Goal: Task Accomplishment & Management: Manage account settings

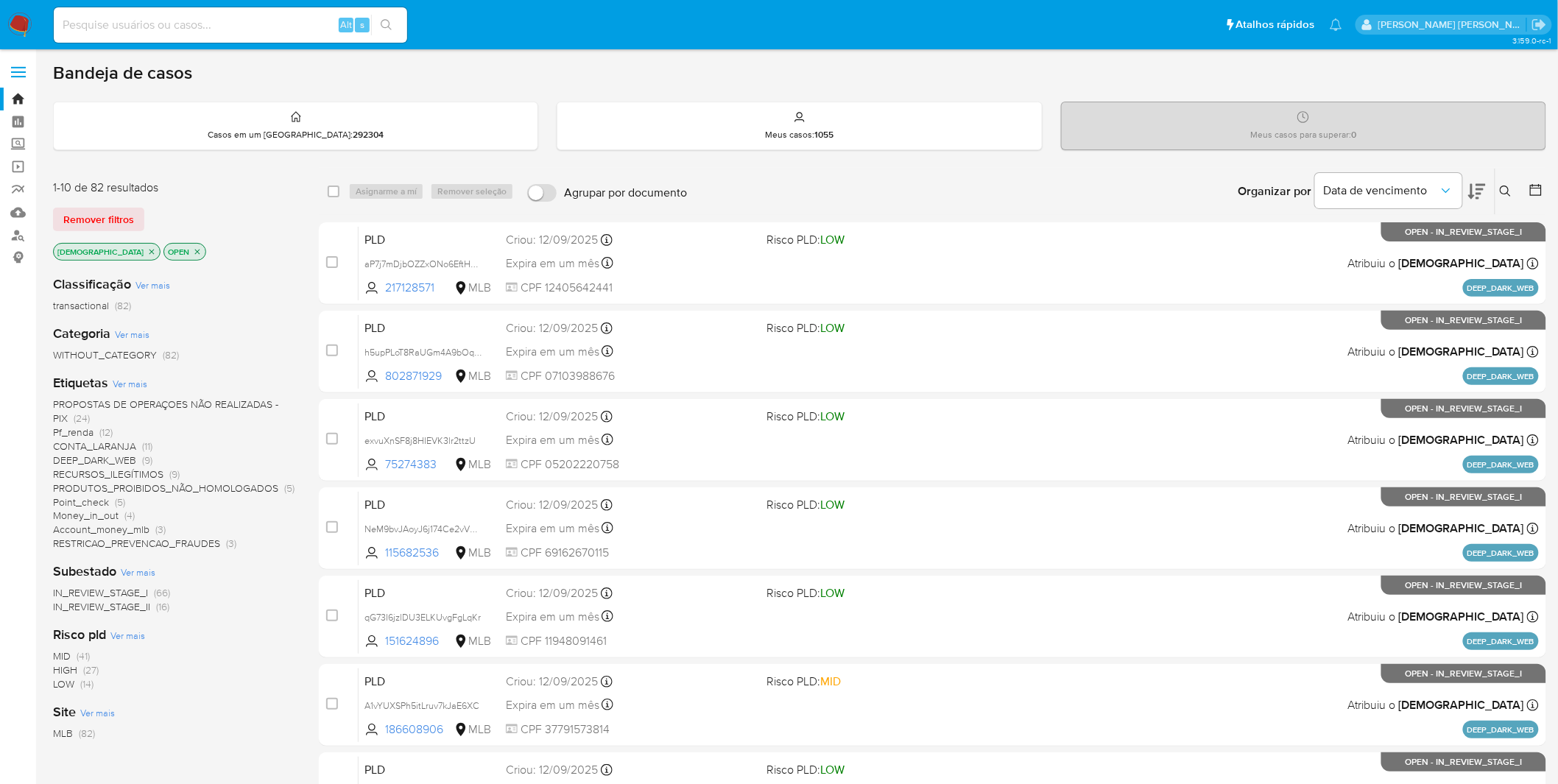
click at [197, 31] on input at bounding box center [229, 25] width 353 height 19
paste input "FUpsHyiKmaCGrvoUs9XDtVU6"
type input "FUpsHyiKmaCGrvoUs9XDtVU6"
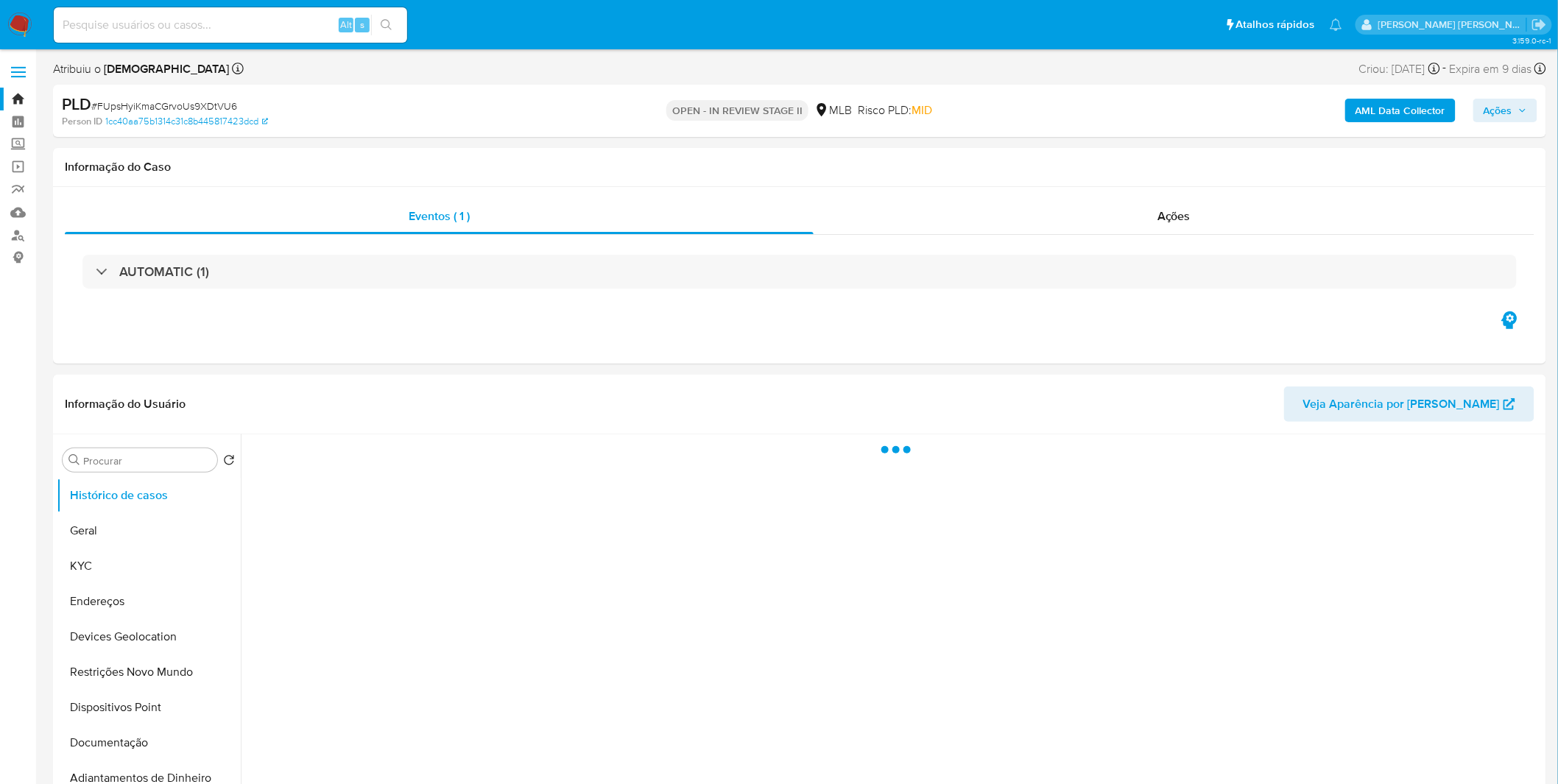
select select "10"
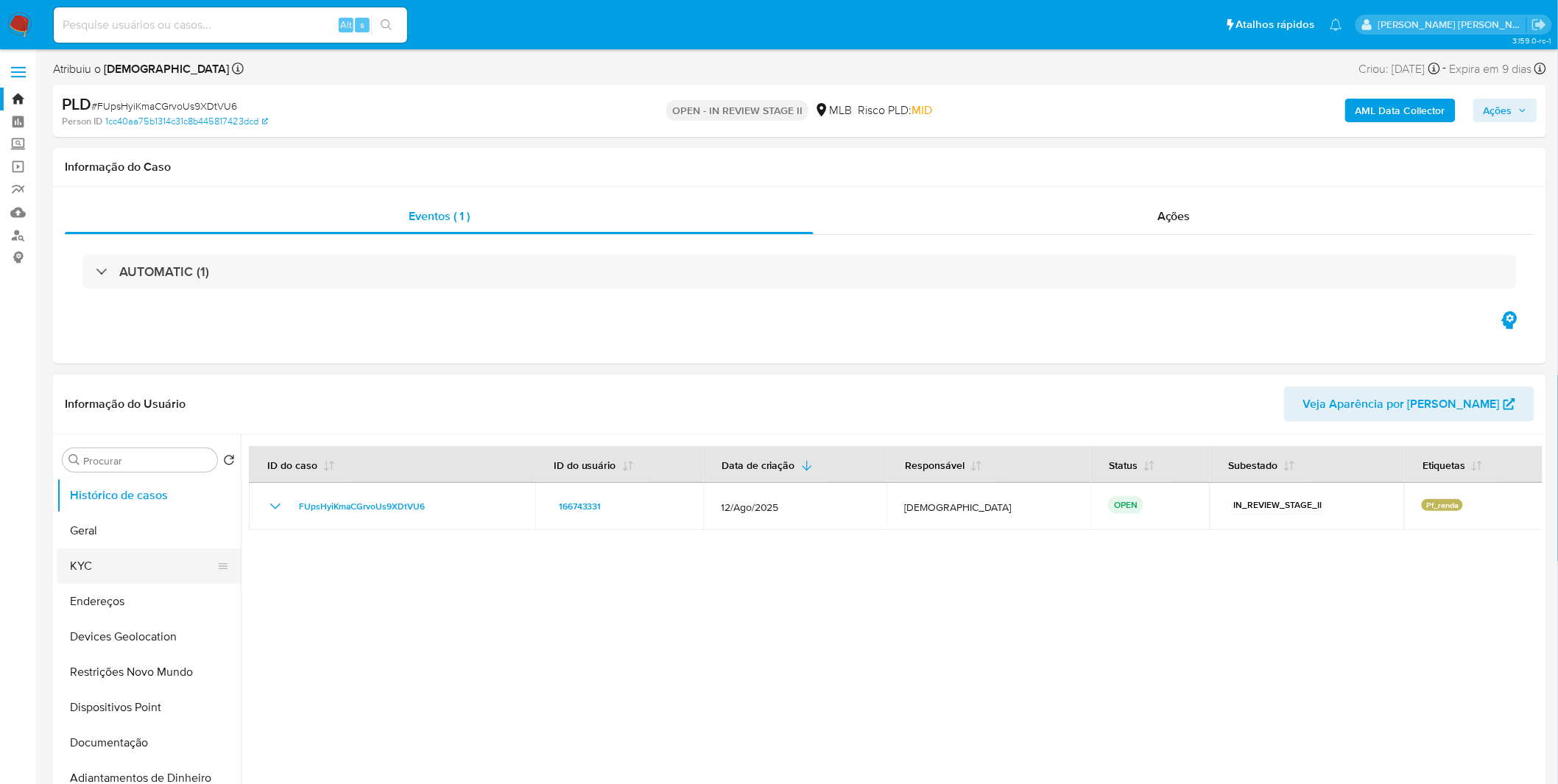
click at [119, 579] on button "KYC" at bounding box center [143, 566] width 173 height 36
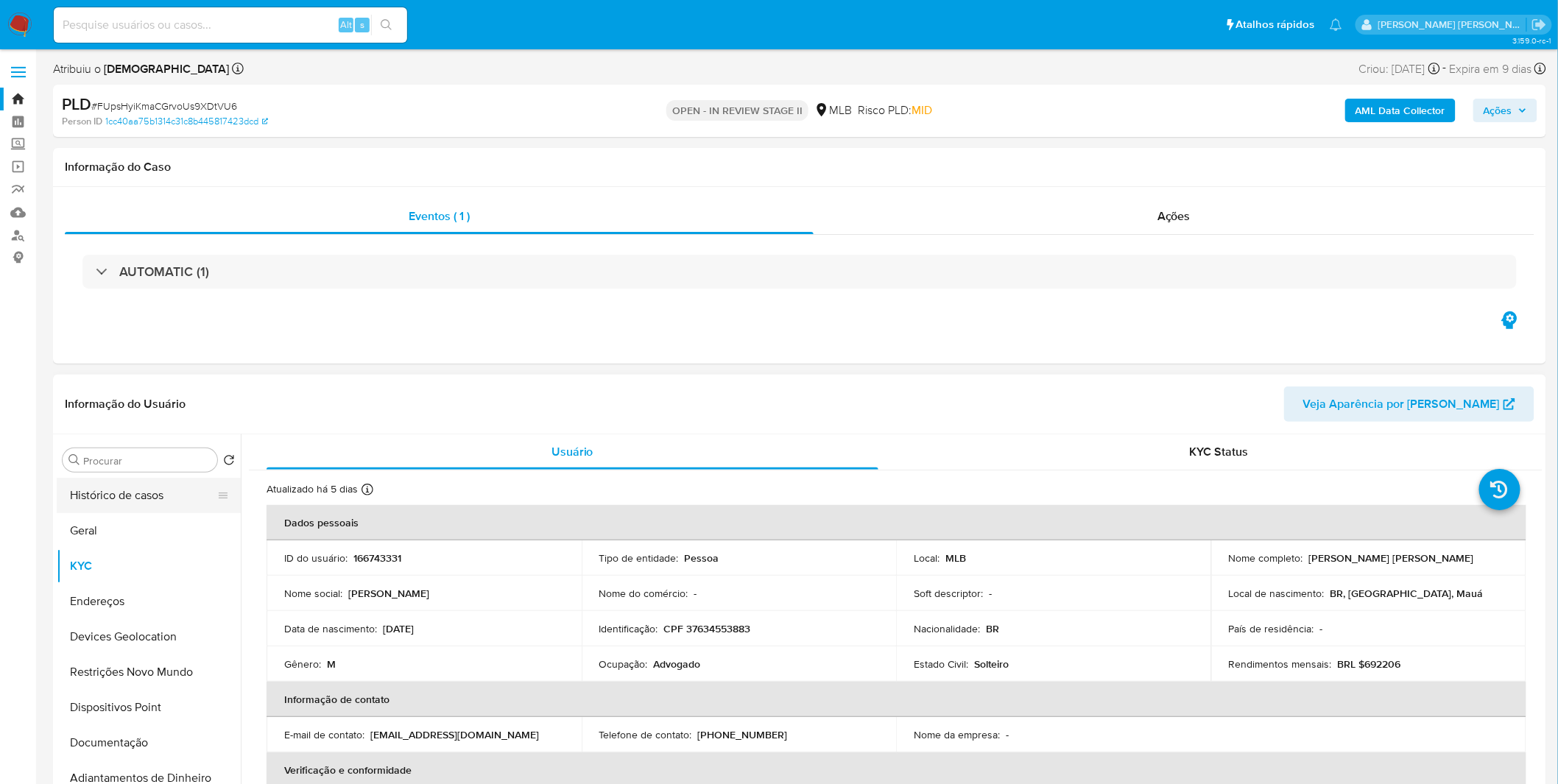
click at [144, 489] on button "Histórico de casos" at bounding box center [143, 495] width 173 height 36
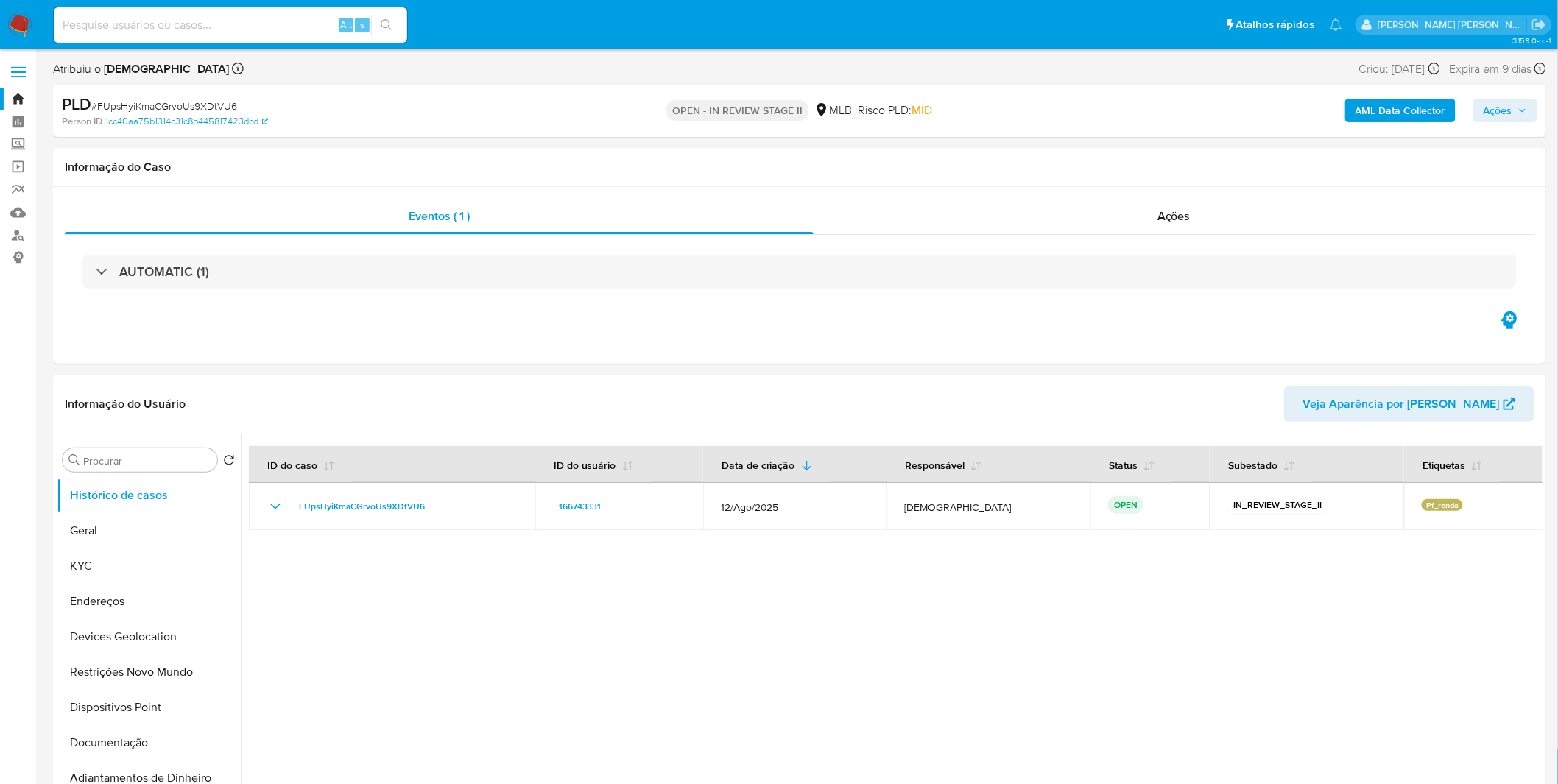
click at [17, 23] on img at bounding box center [20, 25] width 25 height 25
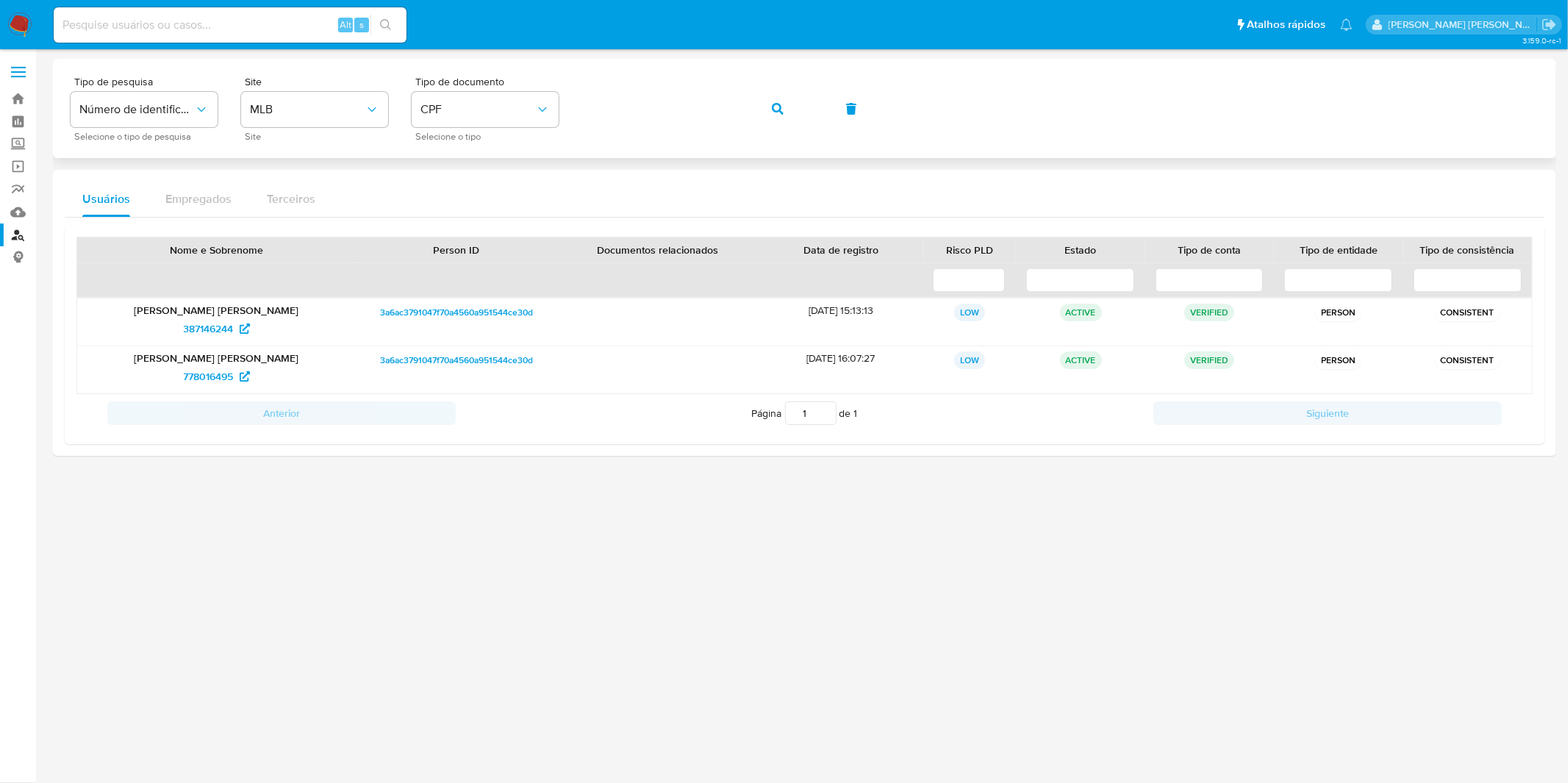
click at [755, 101] on button "button" at bounding box center [778, 109] width 50 height 36
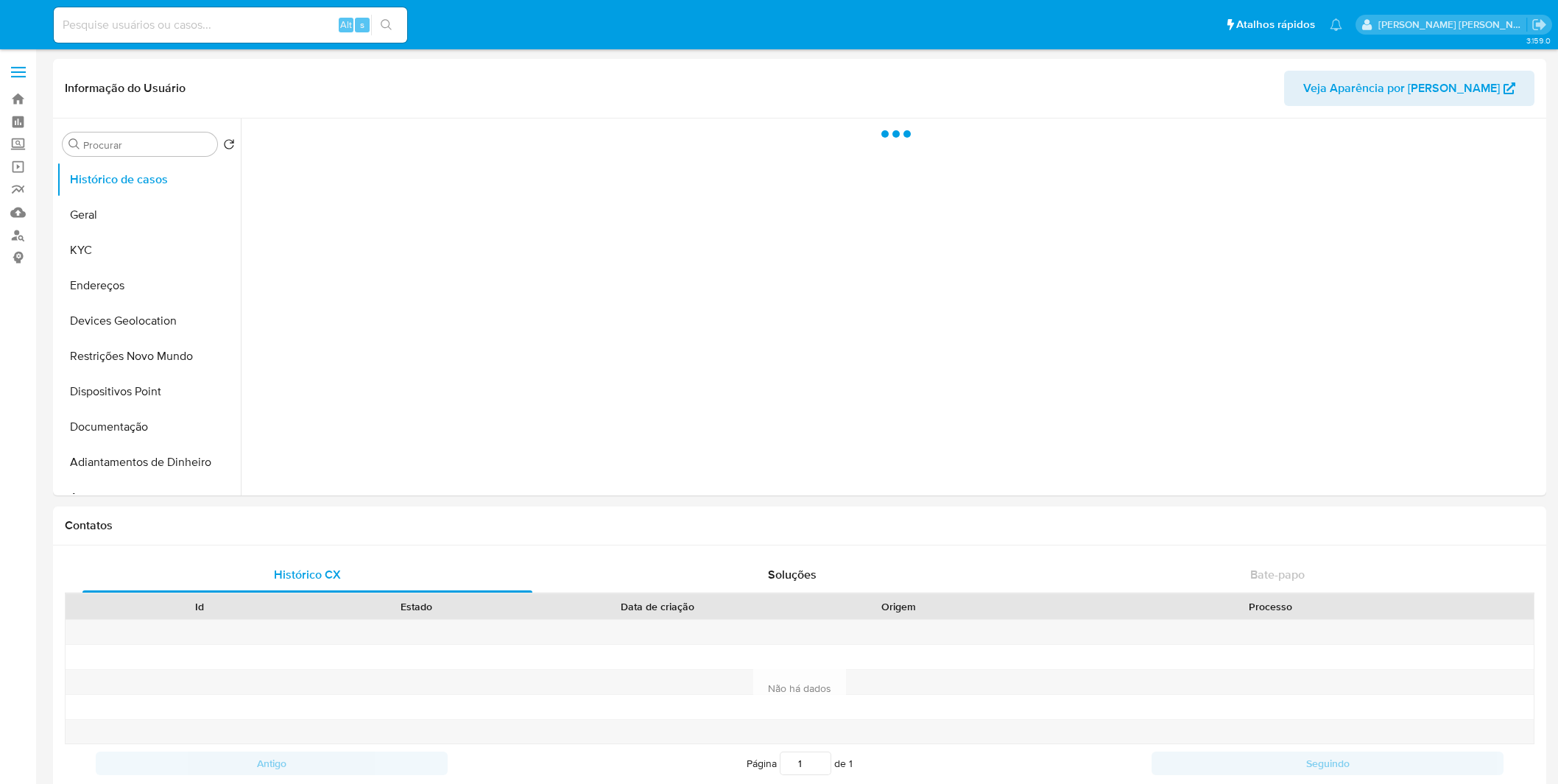
select select "10"
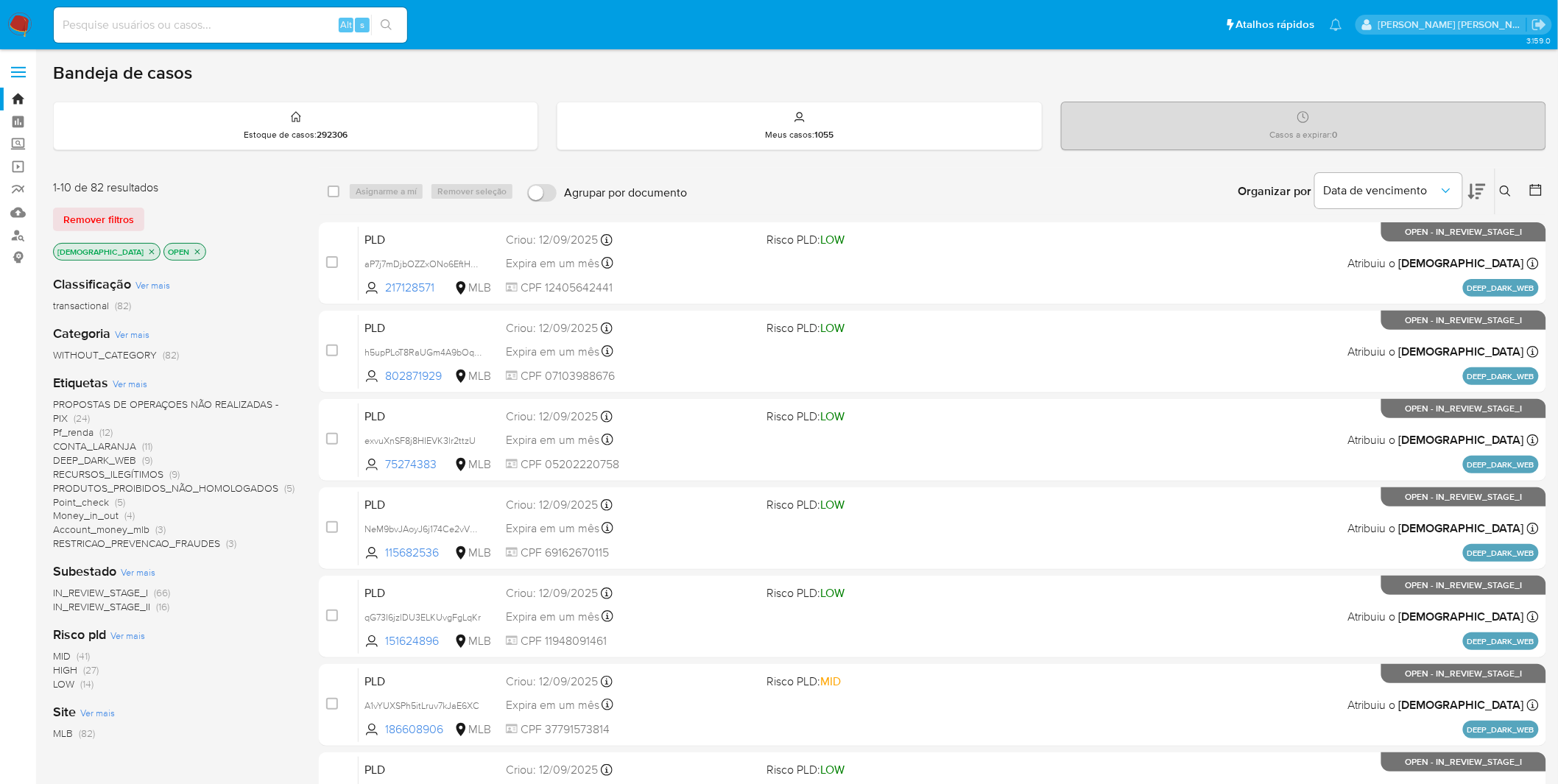
click at [121, 599] on span "IN_REVIEW_STAGE_II" at bounding box center [102, 606] width 97 height 14
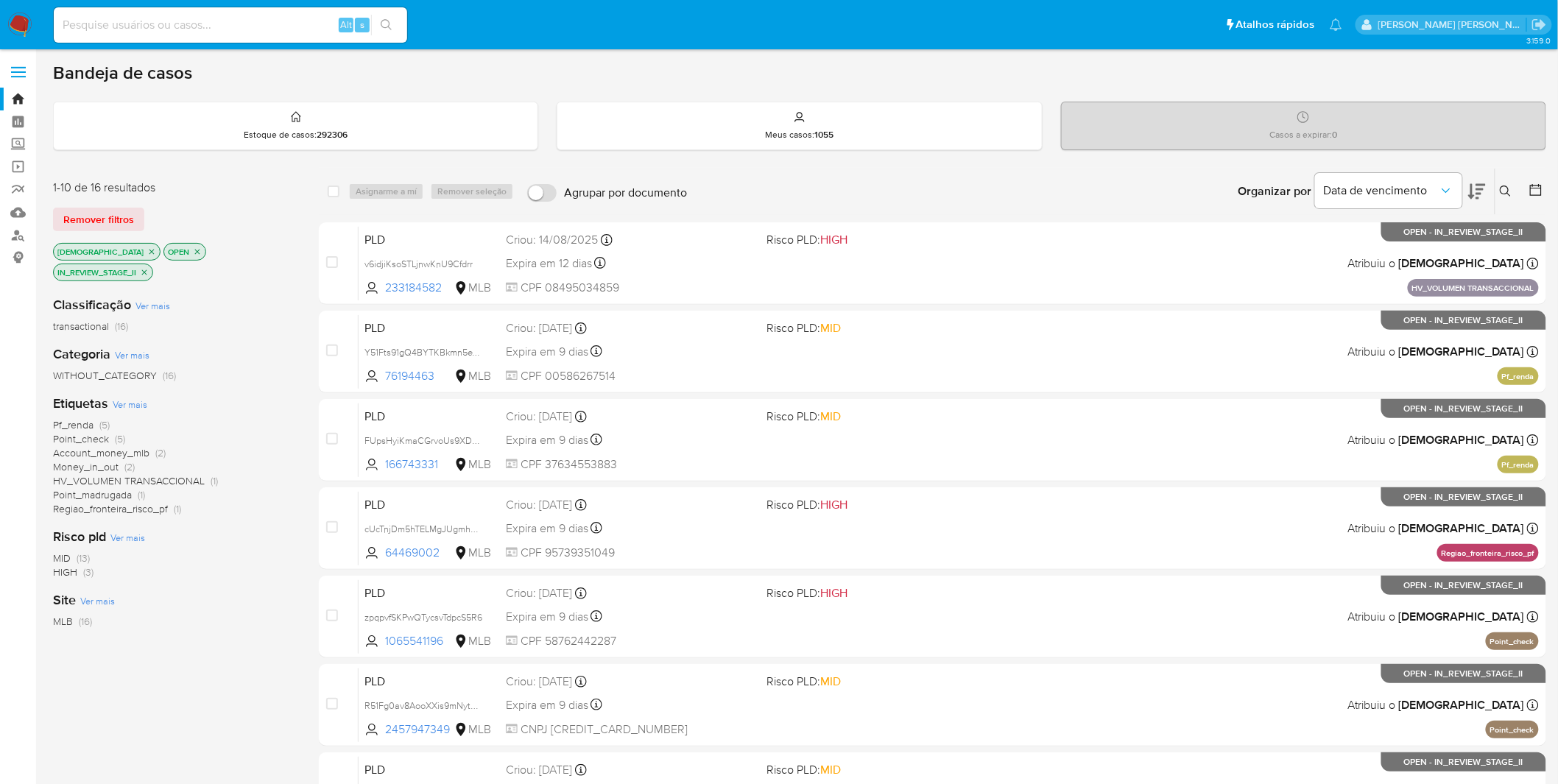
click at [149, 268] on icon "close-filter" at bounding box center [144, 273] width 8 height 8
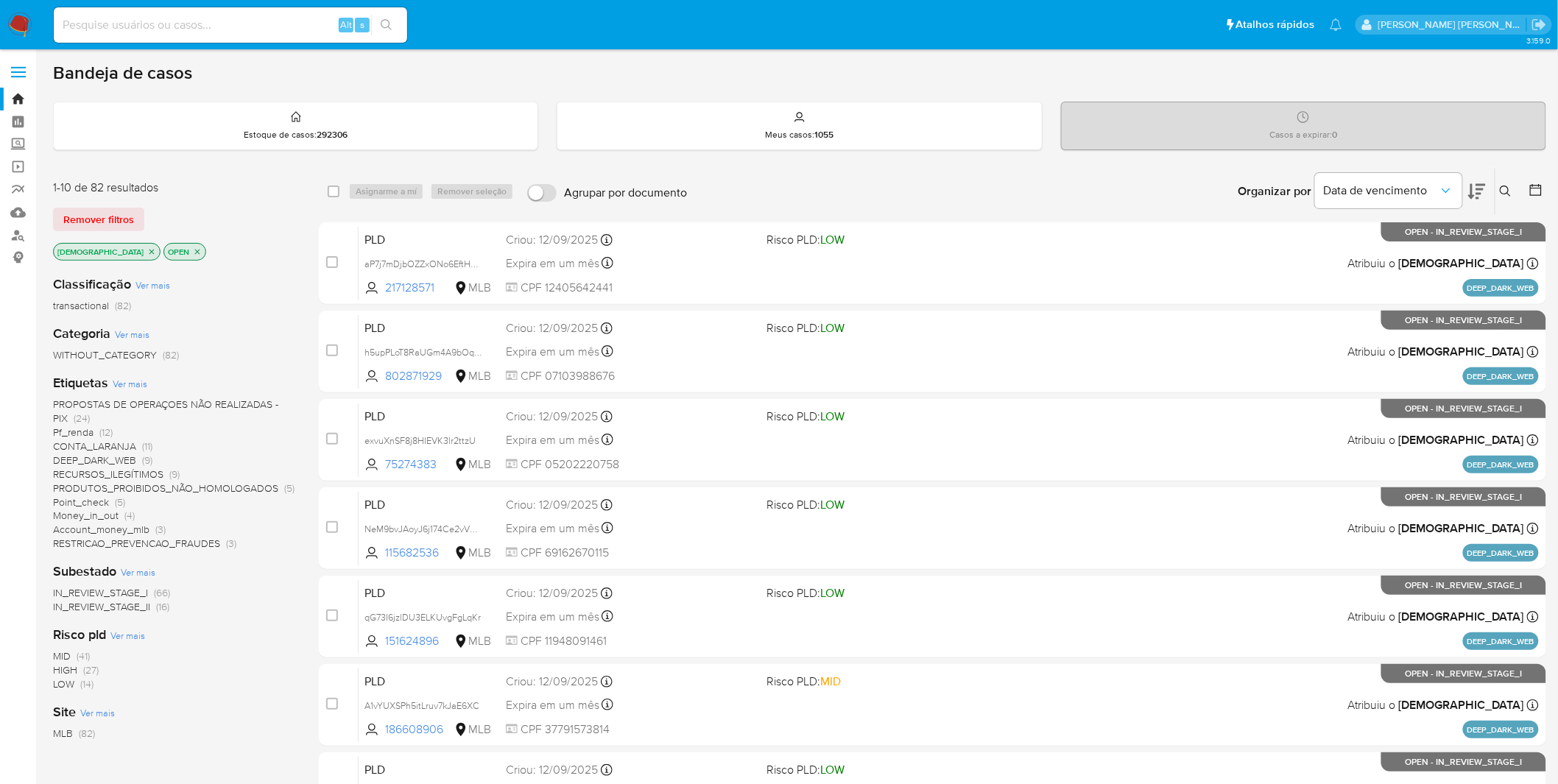
click at [110, 595] on span "IN_REVIEW_STAGE_I" at bounding box center [101, 592] width 95 height 14
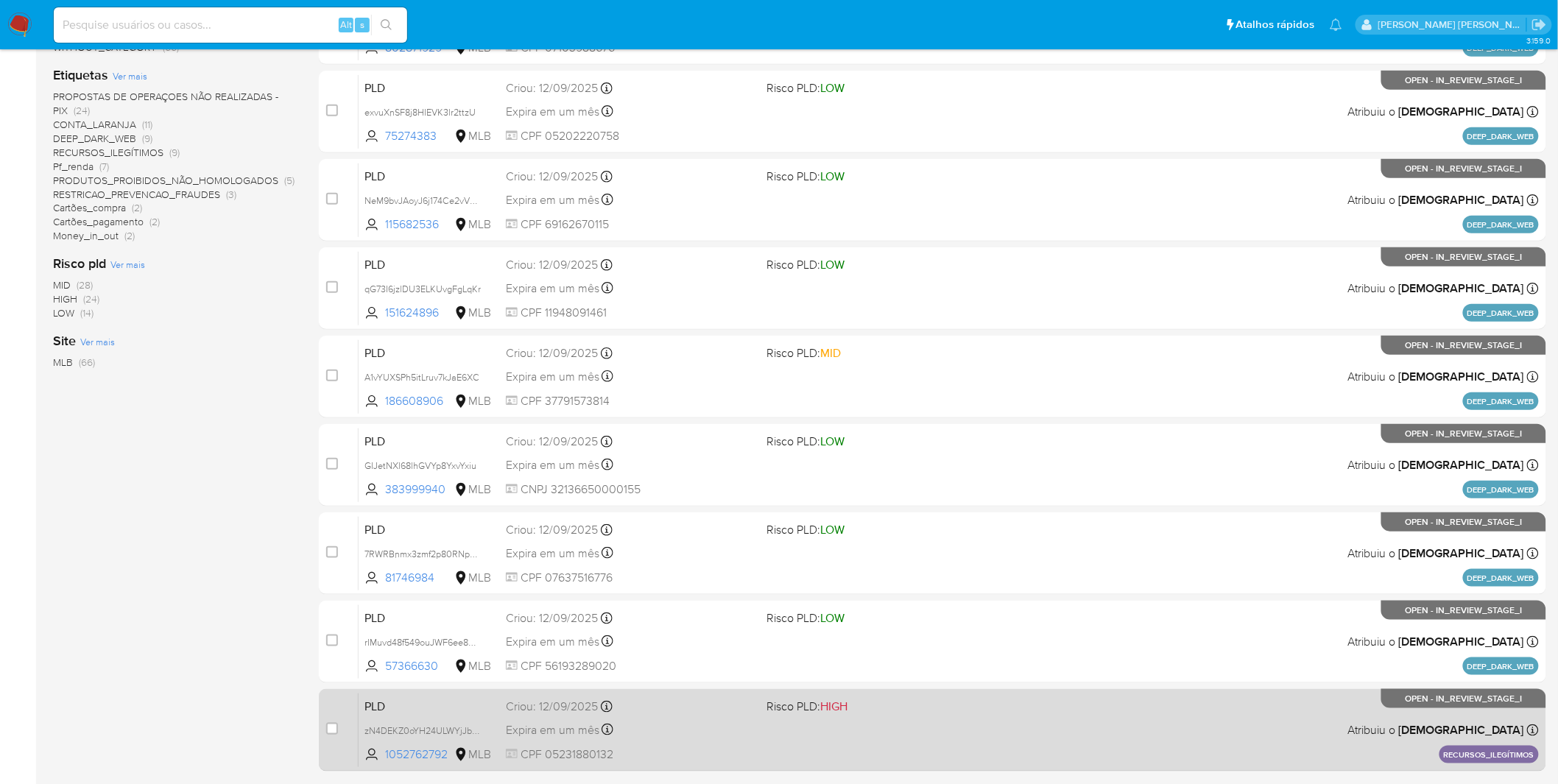
scroll to position [430, 0]
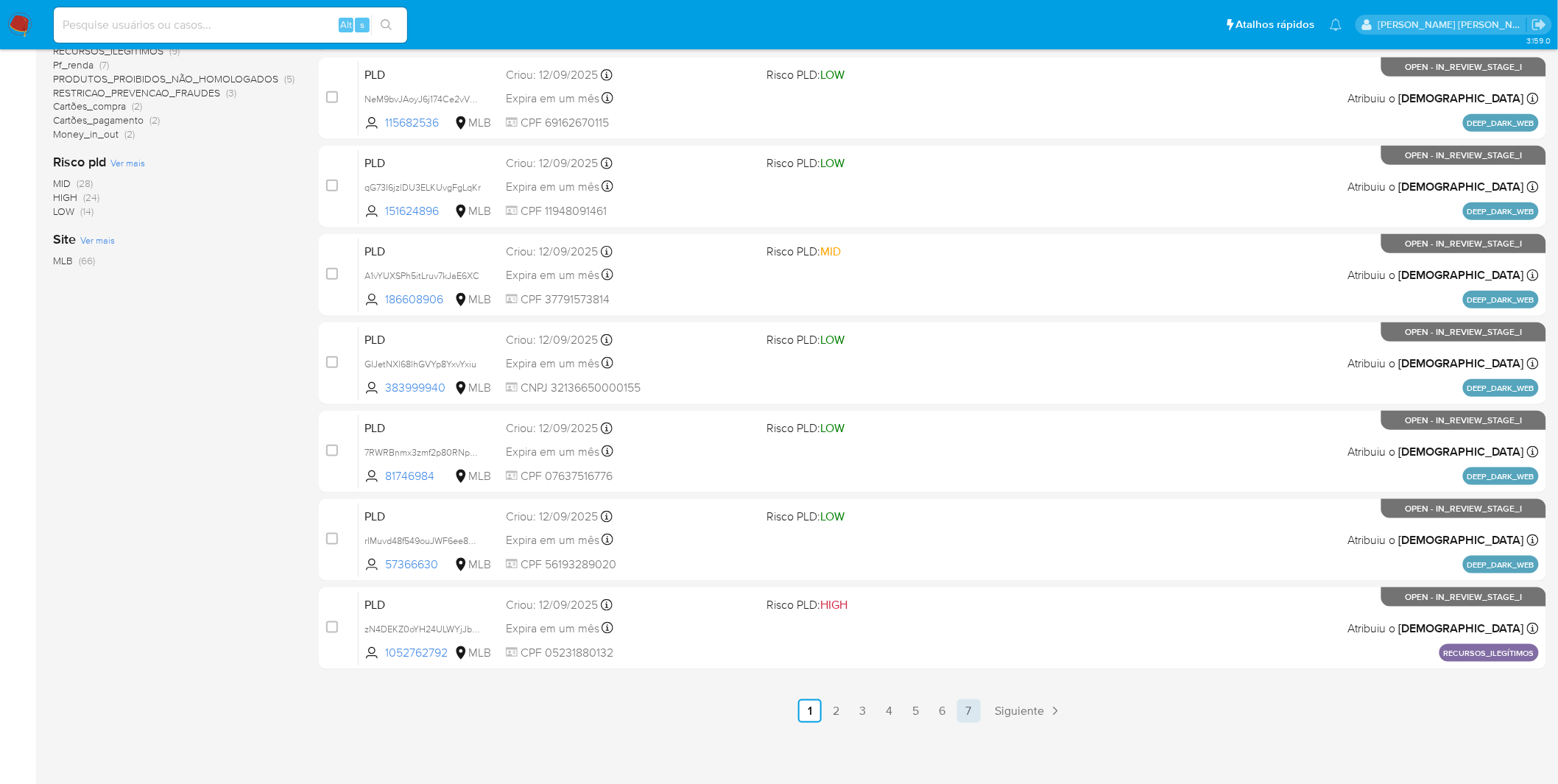
click at [964, 705] on link "7" at bounding box center [970, 711] width 24 height 24
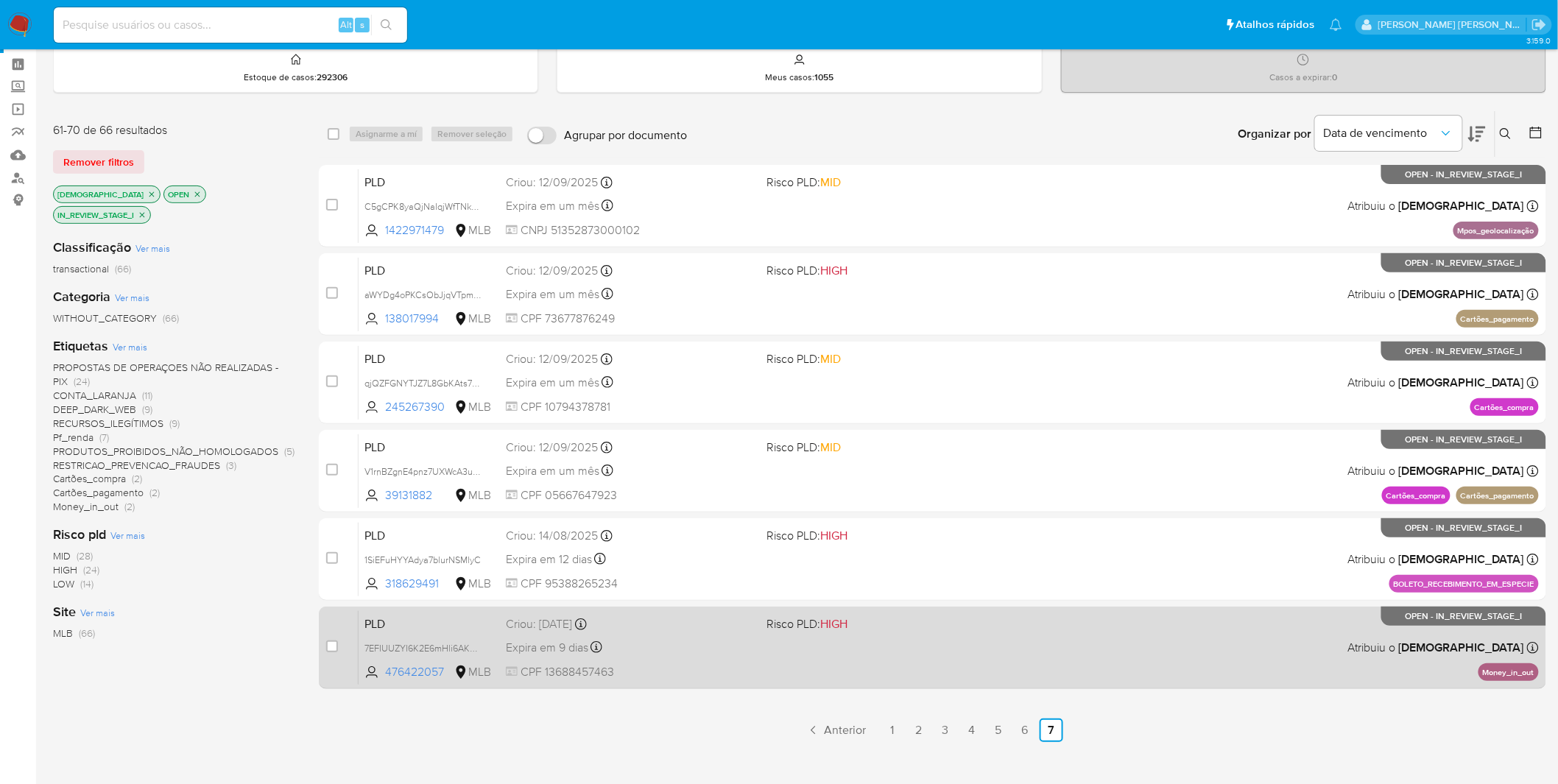
scroll to position [112, 0]
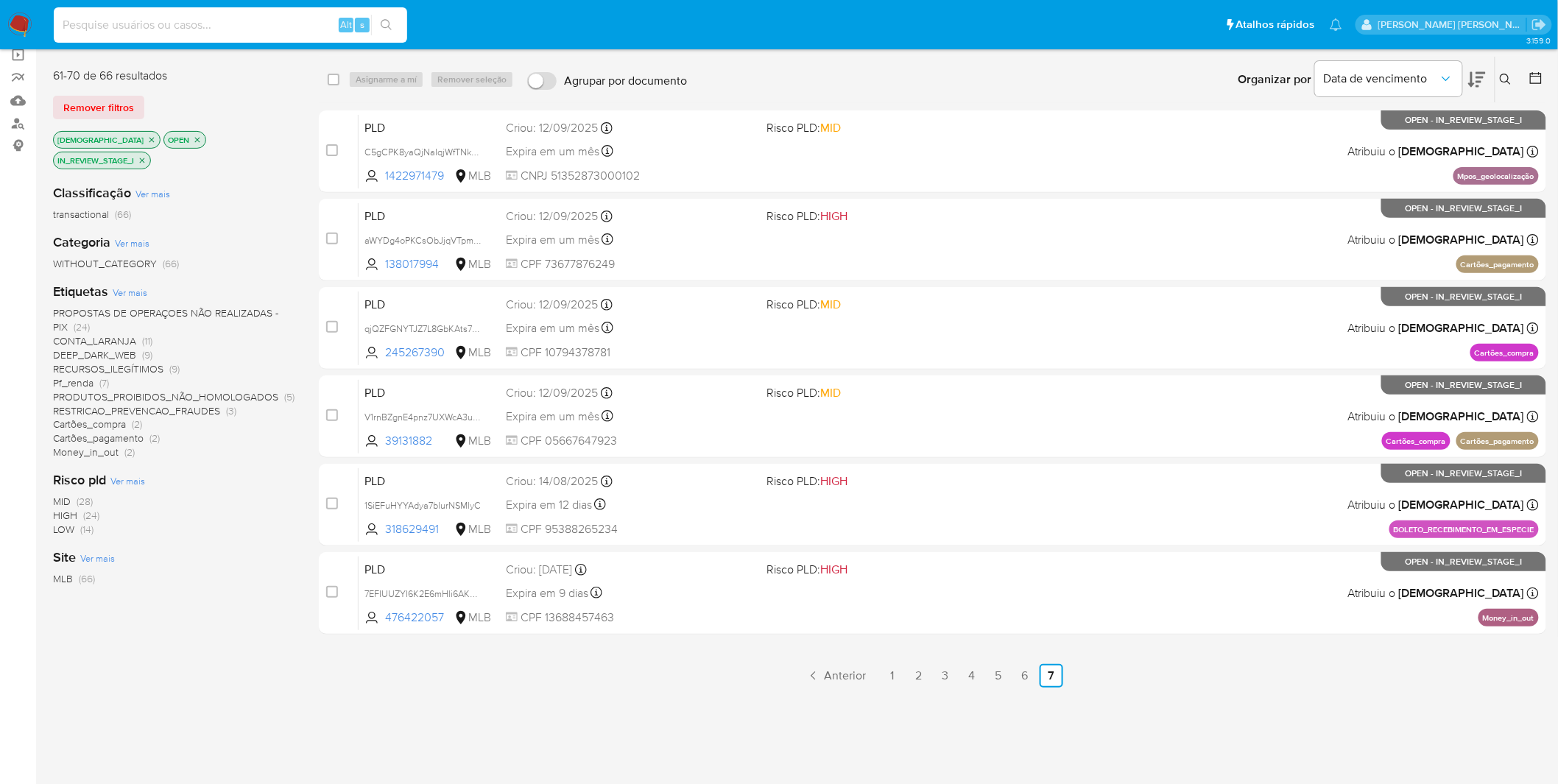
click at [156, 24] on input at bounding box center [229, 25] width 353 height 19
paste input "08NL54u3e1e9GCu5rgmNdKss"
type input "08NL54u3e1e9GCu5rgmNdKss"
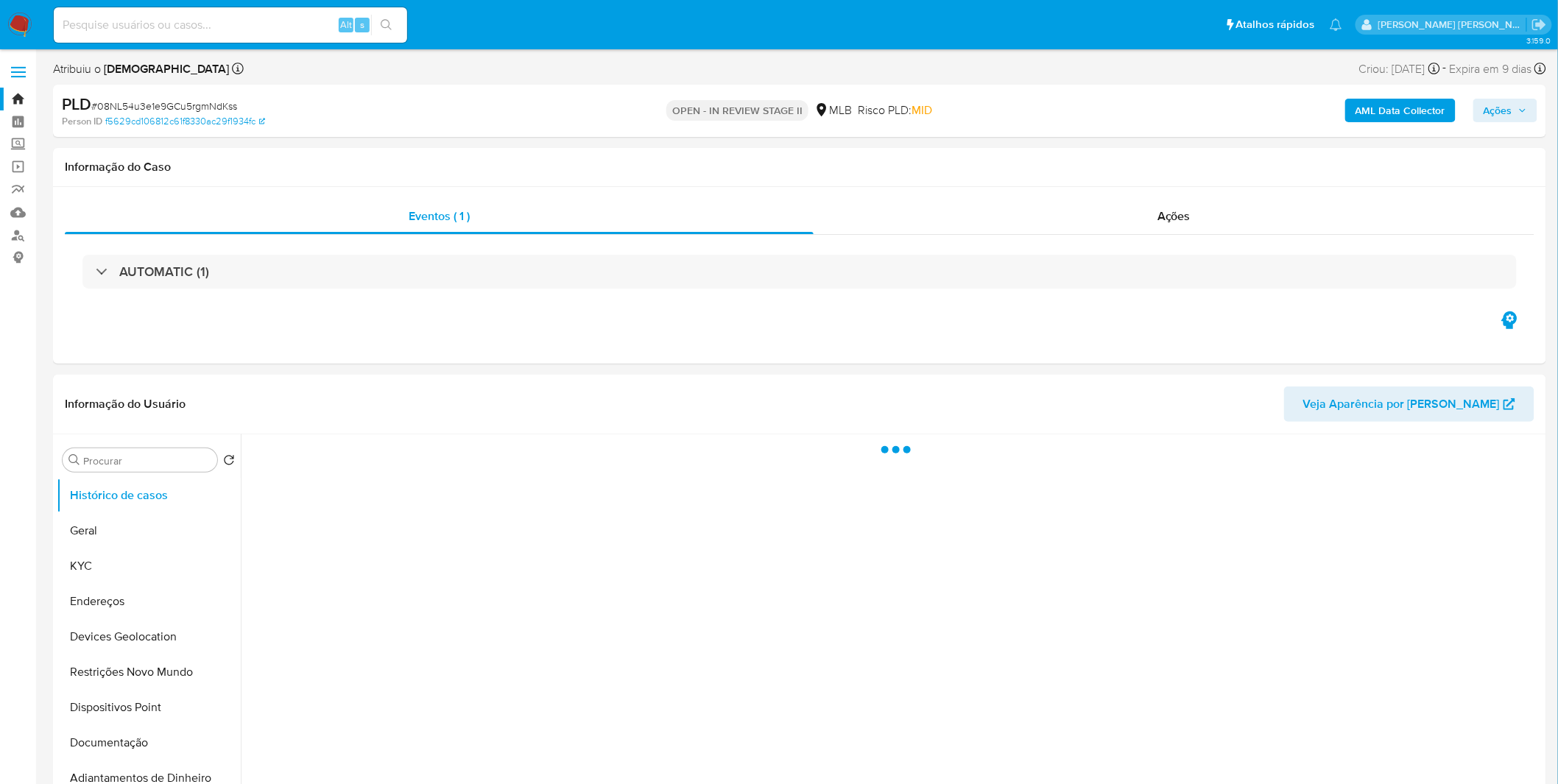
select select "10"
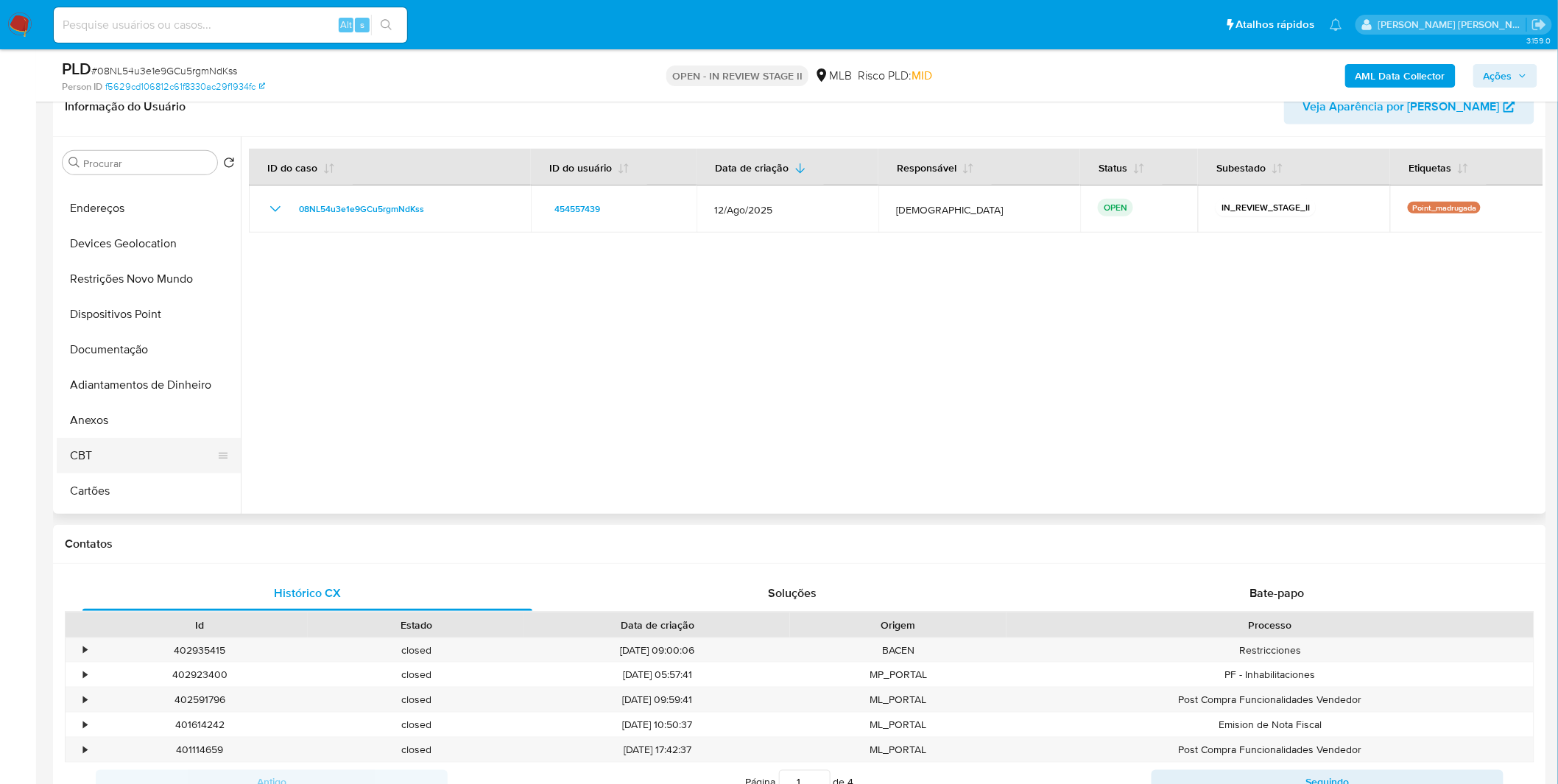
scroll to position [163, 0]
click at [139, 351] on button "Anexos" at bounding box center [143, 353] width 173 height 36
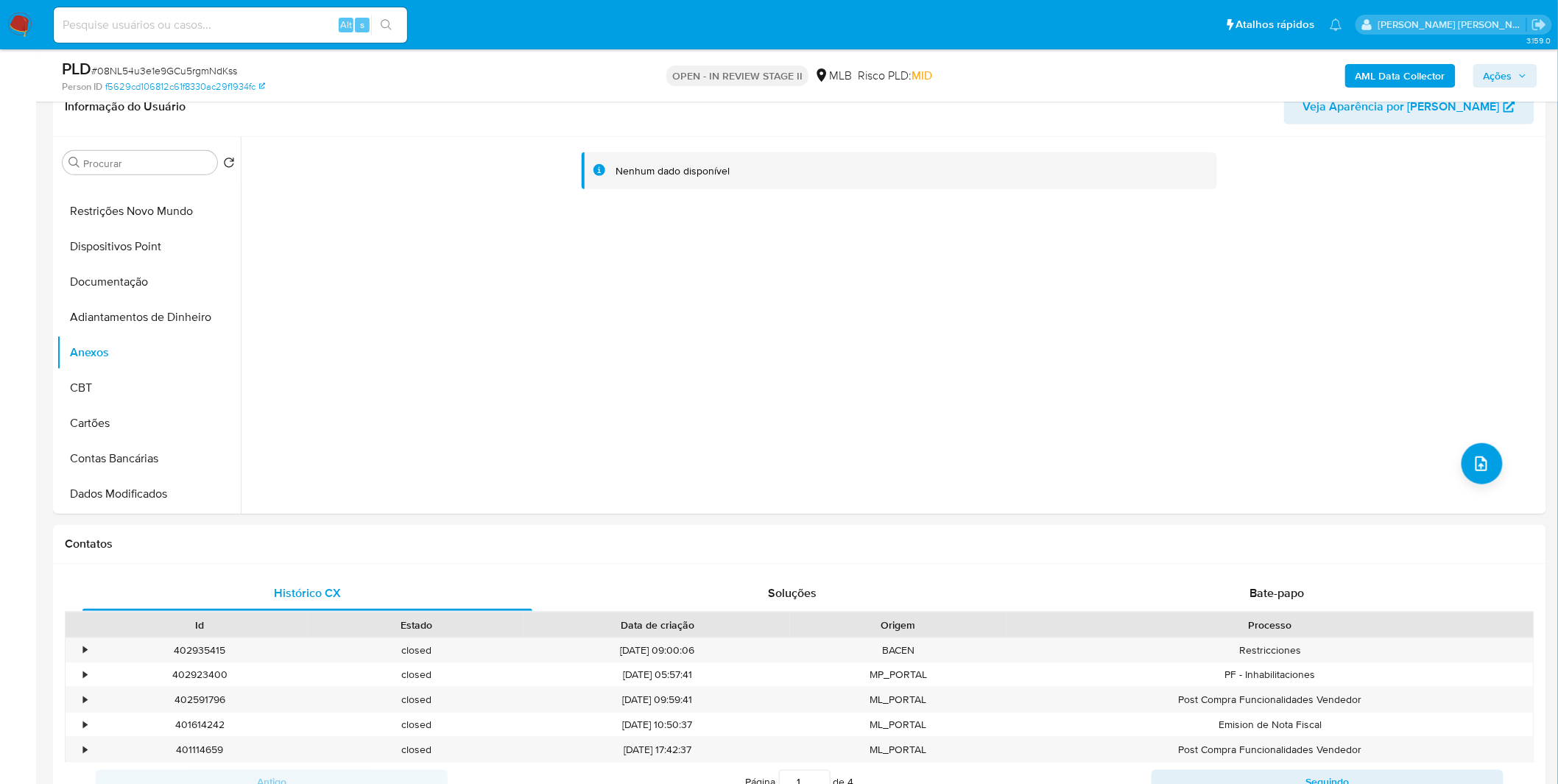
click at [1365, 70] on b "AML Data Collector" at bounding box center [1401, 76] width 90 height 24
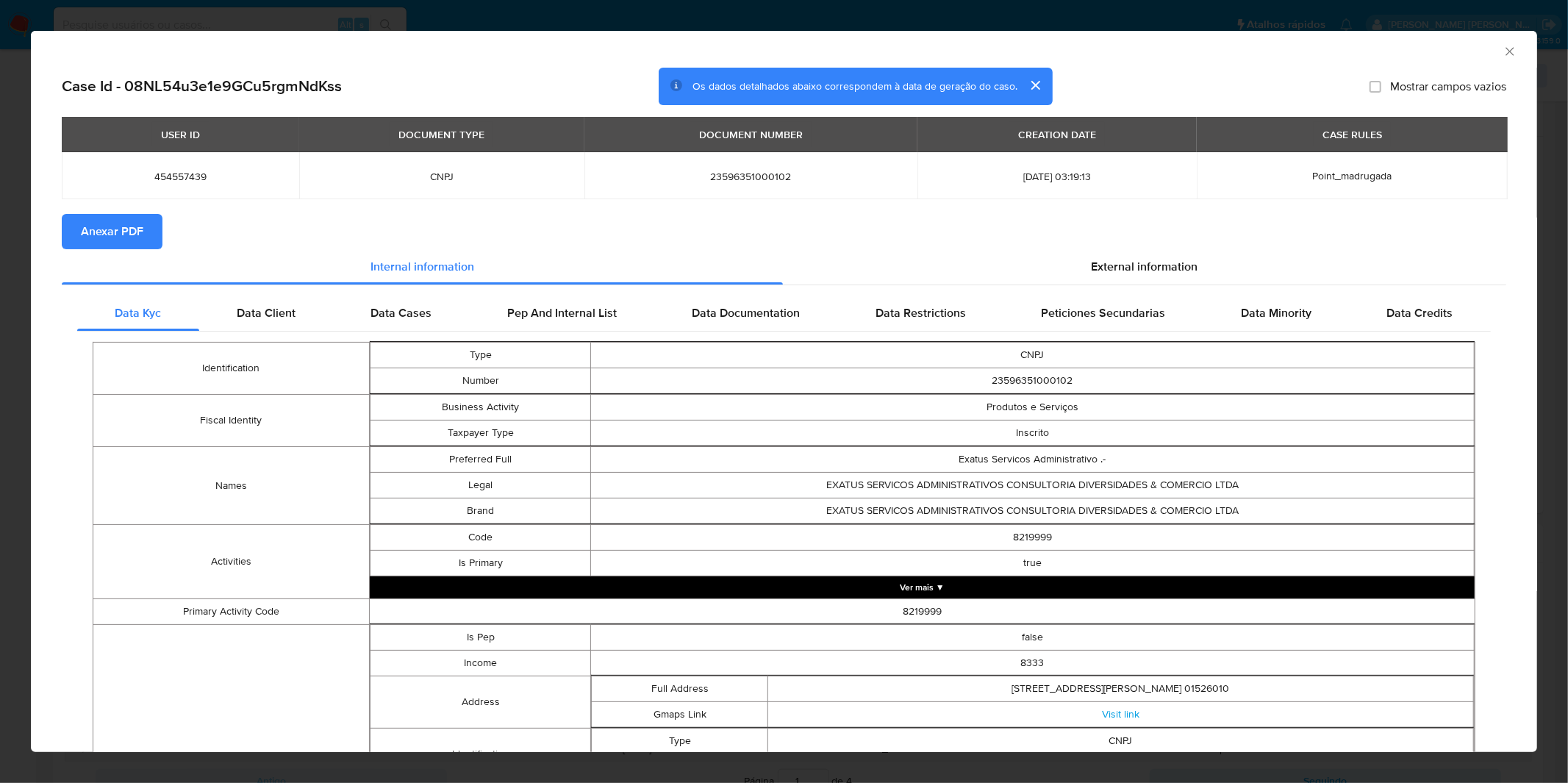
click at [144, 236] on button "Anexar PDF" at bounding box center [112, 232] width 101 height 36
click at [689, 2] on div "AML Data Collector Case Id - 08NL54u3e1e9GCu5rgmNdKss Os dados detalhados abaix…" at bounding box center [784, 392] width 1568 height 783
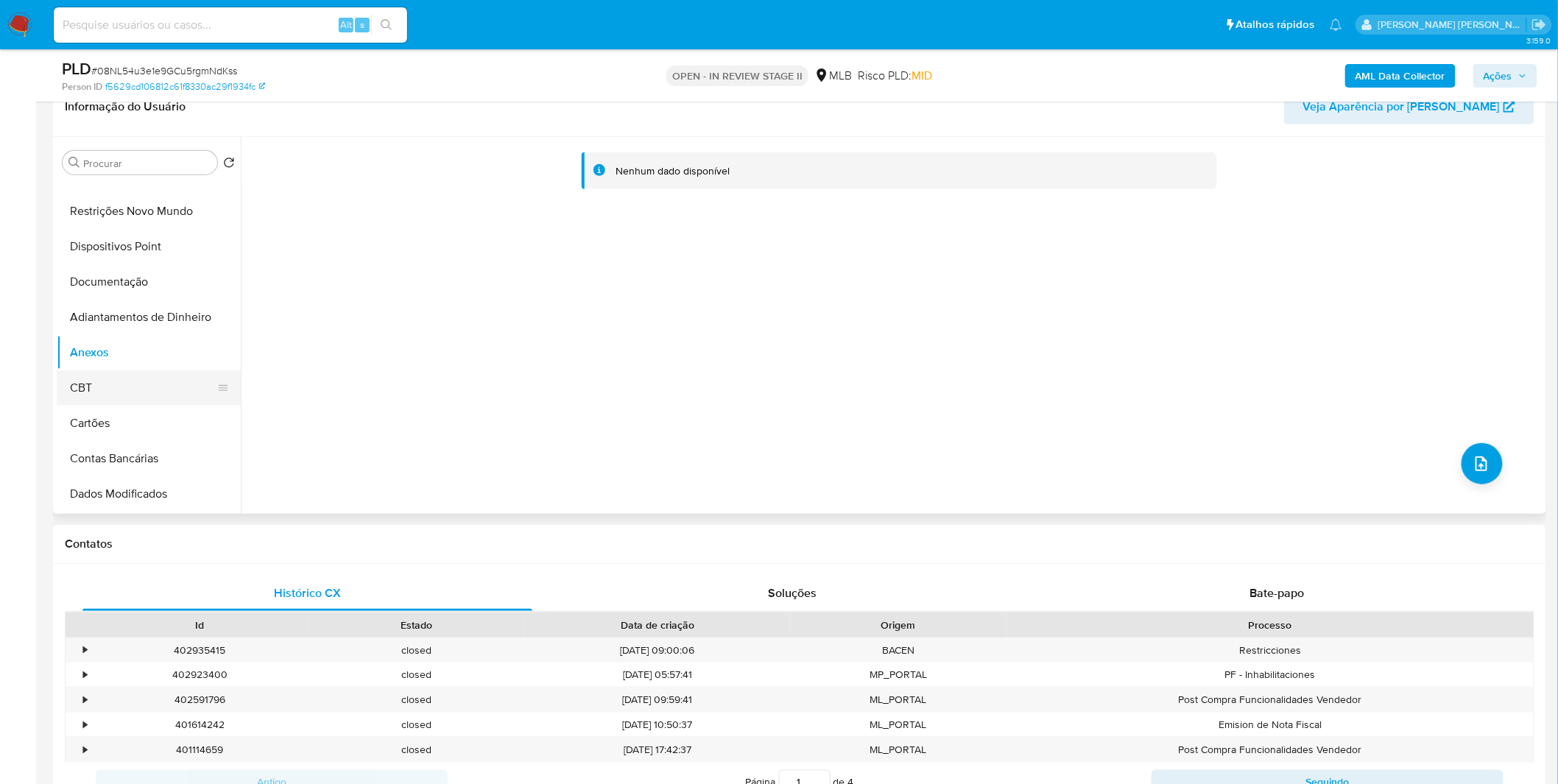
click at [106, 384] on button "CBT" at bounding box center [143, 388] width 173 height 36
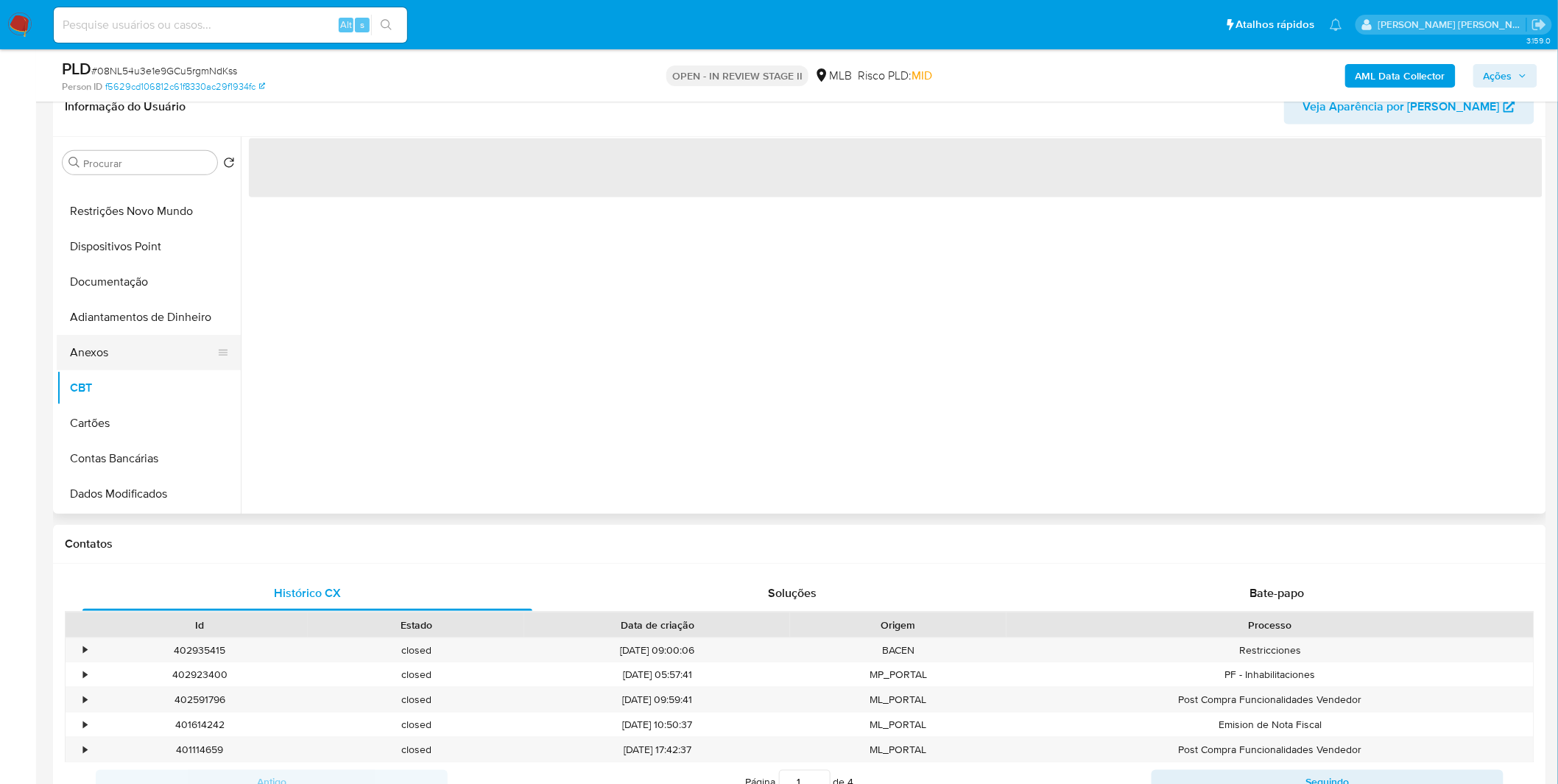
click at [114, 351] on button "Anexos" at bounding box center [143, 353] width 173 height 36
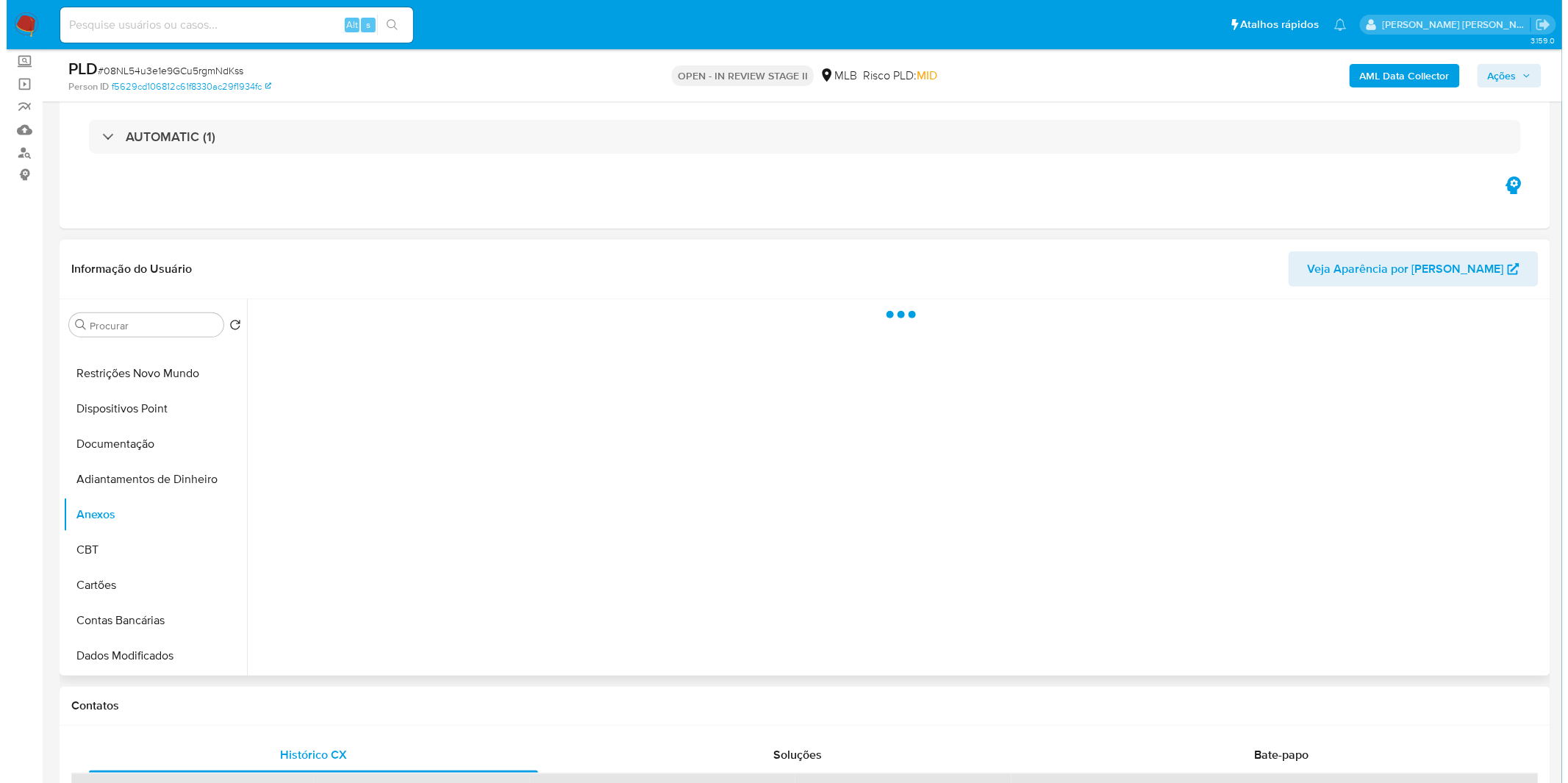
scroll to position [82, 0]
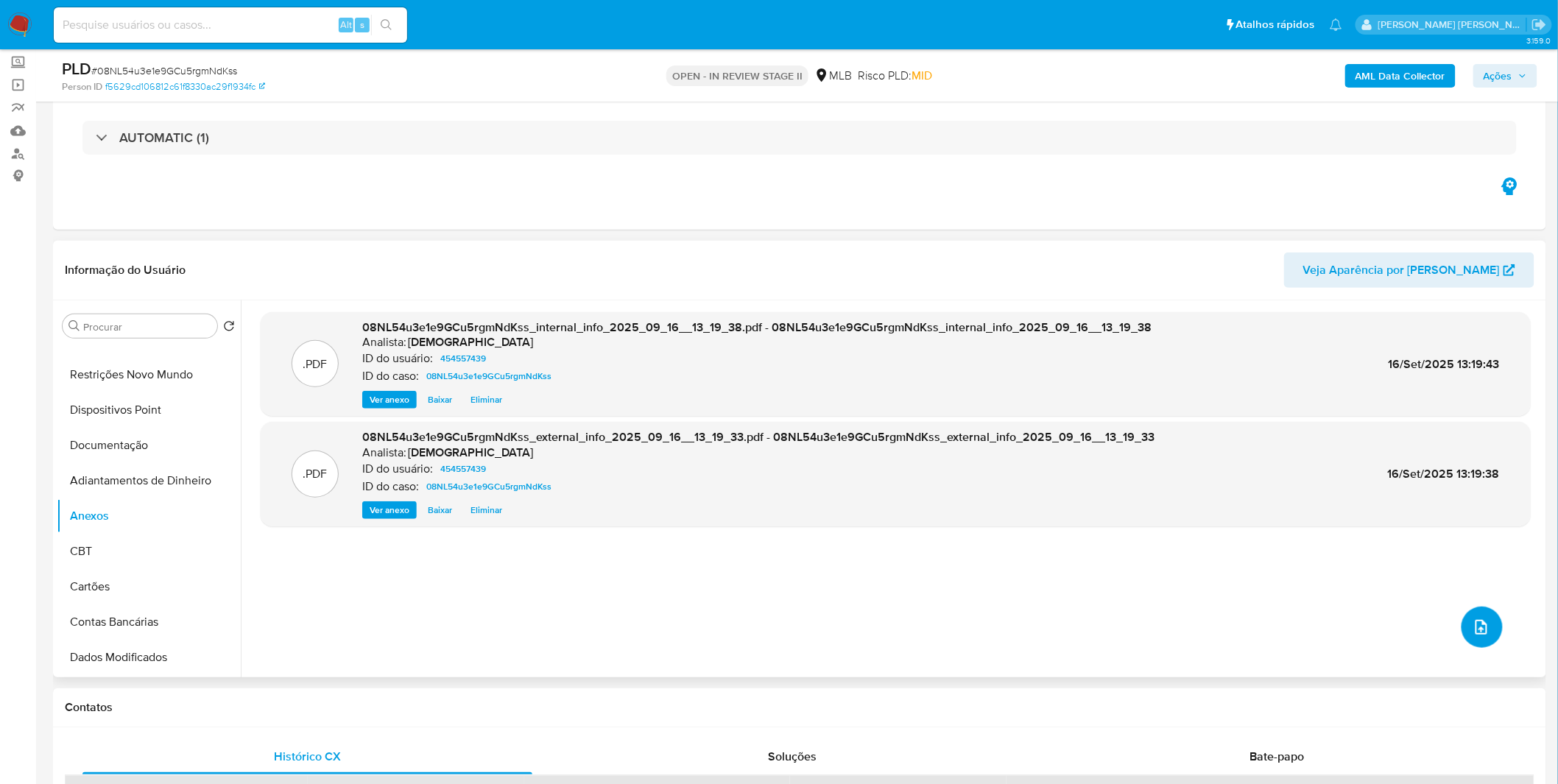
click at [1479, 623] on icon "upload-file" at bounding box center [1482, 627] width 12 height 14
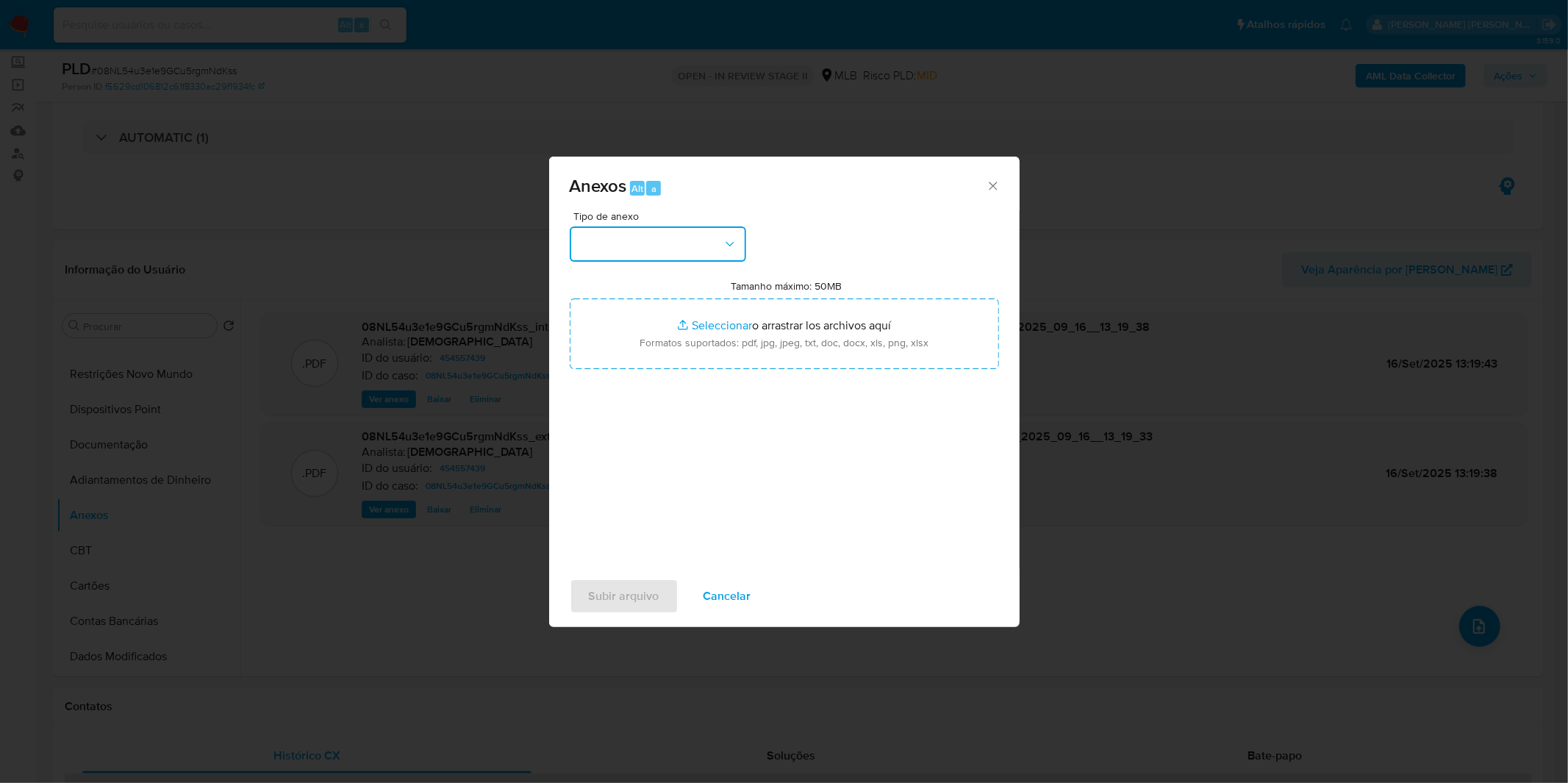
click at [708, 253] on button "button" at bounding box center [658, 244] width 177 height 36
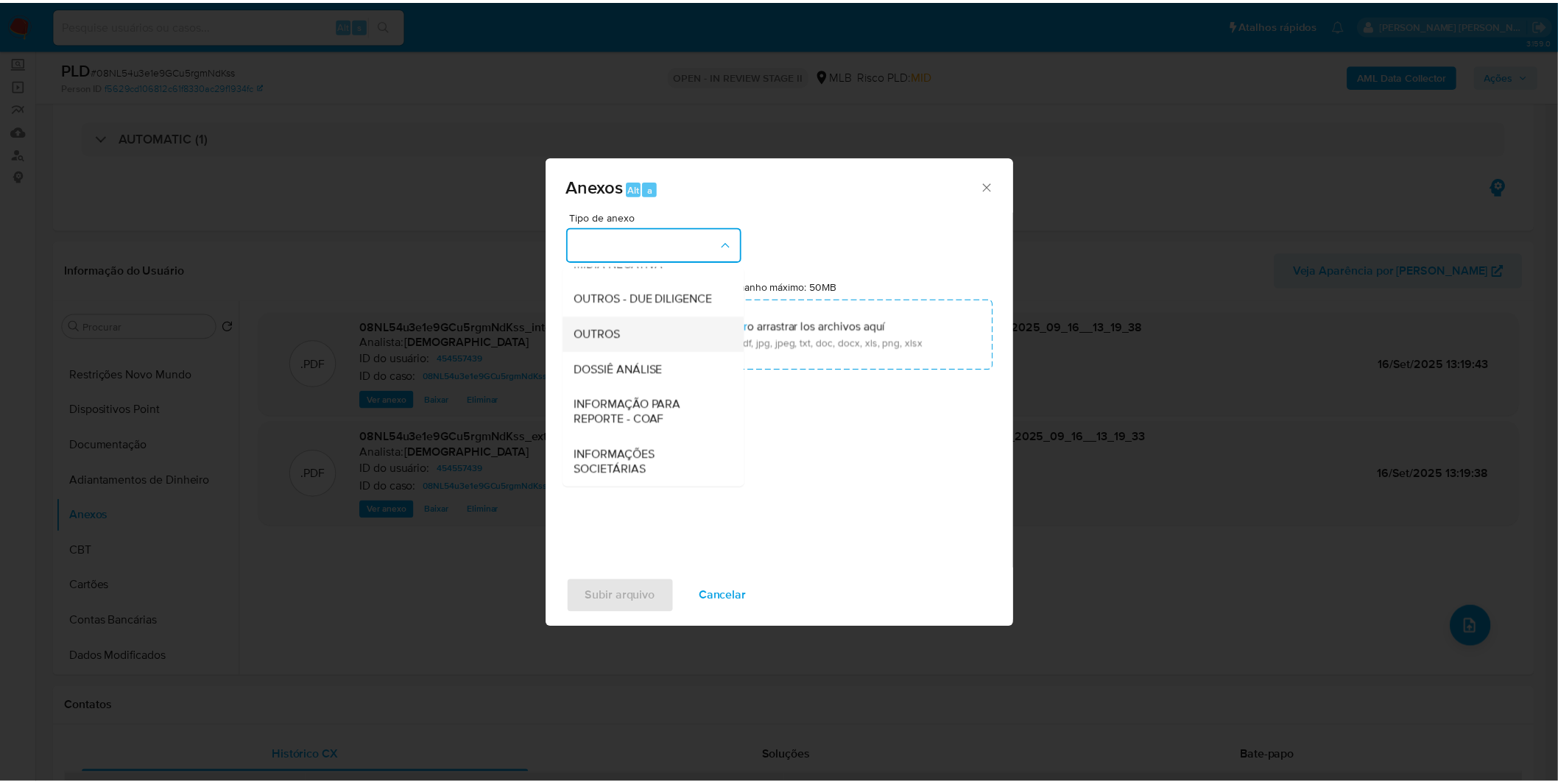
scroll to position [226, 0]
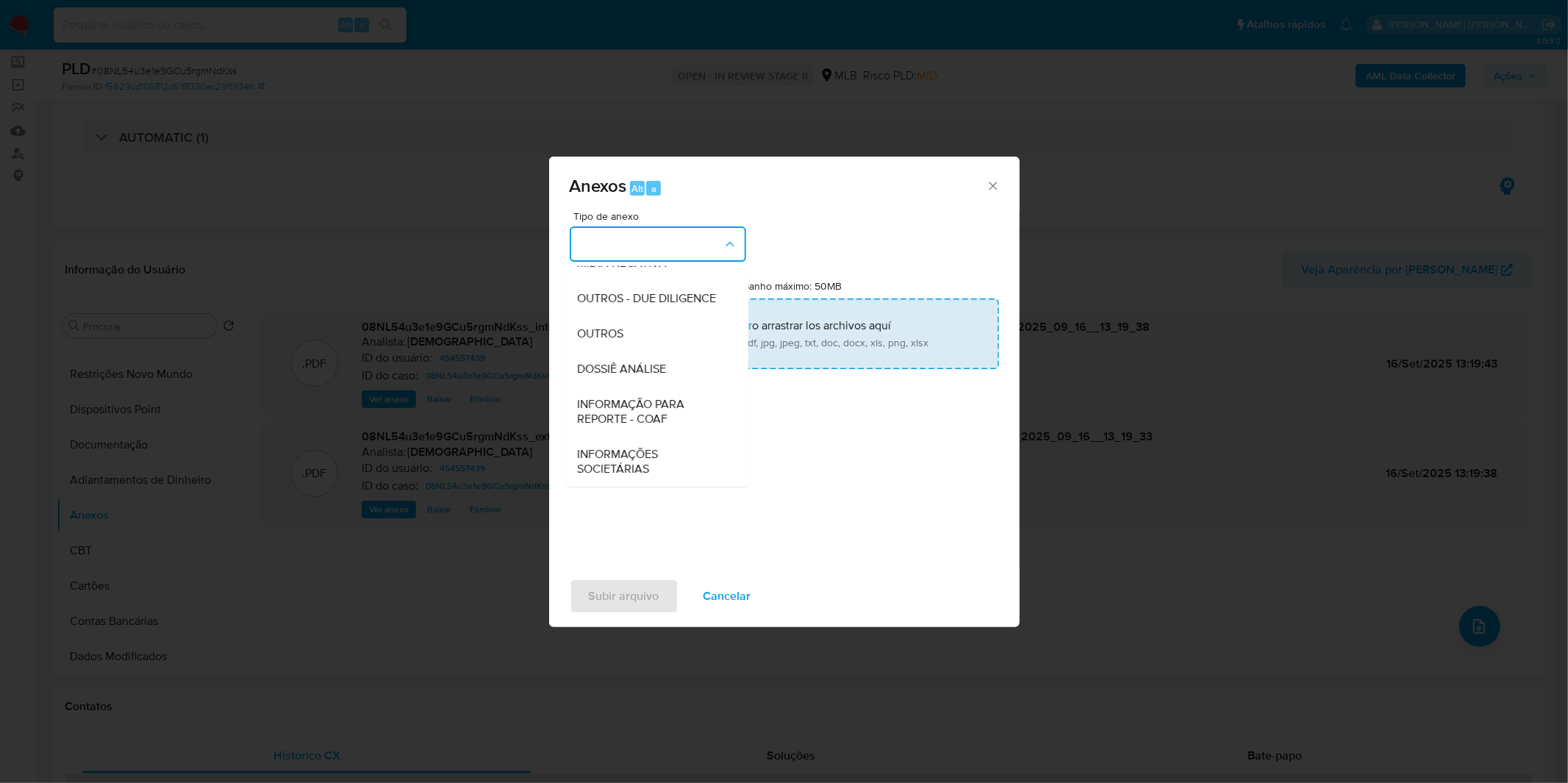
click at [667, 338] on div "OUTROS" at bounding box center [653, 334] width 150 height 36
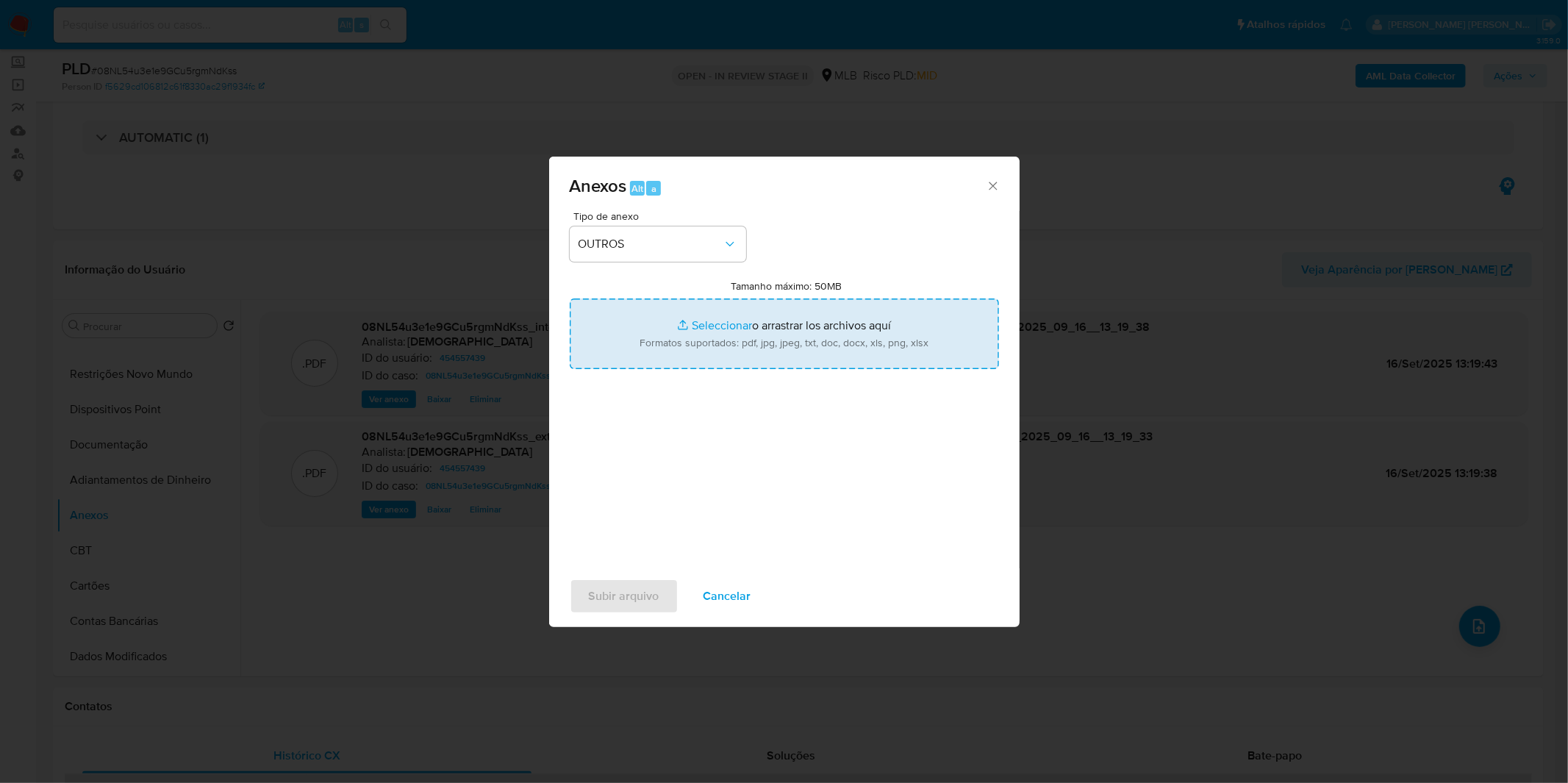
click at [668, 325] on input "Tamanho máximo: 50MB Seleccionar archivos" at bounding box center [784, 333] width 429 height 70
type input "C:\fakepath\Mulan 454557439_2025_09_08_11_37_14.xlsx"
click at [620, 589] on span "Subir arquivo" at bounding box center [624, 596] width 70 height 32
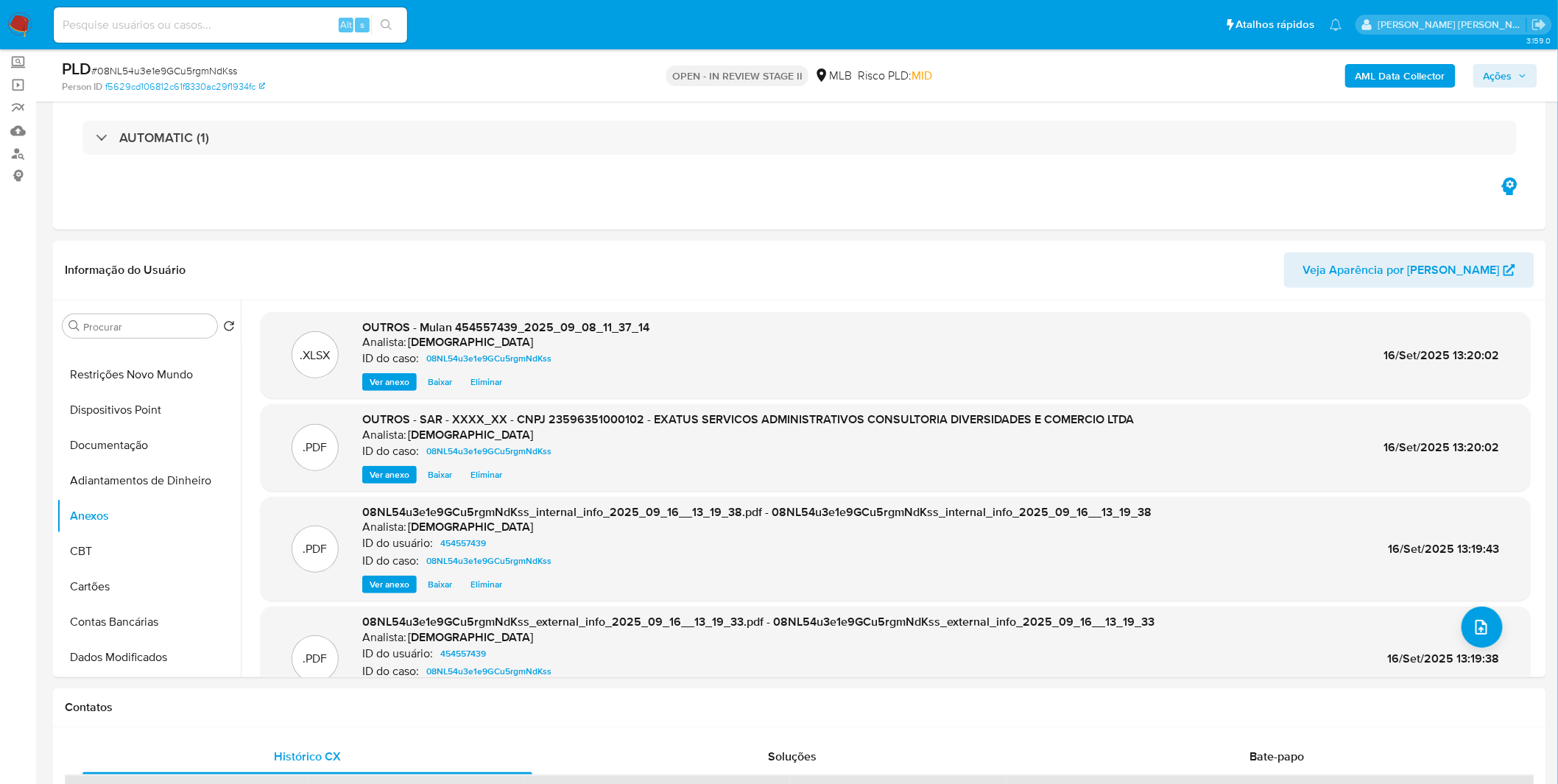
click at [1499, 78] on span "Ações" at bounding box center [1499, 76] width 29 height 24
click at [1445, 80] on b "AML Data Collector" at bounding box center [1401, 76] width 90 height 24
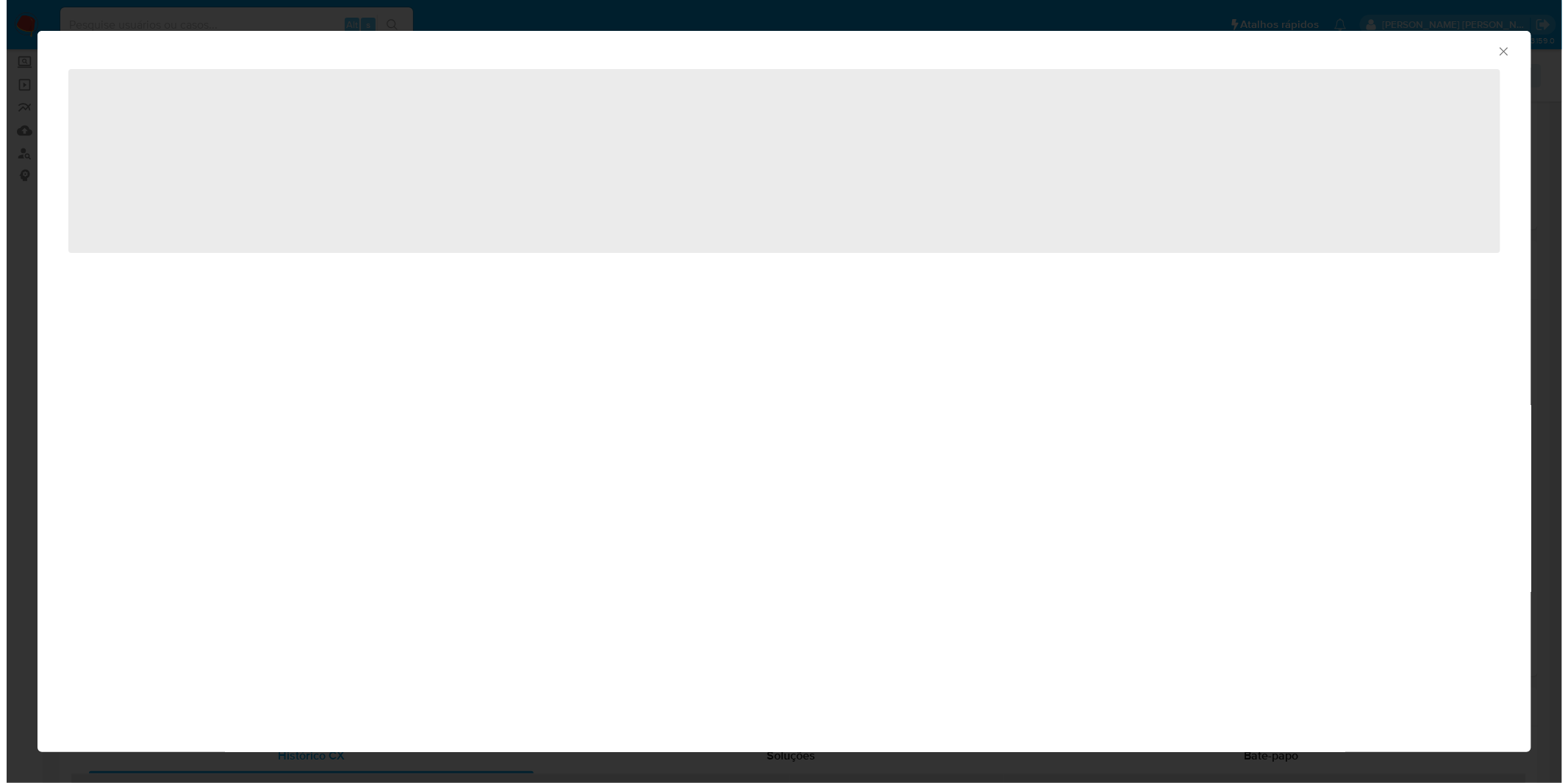
click at [1444, 79] on div "AML Data Collector ‌" at bounding box center [778, 392] width 1555 height 783
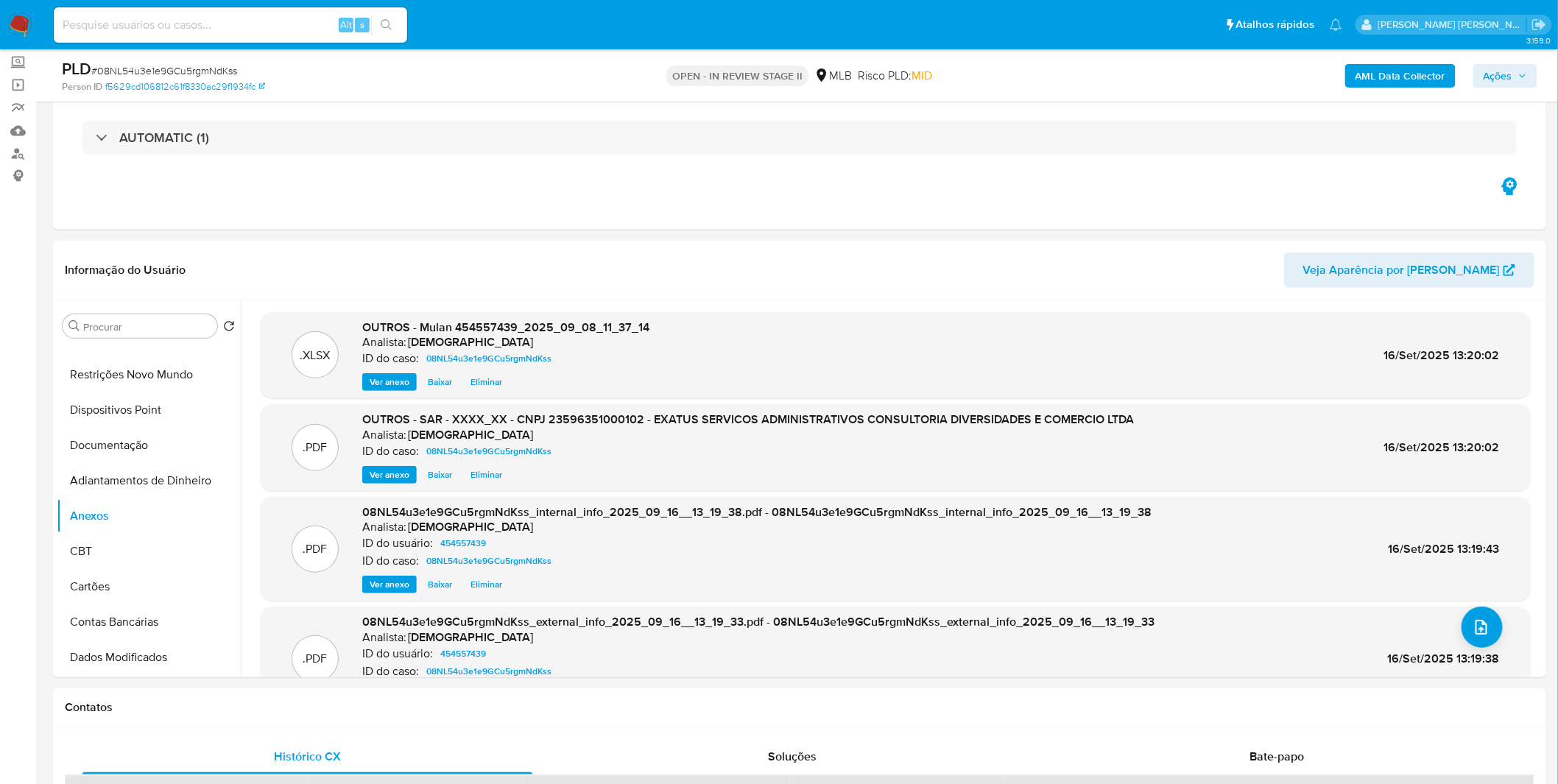
click at [1490, 70] on span "Ações" at bounding box center [1499, 76] width 29 height 24
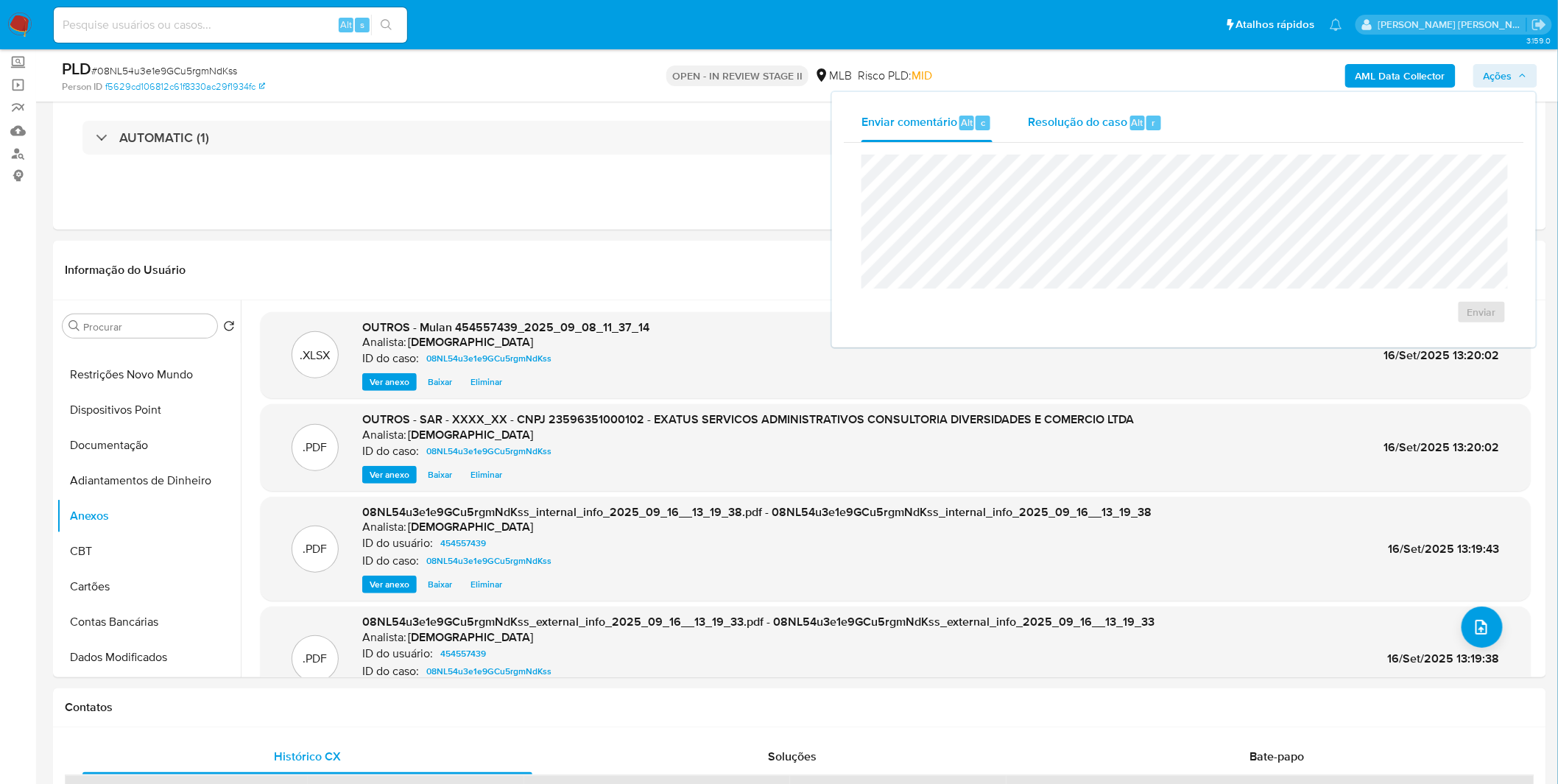
click at [1147, 123] on div "r" at bounding box center [1153, 123] width 14 height 14
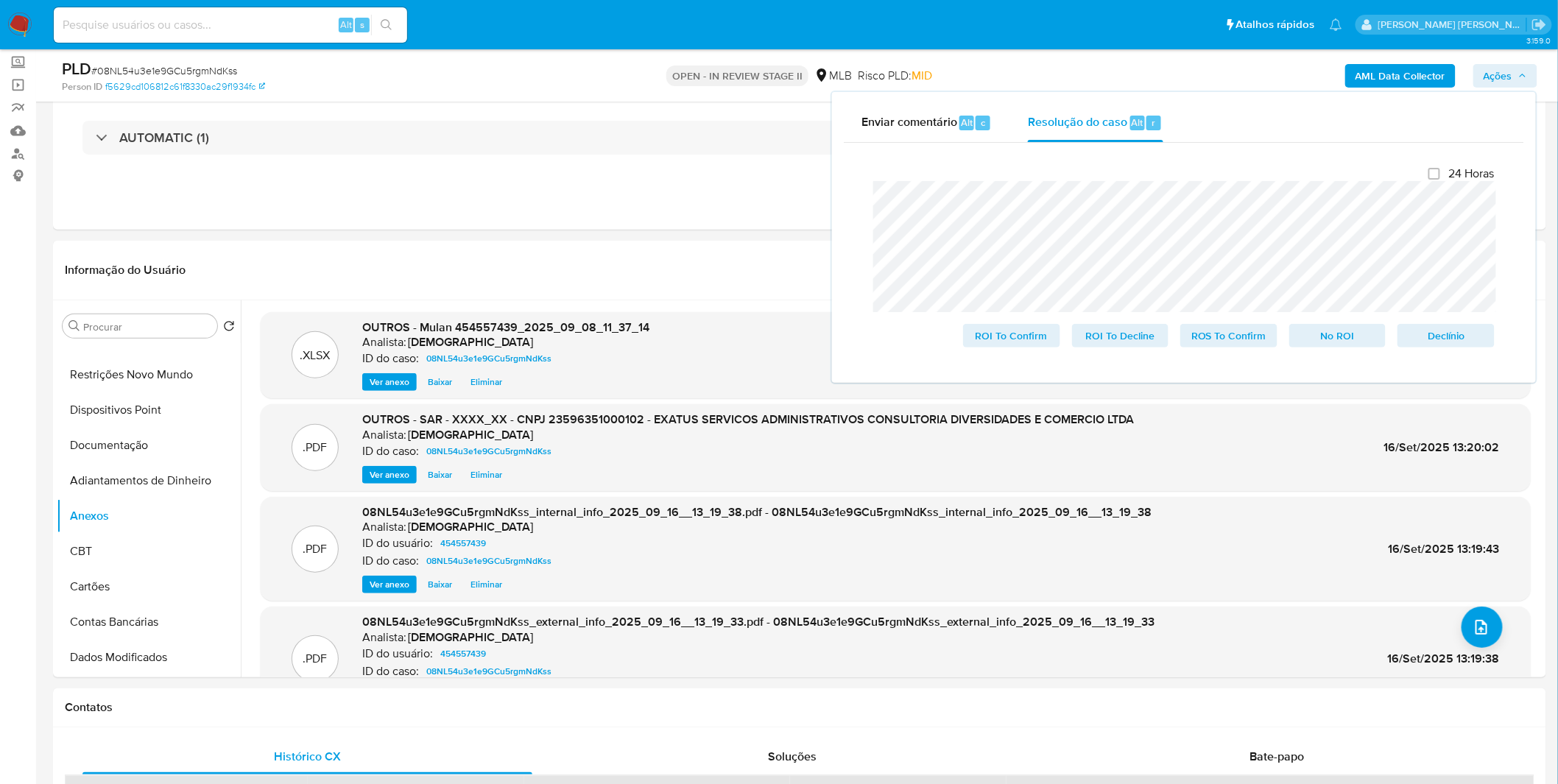
scroll to position [0, 0]
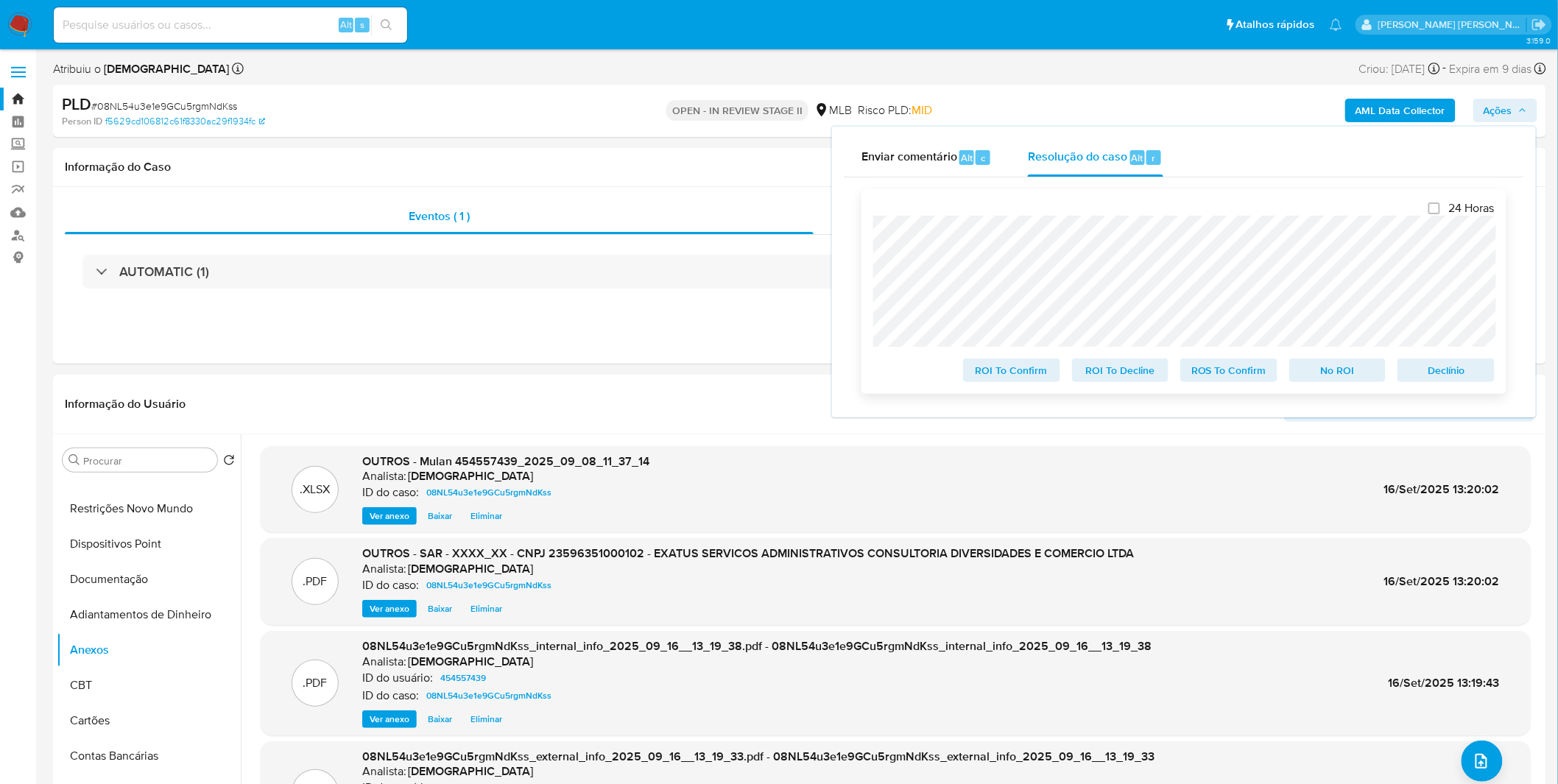
click at [1246, 374] on span "ROS To Confirm" at bounding box center [1229, 370] width 76 height 20
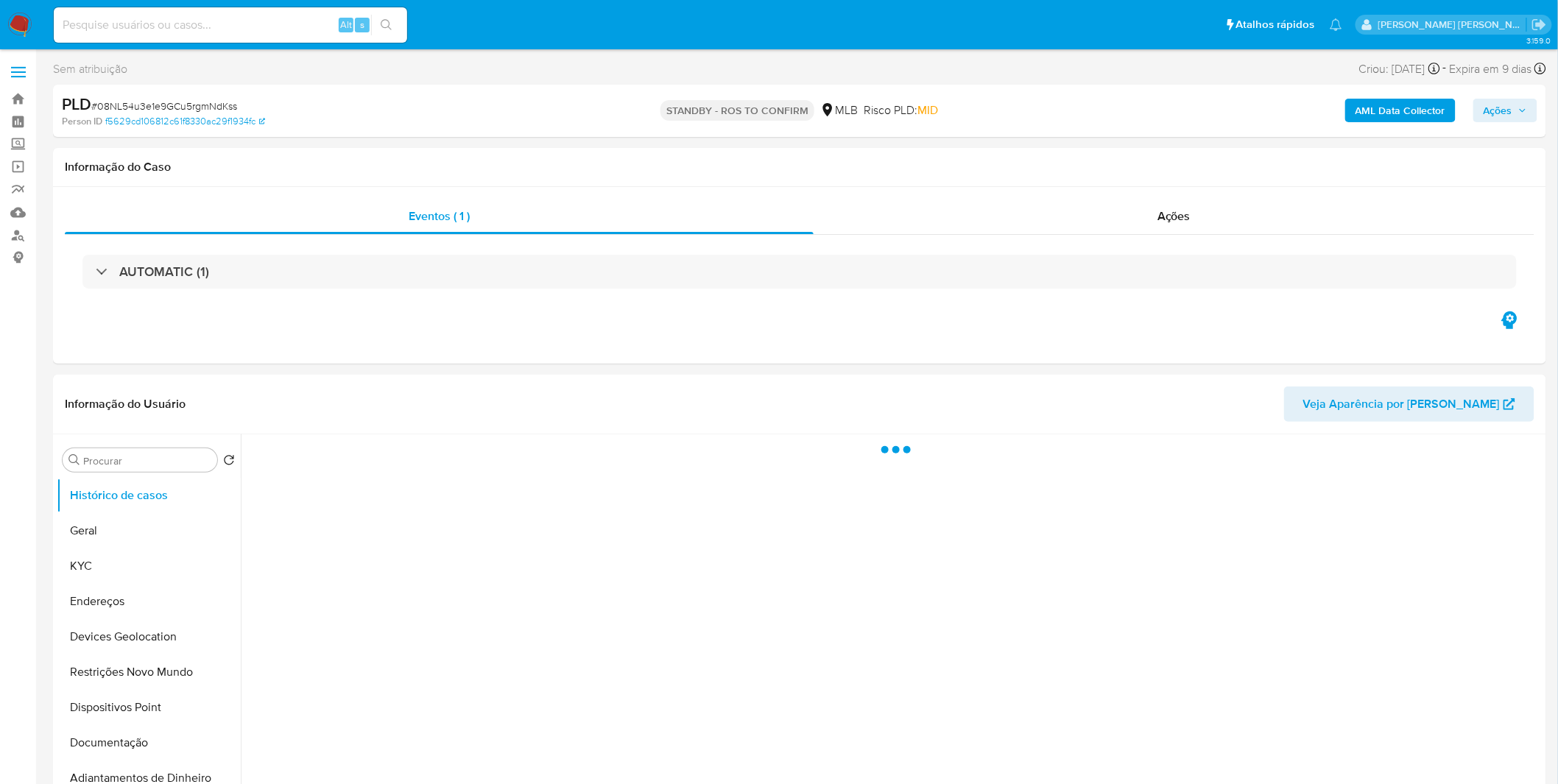
select select "10"
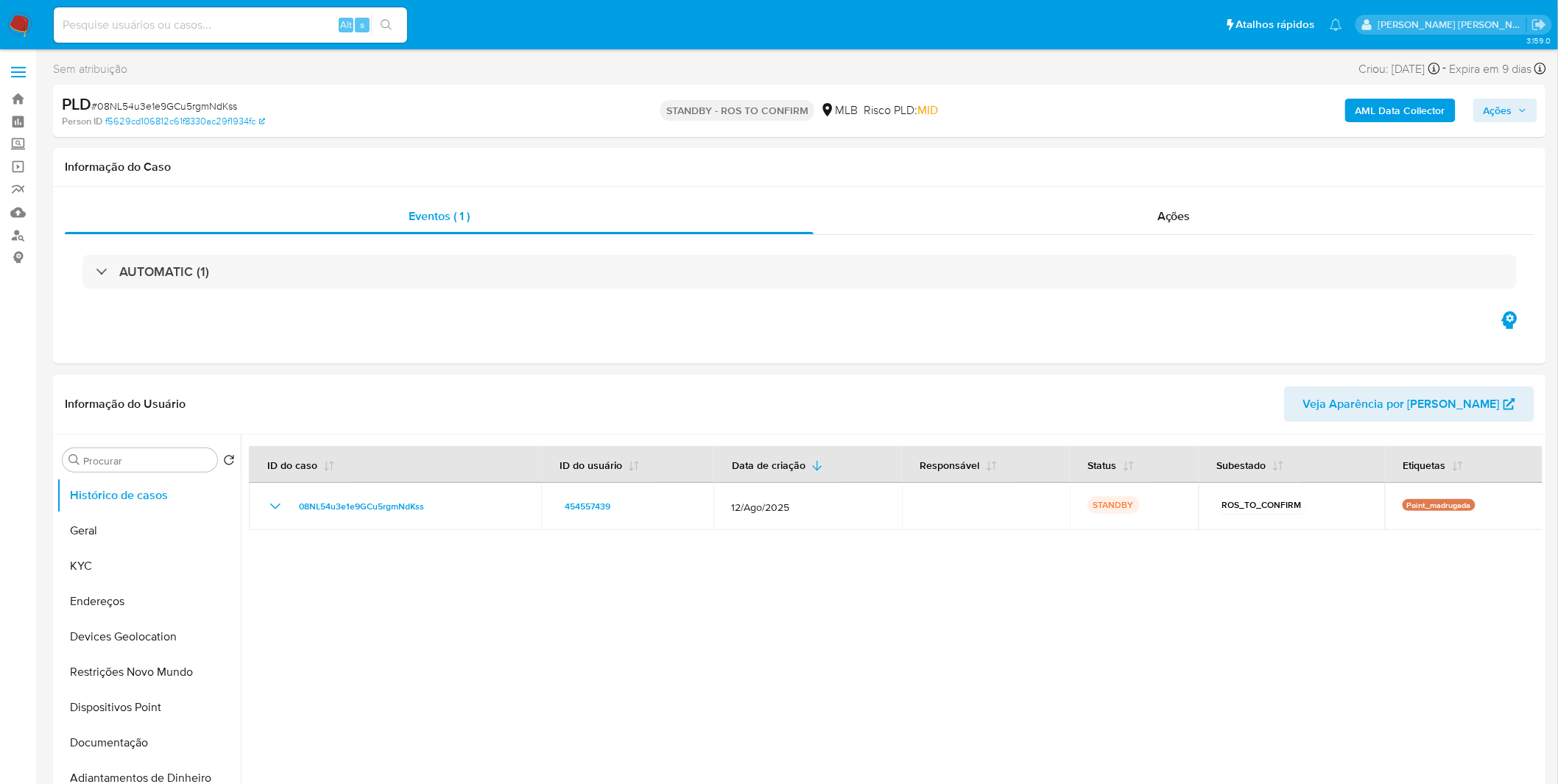
click at [25, 30] on img at bounding box center [20, 25] width 25 height 25
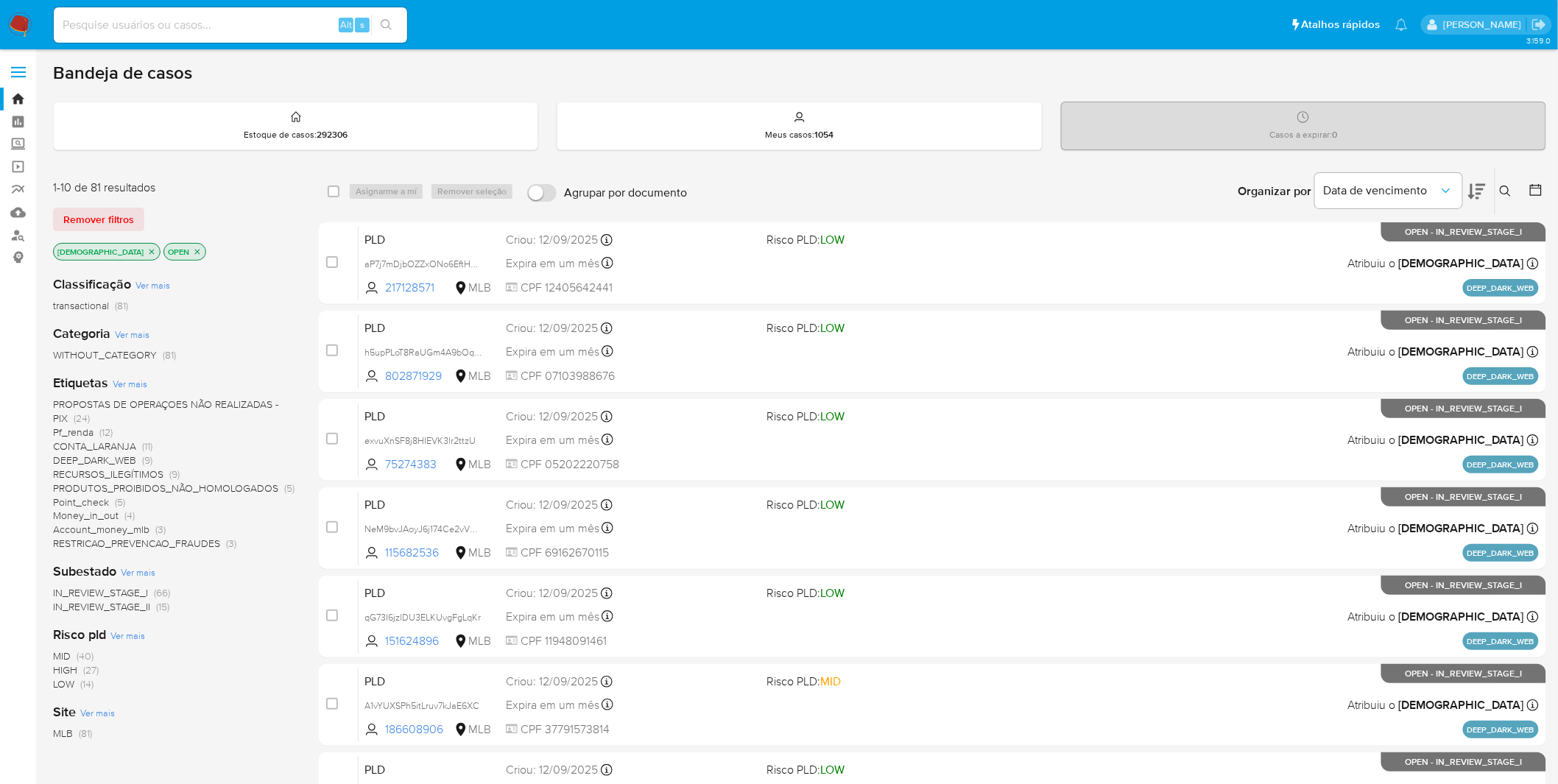
click at [224, 19] on input at bounding box center [229, 25] width 353 height 19
paste input "dPgLaB7oxOGCtQY4YSaGa3HD"
type input "dPgLaB7oxOGCtQY4YSaGa3HD"
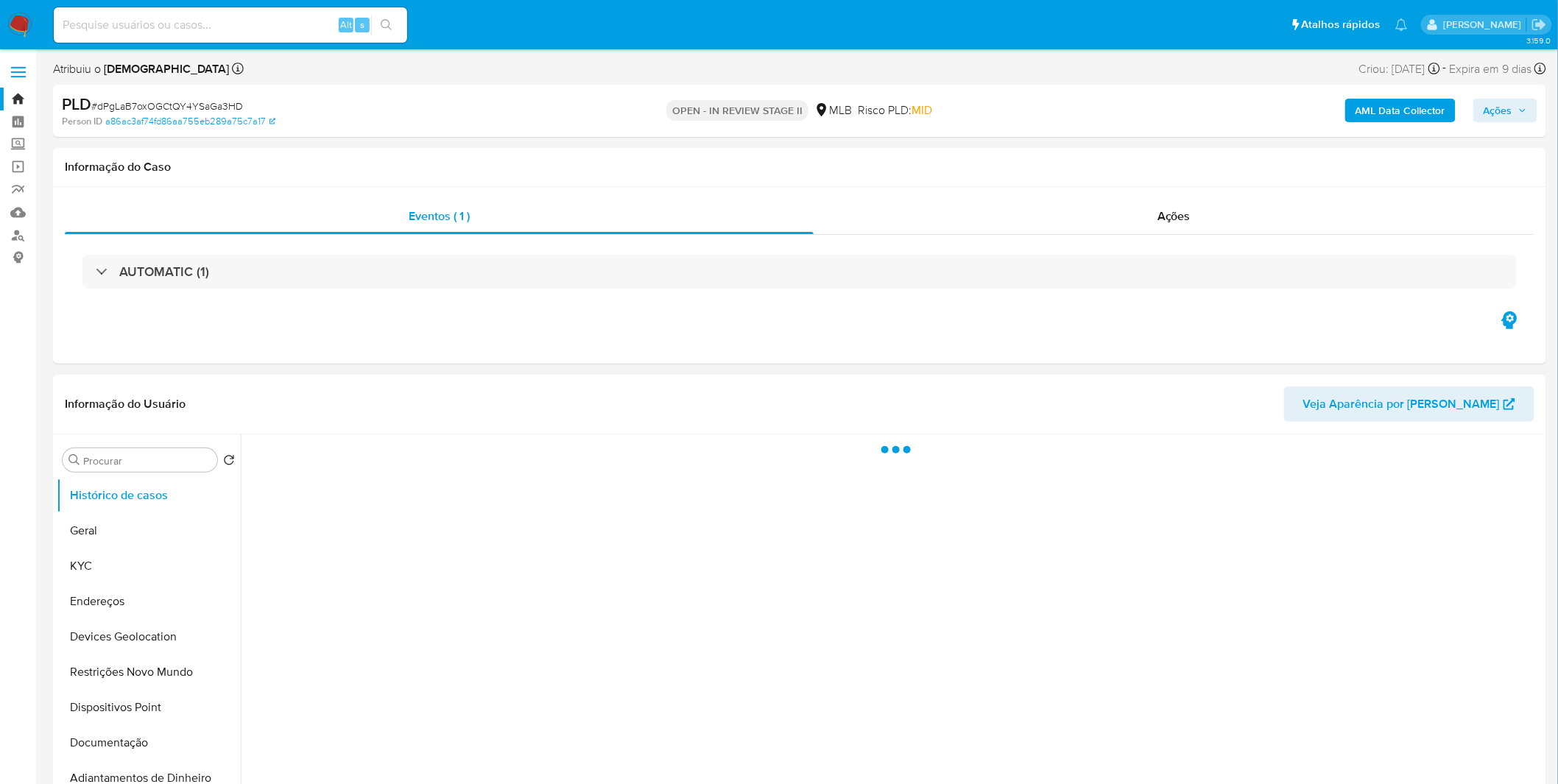
select select "10"
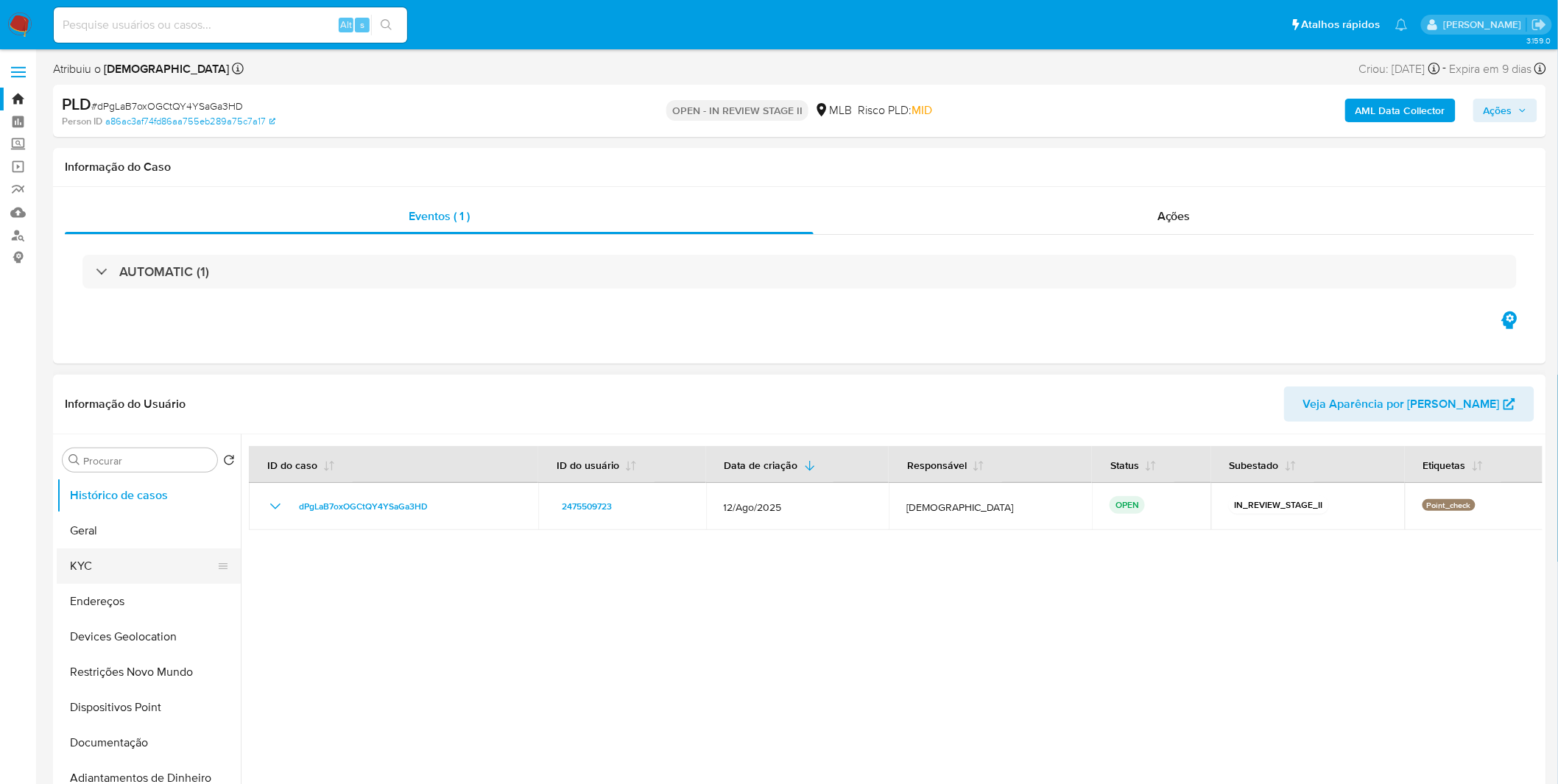
click at [86, 567] on button "KYC" at bounding box center [143, 566] width 173 height 36
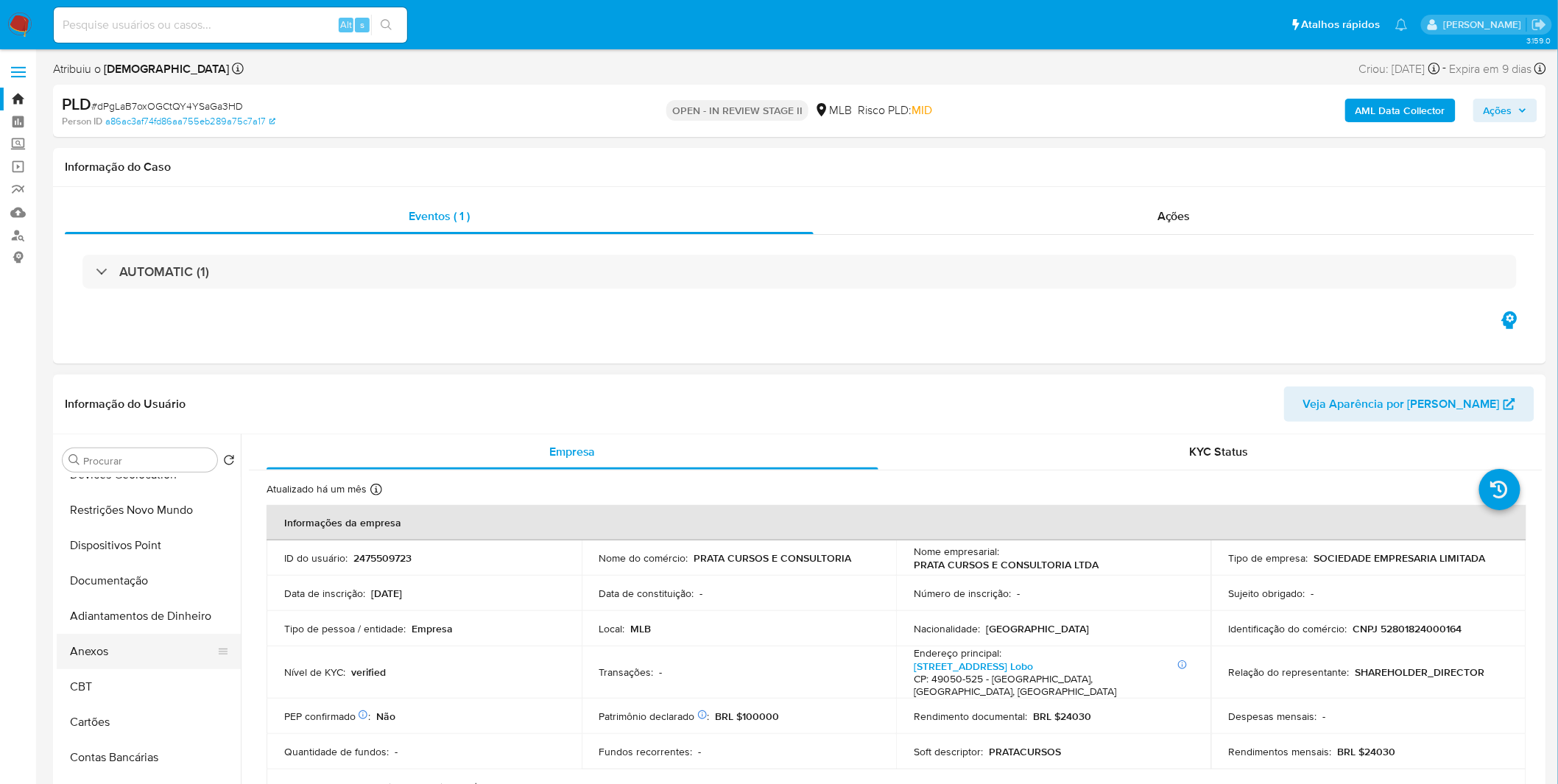
scroll to position [163, 0]
click at [130, 656] on button "Anexos" at bounding box center [143, 651] width 173 height 36
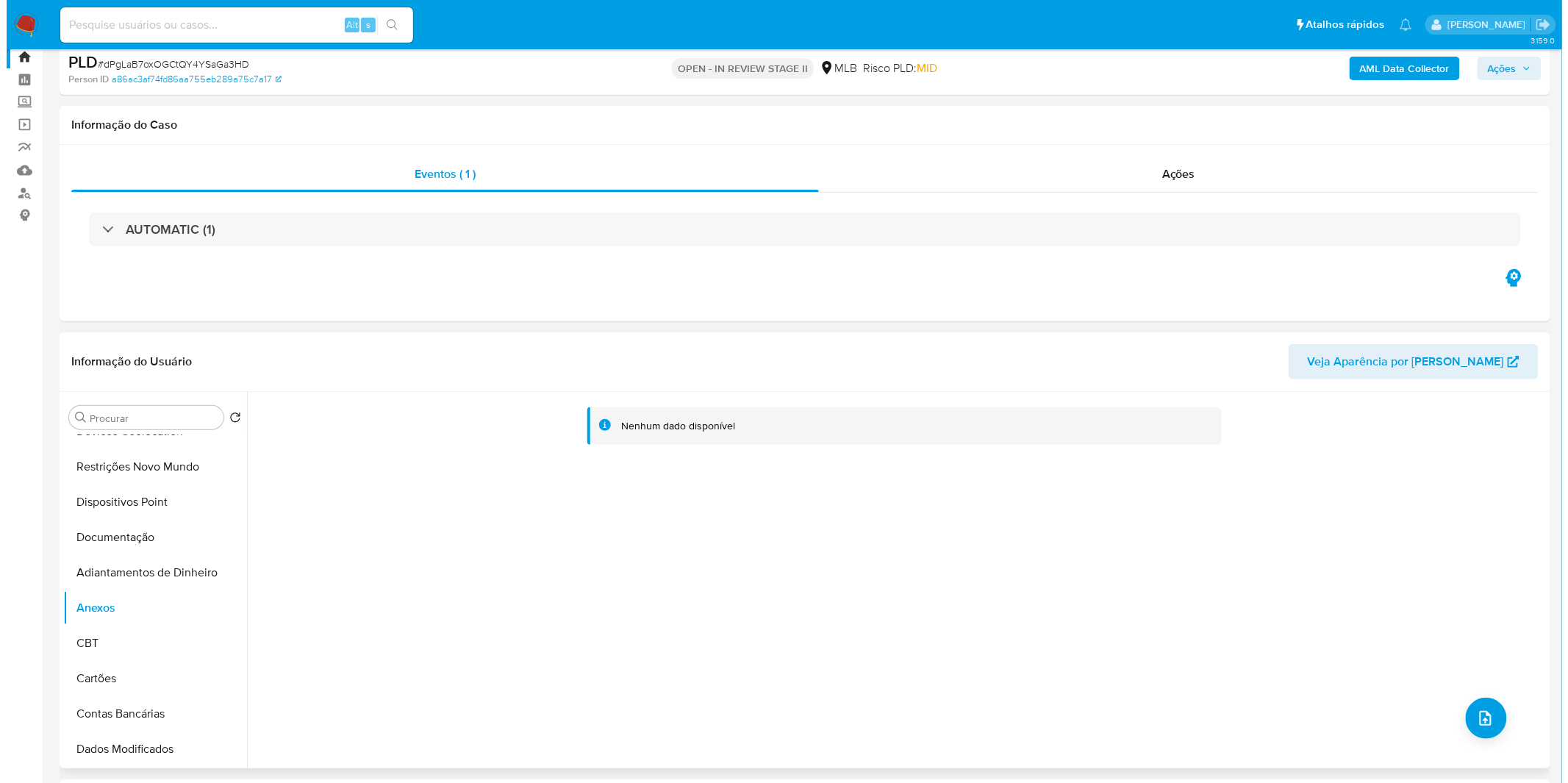
scroll to position [82, 0]
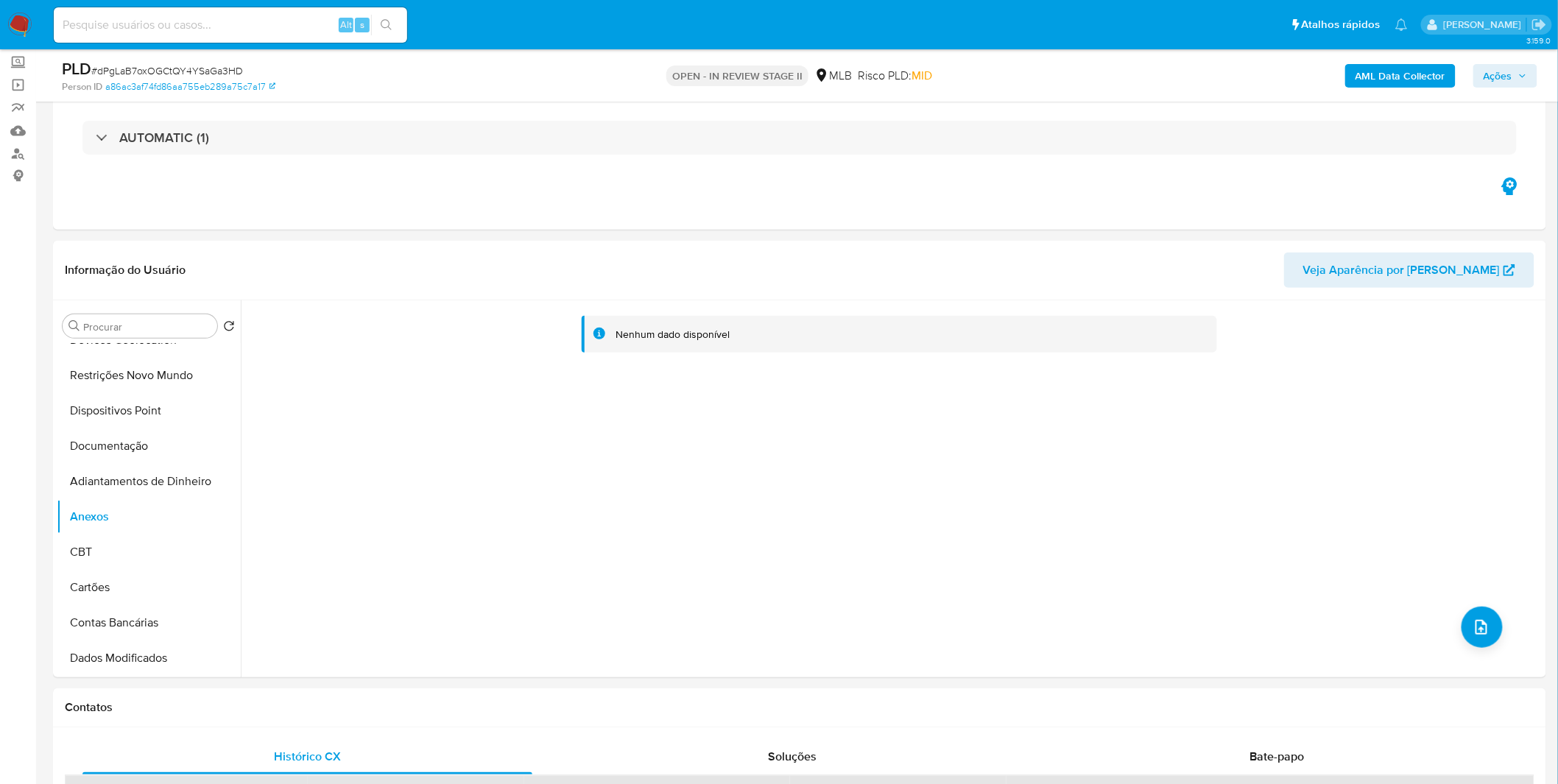
click at [1389, 89] on div "AML Data Collector Ações" at bounding box center [1293, 75] width 489 height 35
click at [1397, 76] on b "AML Data Collector" at bounding box center [1401, 76] width 90 height 24
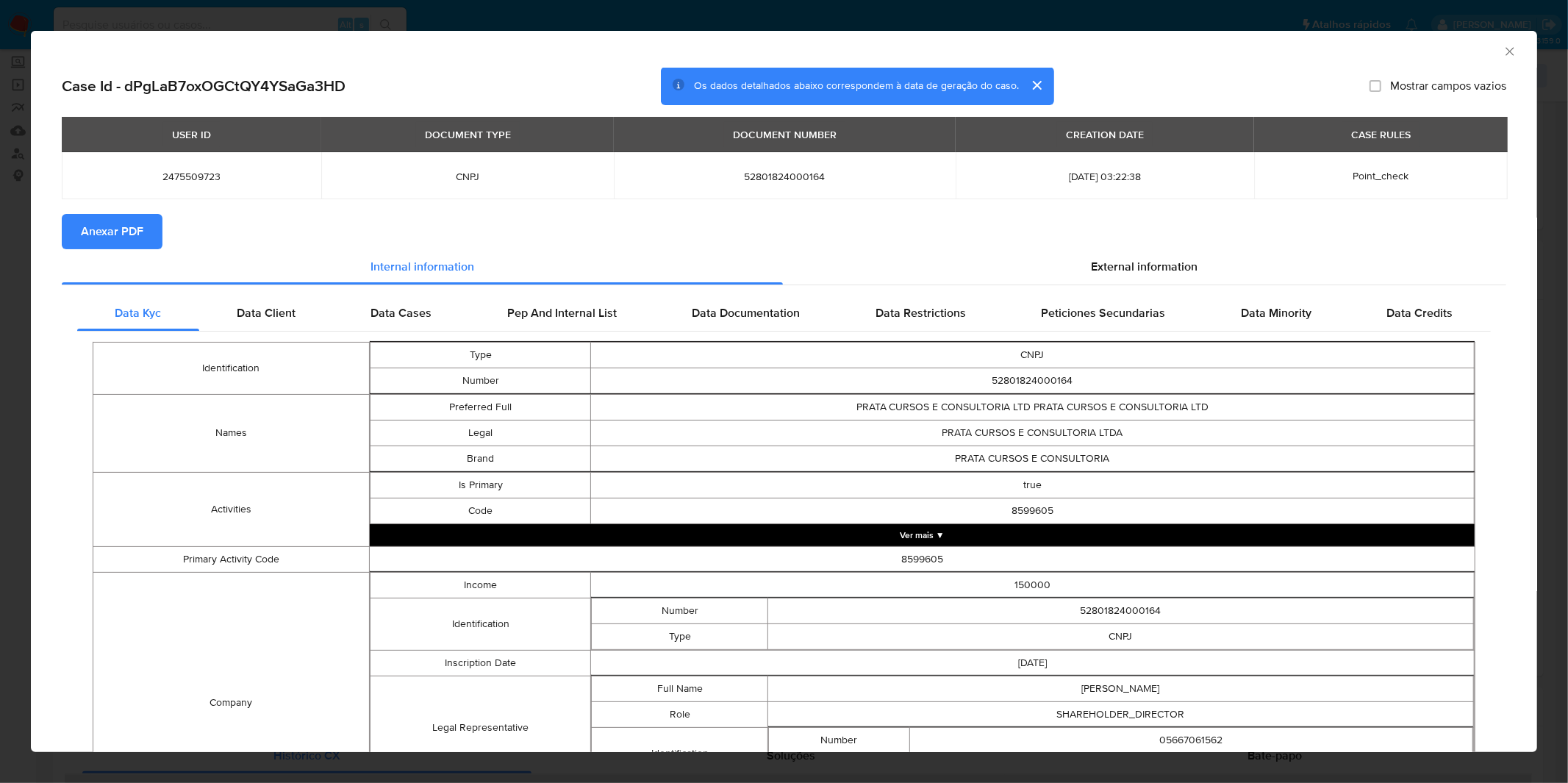
click at [135, 222] on span "Anexar PDF" at bounding box center [112, 232] width 63 height 32
click at [899, 22] on div "AML Data Collector Case Id - dPgLaB7oxOGCtQY4YSaGa3HD Os dados detalhados abaix…" at bounding box center [784, 392] width 1568 height 783
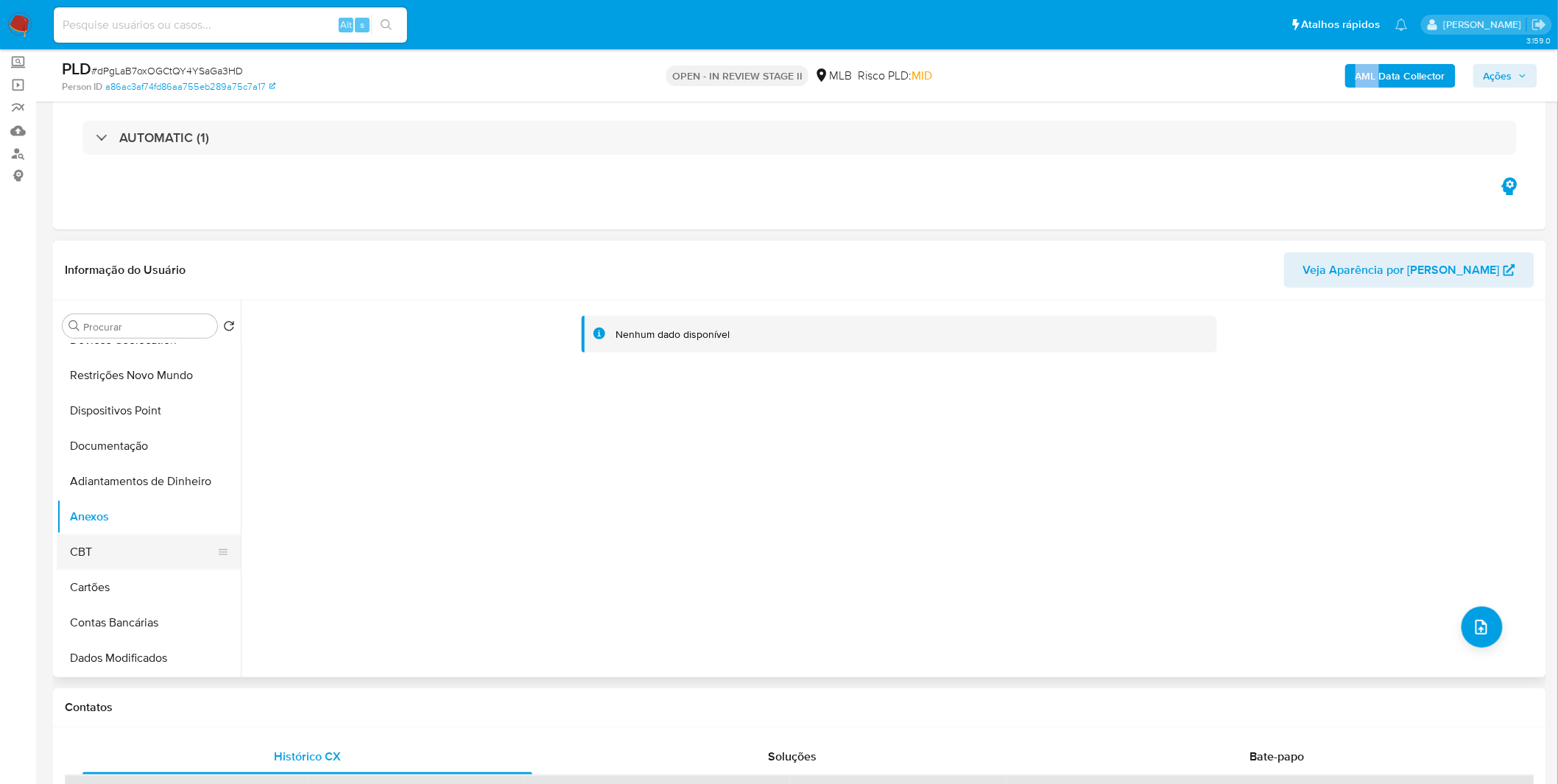
click at [126, 549] on button "CBT" at bounding box center [143, 552] width 173 height 36
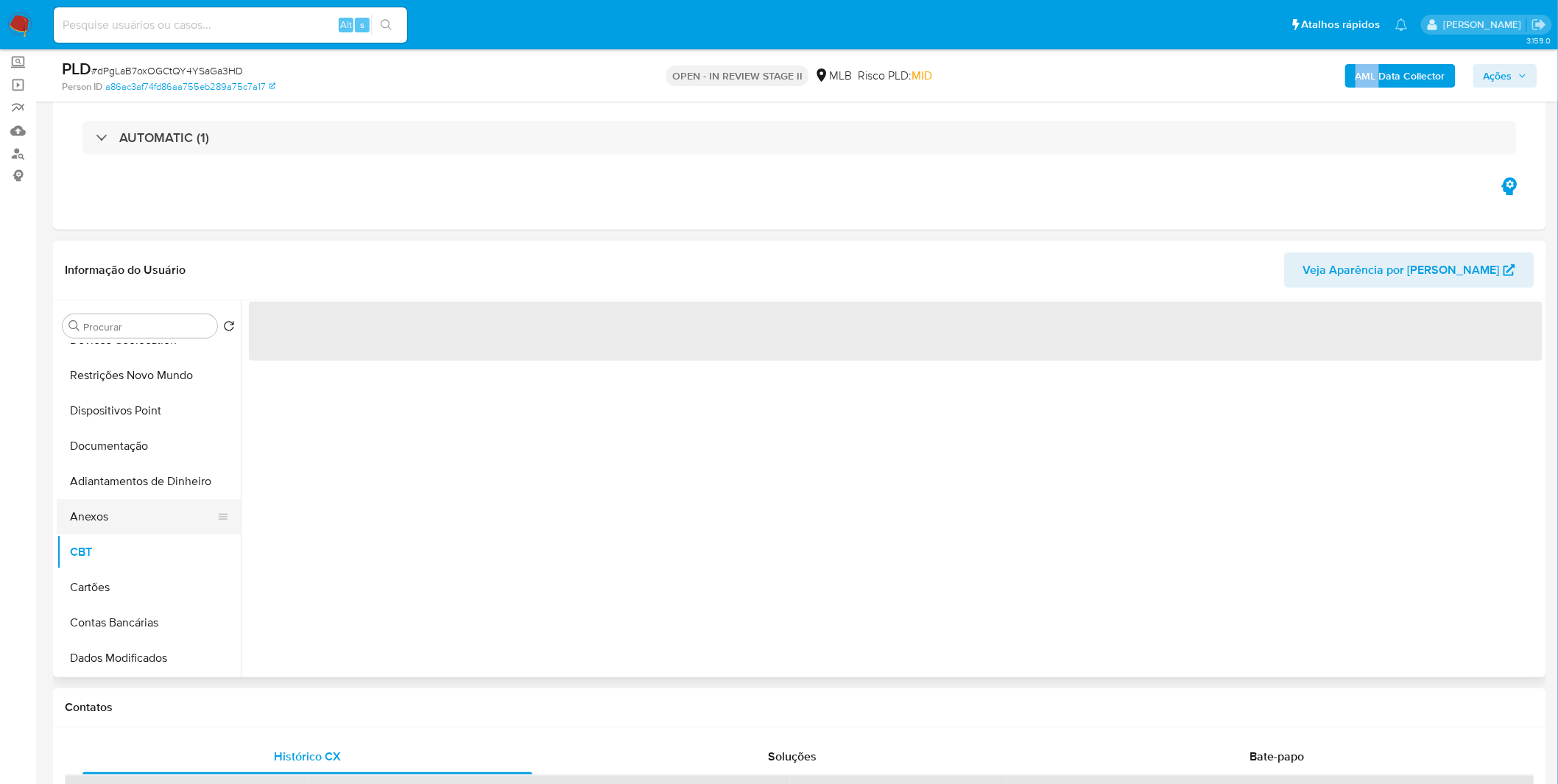
click at [140, 500] on button "Anexos" at bounding box center [143, 517] width 173 height 36
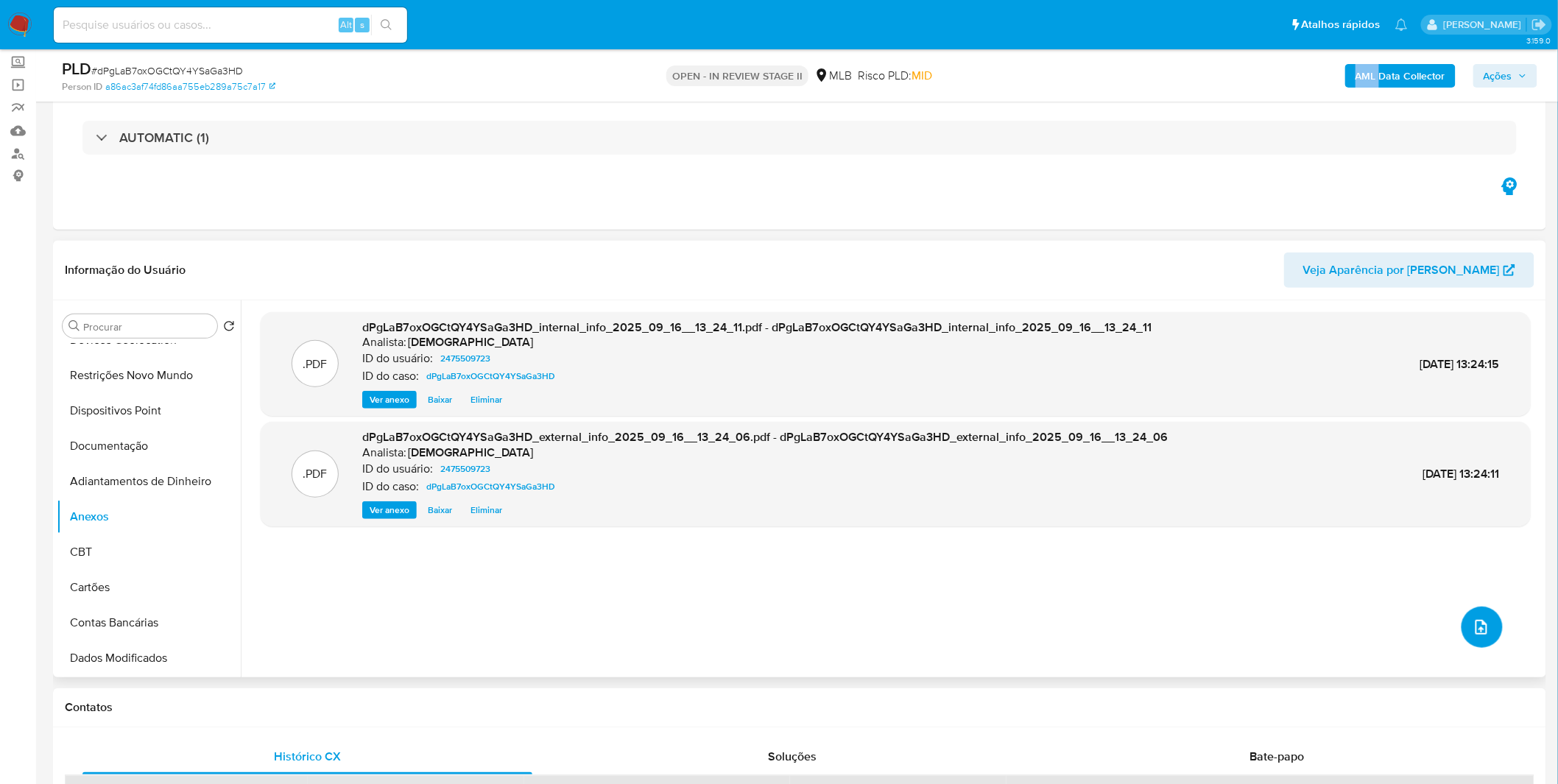
click at [1471, 612] on button "upload-file" at bounding box center [1483, 627] width 41 height 41
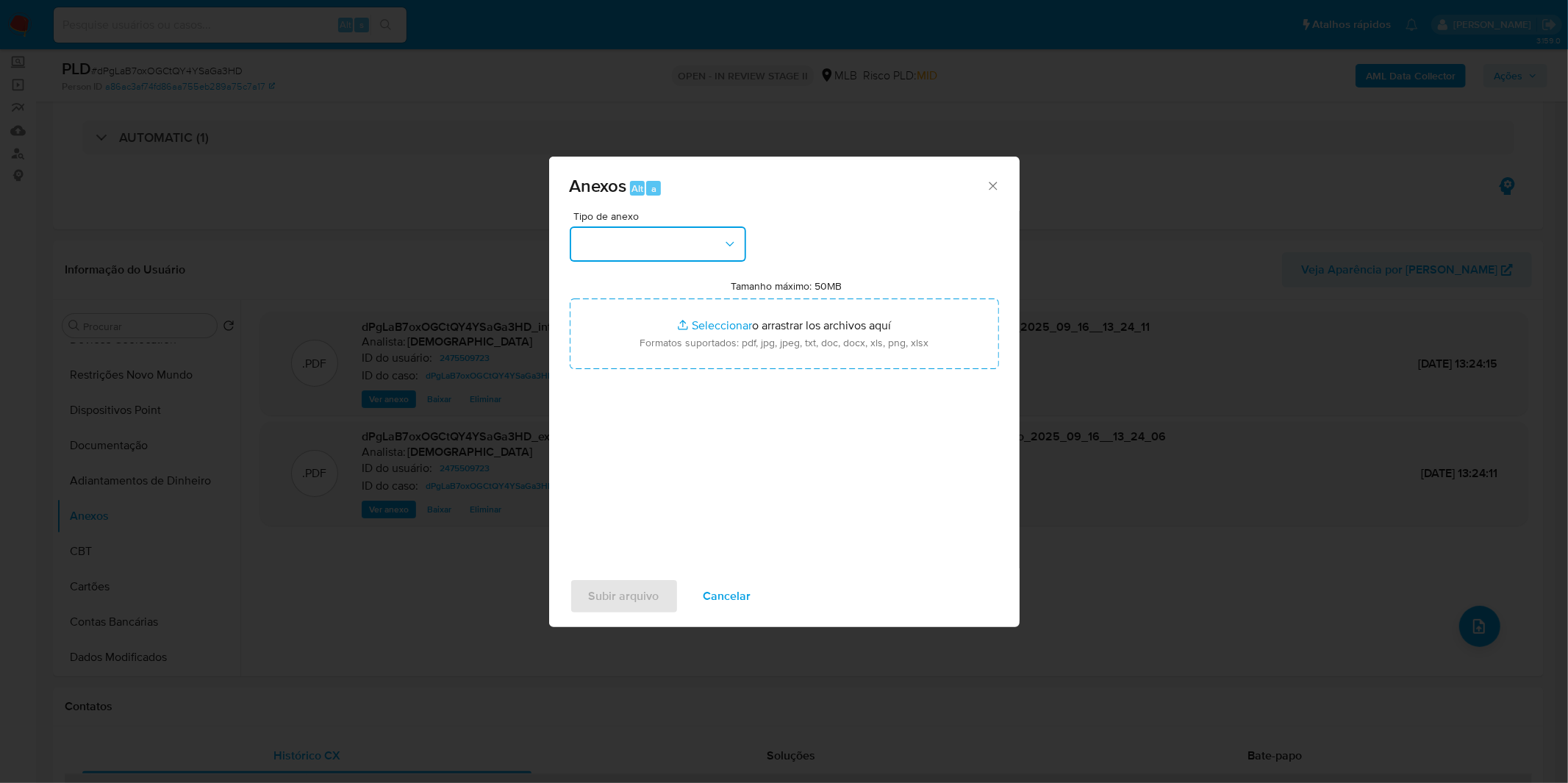
click at [636, 250] on button "button" at bounding box center [658, 244] width 177 height 36
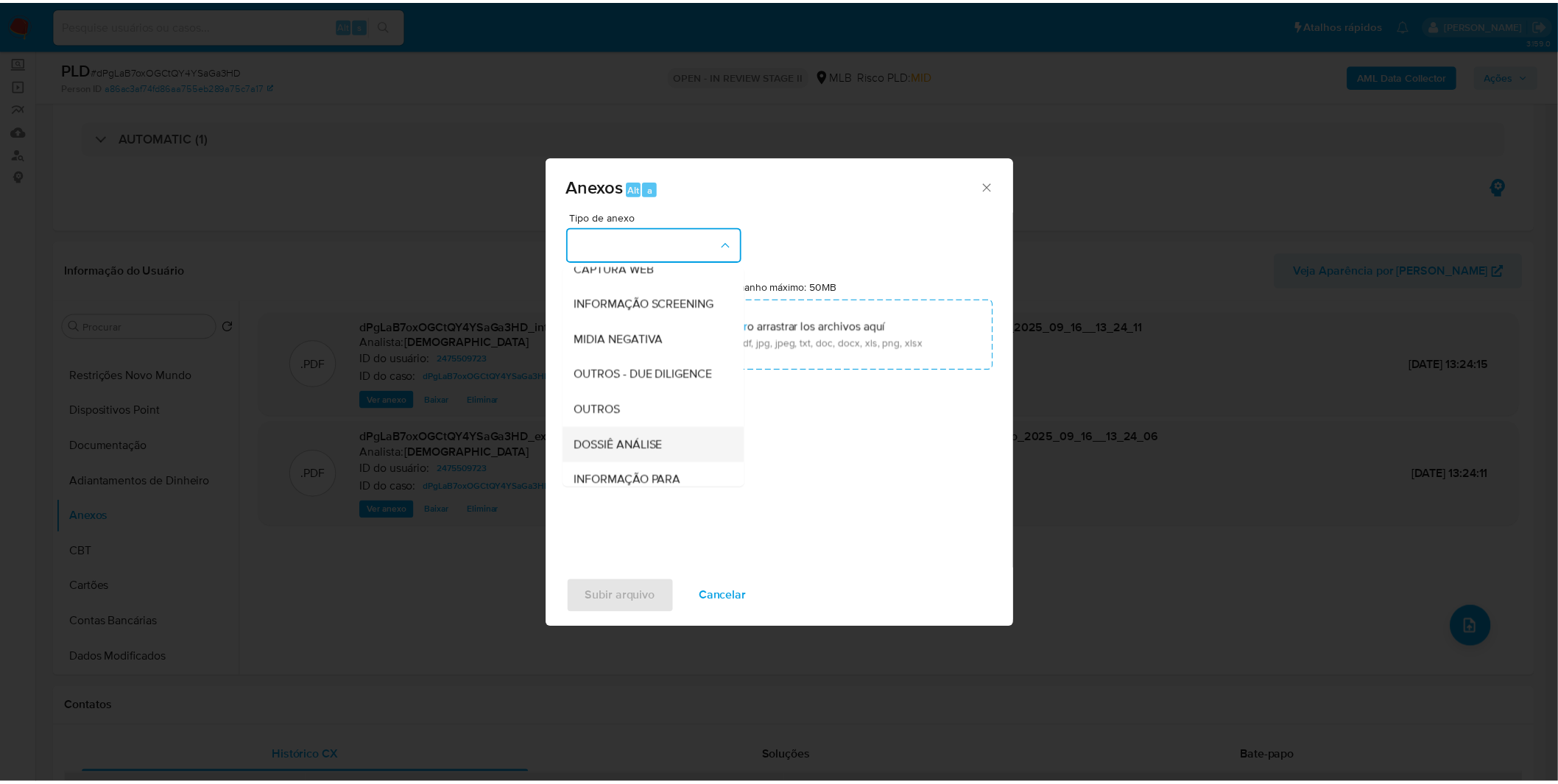
scroll to position [226, 0]
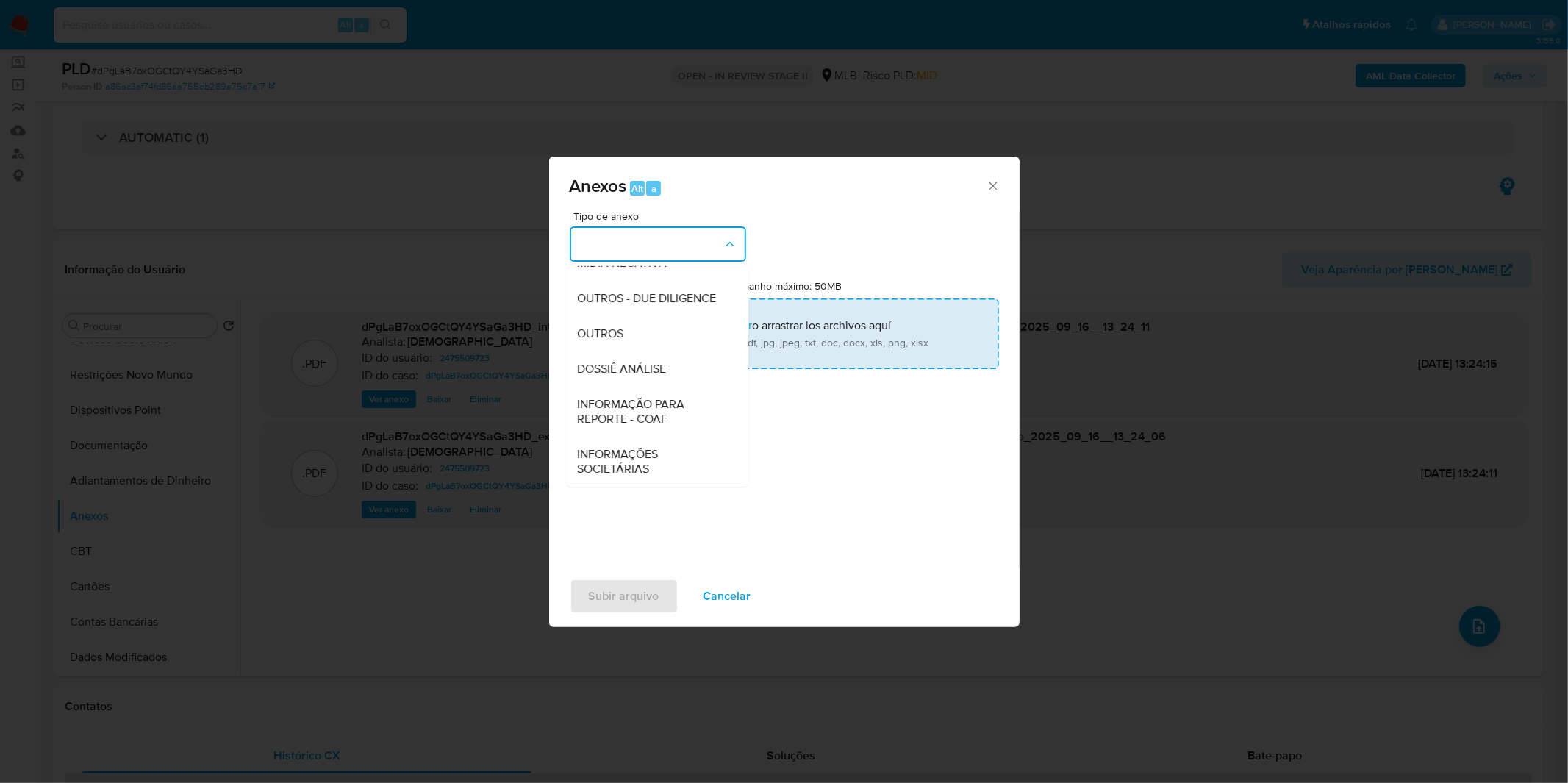
click at [605, 338] on span "OUTROS" at bounding box center [601, 333] width 46 height 14
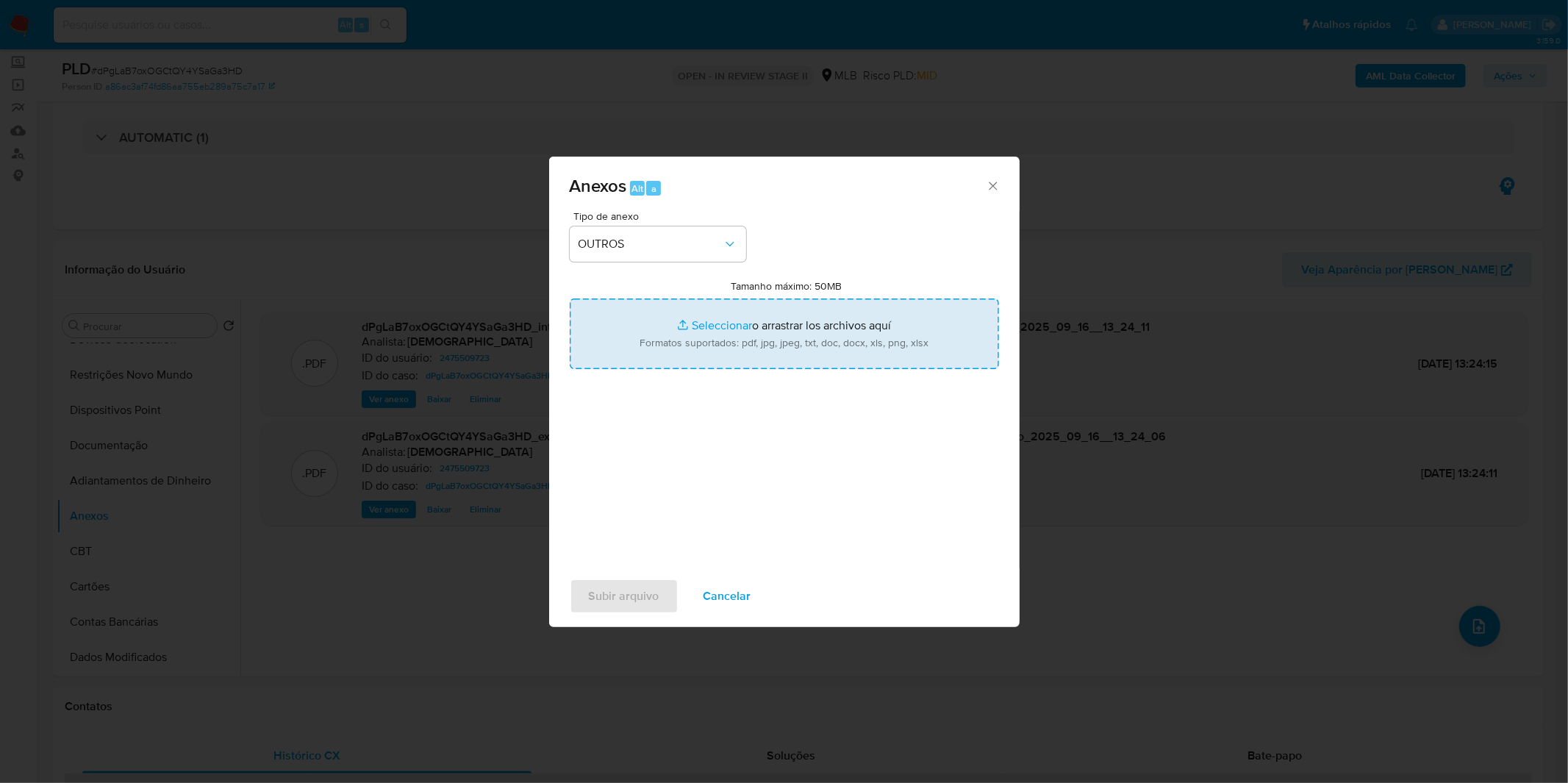
click at [652, 329] on input "Tamanho máximo: 50MB Seleccionar archivos" at bounding box center [784, 333] width 429 height 70
type input "C:\fakepath\Mulan 2475509723_2025_09_08_11_15_22.xlsx"
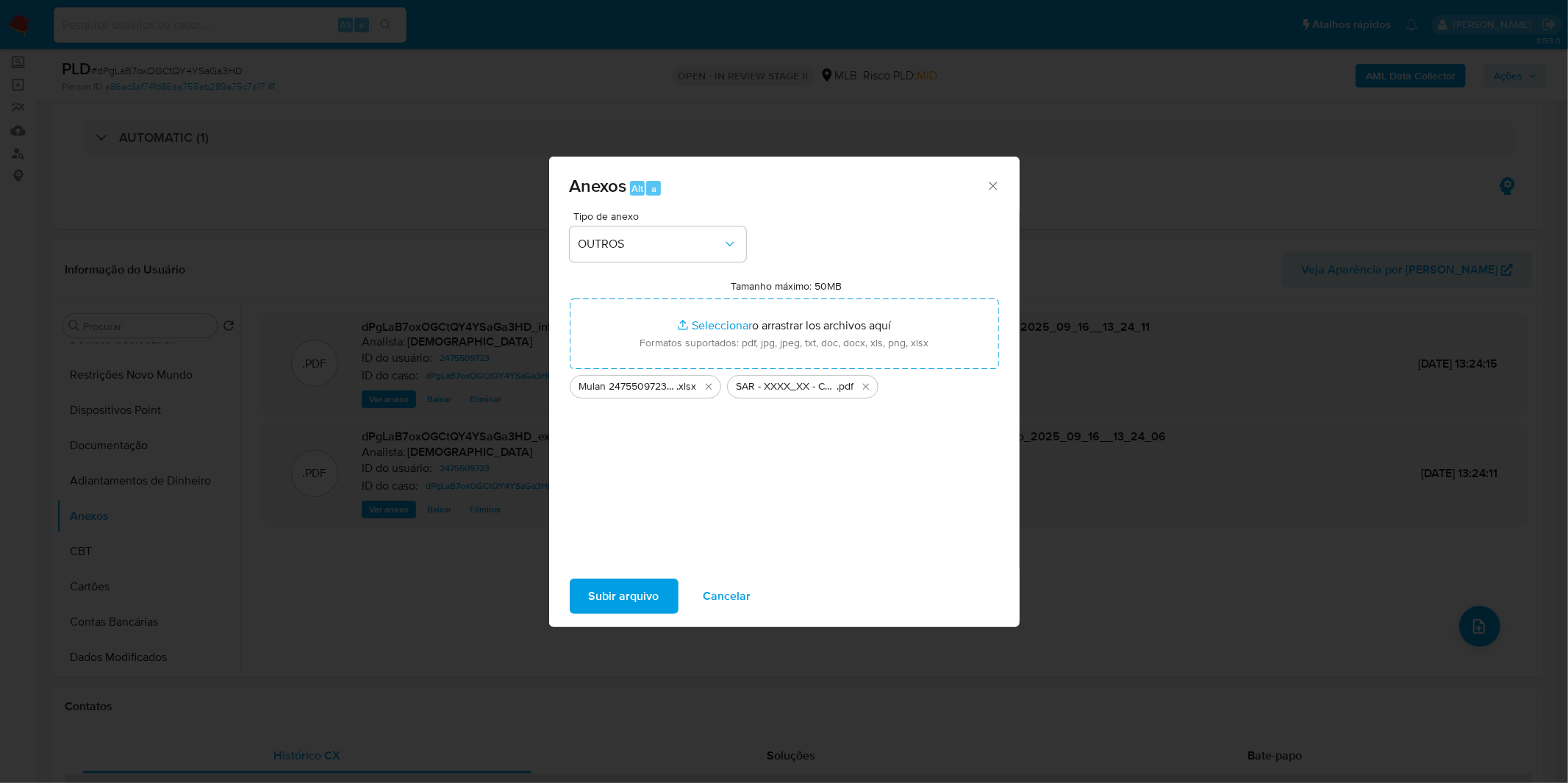
click at [612, 605] on span "Subir arquivo" at bounding box center [624, 596] width 70 height 32
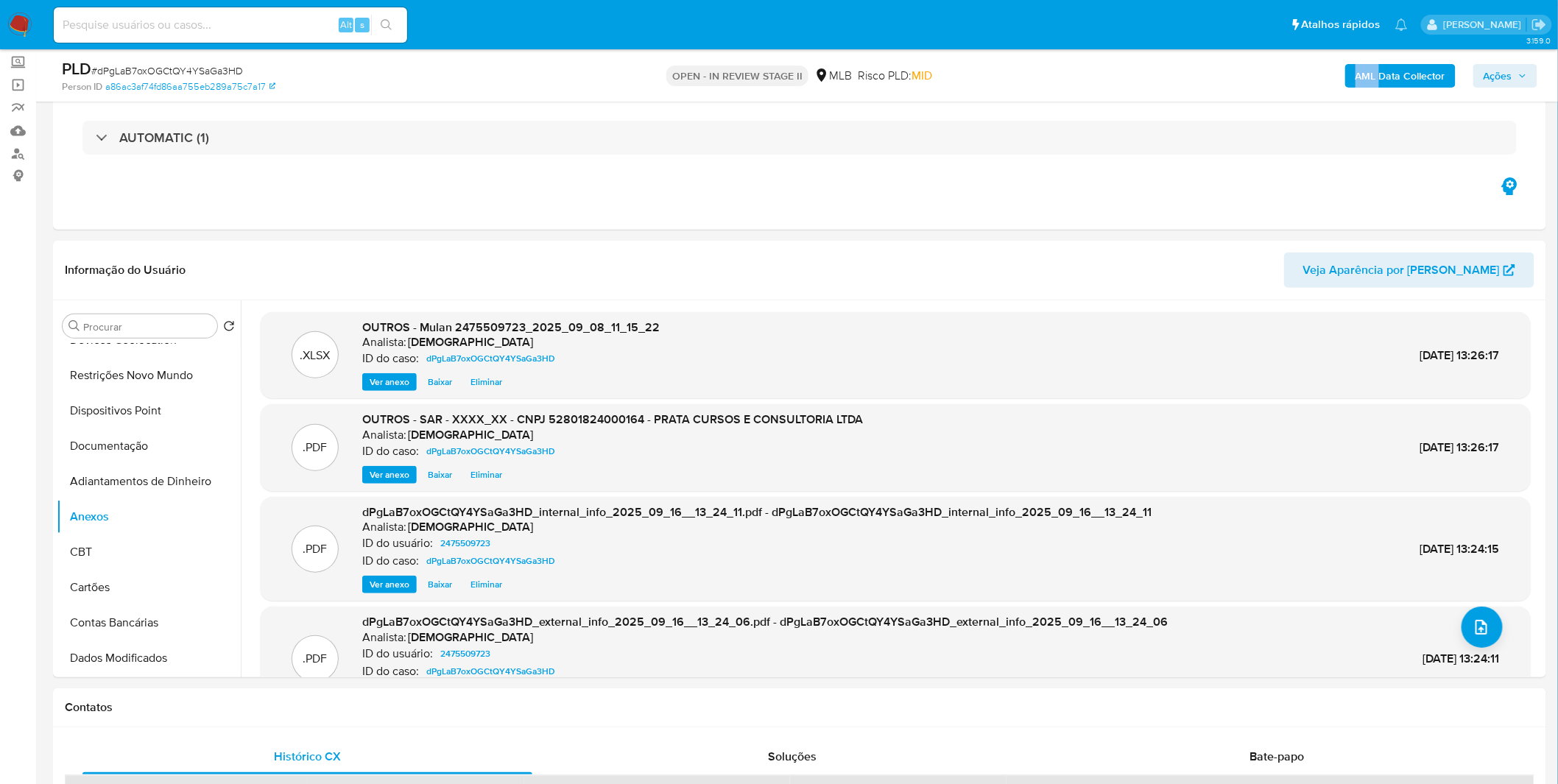
click at [1524, 69] on span "Ações" at bounding box center [1506, 75] width 43 height 20
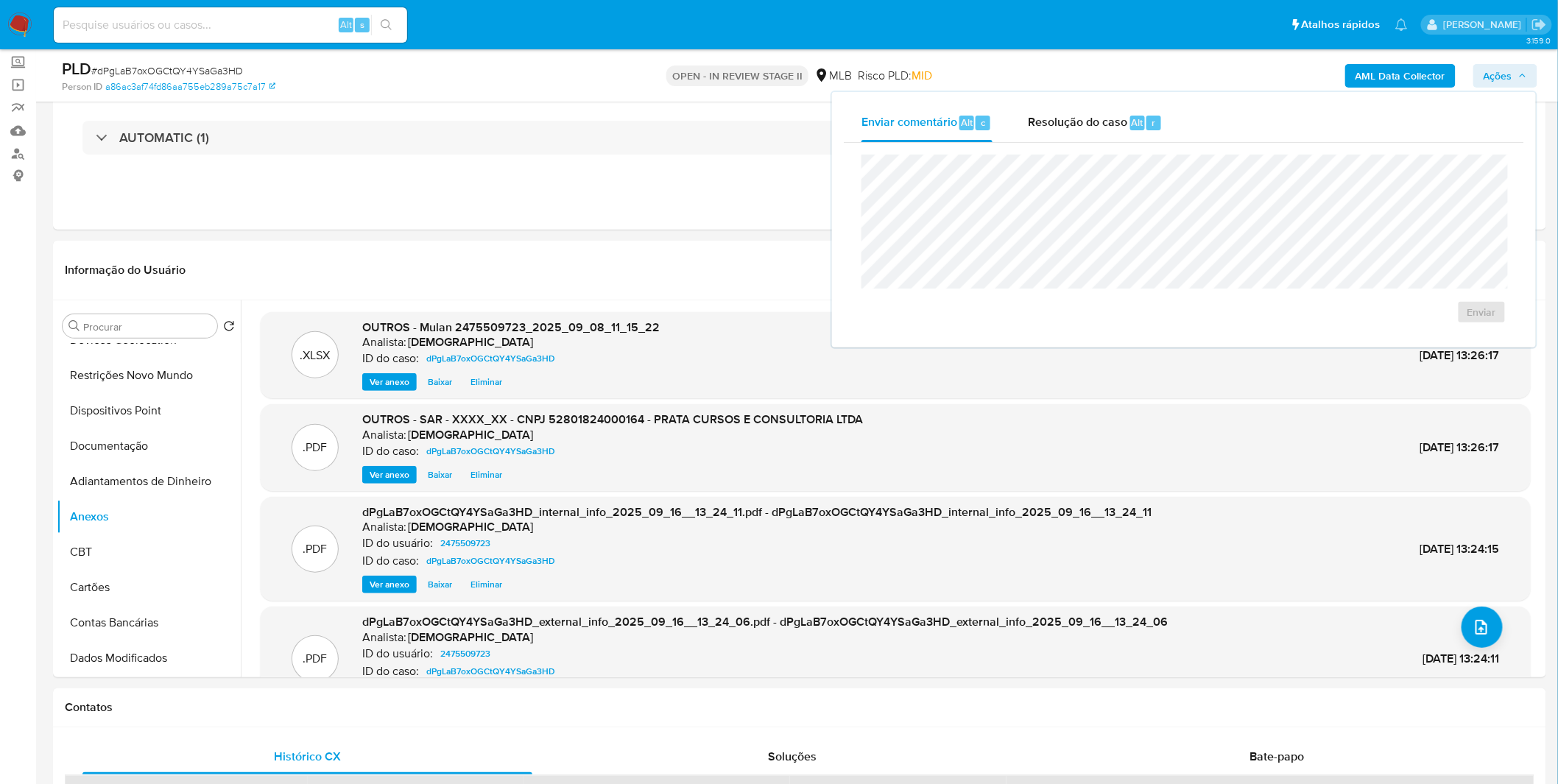
click at [1042, 144] on div "Enviar" at bounding box center [1185, 240] width 681 height 193
click at [1056, 133] on div "Resolução do caso Alt r" at bounding box center [1095, 123] width 135 height 38
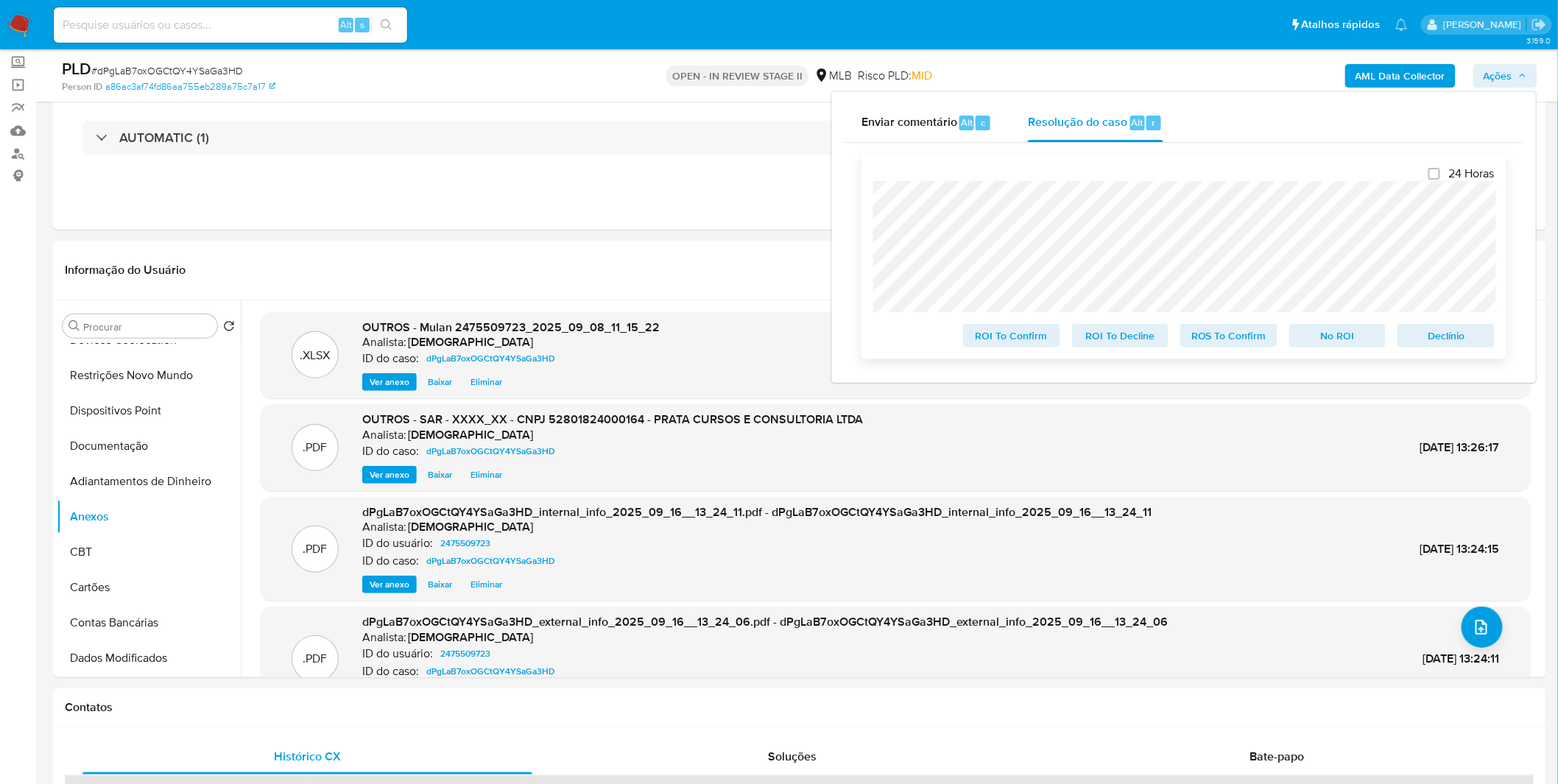
scroll to position [0, 0]
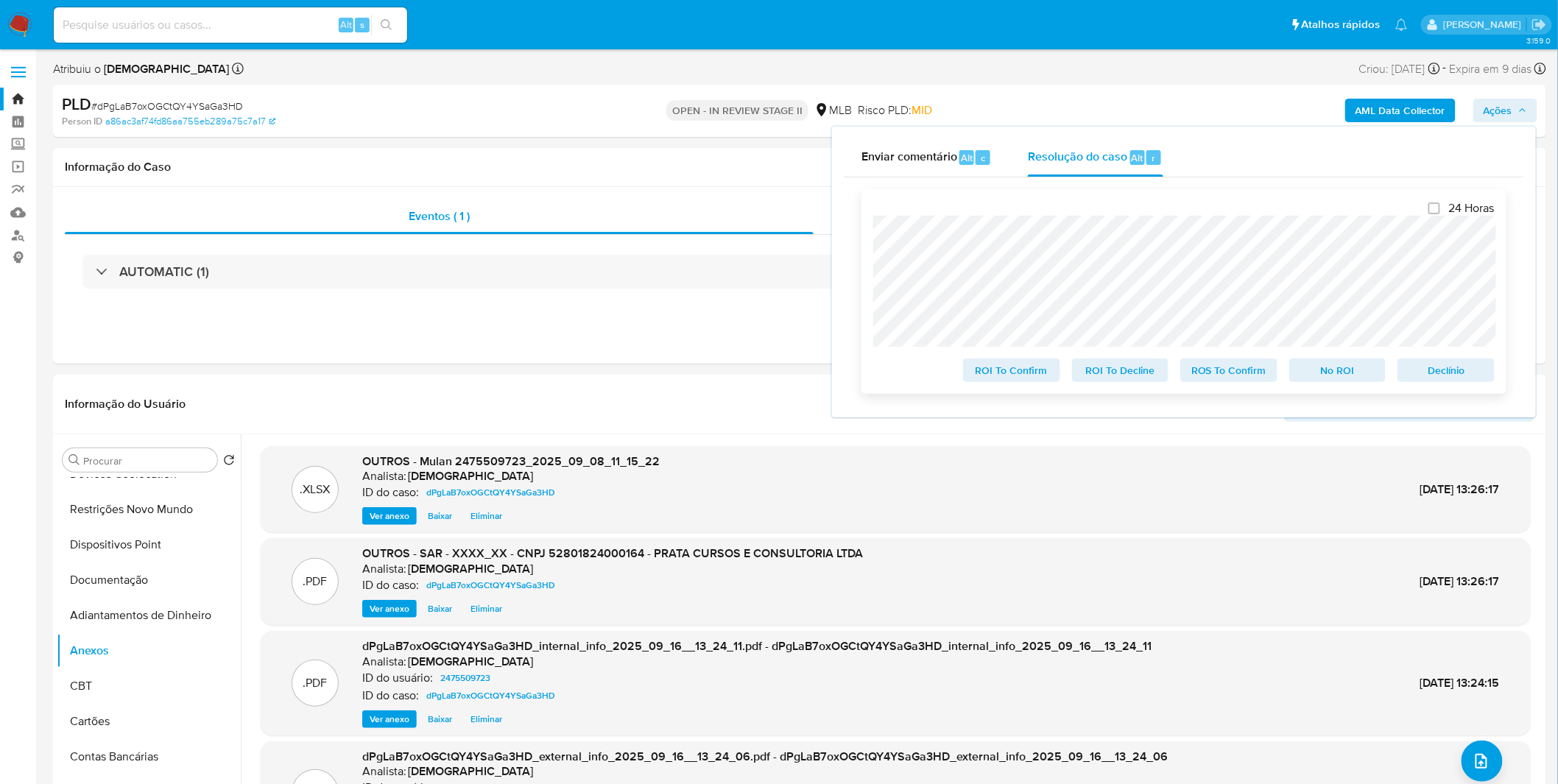
click at [1243, 368] on span "ROS To Confirm" at bounding box center [1229, 370] width 76 height 20
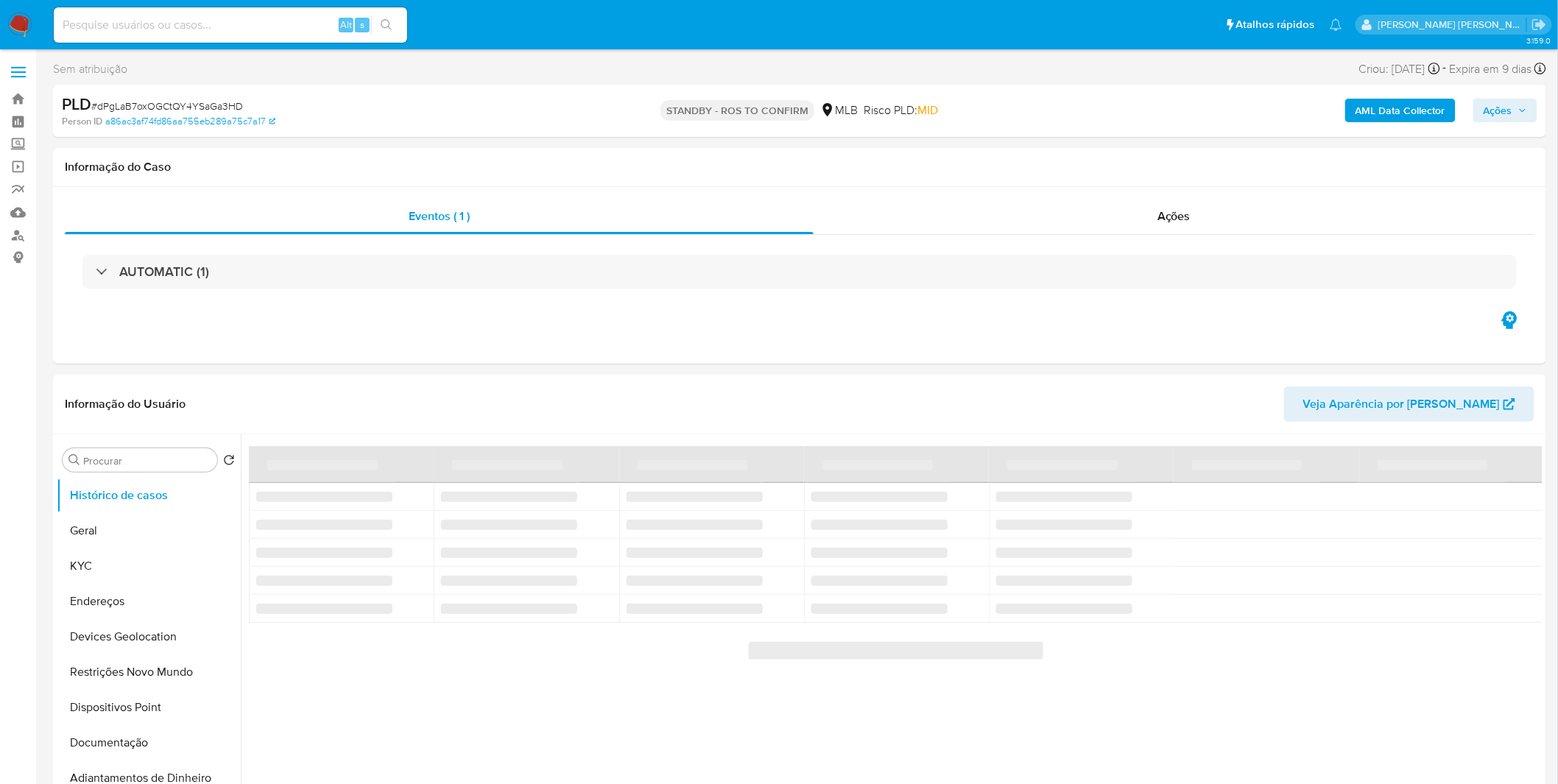
select select "10"
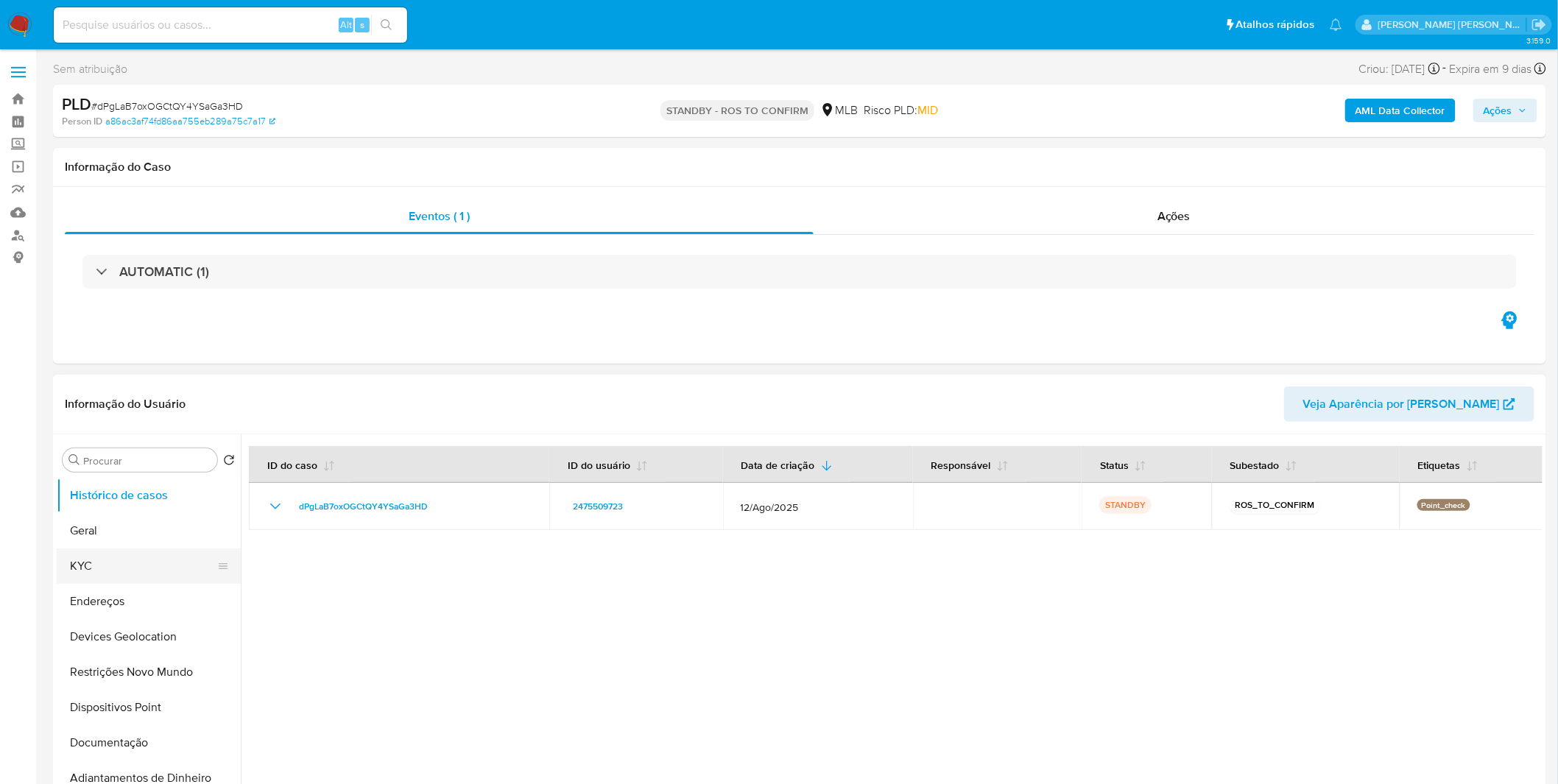
click at [144, 560] on button "KYC" at bounding box center [143, 566] width 173 height 36
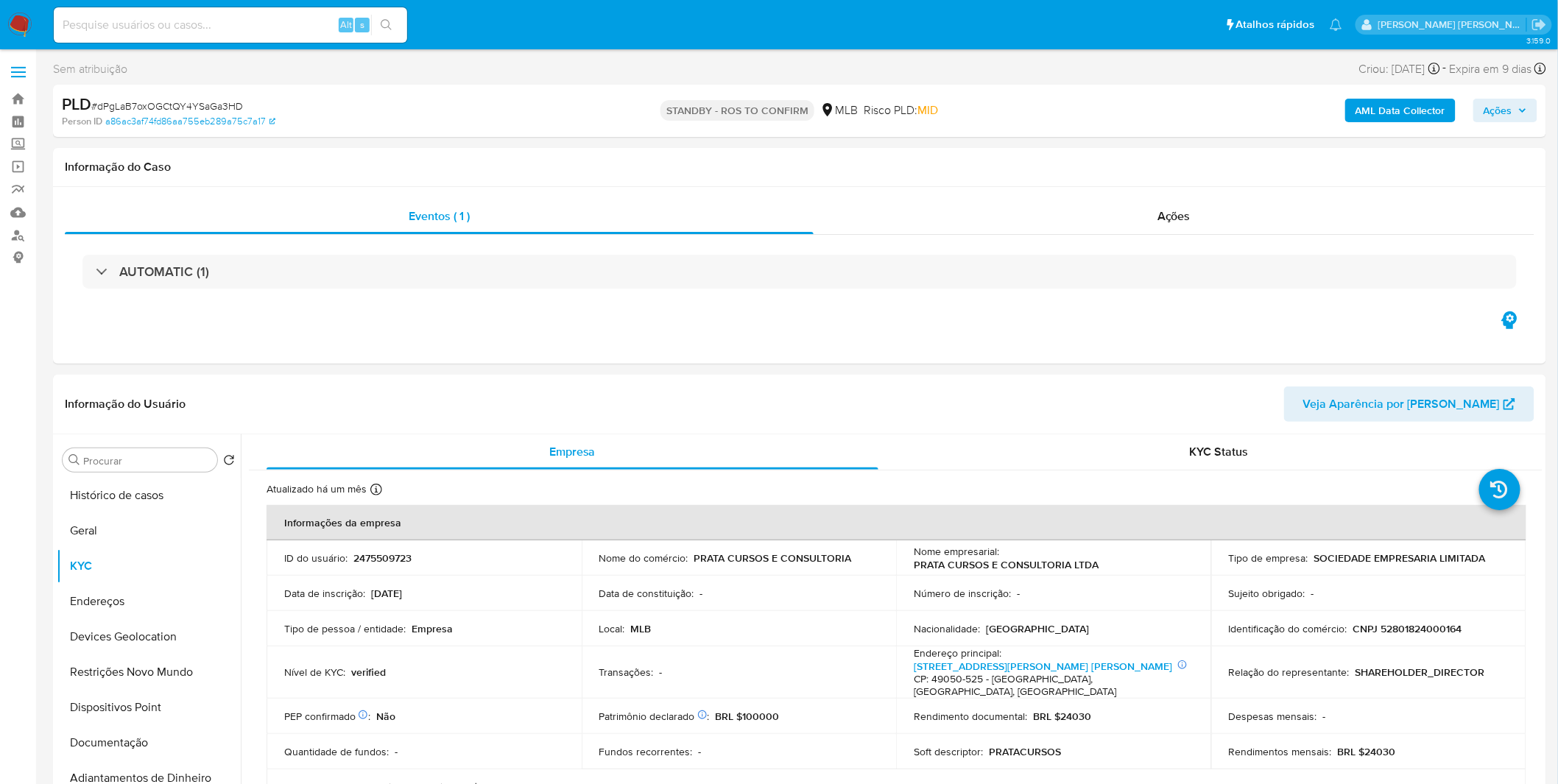
click at [196, 19] on input at bounding box center [229, 25] width 353 height 19
paste input "R51Fg0av8AooXXis9mNytDQ5"
type input "R51Fg0av8AooXXis9mNytDQ5"
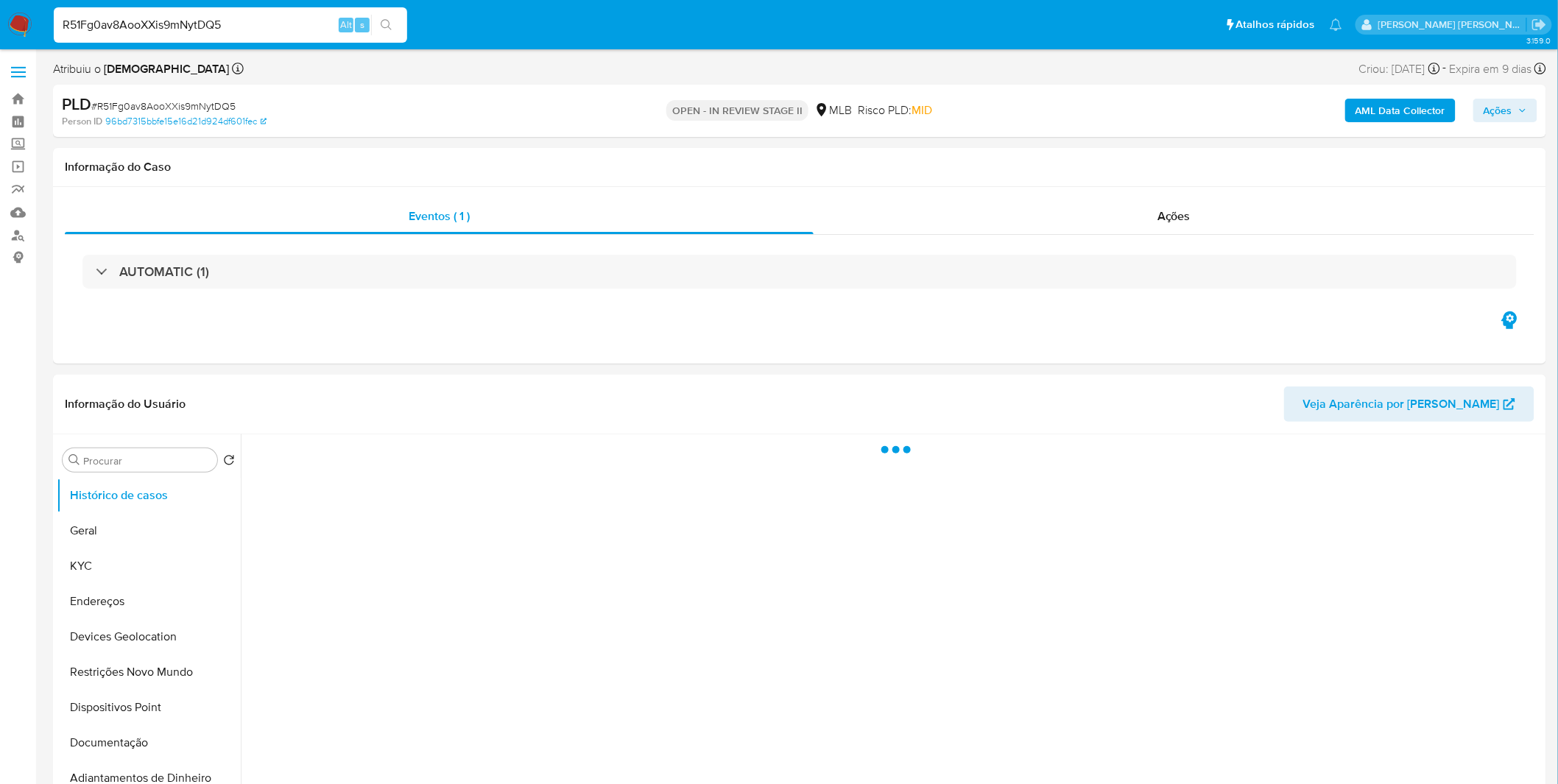
select select "10"
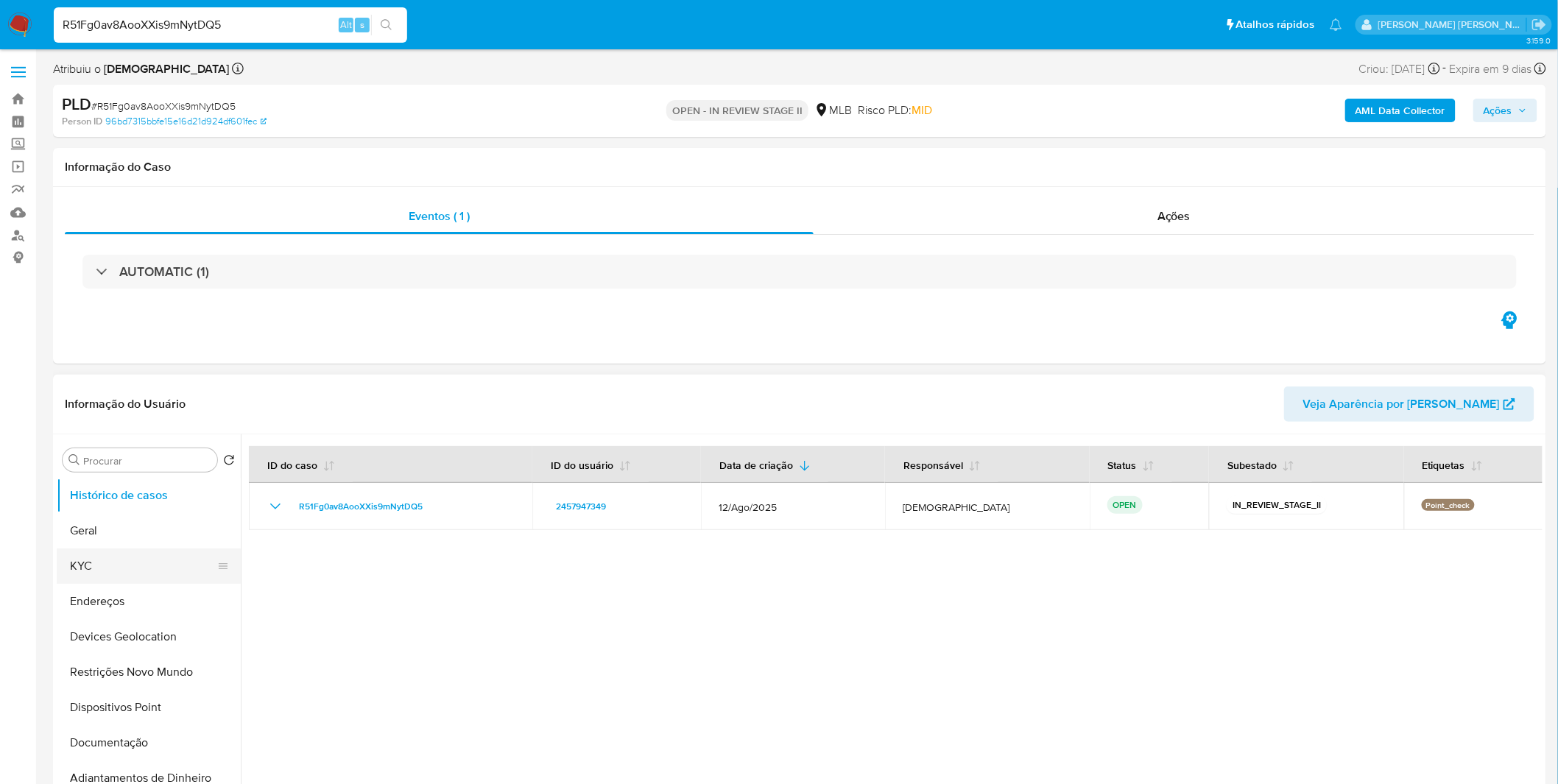
click at [127, 568] on button "KYC" at bounding box center [143, 566] width 173 height 36
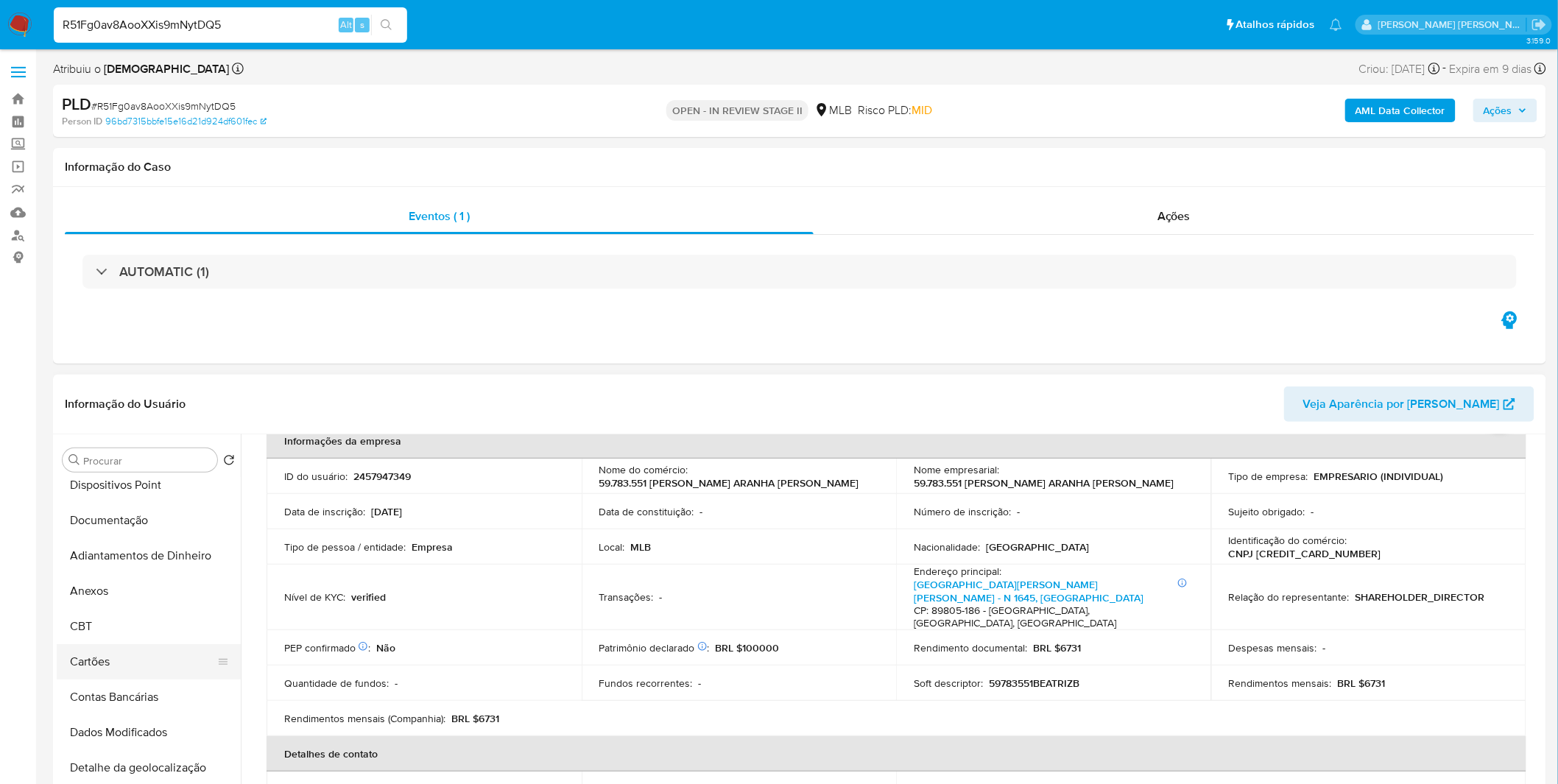
scroll to position [245, 0]
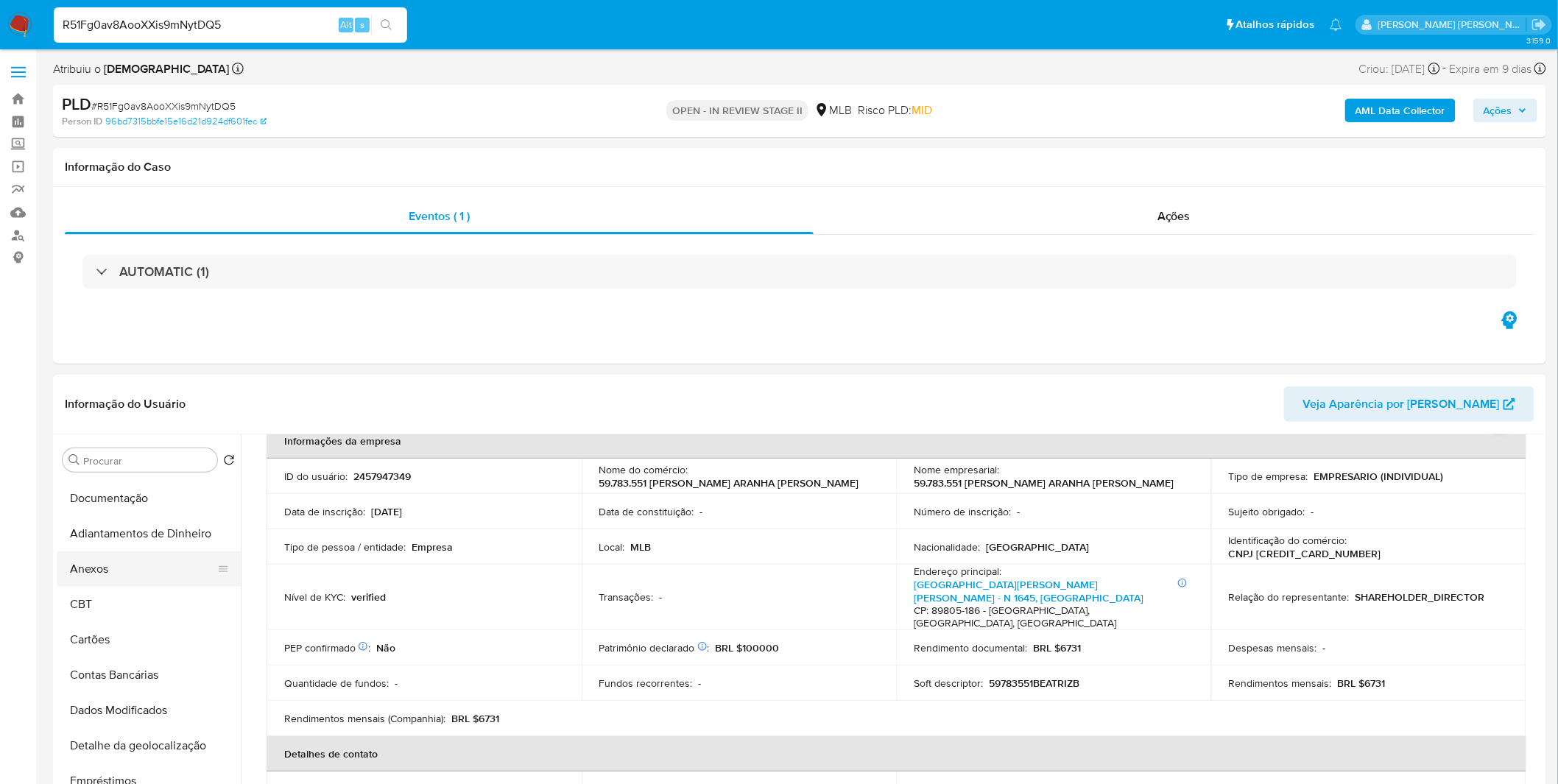
click at [129, 563] on button "Anexos" at bounding box center [143, 569] width 173 height 36
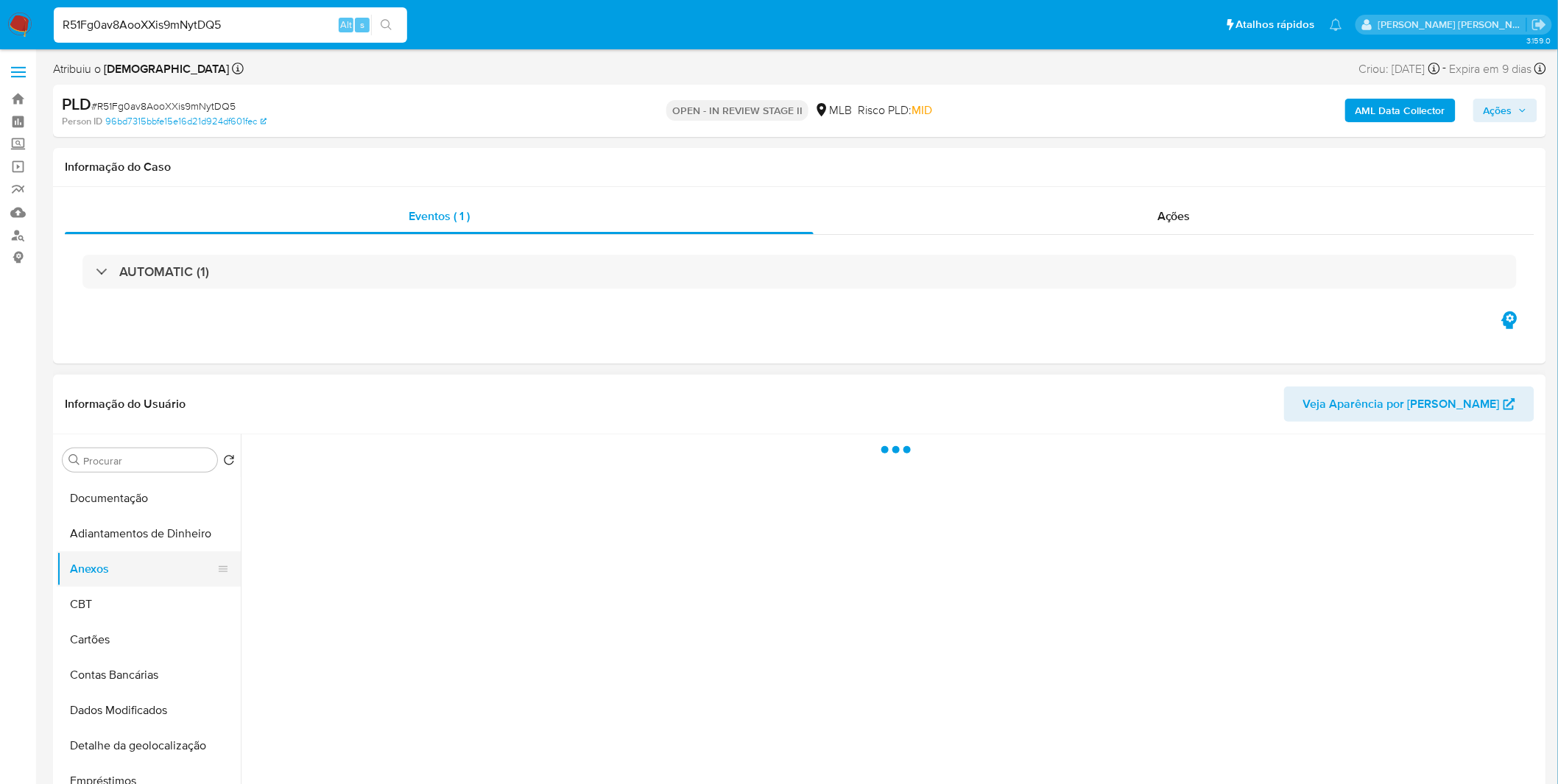
scroll to position [0, 0]
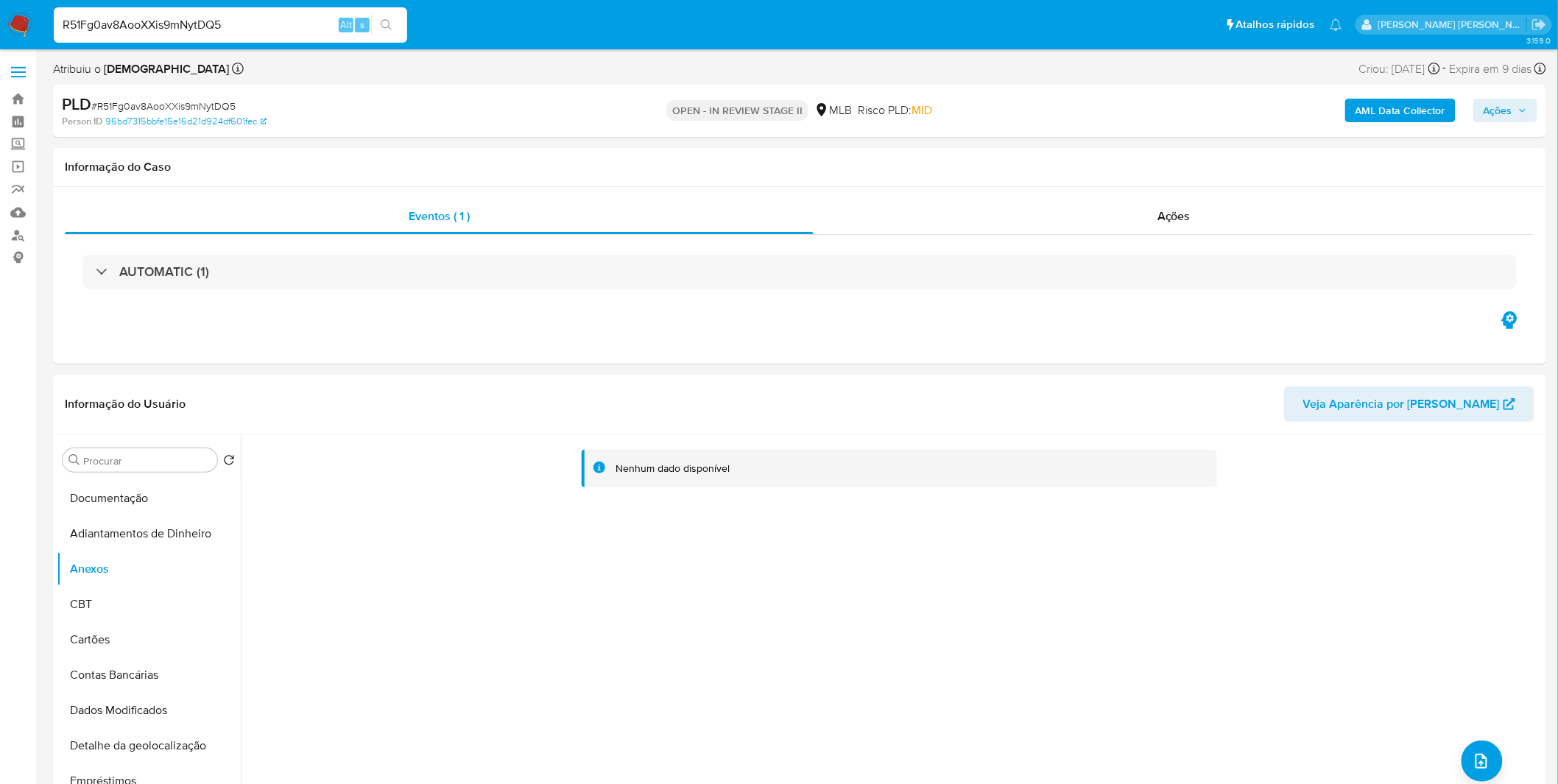
click at [1355, 118] on button "AML Data Collector" at bounding box center [1401, 111] width 110 height 24
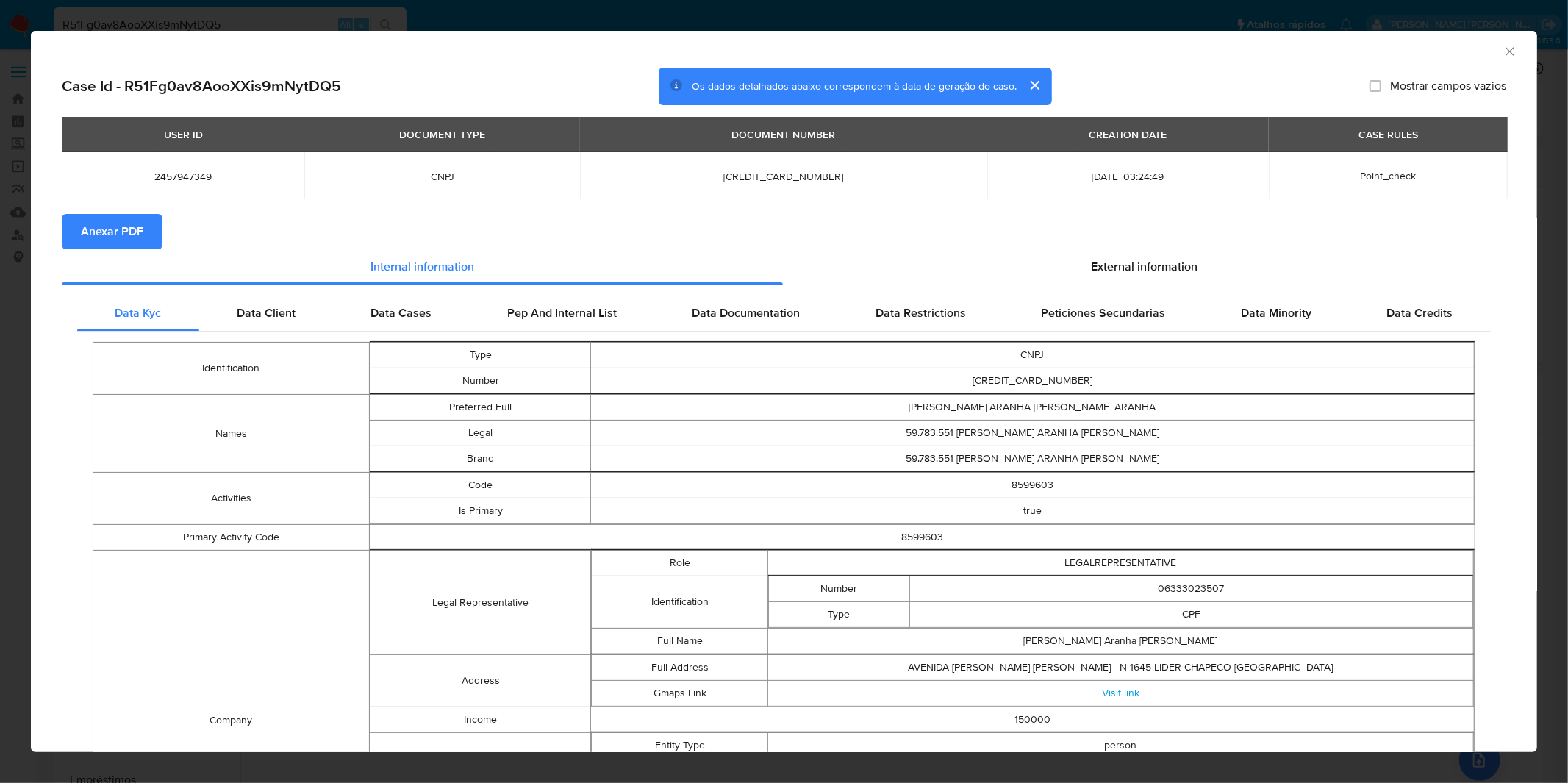
click at [134, 236] on span "Anexar PDF" at bounding box center [112, 232] width 63 height 32
click at [556, 19] on div "AML Data Collector Case Id - R51Fg0av8AooXXis9mNytDQ5 Os dados detalhados abaix…" at bounding box center [784, 392] width 1568 height 783
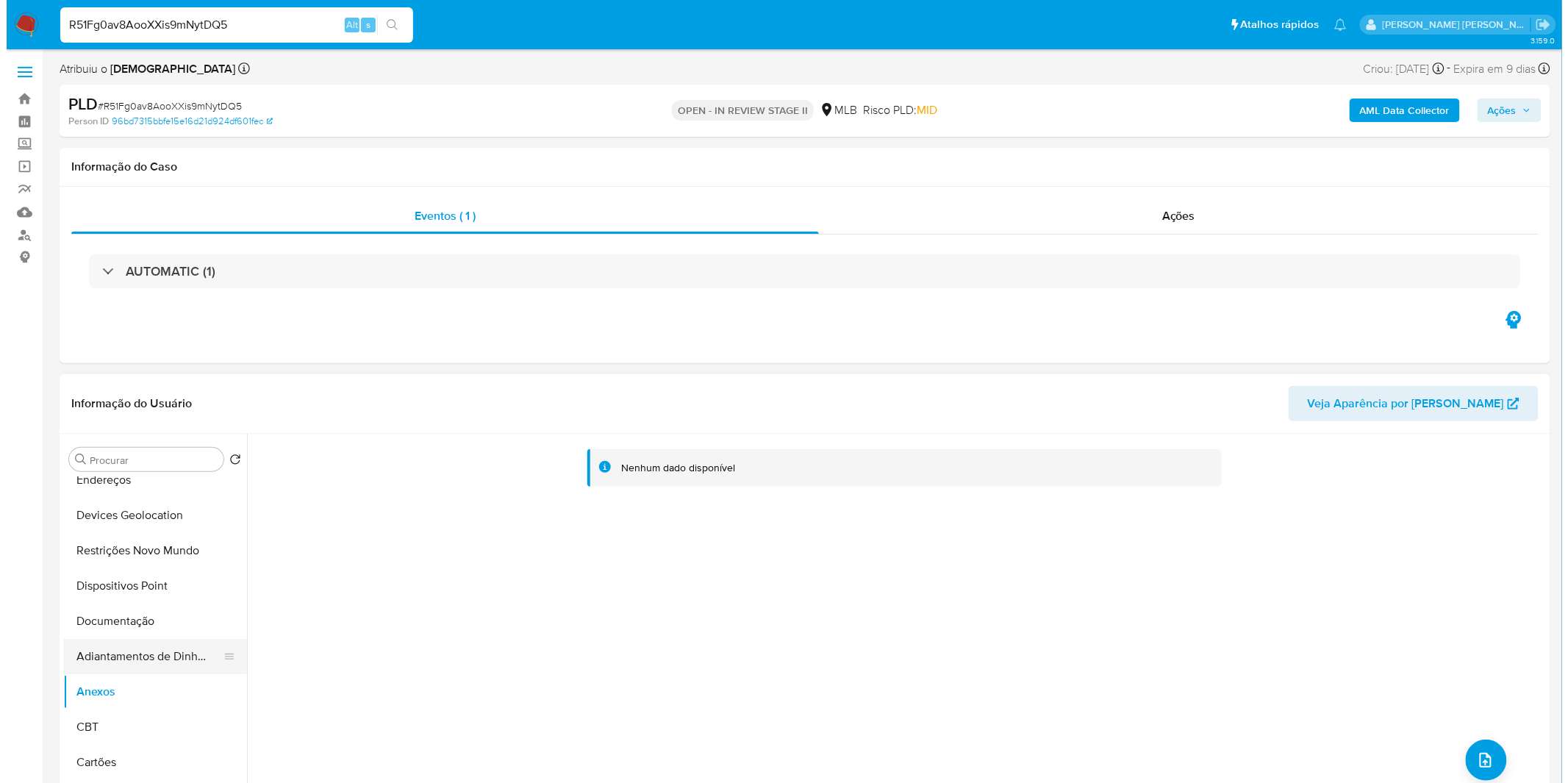
scroll to position [245, 0]
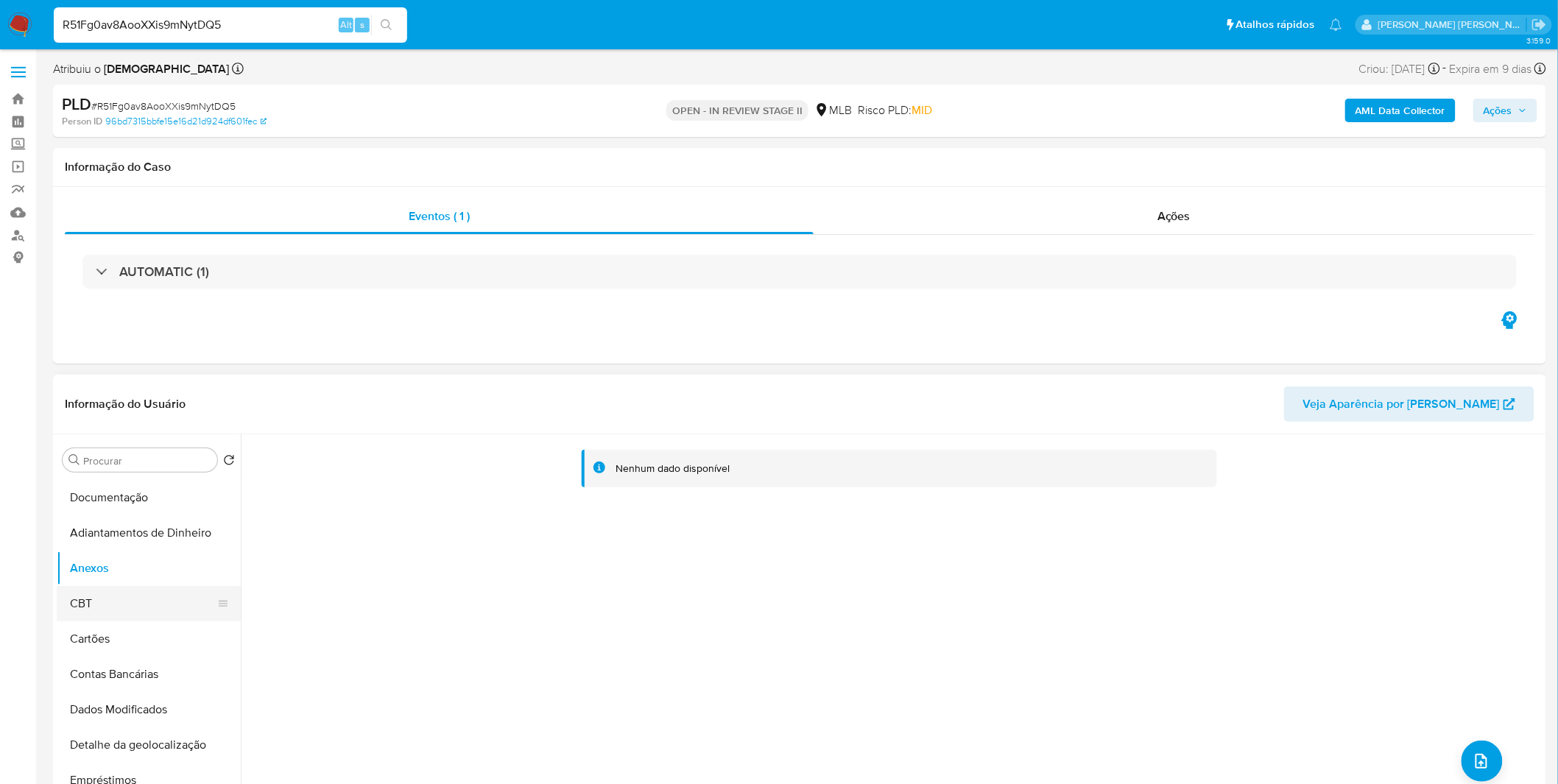
click at [122, 620] on ul "Histórico de casos Geral KYC Endereços Devices Geolocation Restrições Novo Mund…" at bounding box center [148, 643] width 184 height 332
click at [121, 586] on button "CBT" at bounding box center [143, 604] width 173 height 36
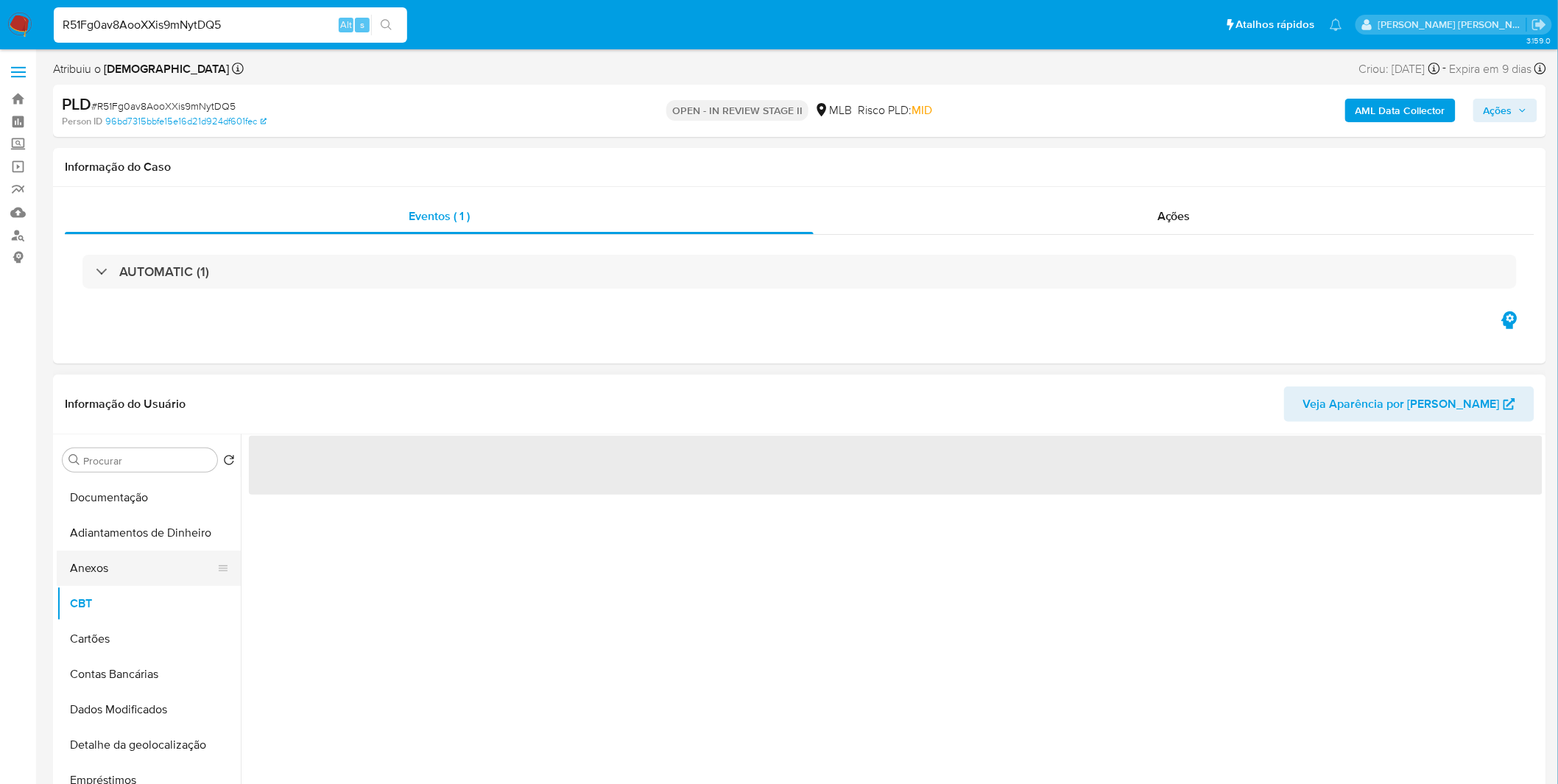
click at [121, 575] on button "Anexos" at bounding box center [143, 569] width 173 height 36
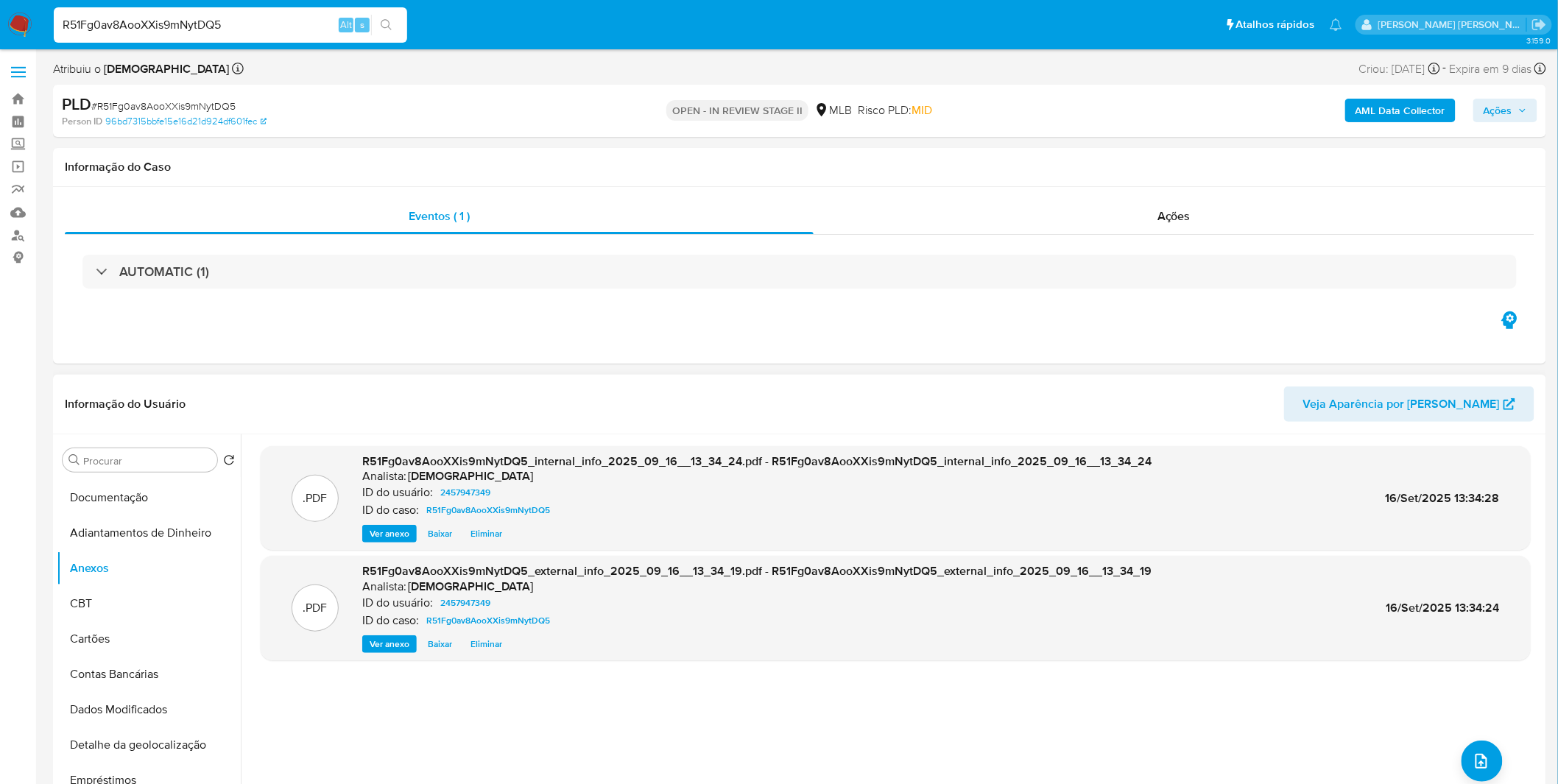
click at [1498, 762] on div ".PDF R51Fg0av8AooXXis9mNytDQ5_internal_info_2025_09_16__13_34_24.pdf - R51Fg0av…" at bounding box center [896, 622] width 1270 height 353
click at [1494, 760] on button "upload-file" at bounding box center [1483, 761] width 41 height 41
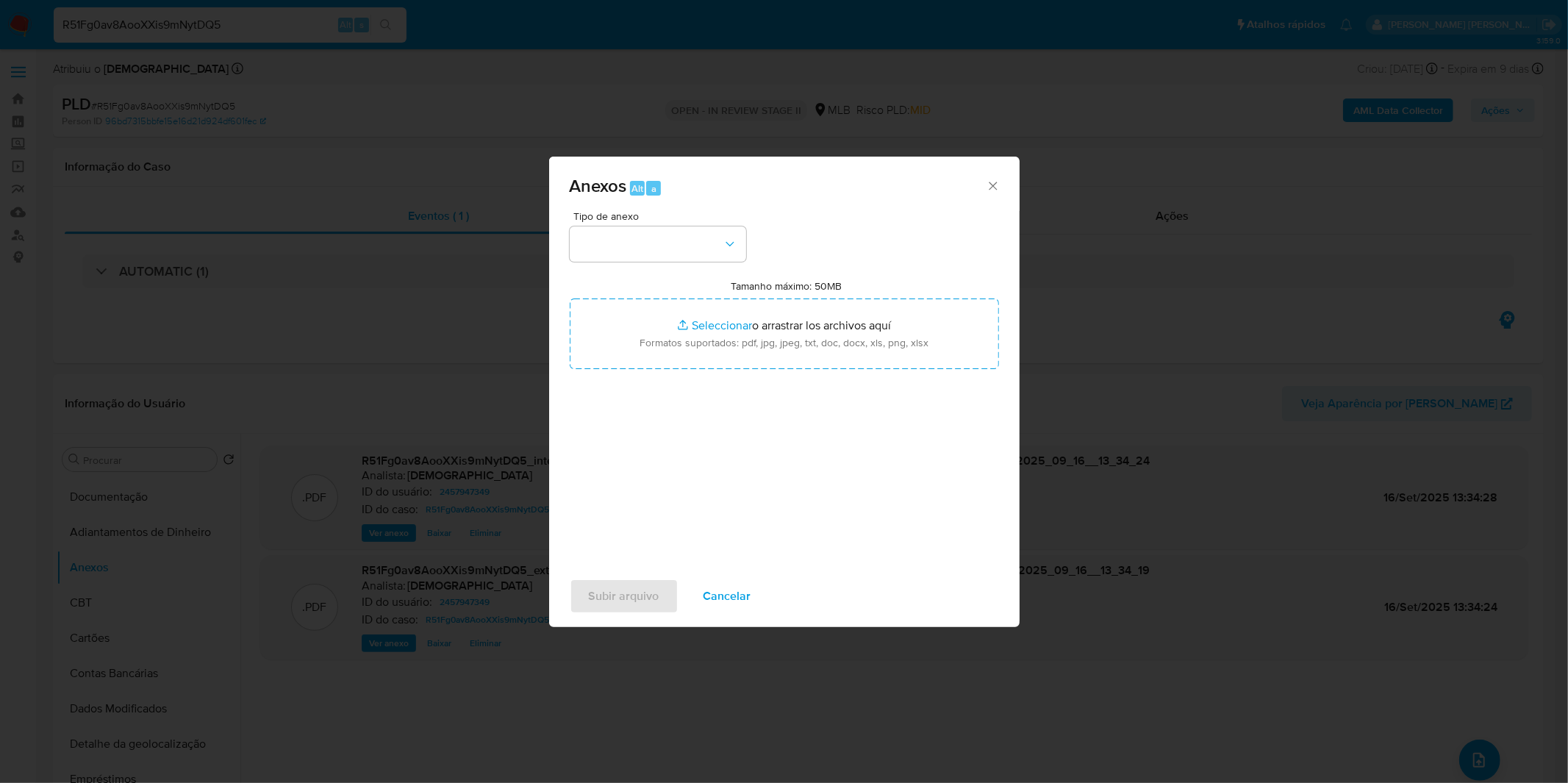
click at [754, 250] on div "Tipo de anexo Tamanho máximo: 50MB Seleccionar archivos Seleccionar o arrastrar…" at bounding box center [784, 385] width 429 height 348
click at [718, 256] on button "button" at bounding box center [658, 244] width 177 height 36
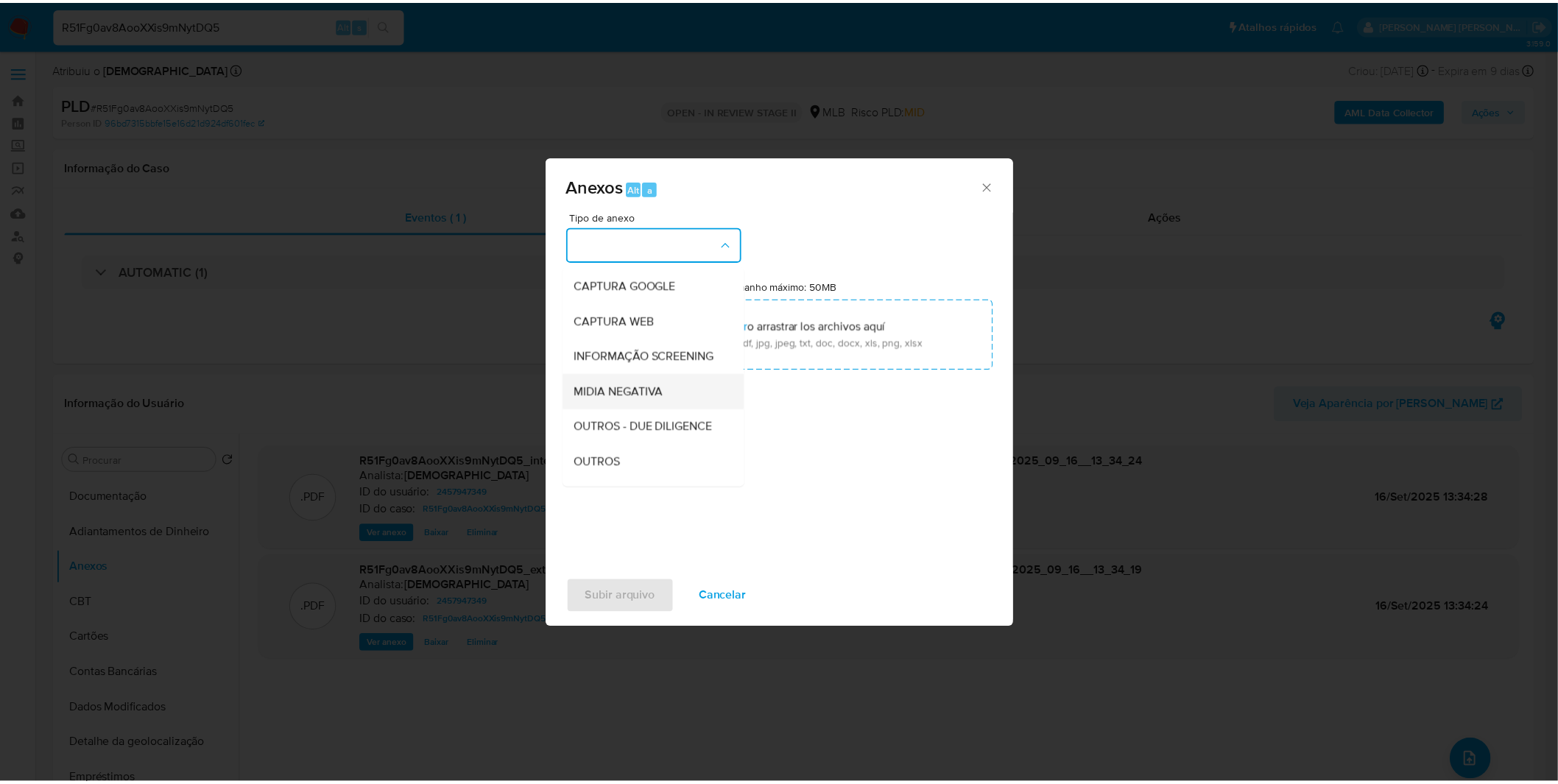
scroll to position [163, 0]
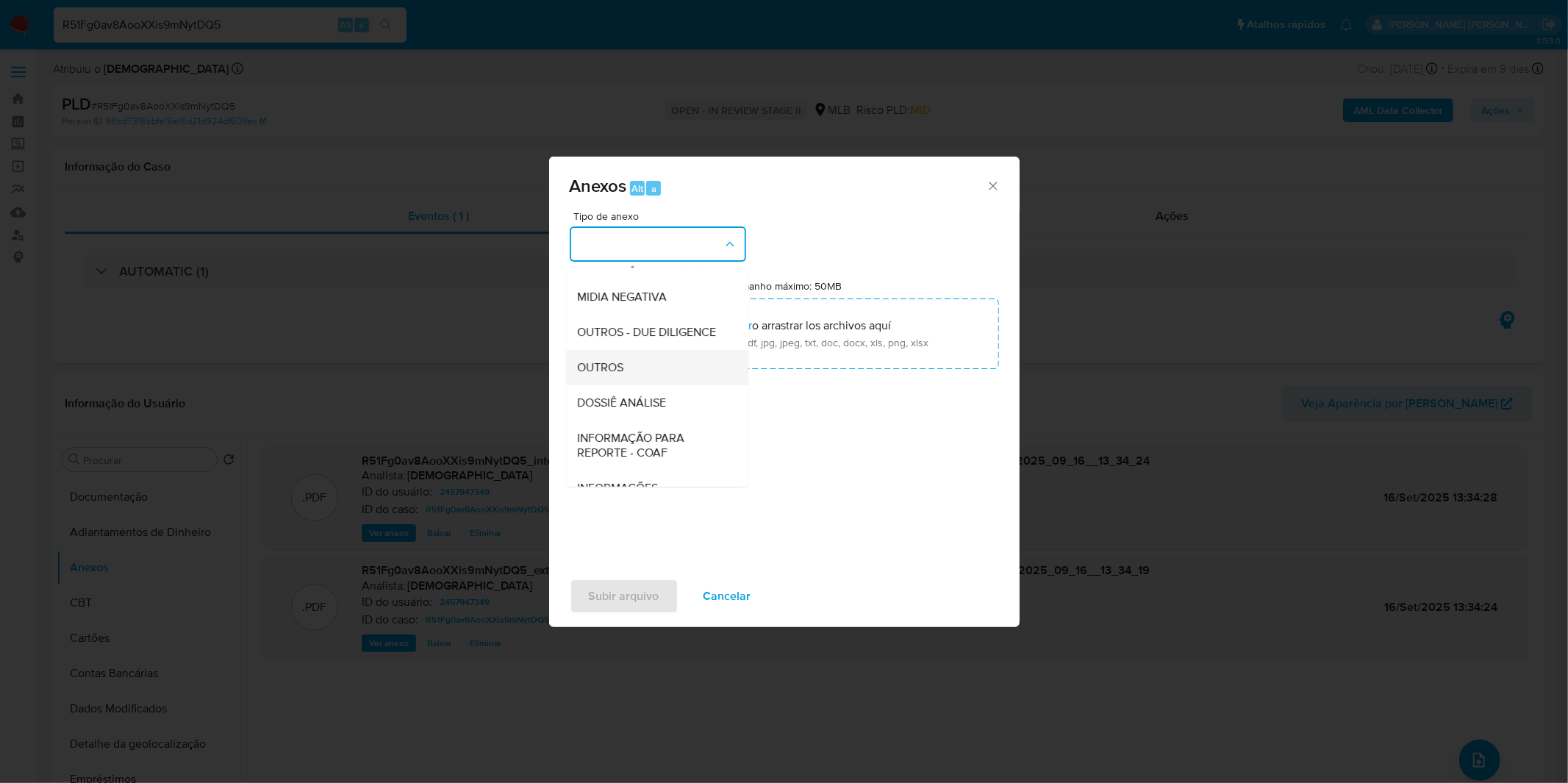
click at [629, 386] on div "OUTROS" at bounding box center [653, 368] width 150 height 36
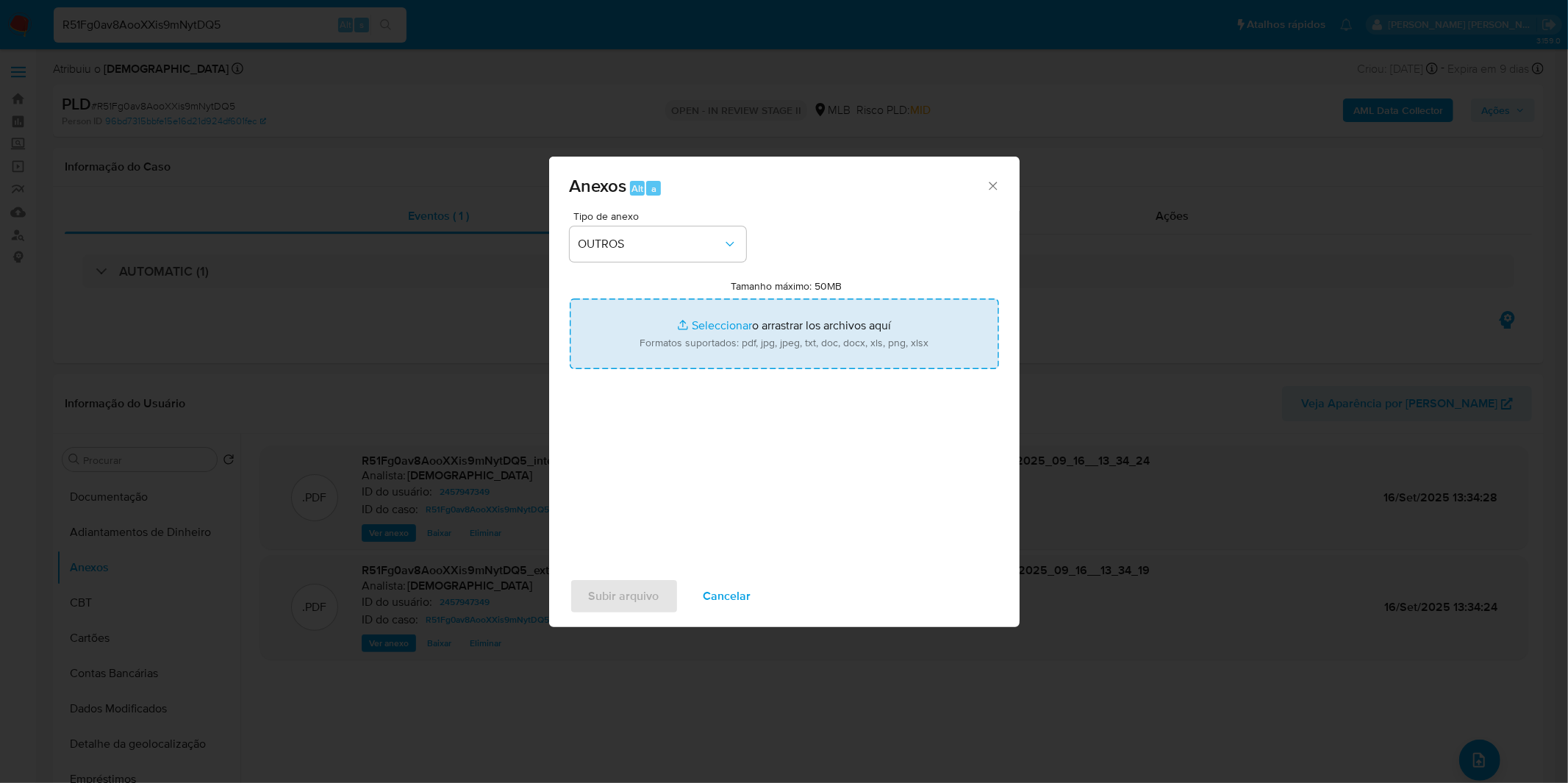
click at [664, 348] on input "Tamanho máximo: 50MB Seleccionar archivos" at bounding box center [784, 333] width 429 height 70
type input "C:\fakepath\Mulan 2457947349_2025_09_08_08_55_45.xlsx"
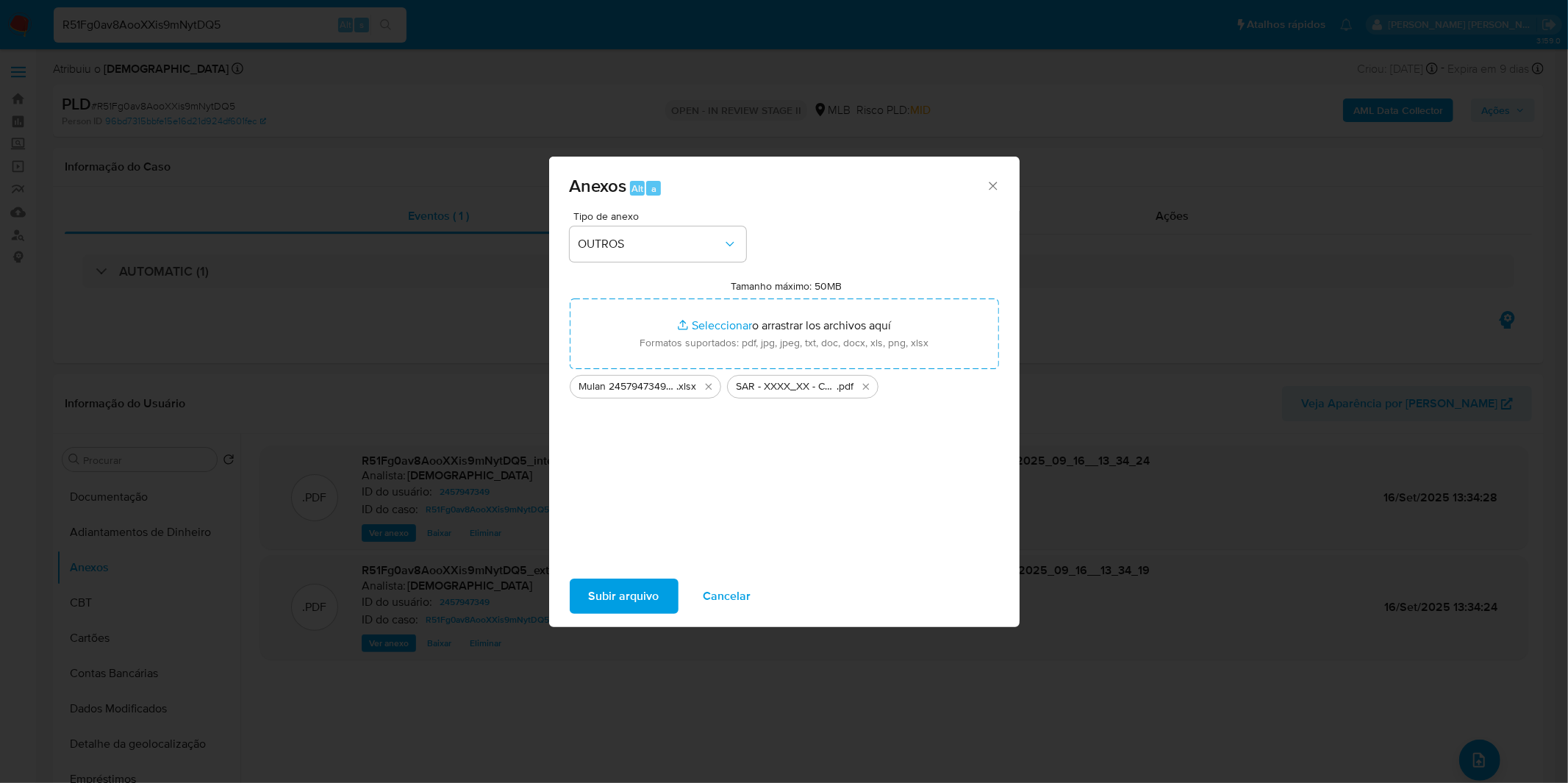
click at [613, 607] on span "Subir arquivo" at bounding box center [624, 596] width 70 height 32
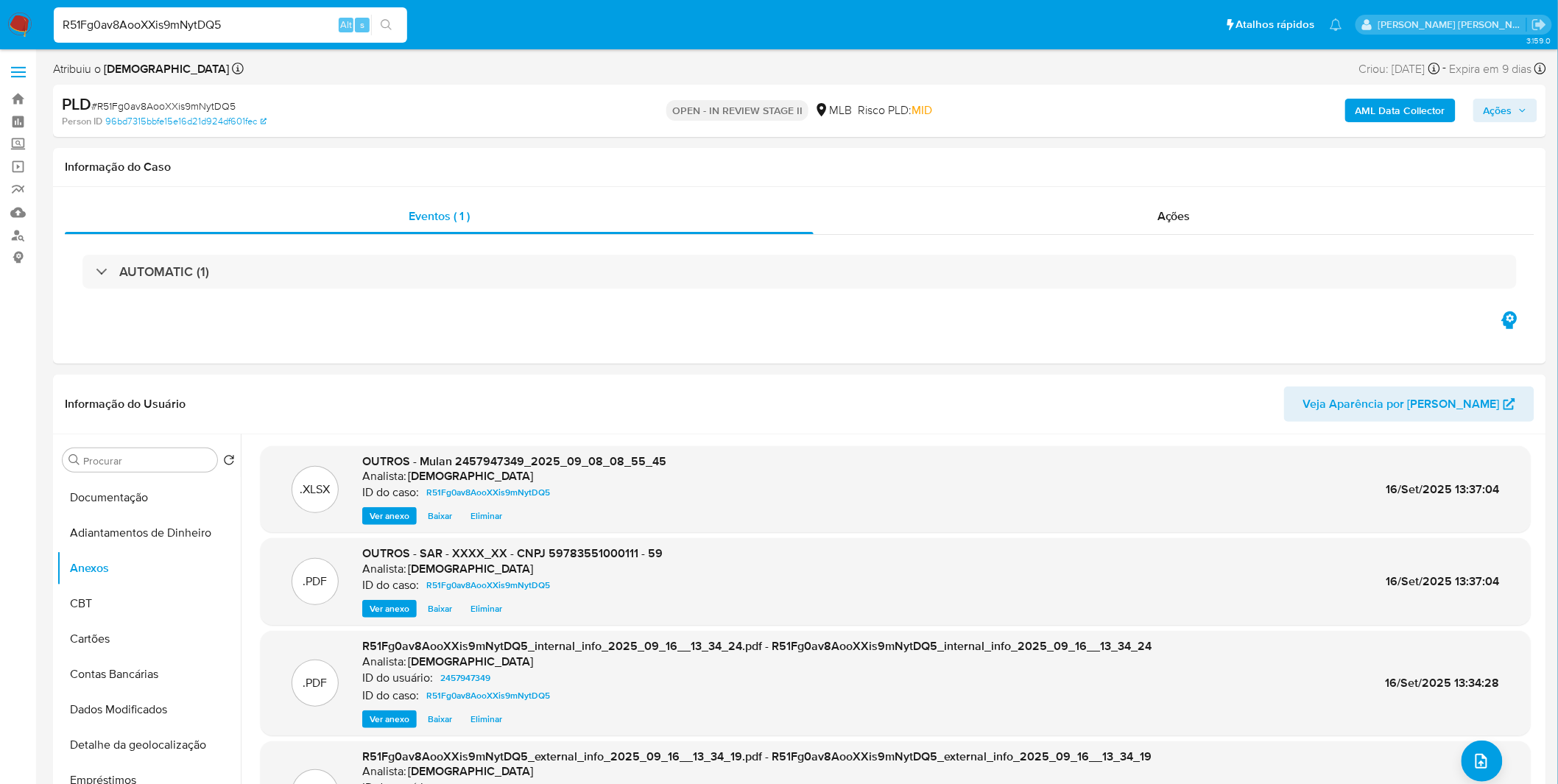
click at [1519, 110] on icon "button" at bounding box center [1522, 110] width 8 height 8
click at [1113, 167] on div "Resolução do caso Alt r" at bounding box center [1095, 157] width 135 height 38
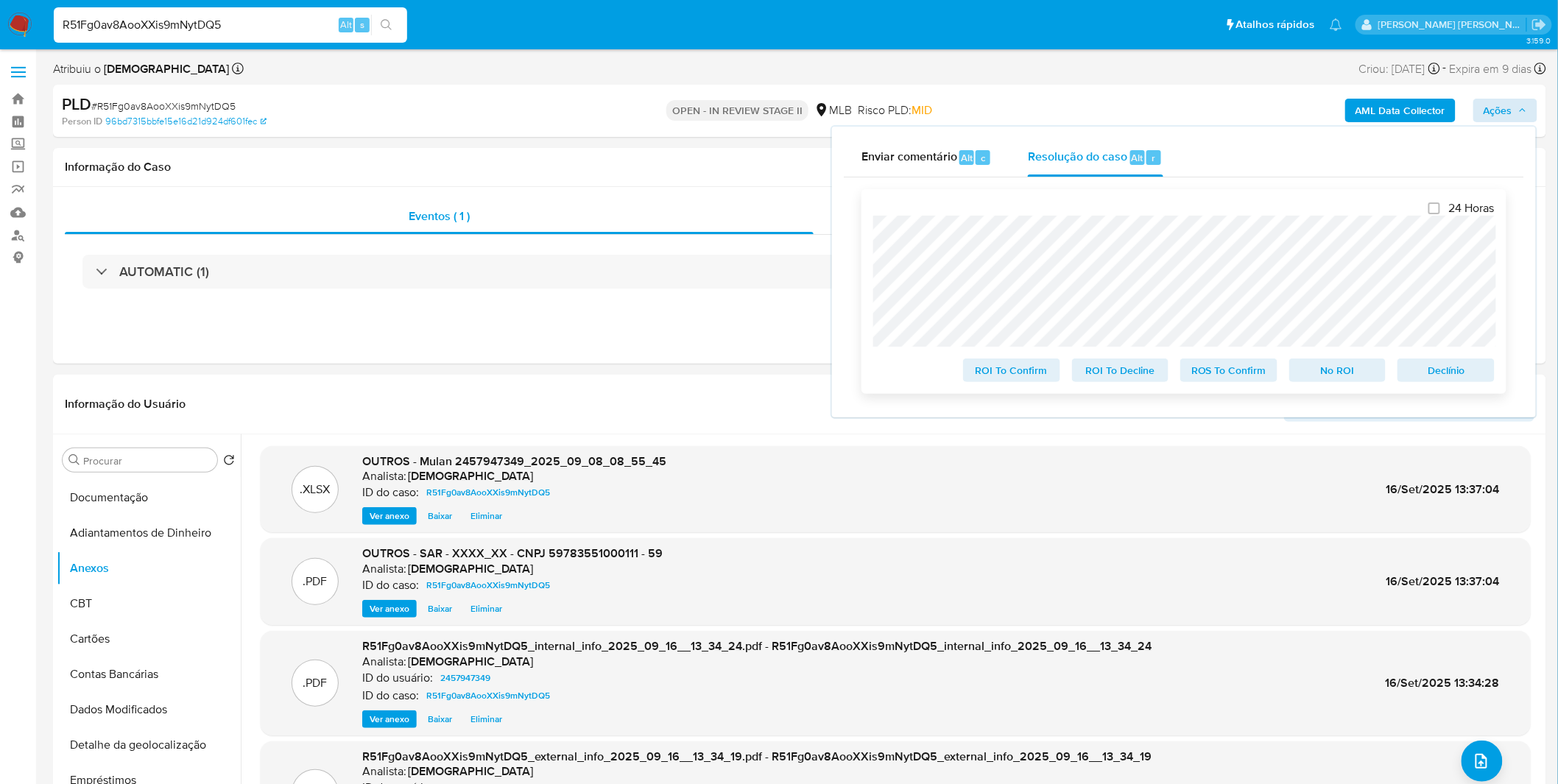
click at [1235, 372] on span "ROS To Confirm" at bounding box center [1229, 370] width 76 height 20
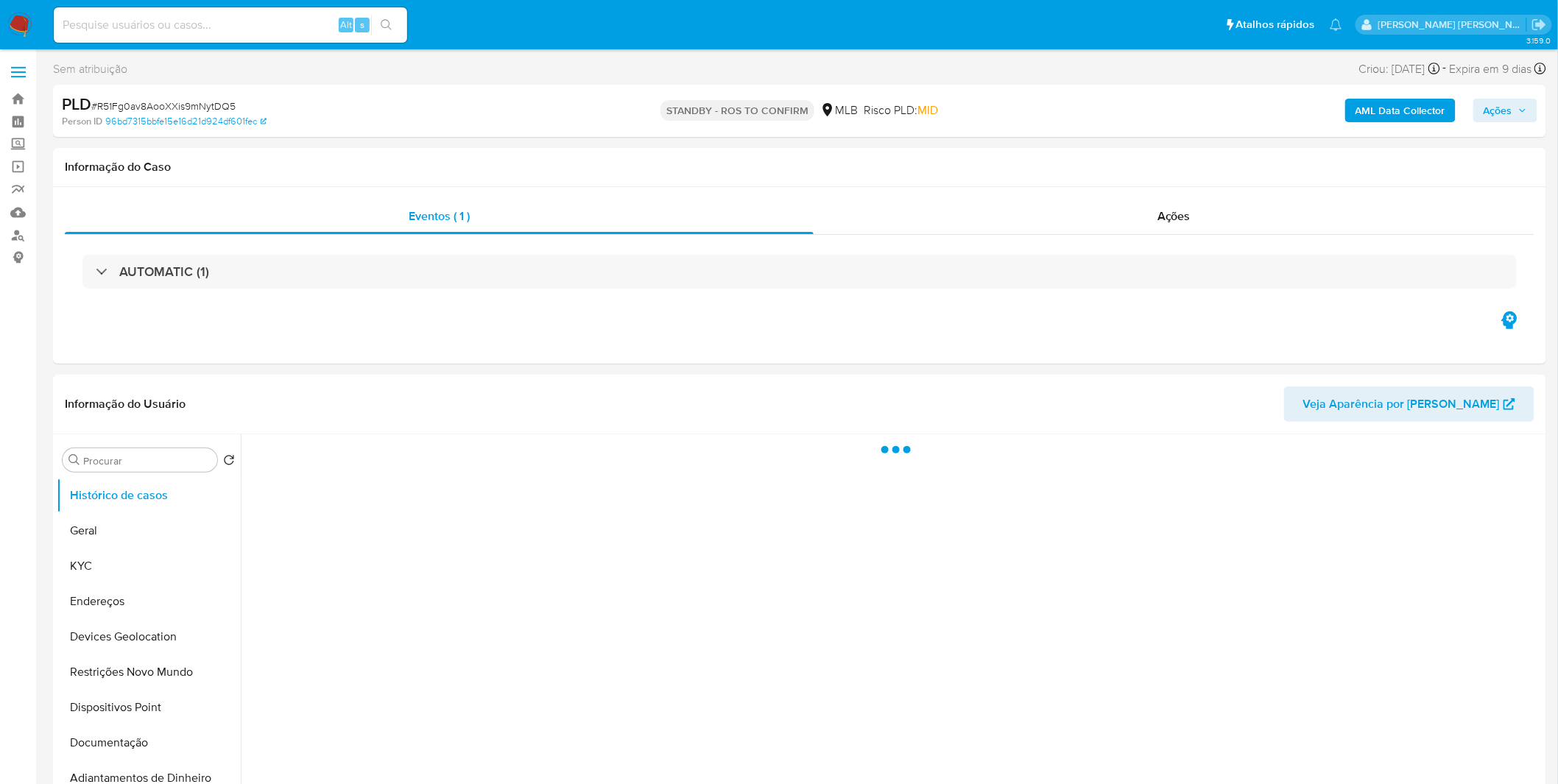
select select "10"
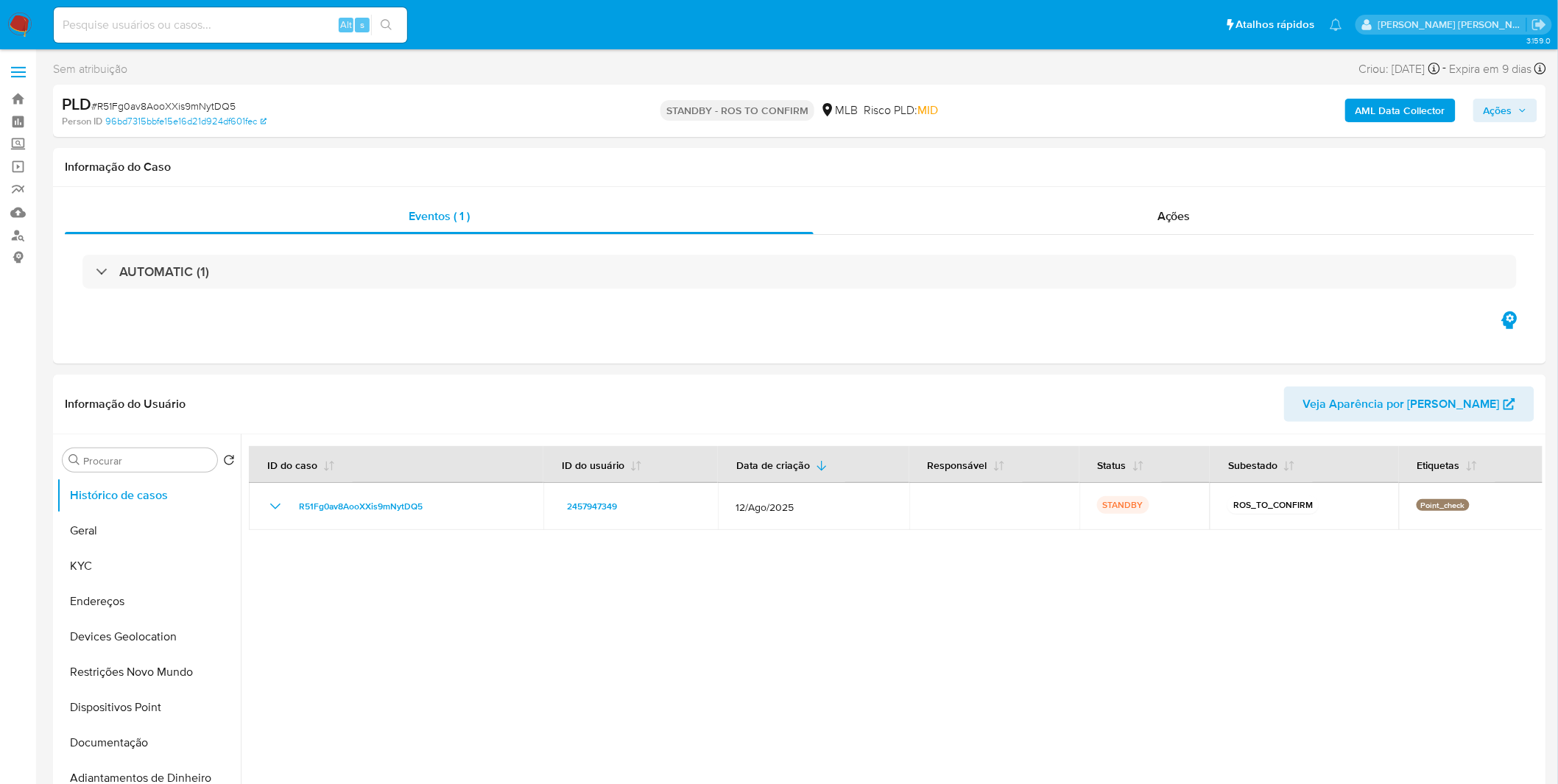
click at [22, 22] on img at bounding box center [20, 25] width 25 height 25
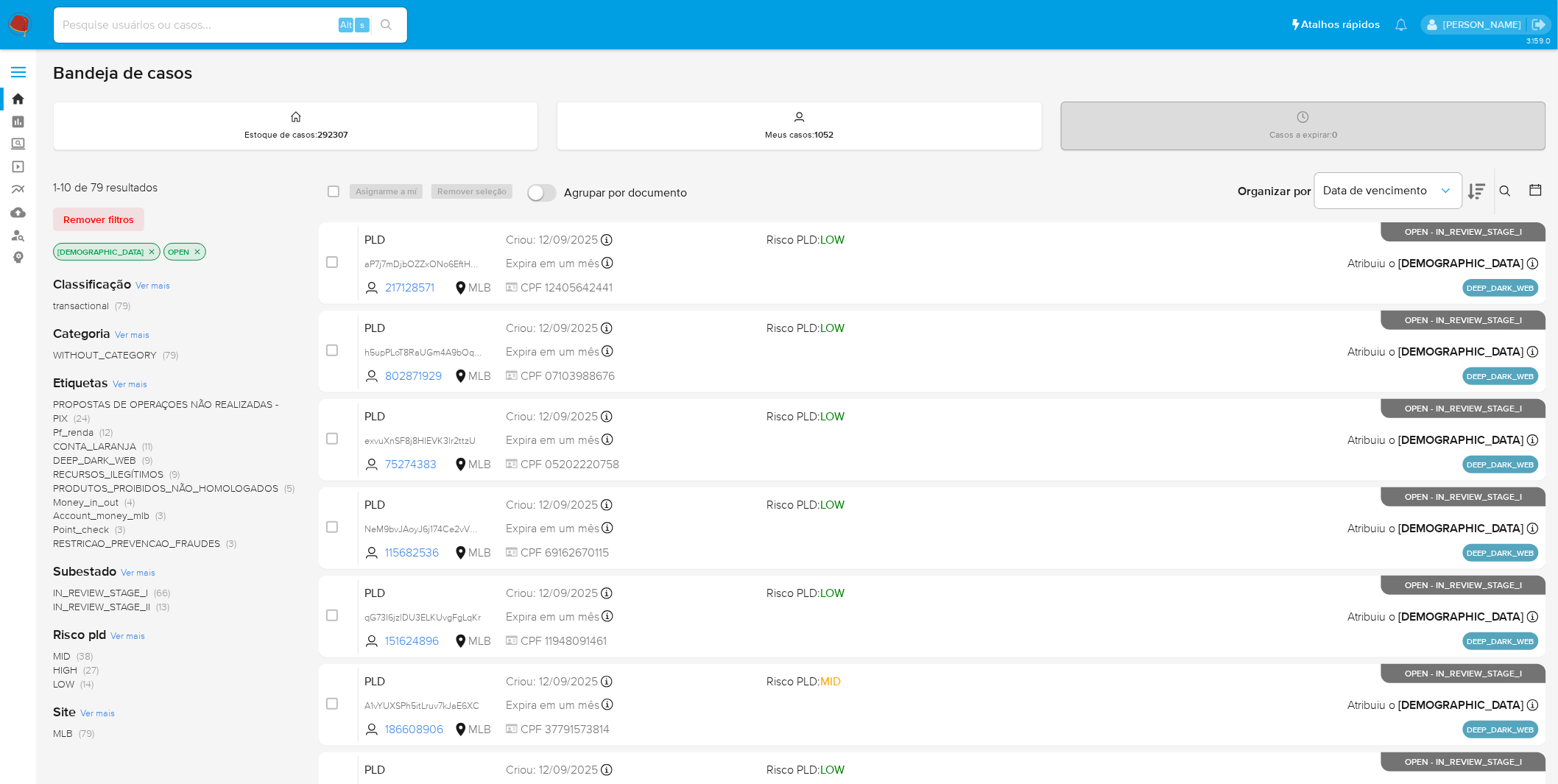
click at [186, 42] on div "Alt s" at bounding box center [229, 25] width 353 height 41
click at [193, 33] on input at bounding box center [229, 25] width 353 height 19
paste input "JtCiwtTDE8wd3Kp8ikVwDwDU"
type input "JtCiwtTDE8wd3Kp8ikVwDwDU"
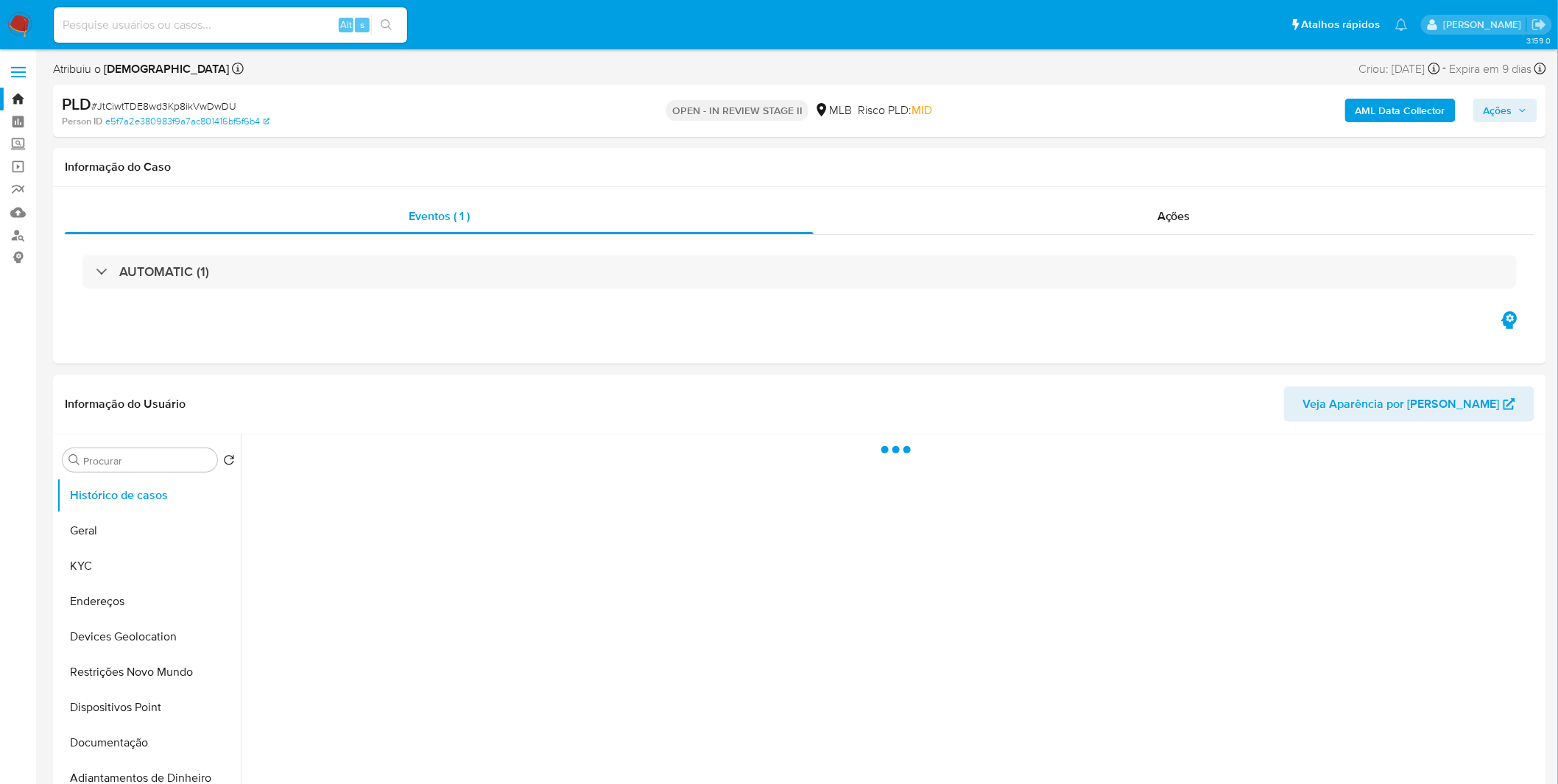
select select "10"
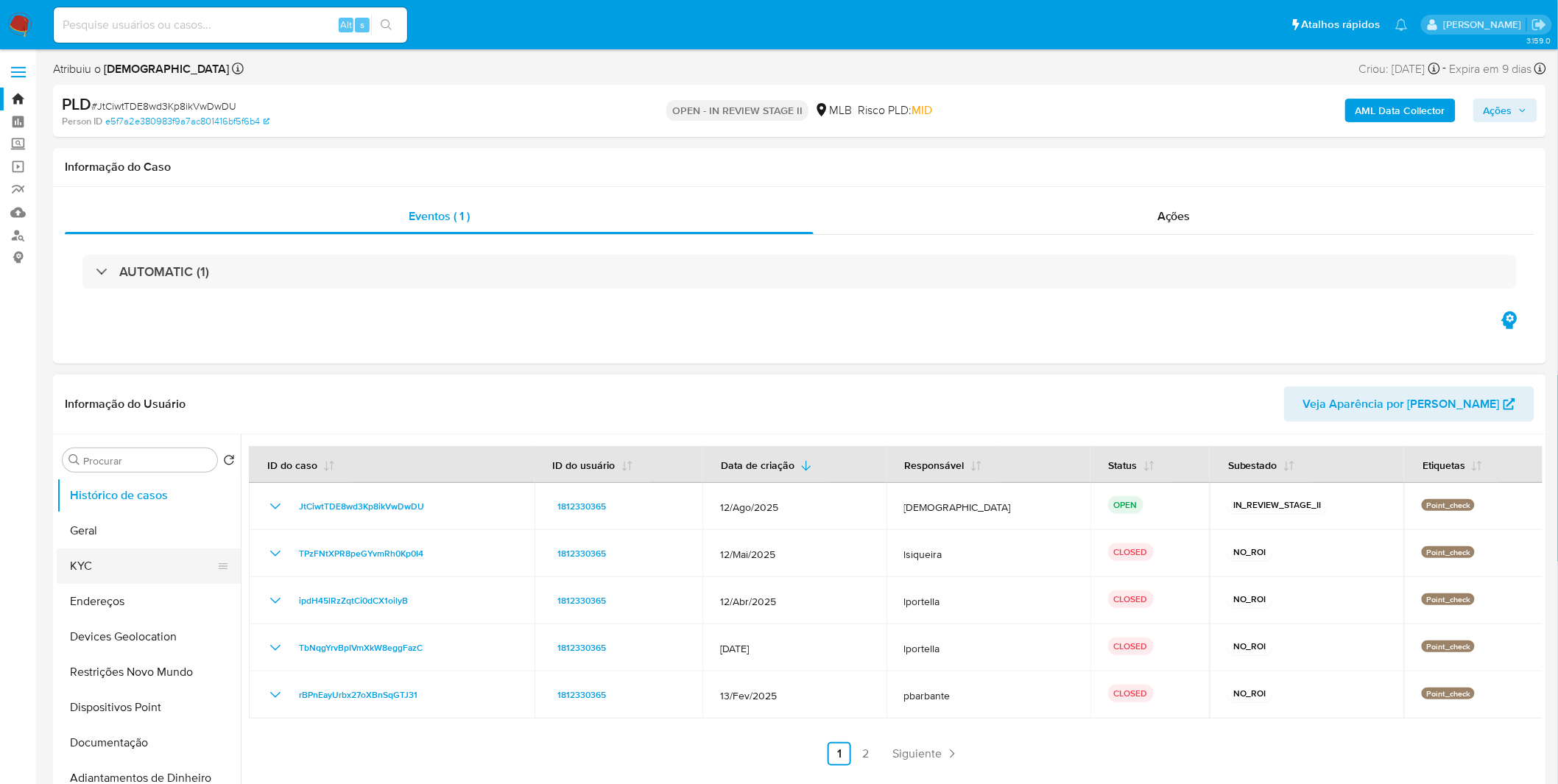
click at [192, 555] on button "KYC" at bounding box center [143, 566] width 173 height 36
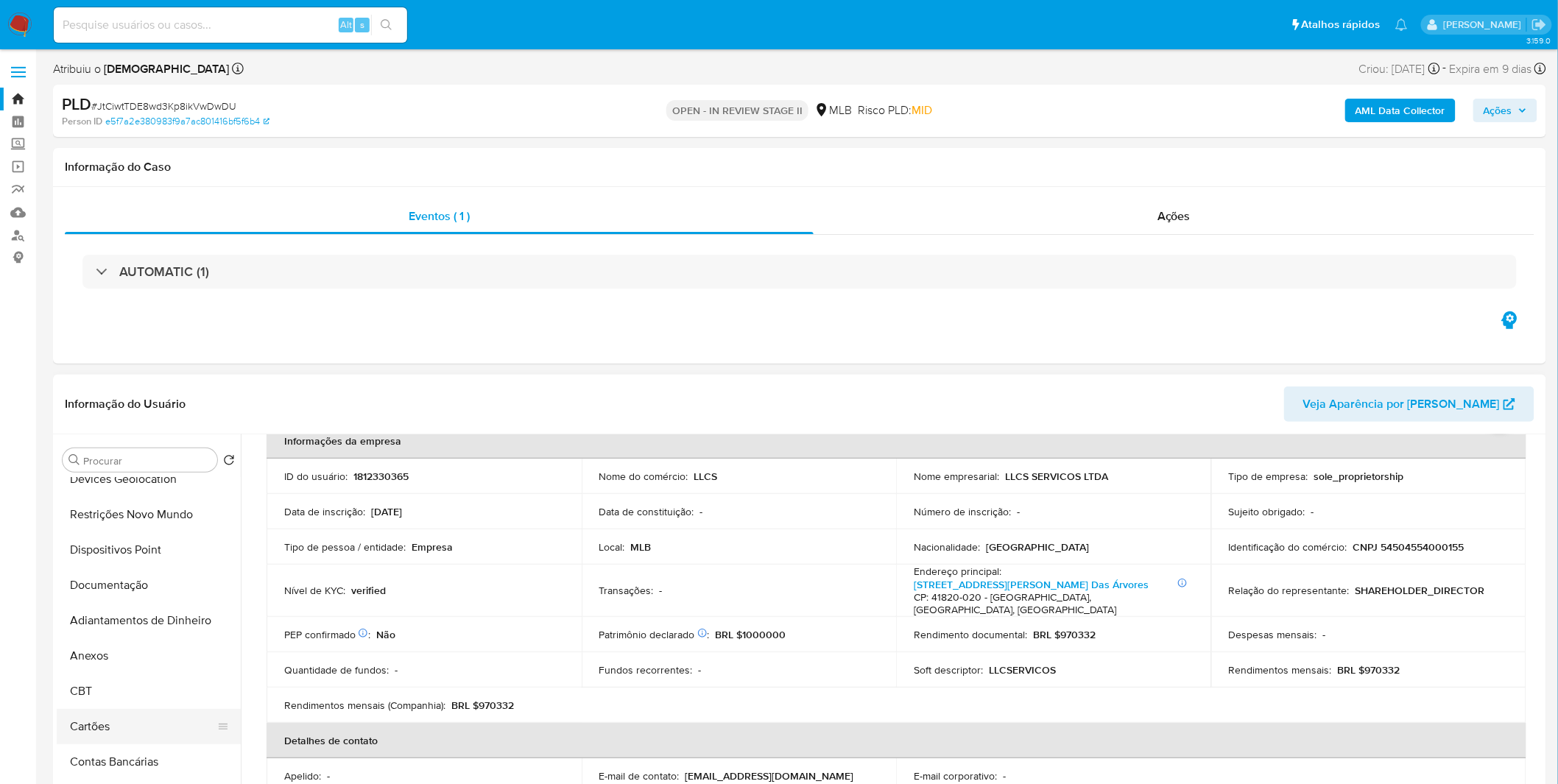
scroll to position [163, 0]
click at [131, 653] on button "Anexos" at bounding box center [143, 650] width 173 height 36
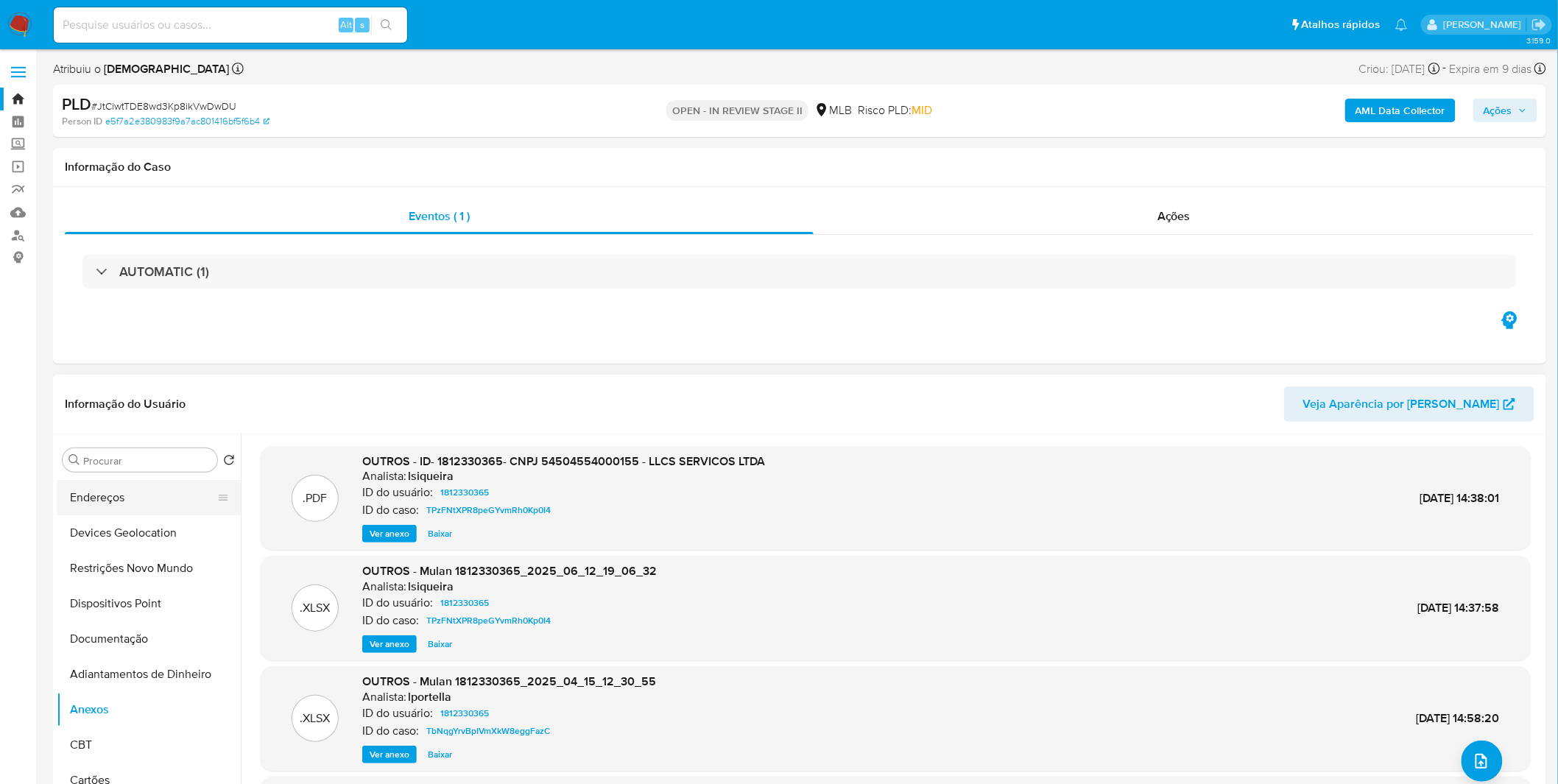
scroll to position [0, 0]
click at [122, 498] on button "Histórico de casos" at bounding box center [143, 495] width 173 height 36
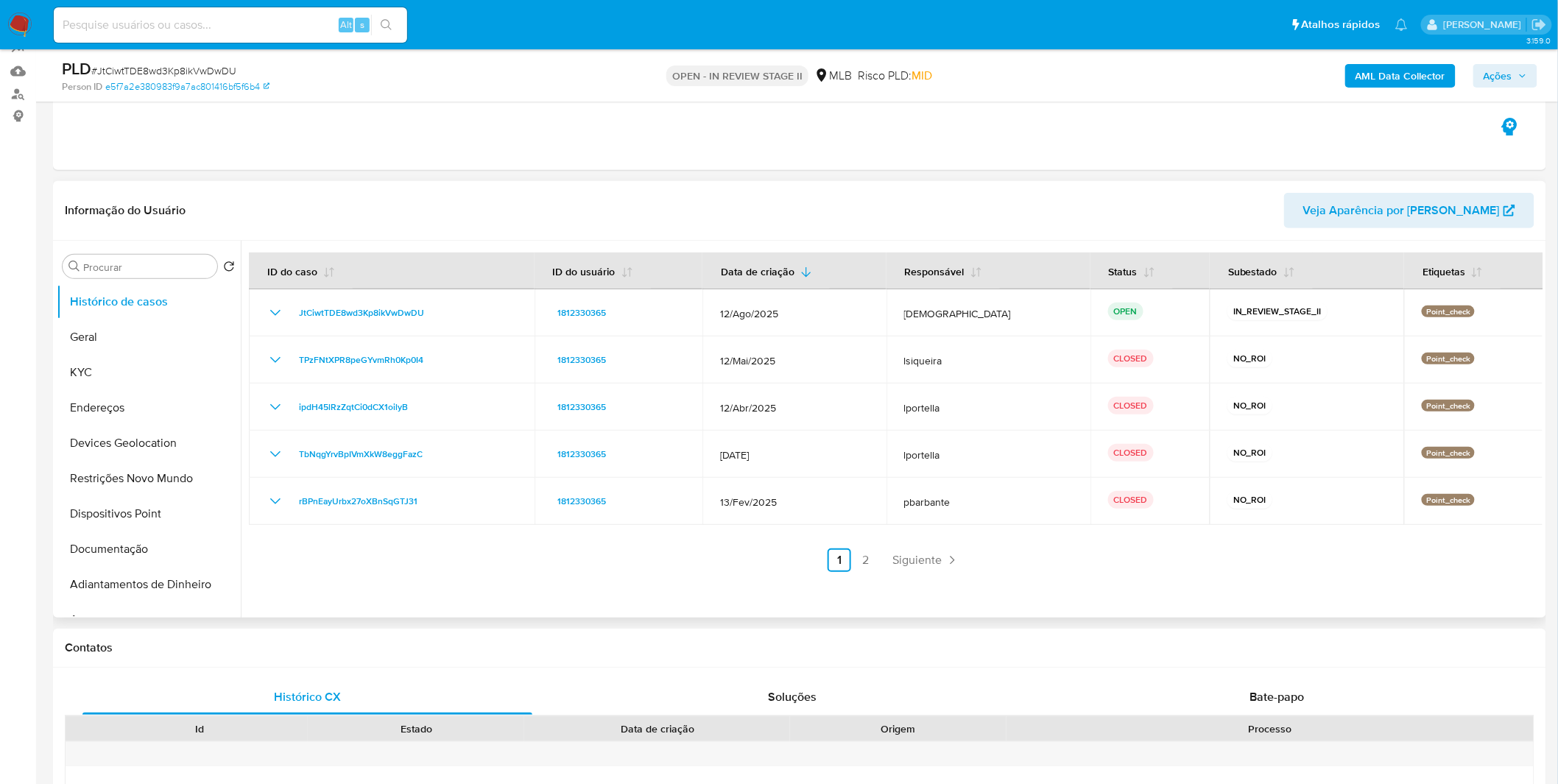
scroll to position [163, 0]
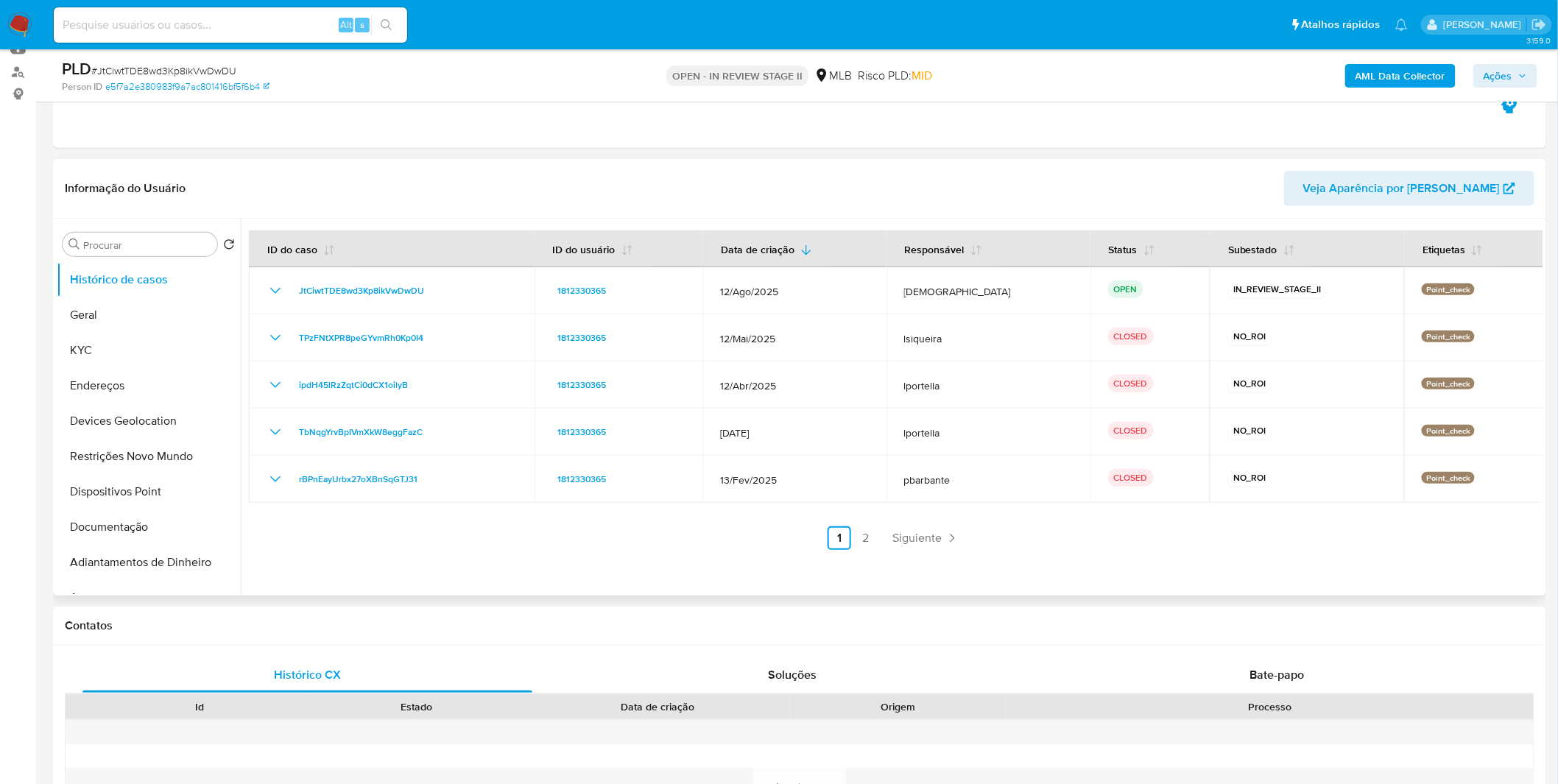
click at [878, 536] on ul "Anterior 1 2 Siguiente" at bounding box center [896, 538] width 1294 height 24
click at [873, 536] on link "2" at bounding box center [866, 538] width 24 height 24
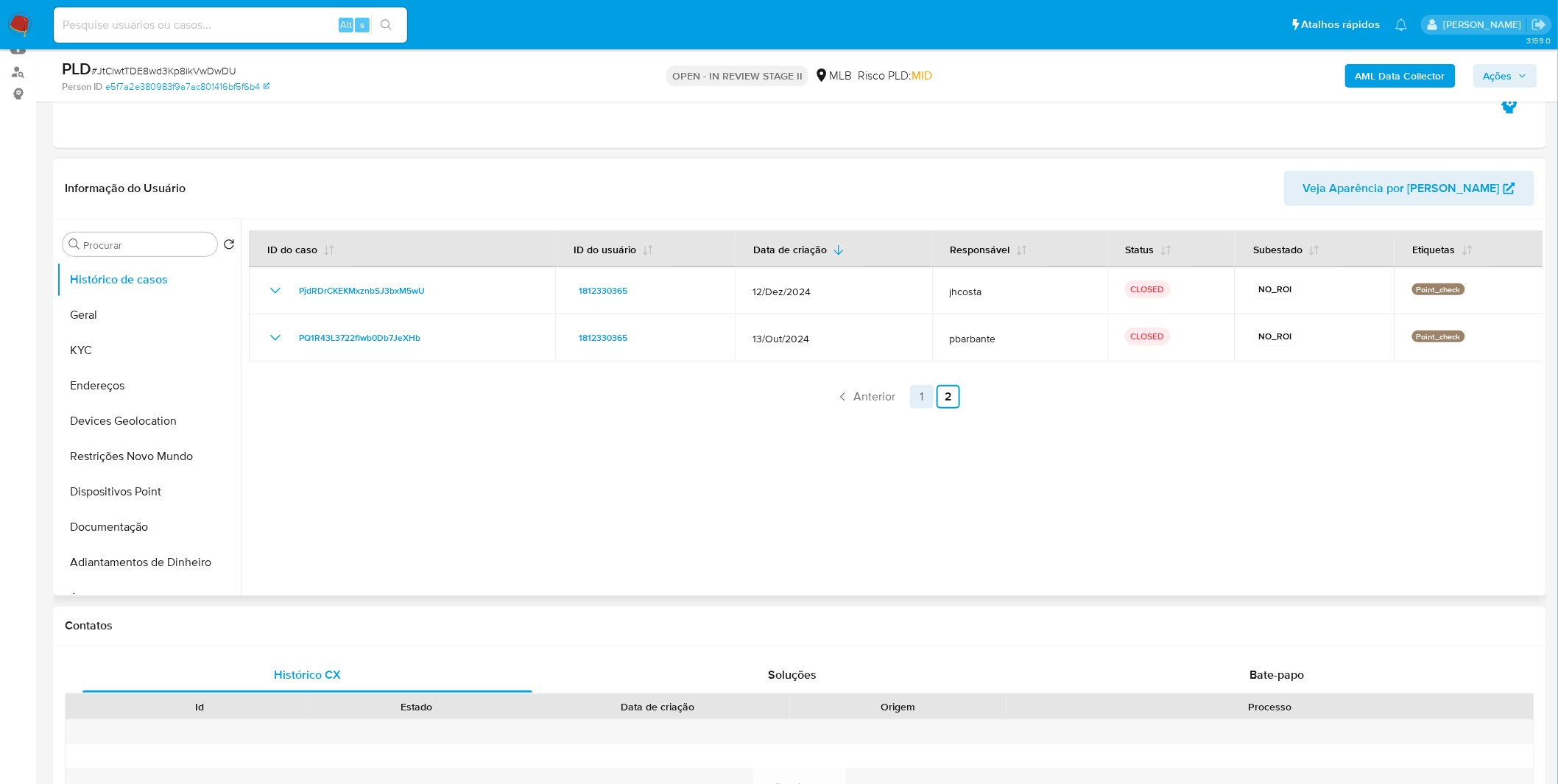
click at [919, 394] on link "1" at bounding box center [922, 397] width 24 height 24
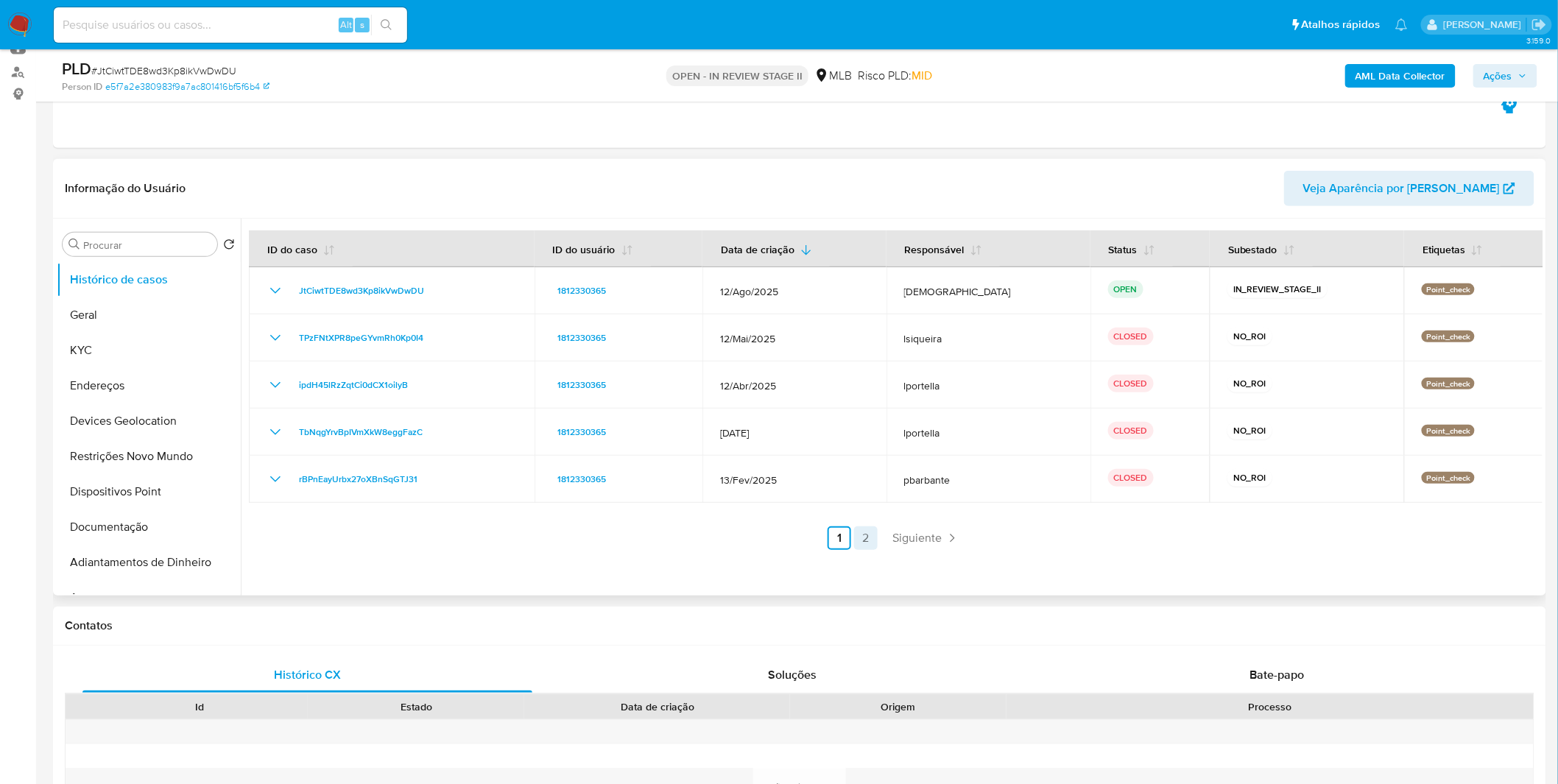
click at [870, 538] on link "2" at bounding box center [866, 538] width 24 height 24
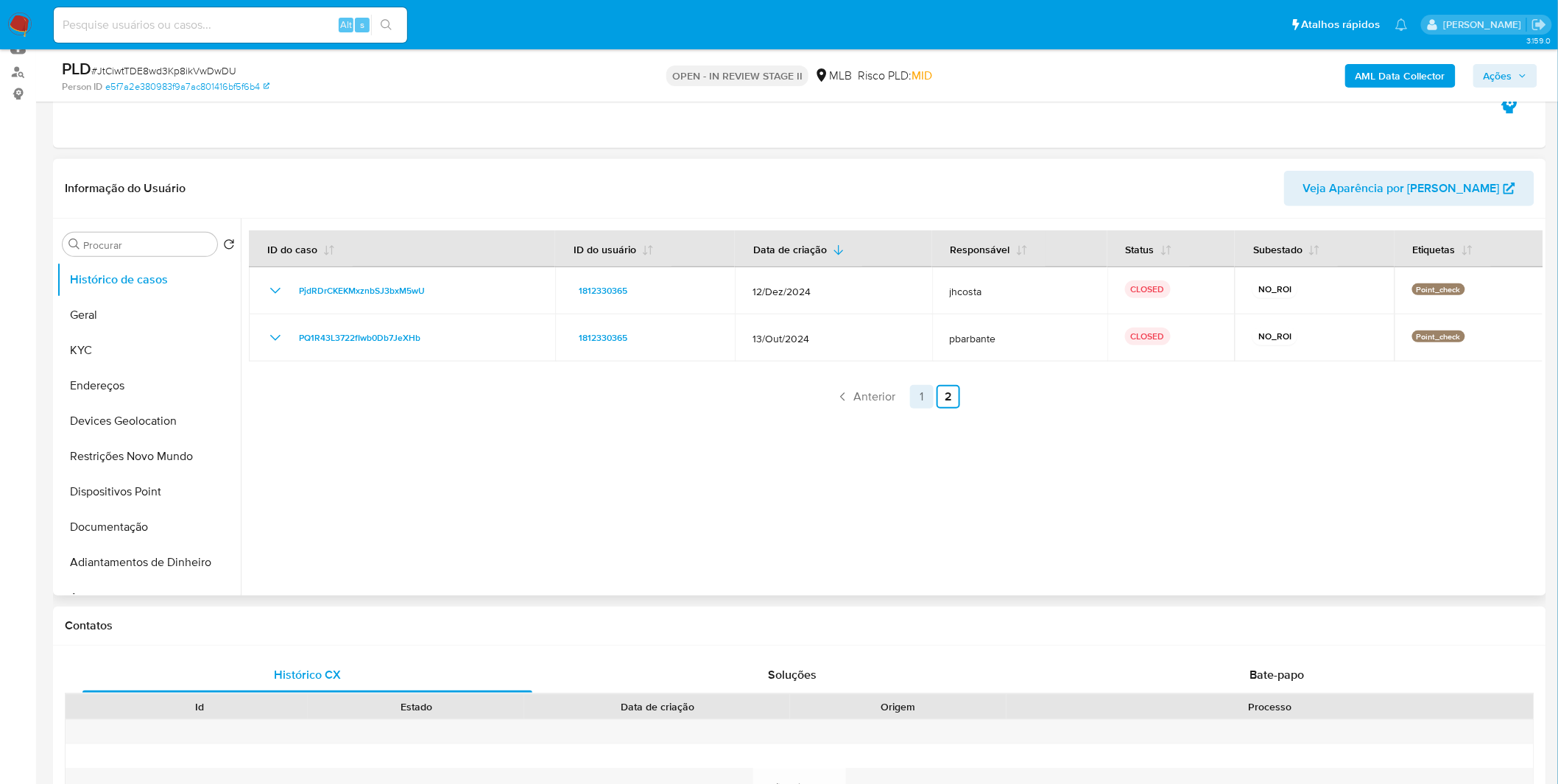
click at [910, 400] on link "1" at bounding box center [922, 397] width 24 height 24
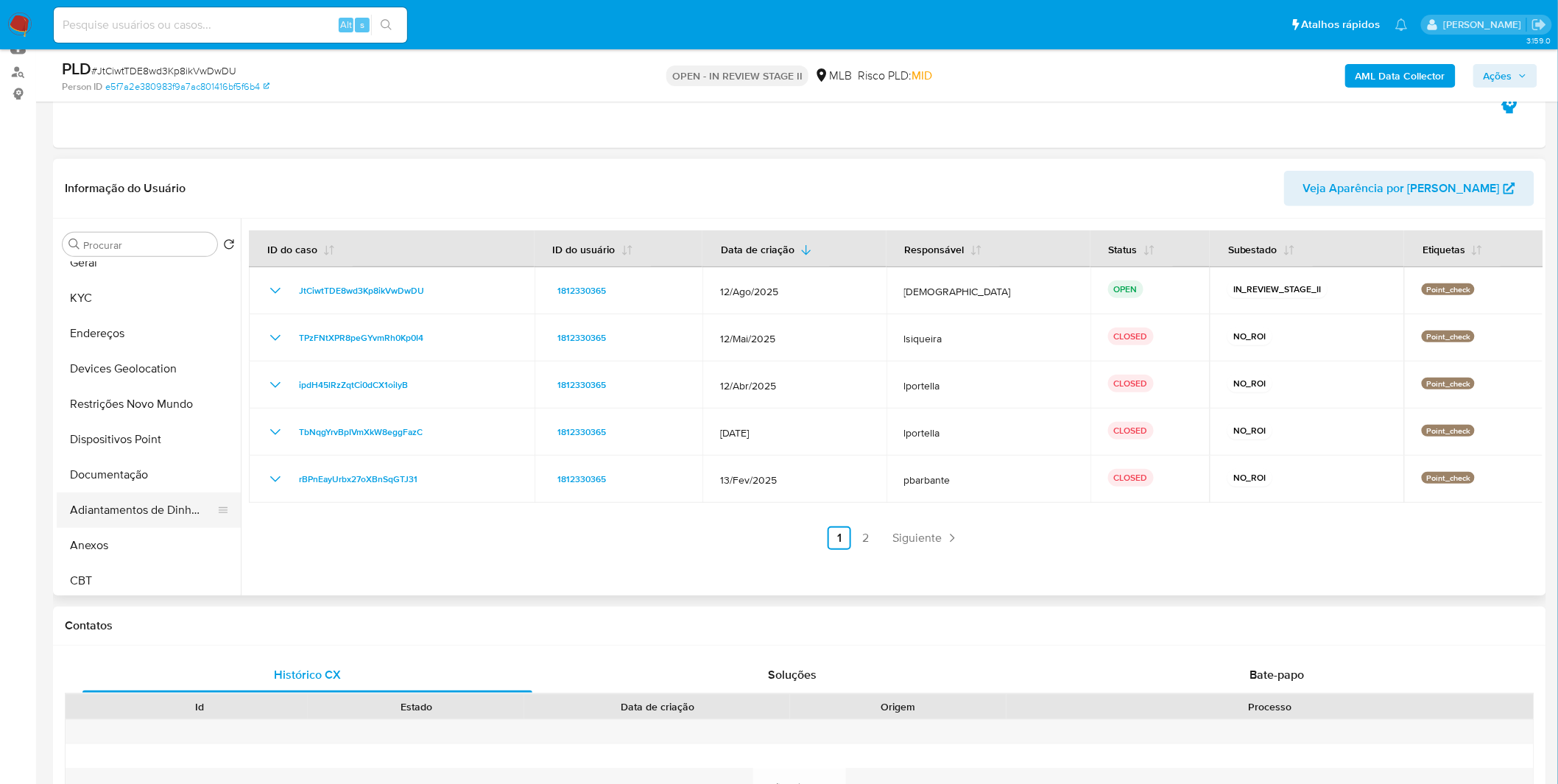
scroll to position [82, 0]
click at [84, 518] on button "Anexos" at bounding box center [143, 516] width 173 height 36
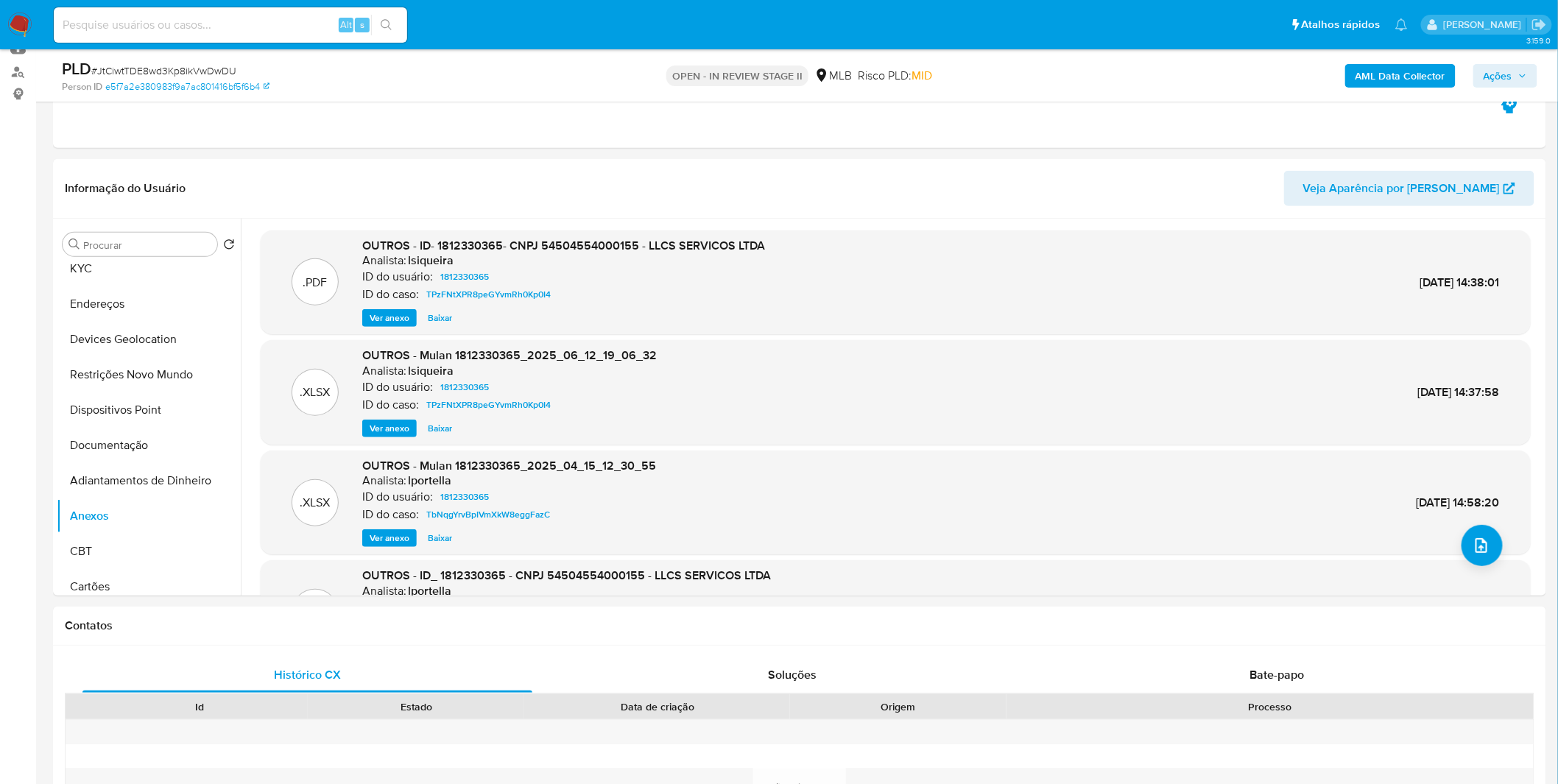
click at [392, 325] on span "Ver anexo" at bounding box center [390, 317] width 40 height 14
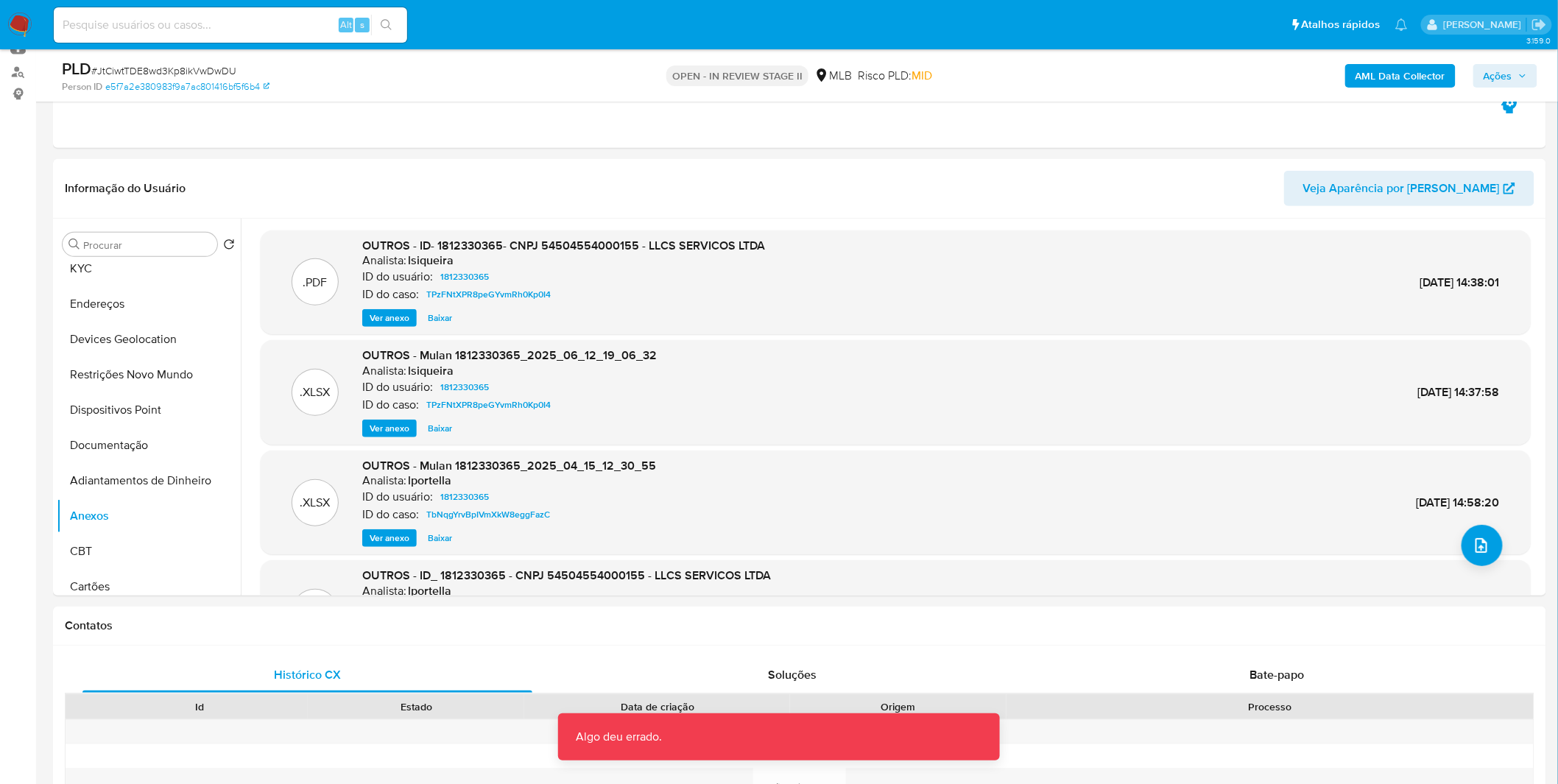
click at [390, 318] on span "Ver anexo" at bounding box center [390, 317] width 40 height 14
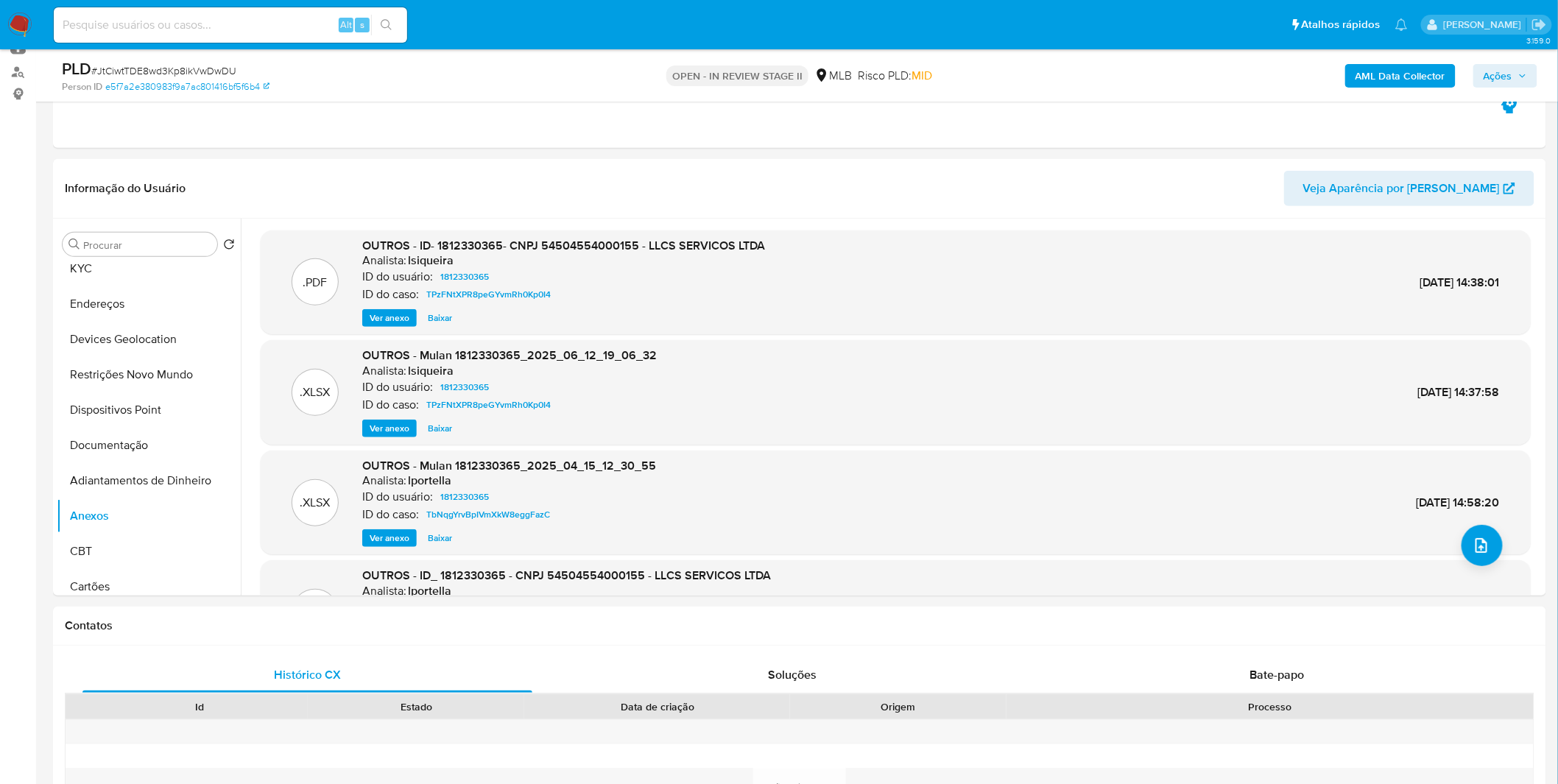
click at [382, 428] on span "Ver anexo" at bounding box center [390, 428] width 40 height 14
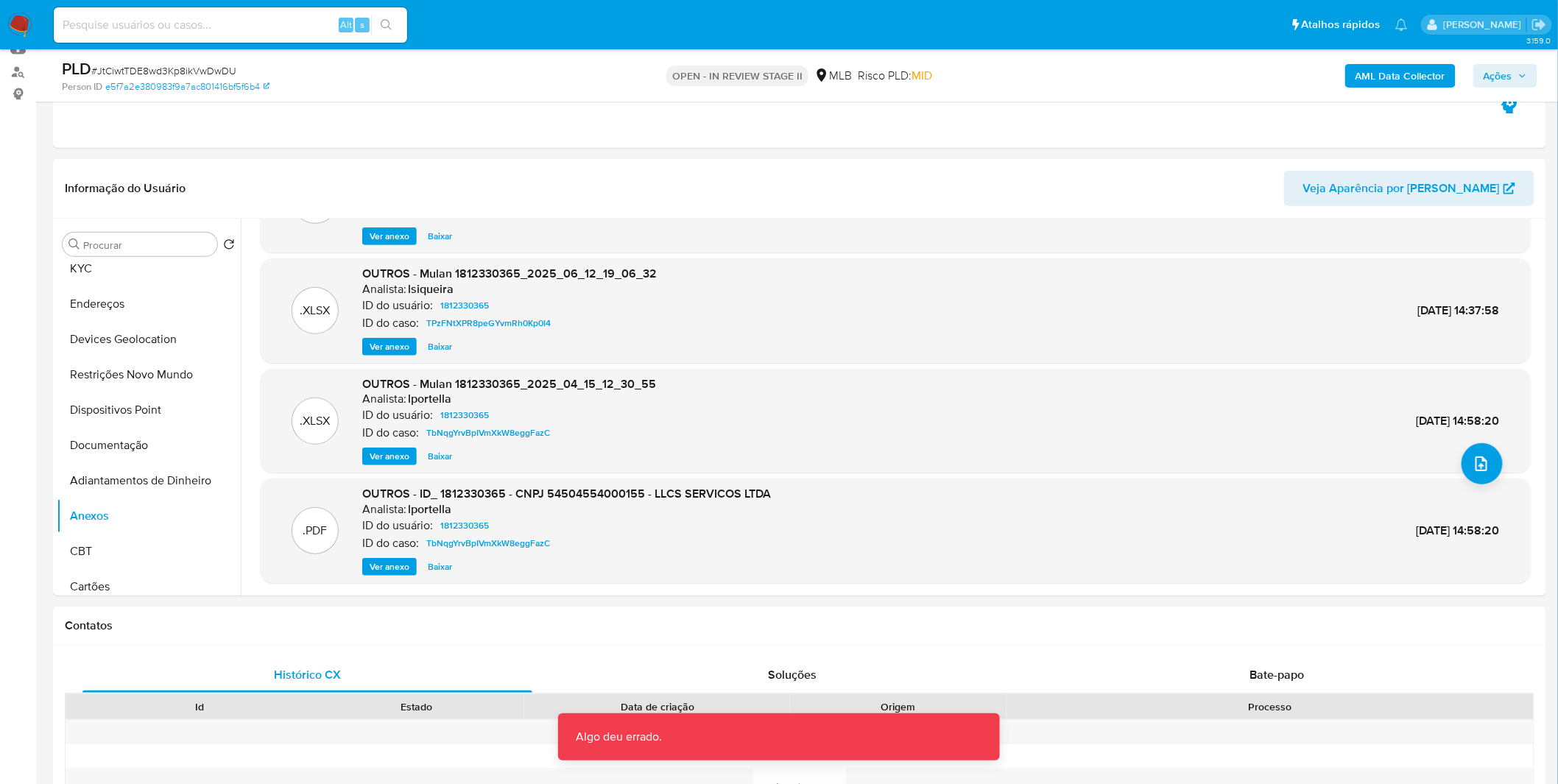
click at [392, 563] on span "Ver anexo" at bounding box center [390, 566] width 40 height 14
click at [392, 563] on div "Ver anexo Baixar" at bounding box center [566, 566] width 409 height 18
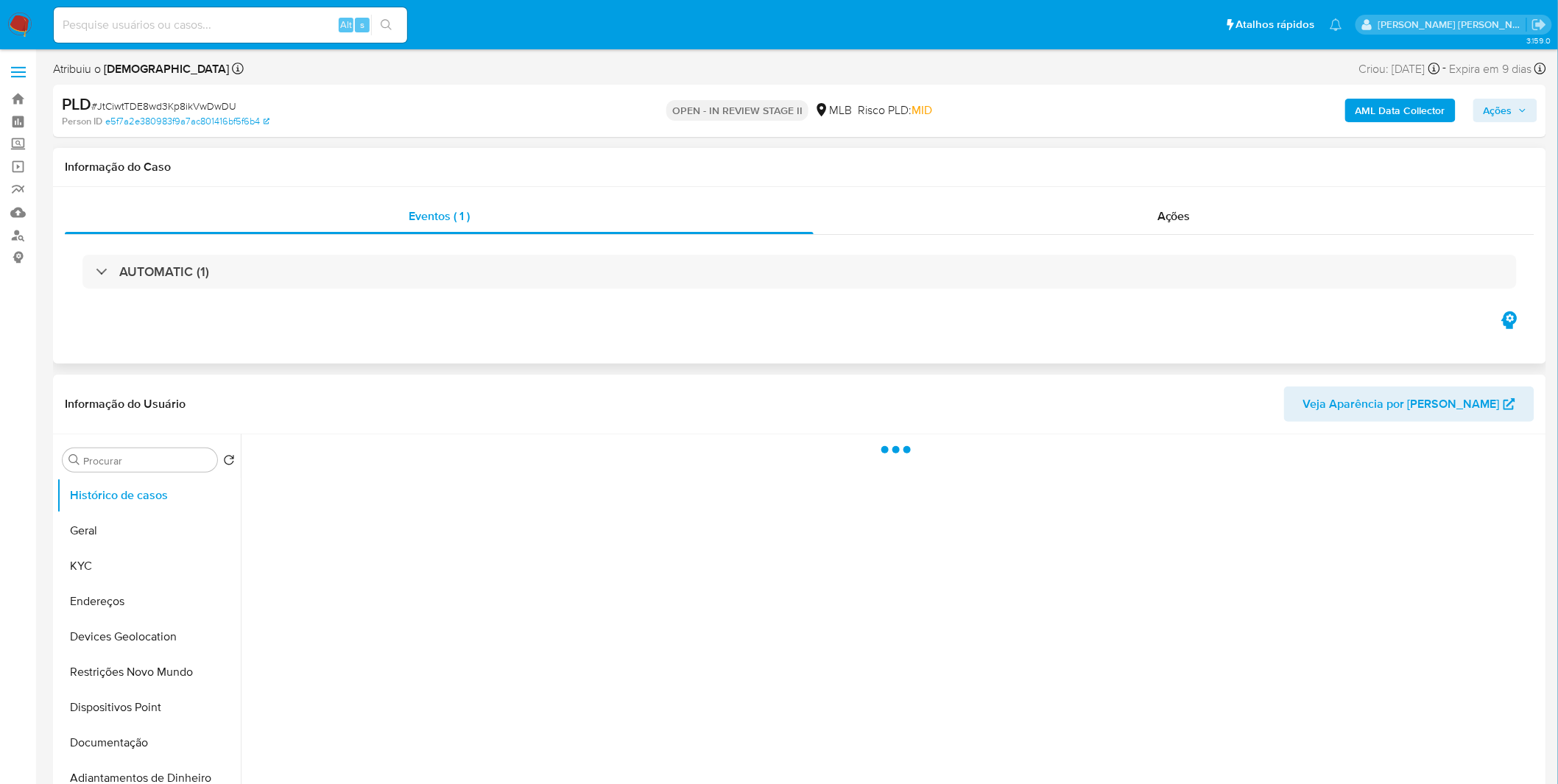
select select "10"
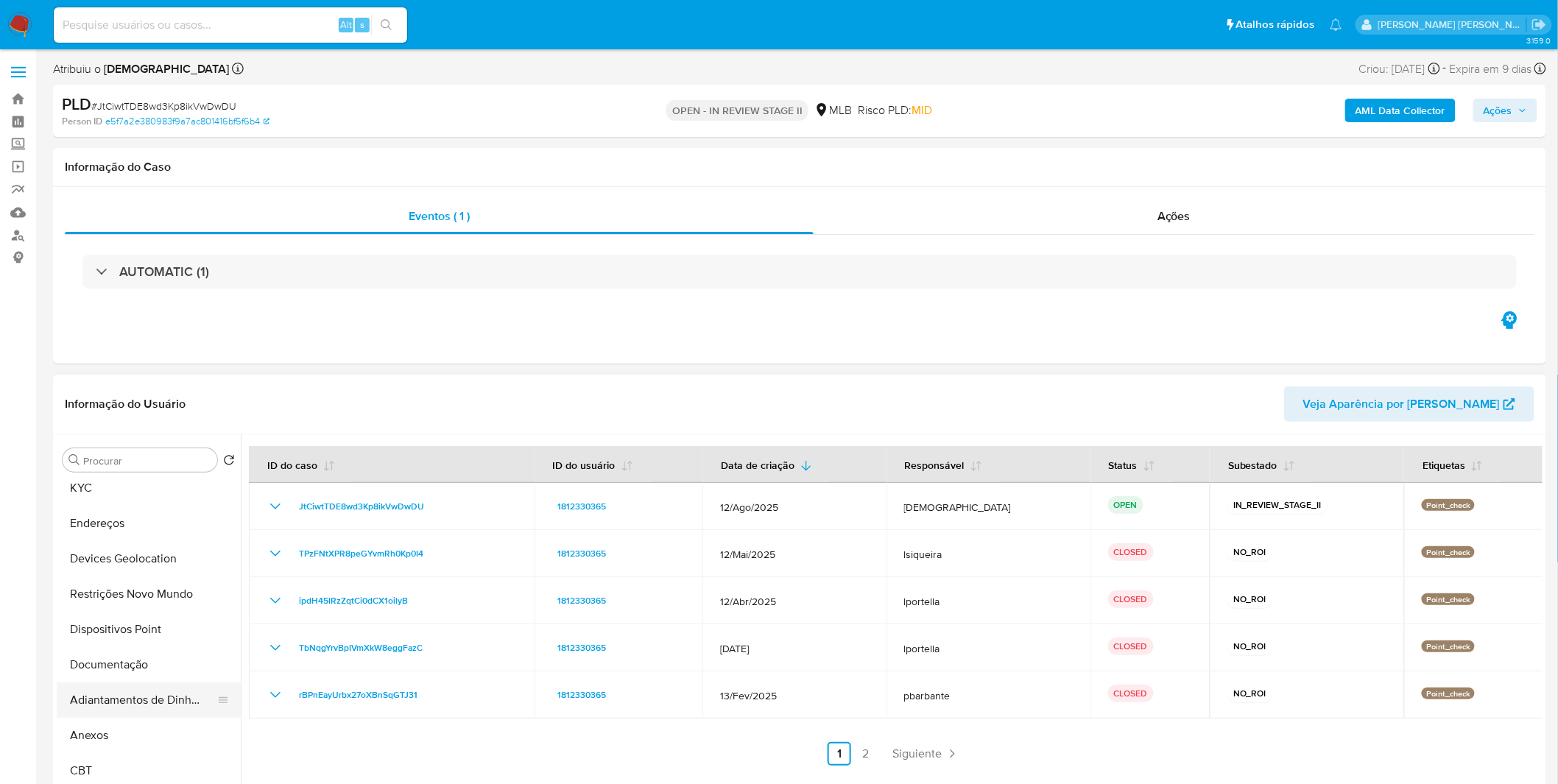
scroll to position [163, 0]
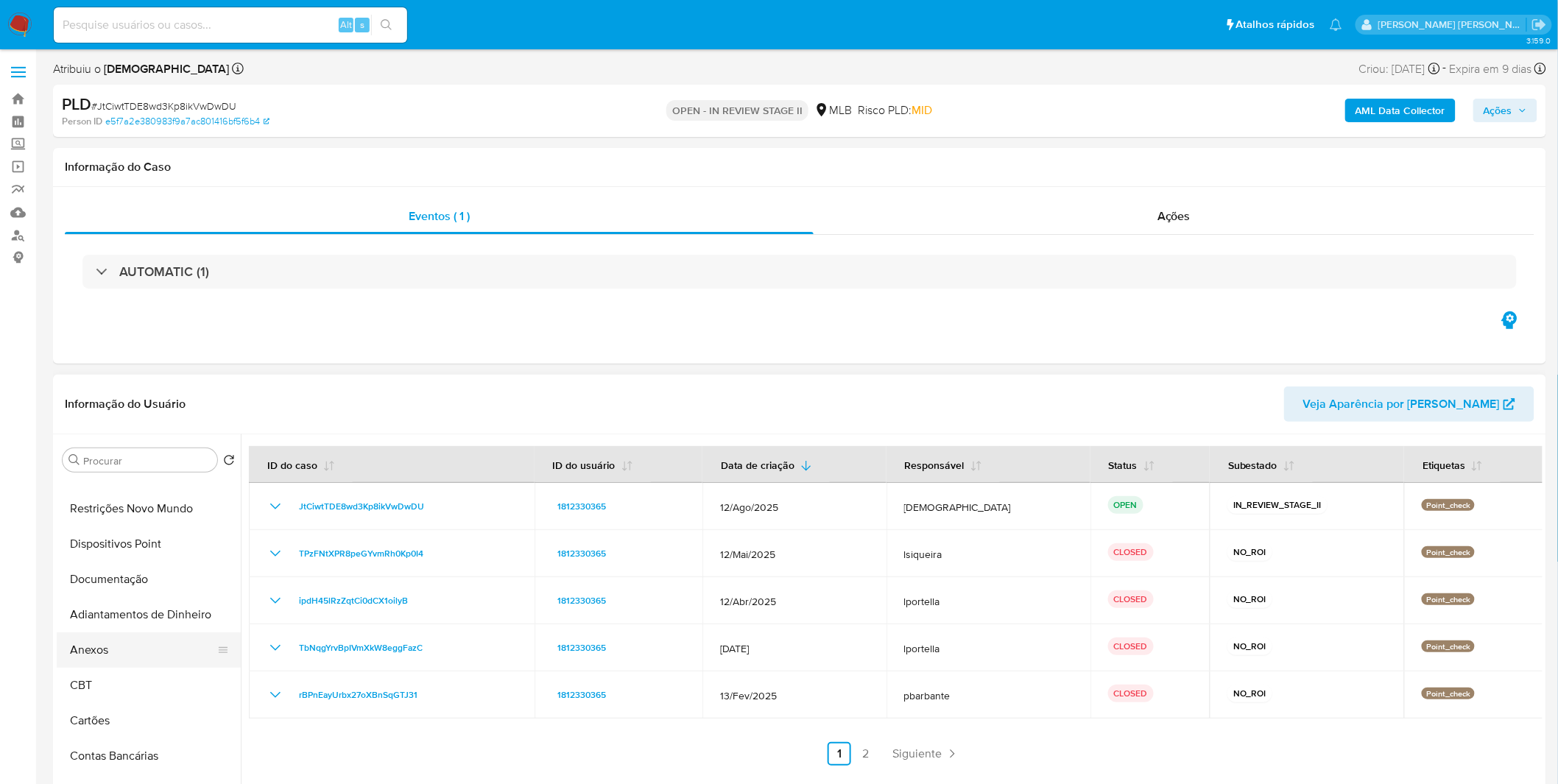
click at [130, 637] on button "Anexos" at bounding box center [143, 650] width 173 height 36
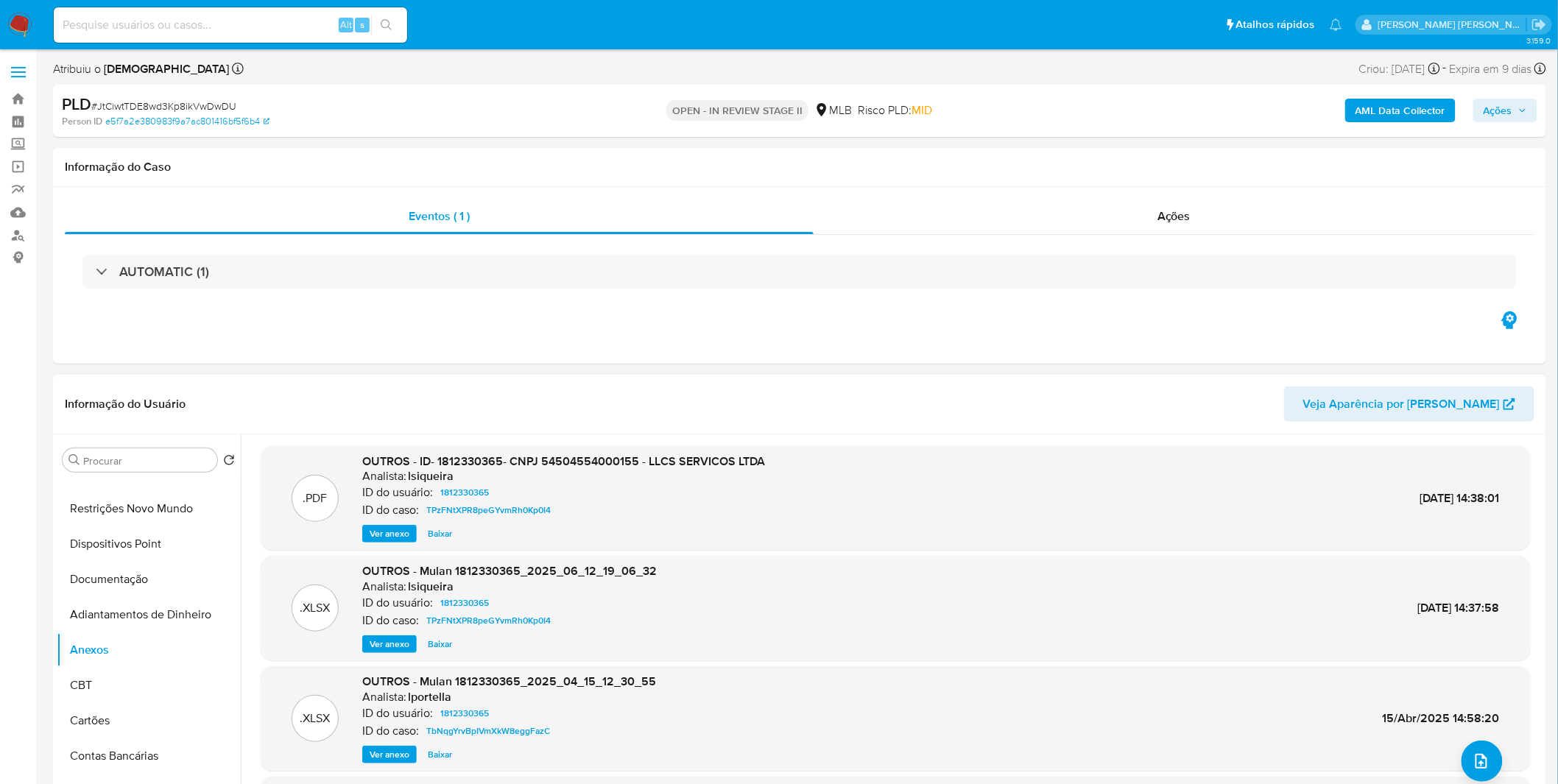
click at [374, 545] on div ".PDF OUTROS - ID- 1812330365- CNPJ 54504554000155 - LLCS SERVICOS LTDA Analista…" at bounding box center [896, 499] width 1270 height 105
click at [384, 535] on span "Ver anexo" at bounding box center [390, 533] width 40 height 14
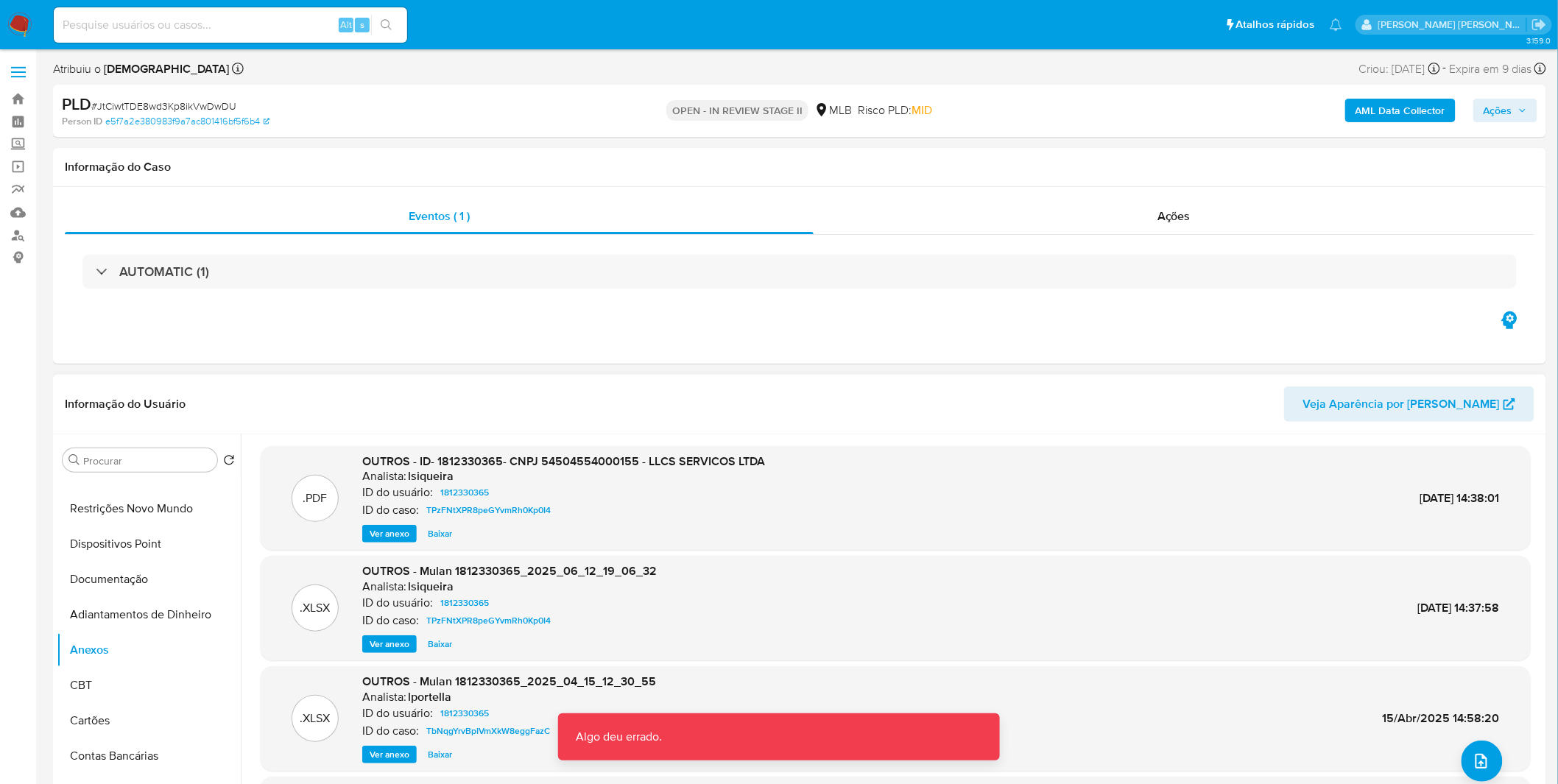
click at [384, 535] on span "Ver anexo" at bounding box center [390, 533] width 40 height 14
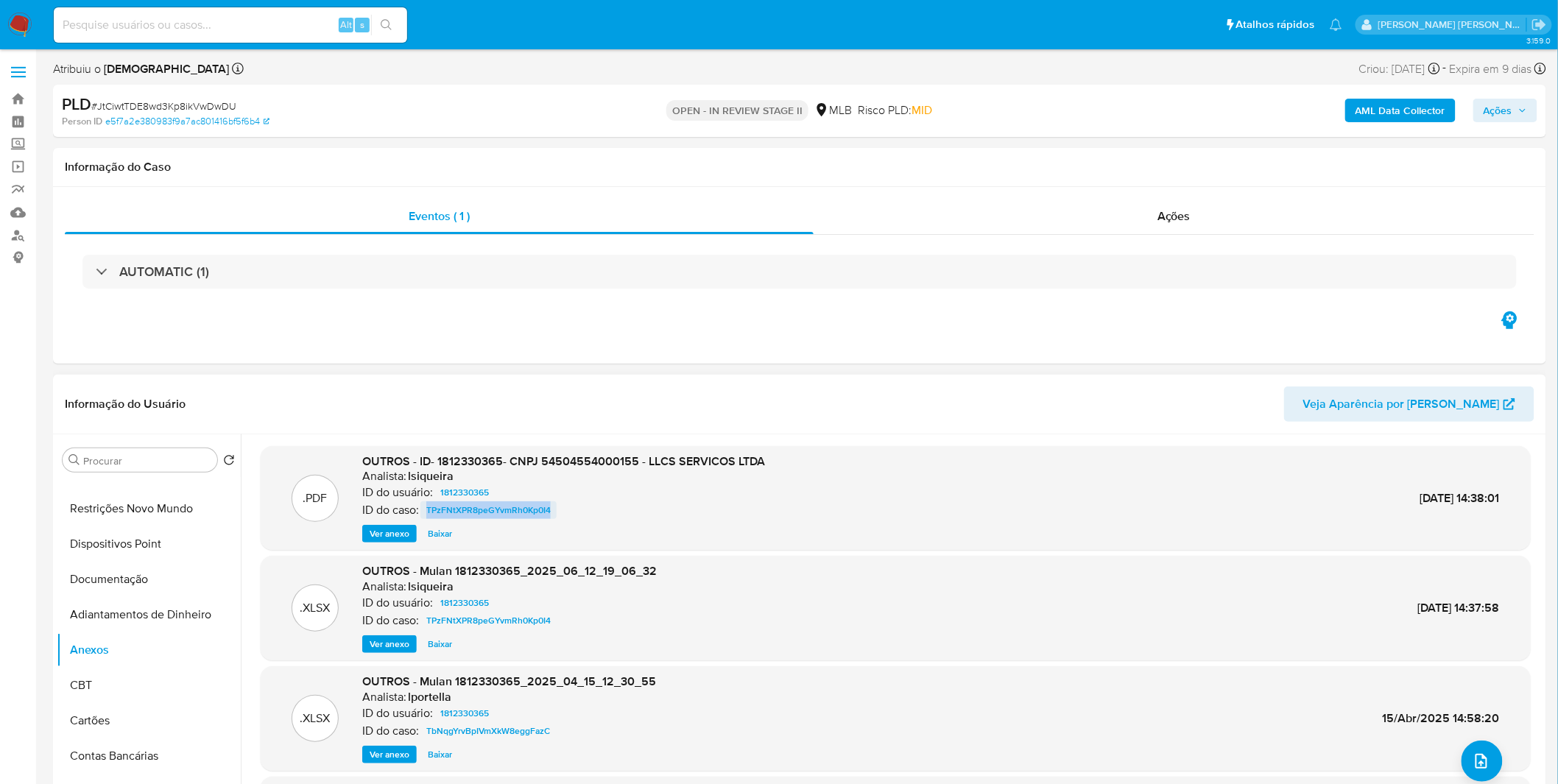
drag, startPoint x: 566, startPoint y: 509, endPoint x: 428, endPoint y: 516, distance: 138.2
click at [428, 516] on div "ID do caso: TPzFNtXPR8peGYvmRh0Kp0I4" at bounding box center [564, 510] width 403 height 18
copy span "TPzFNtXPR8peGYvmRh0Kp0I4"
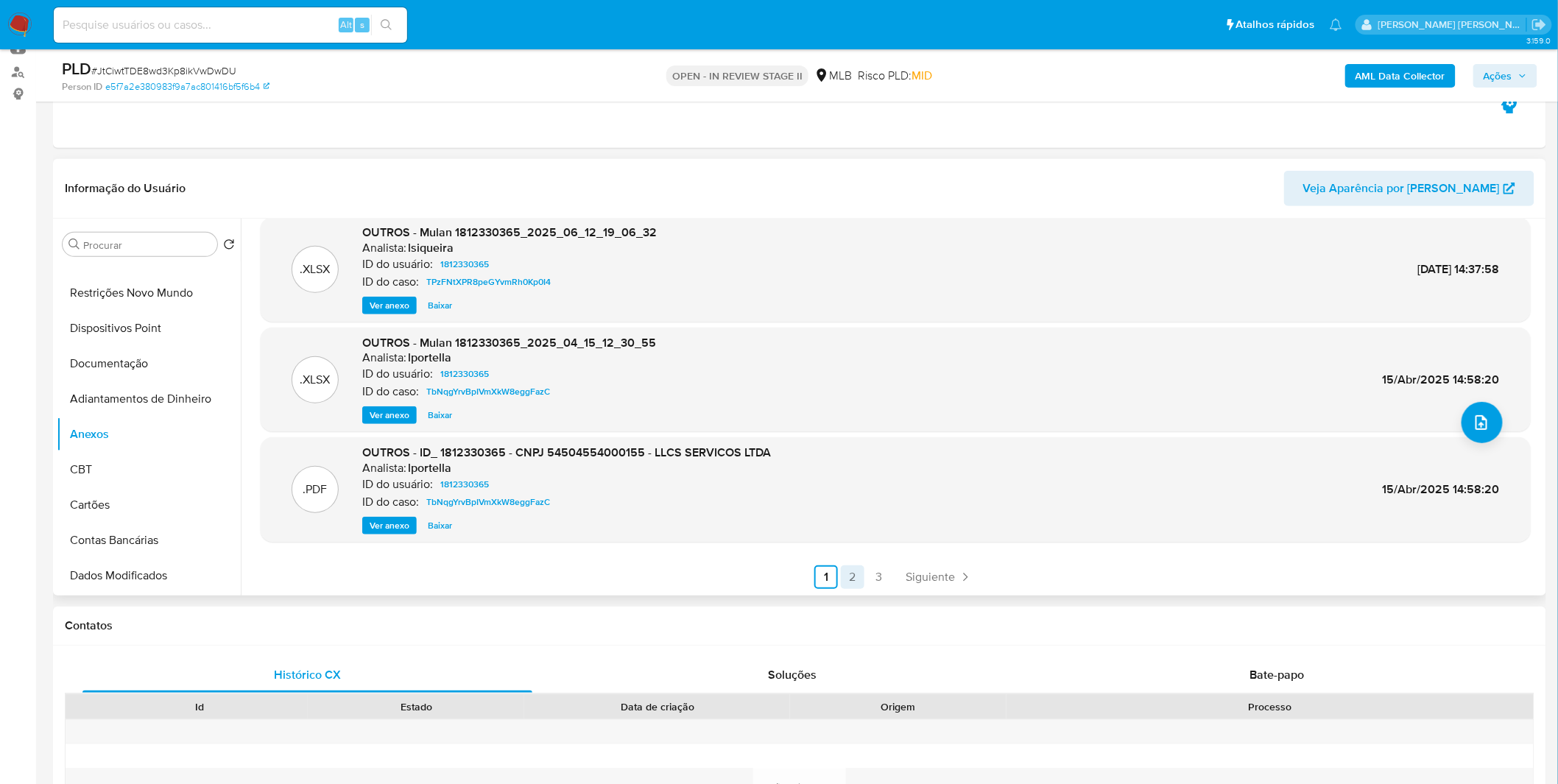
click at [858, 566] on link "2" at bounding box center [853, 577] width 24 height 24
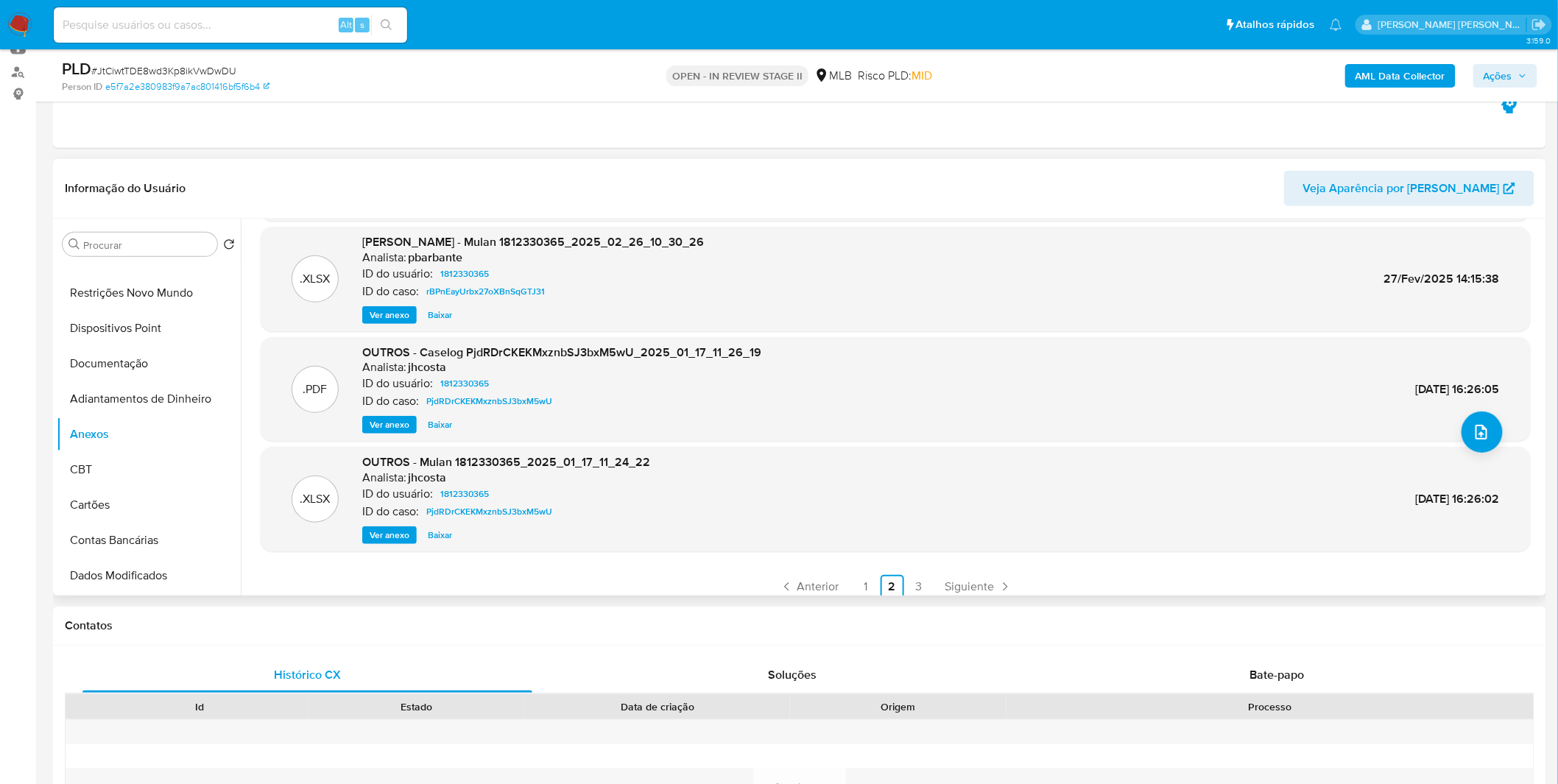
scroll to position [123, 0]
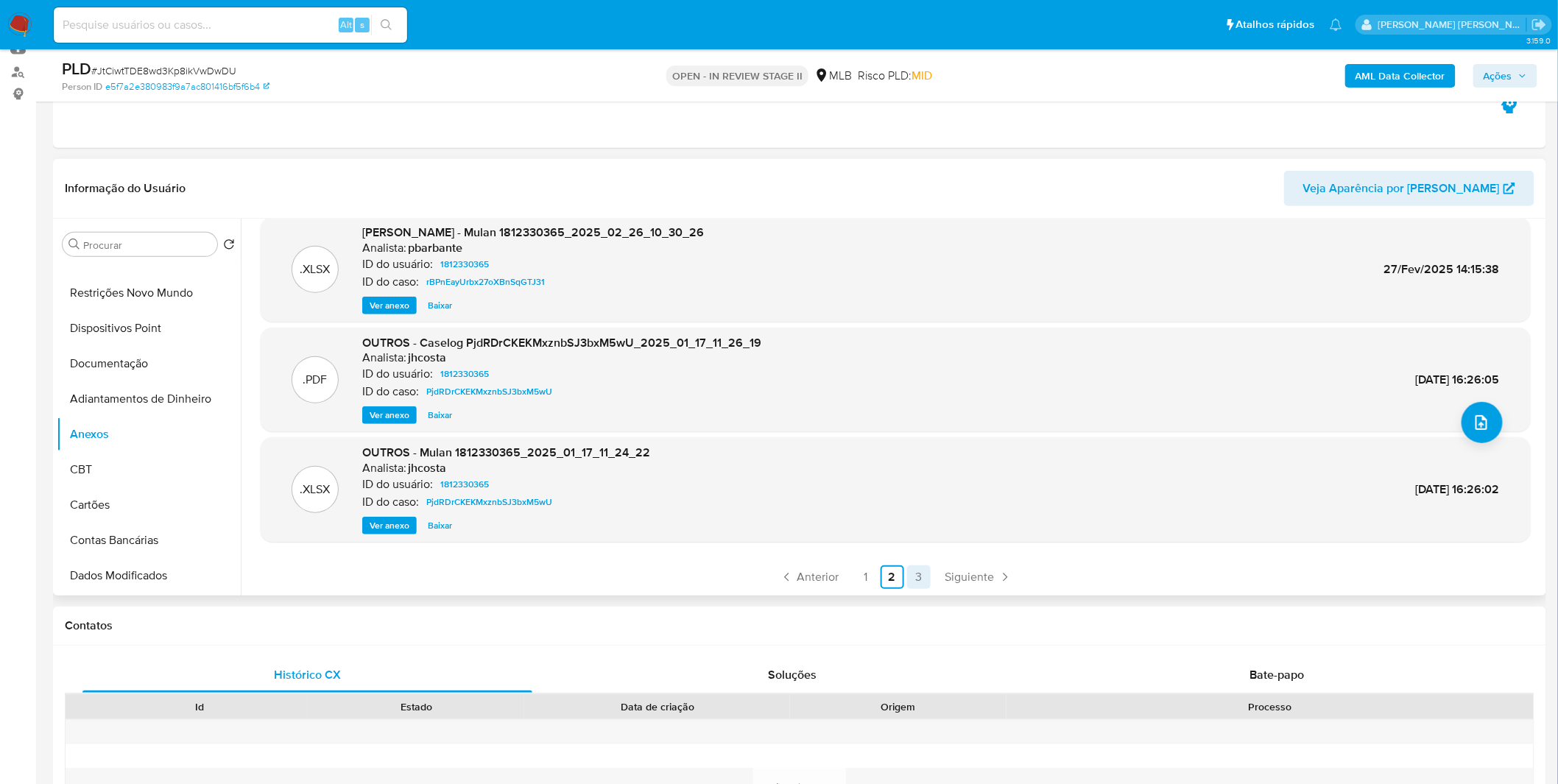
click at [912, 577] on link "3" at bounding box center [920, 577] width 24 height 24
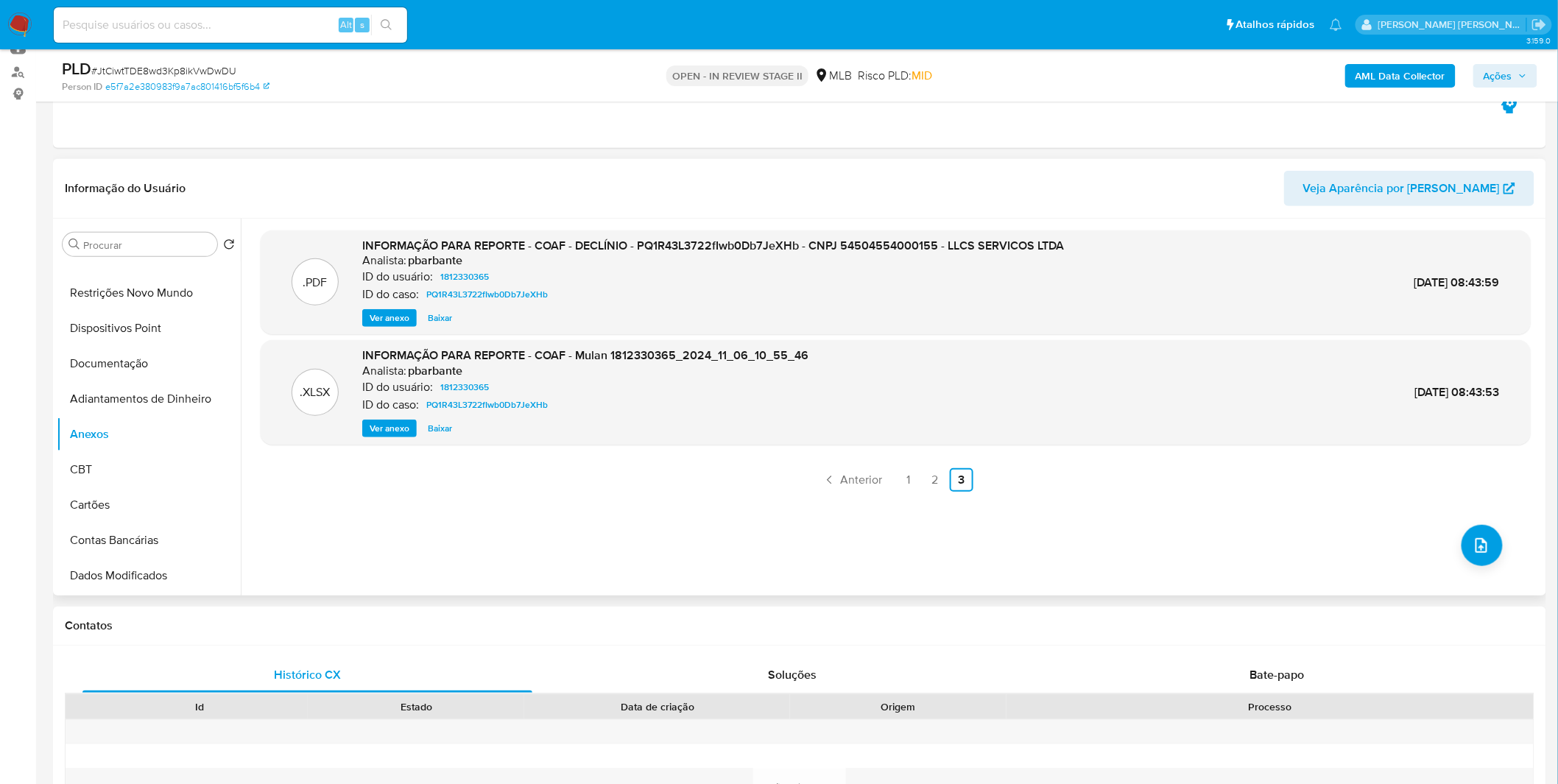
click at [1400, 75] on b "AML Data Collector" at bounding box center [1401, 76] width 90 height 24
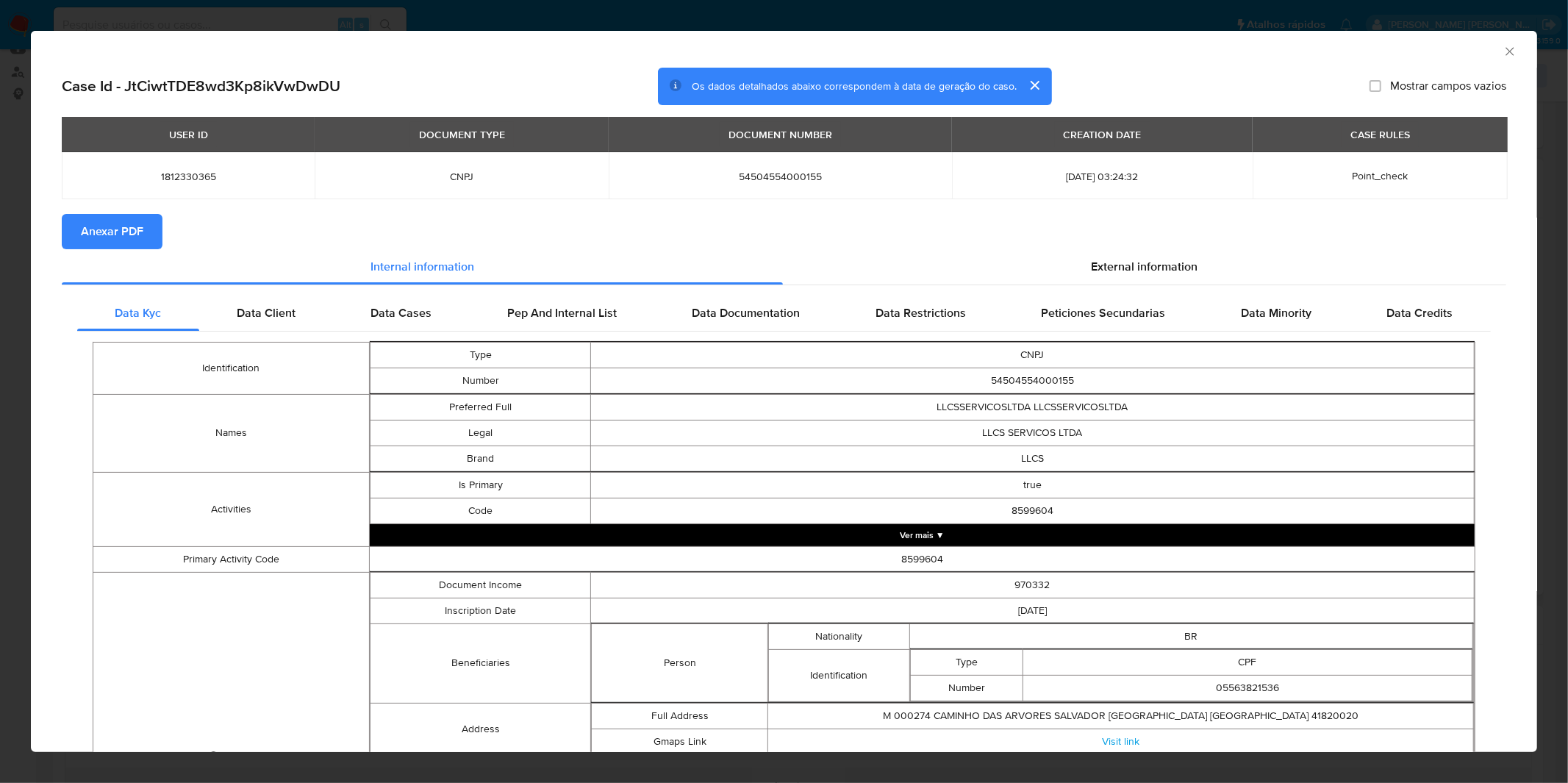
click at [123, 233] on span "Anexar PDF" at bounding box center [112, 232] width 63 height 32
click at [771, 19] on div "AML Data Collector Case Id - JtCiwtTDE8wd3Kp8ikVwDwDU Os dados detalhados abaix…" at bounding box center [784, 392] width 1568 height 783
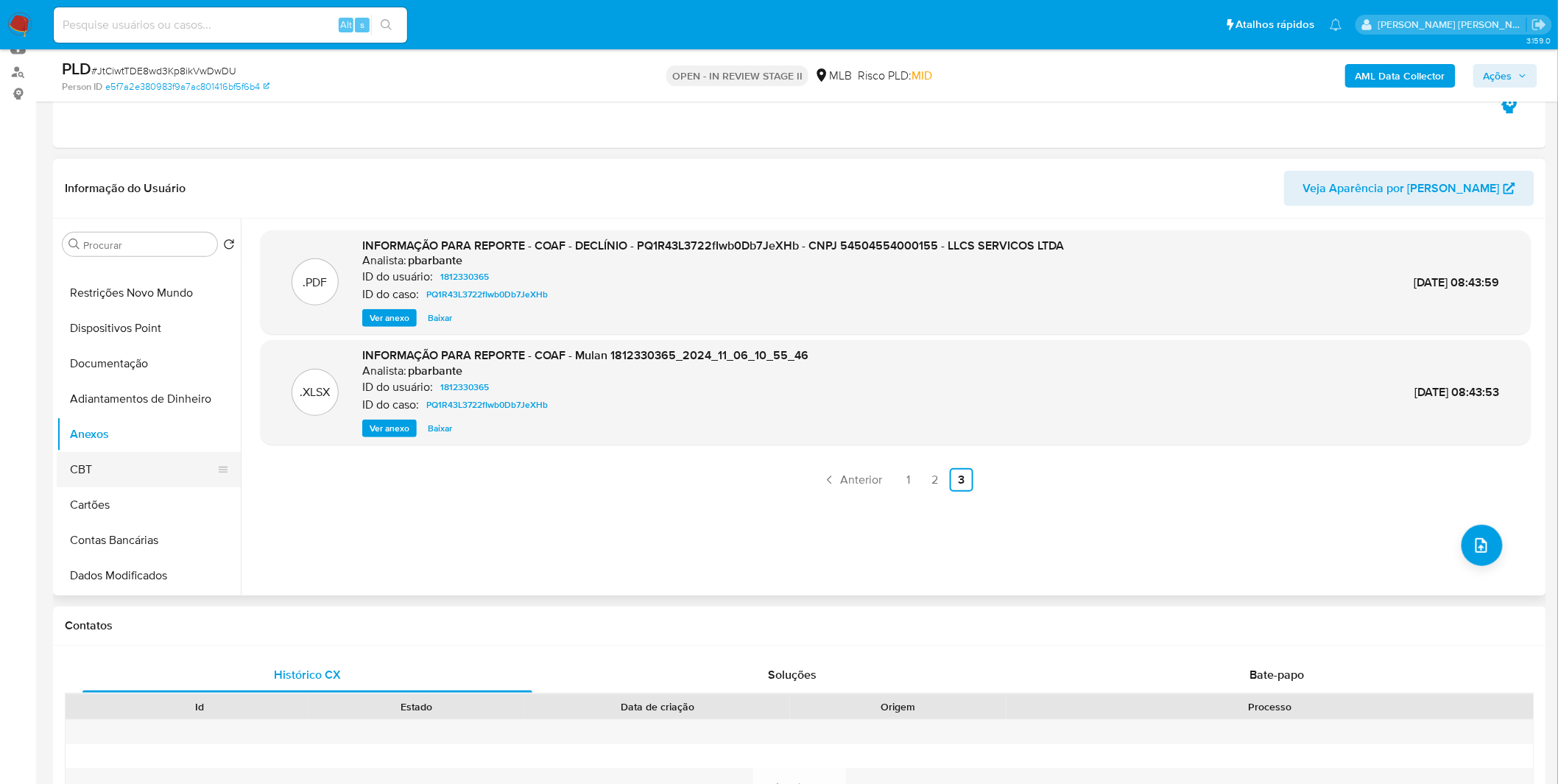
click at [152, 457] on button "CBT" at bounding box center [143, 470] width 173 height 36
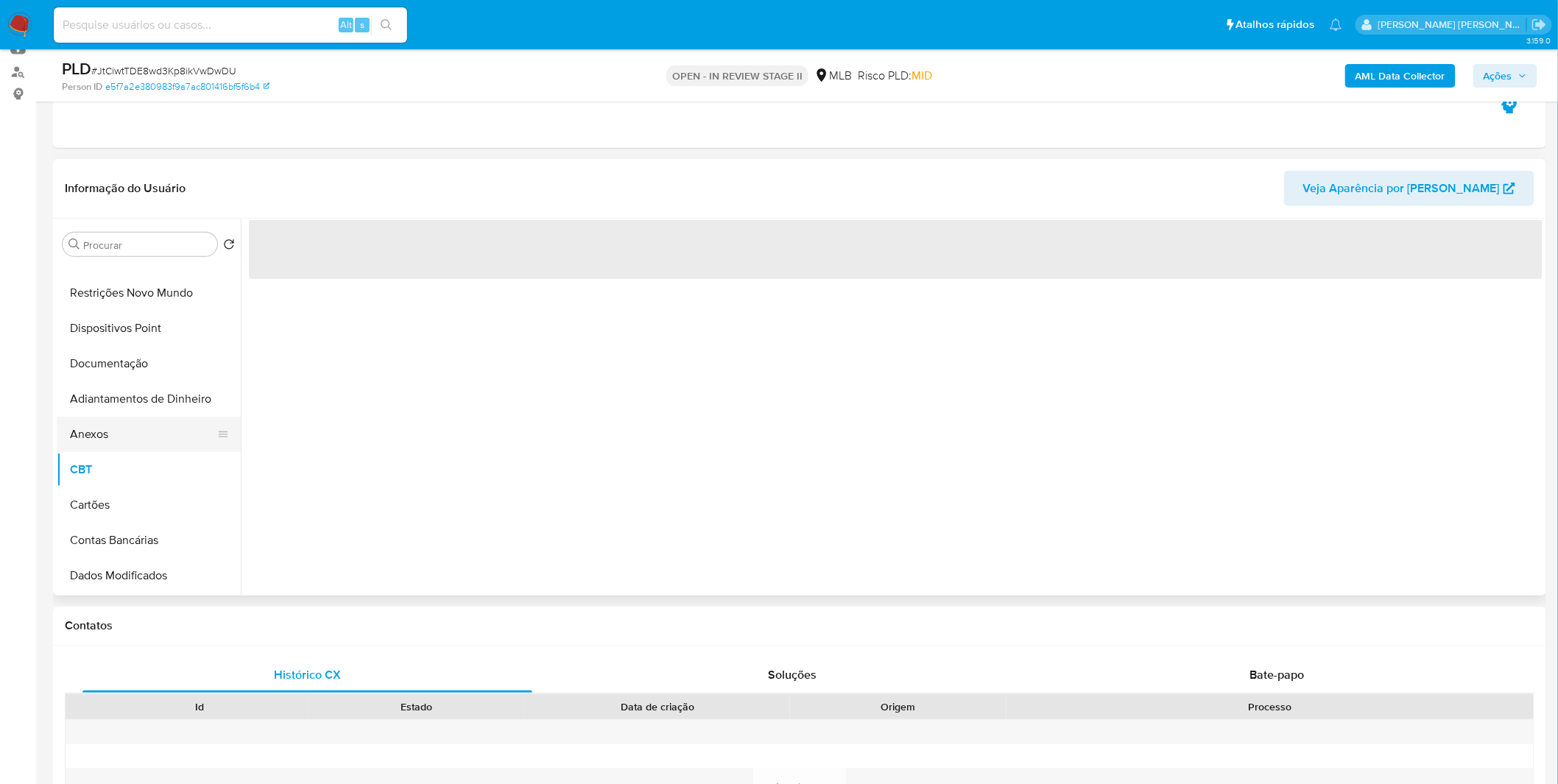
click at [150, 444] on button "Anexos" at bounding box center [143, 434] width 173 height 36
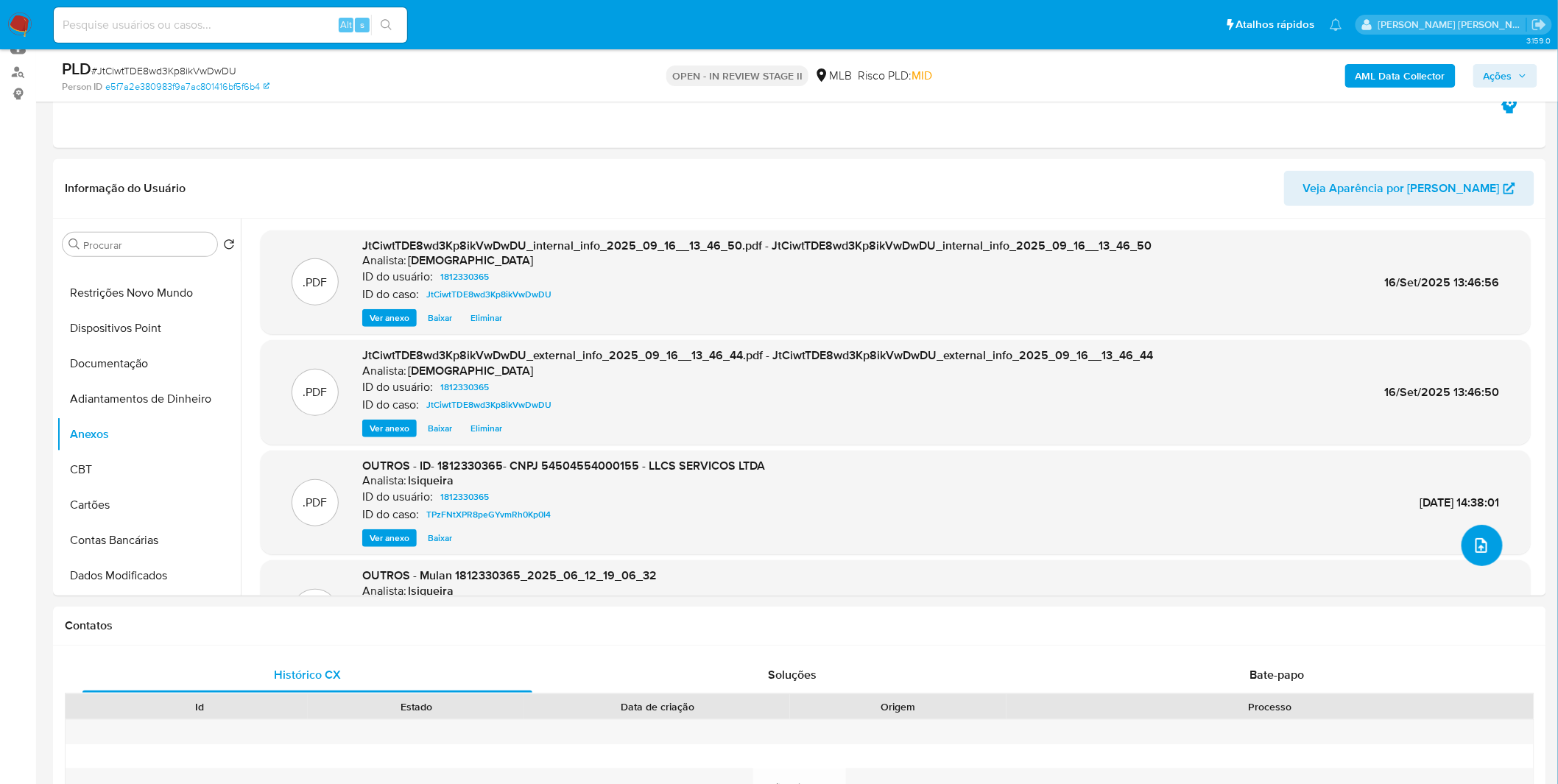
click at [1485, 540] on button "upload-file" at bounding box center [1483, 545] width 41 height 41
click at [1468, 532] on button "upload-file" at bounding box center [1483, 545] width 41 height 41
click at [1467, 529] on button "upload-file" at bounding box center [1483, 545] width 41 height 41
click at [1467, 528] on button "upload-file" at bounding box center [1483, 545] width 41 height 41
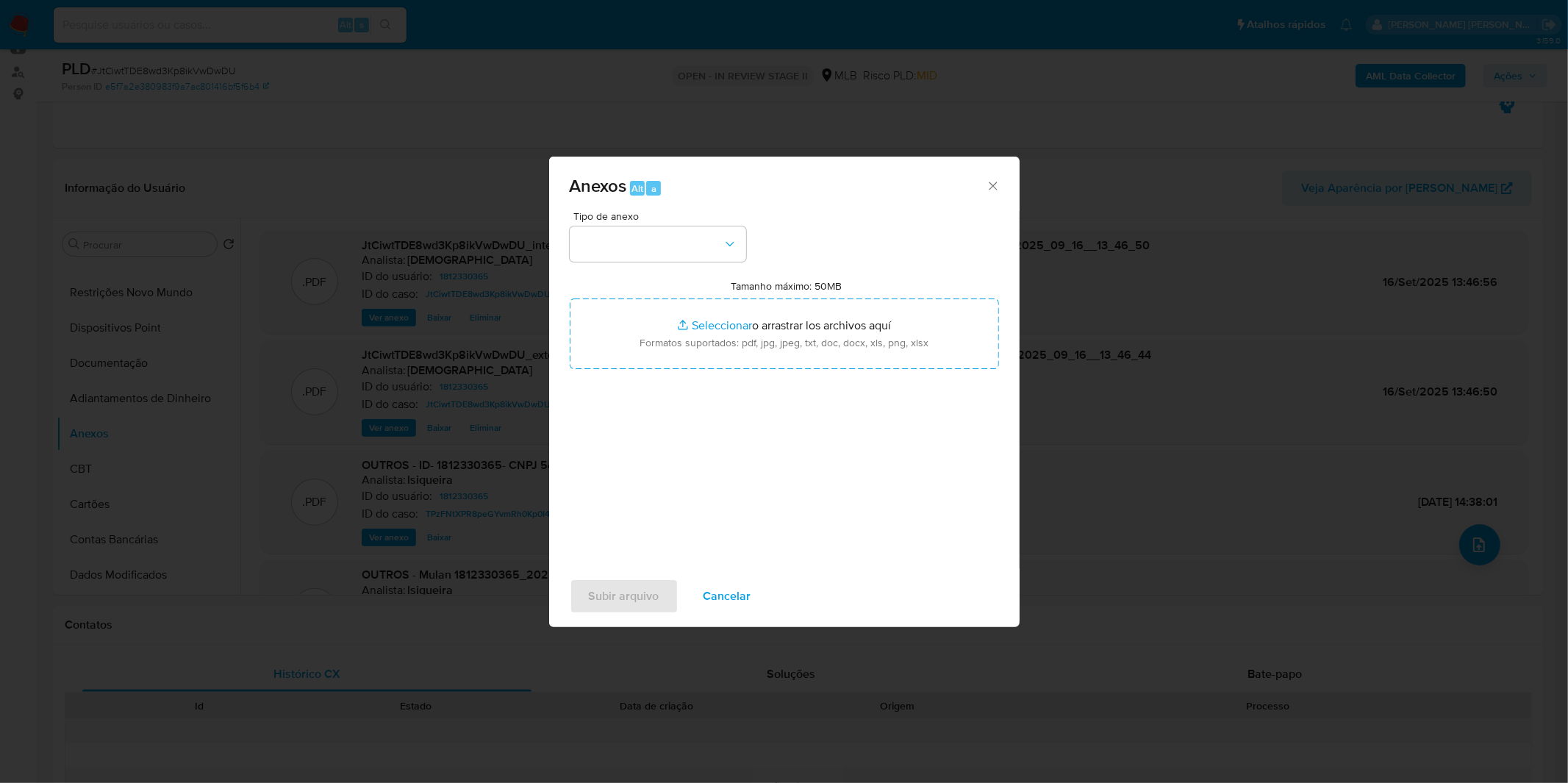
click at [629, 200] on div "Anexos Alt a" at bounding box center [784, 183] width 471 height 55
click at [630, 227] on button "button" at bounding box center [658, 244] width 177 height 36
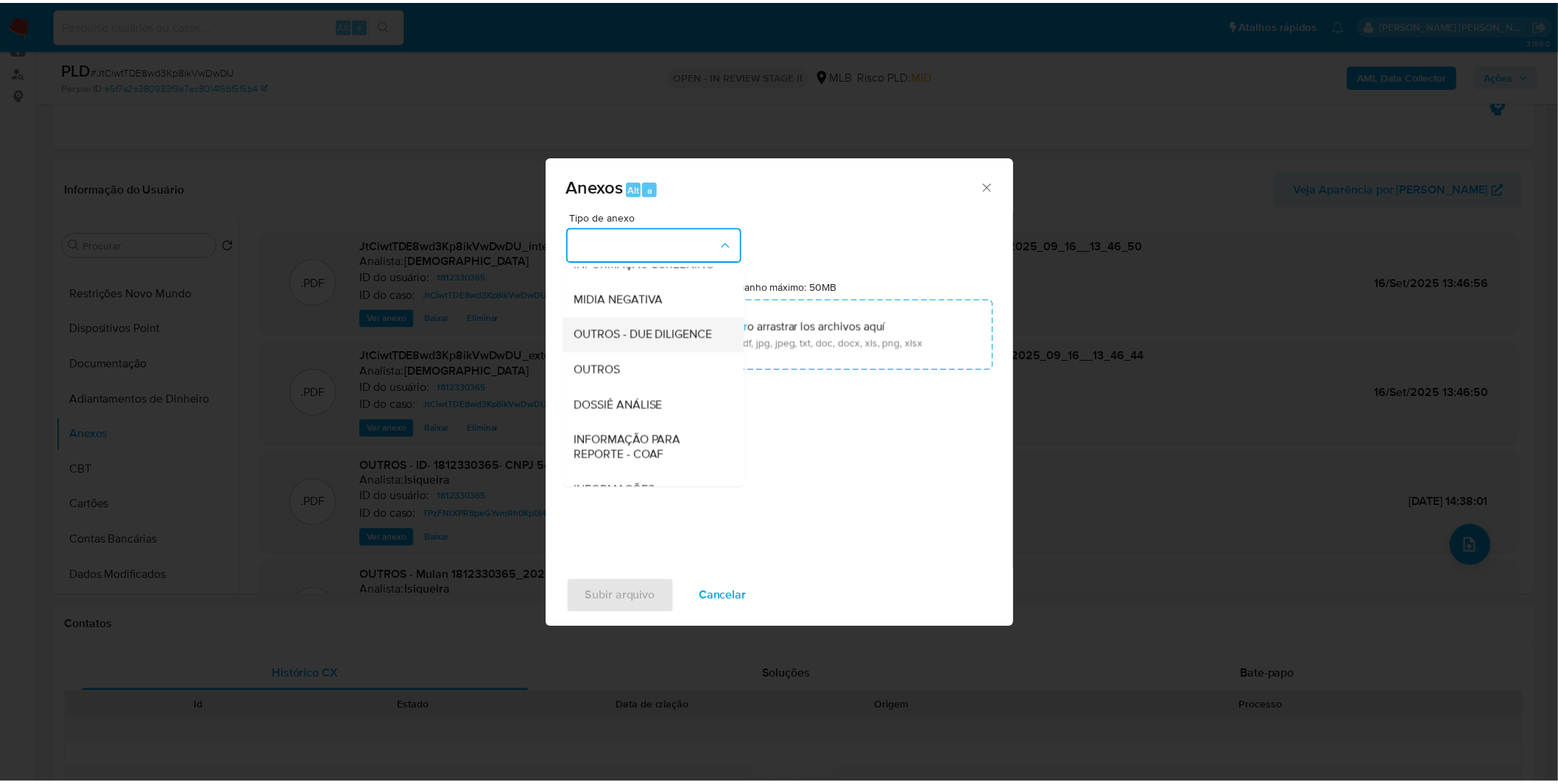
scroll to position [163, 0]
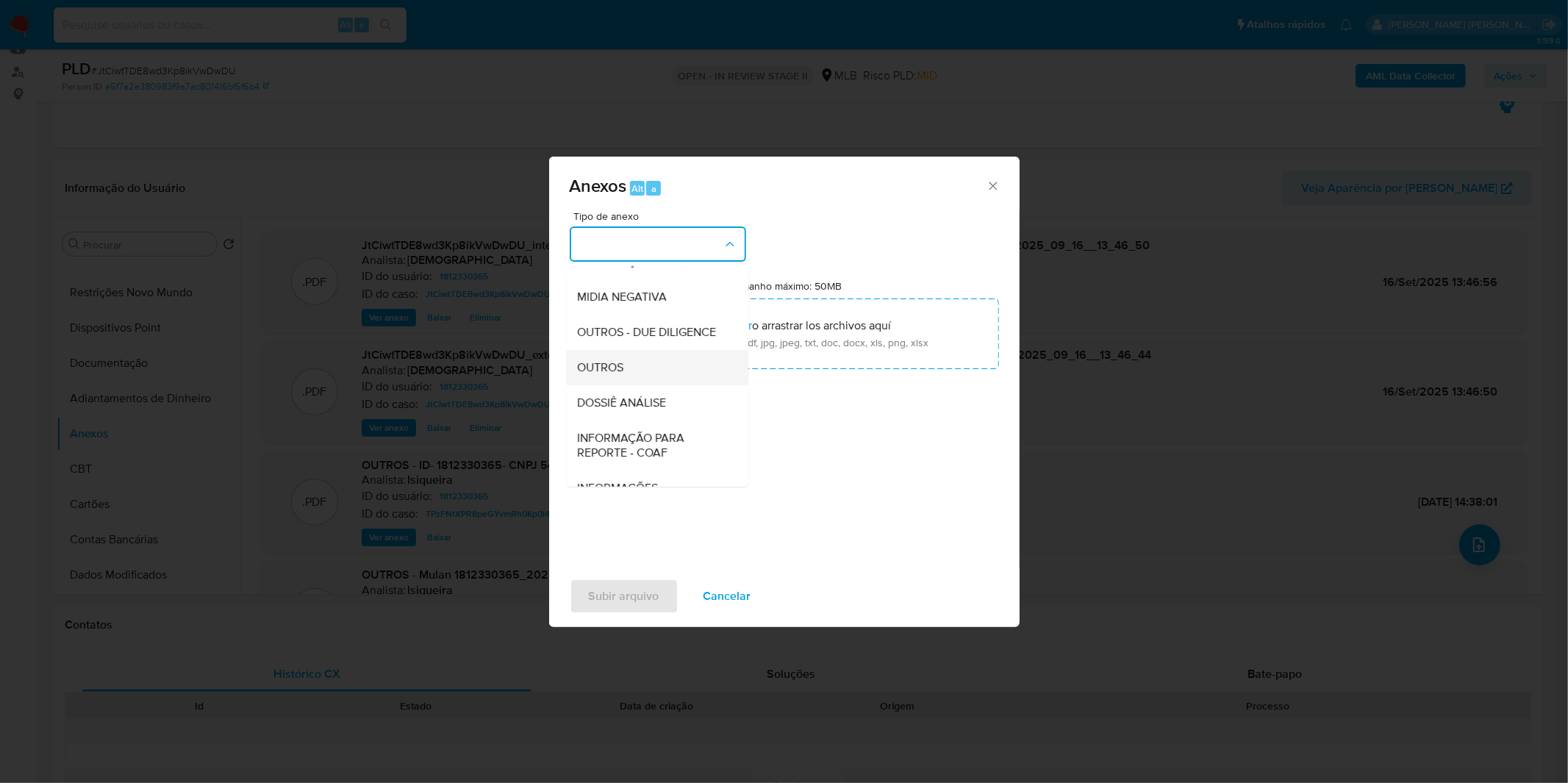
click at [645, 386] on div "OUTROS" at bounding box center [653, 368] width 150 height 36
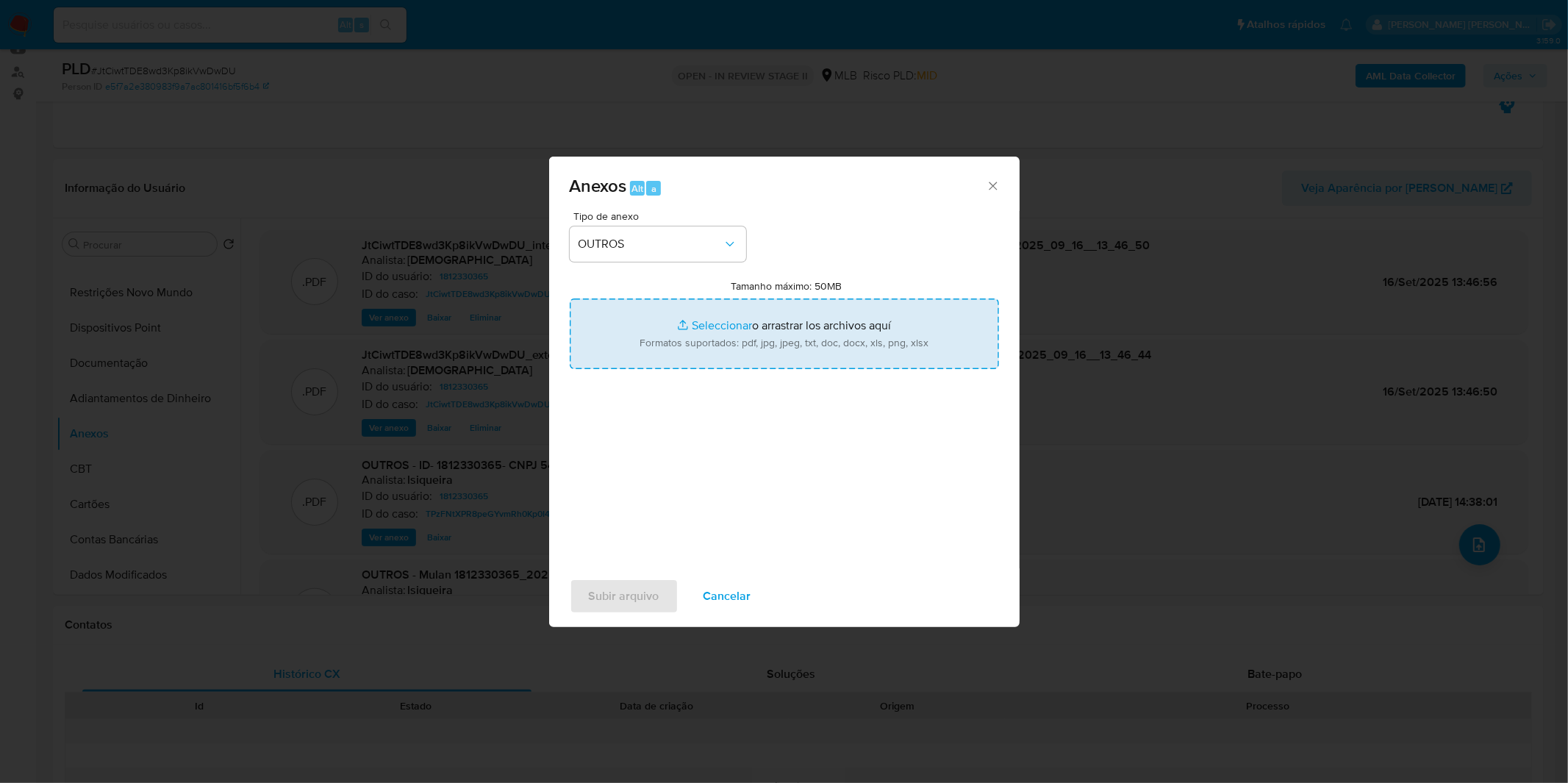
click at [666, 338] on input "Tamanho máximo: 50MB Seleccionar archivos" at bounding box center [784, 333] width 429 height 70
type input "C:\fakepath\DECLINIO - JtCiwtTDE8wd3Kp8ikVwDwDU - CNPJ 54504554000155 - LLCS SE…"
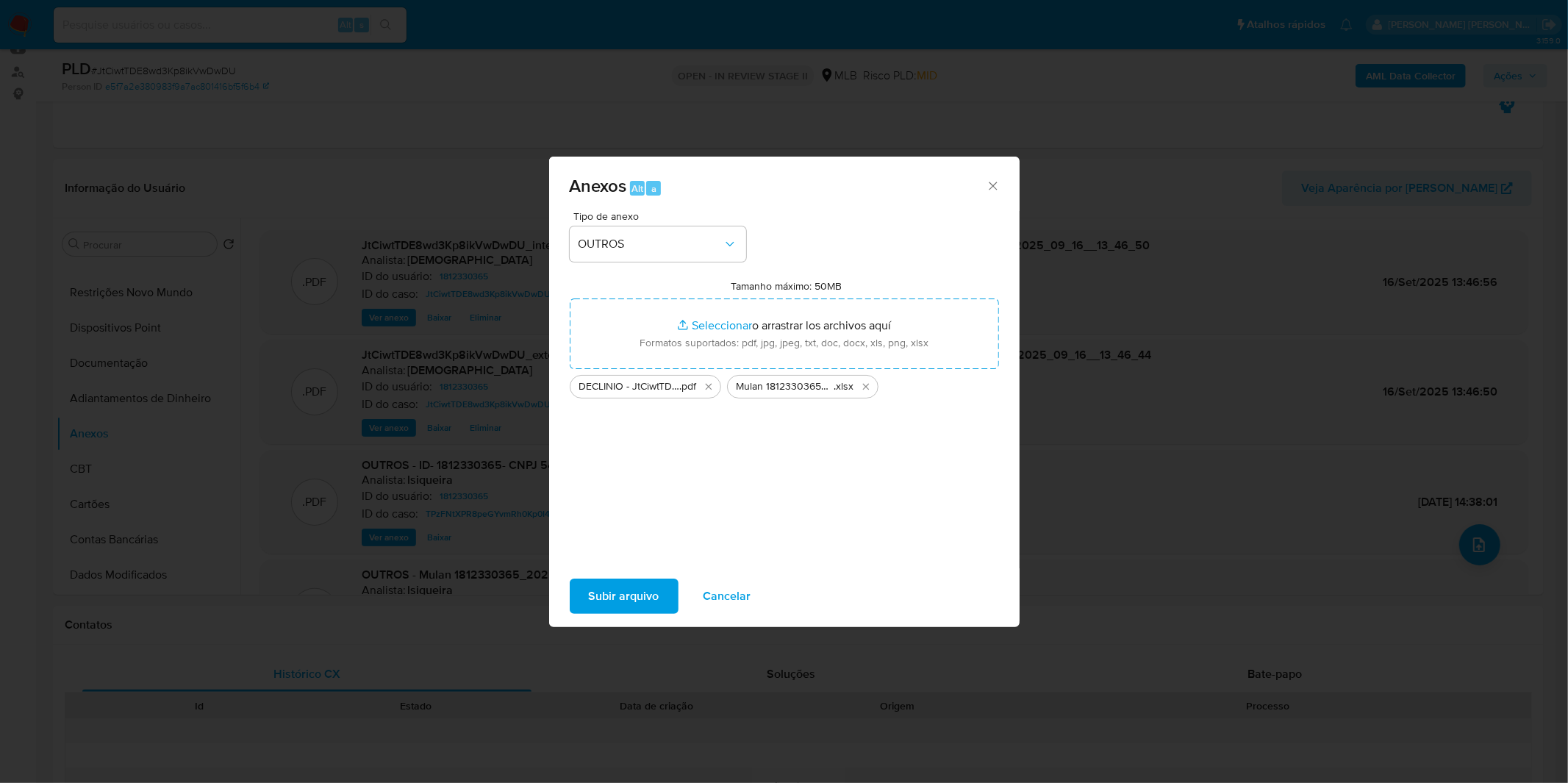
click at [635, 584] on span "Subir arquivo" at bounding box center [624, 596] width 70 height 32
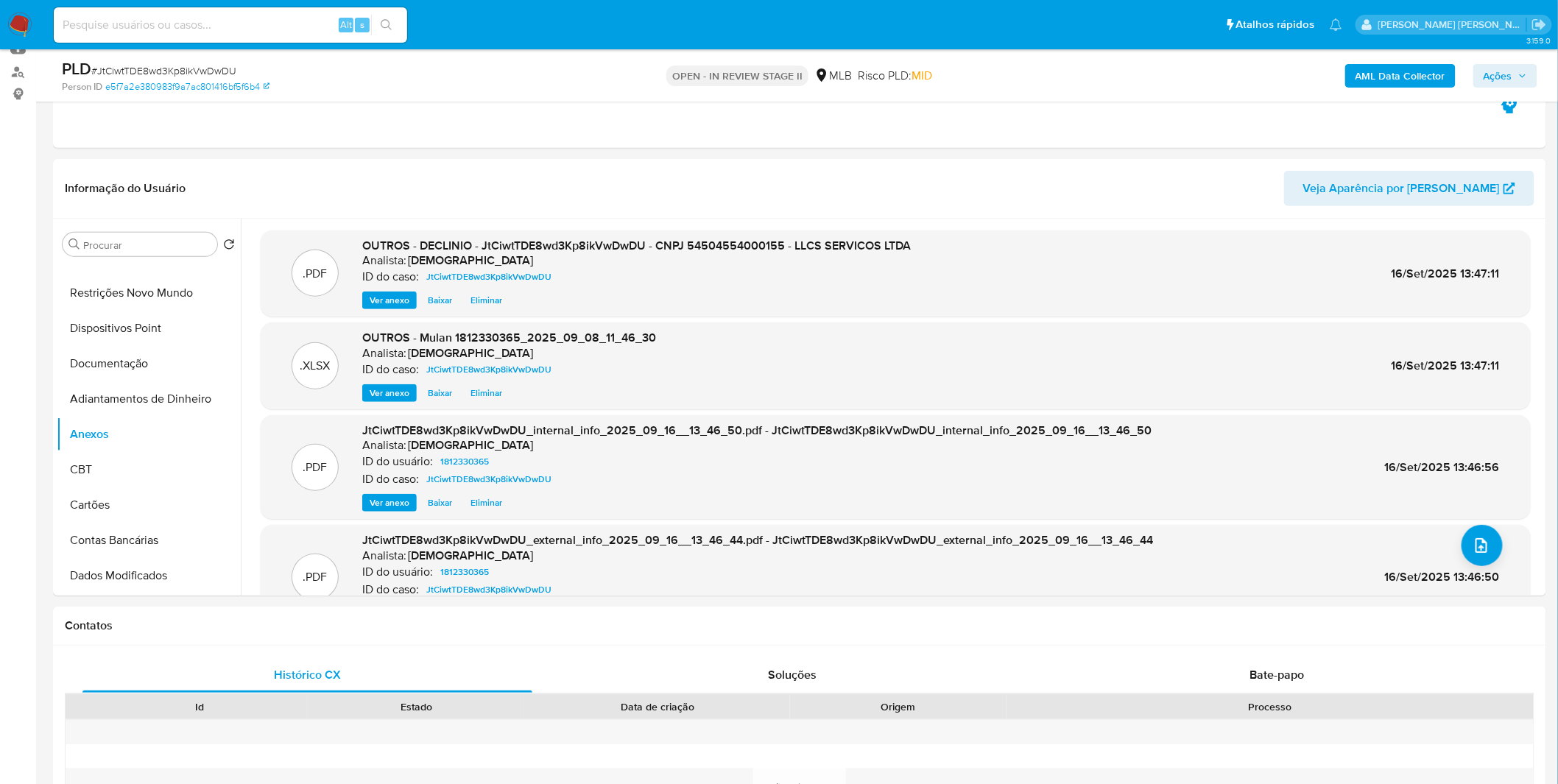
click at [1523, 80] on span "Ações" at bounding box center [1506, 75] width 43 height 20
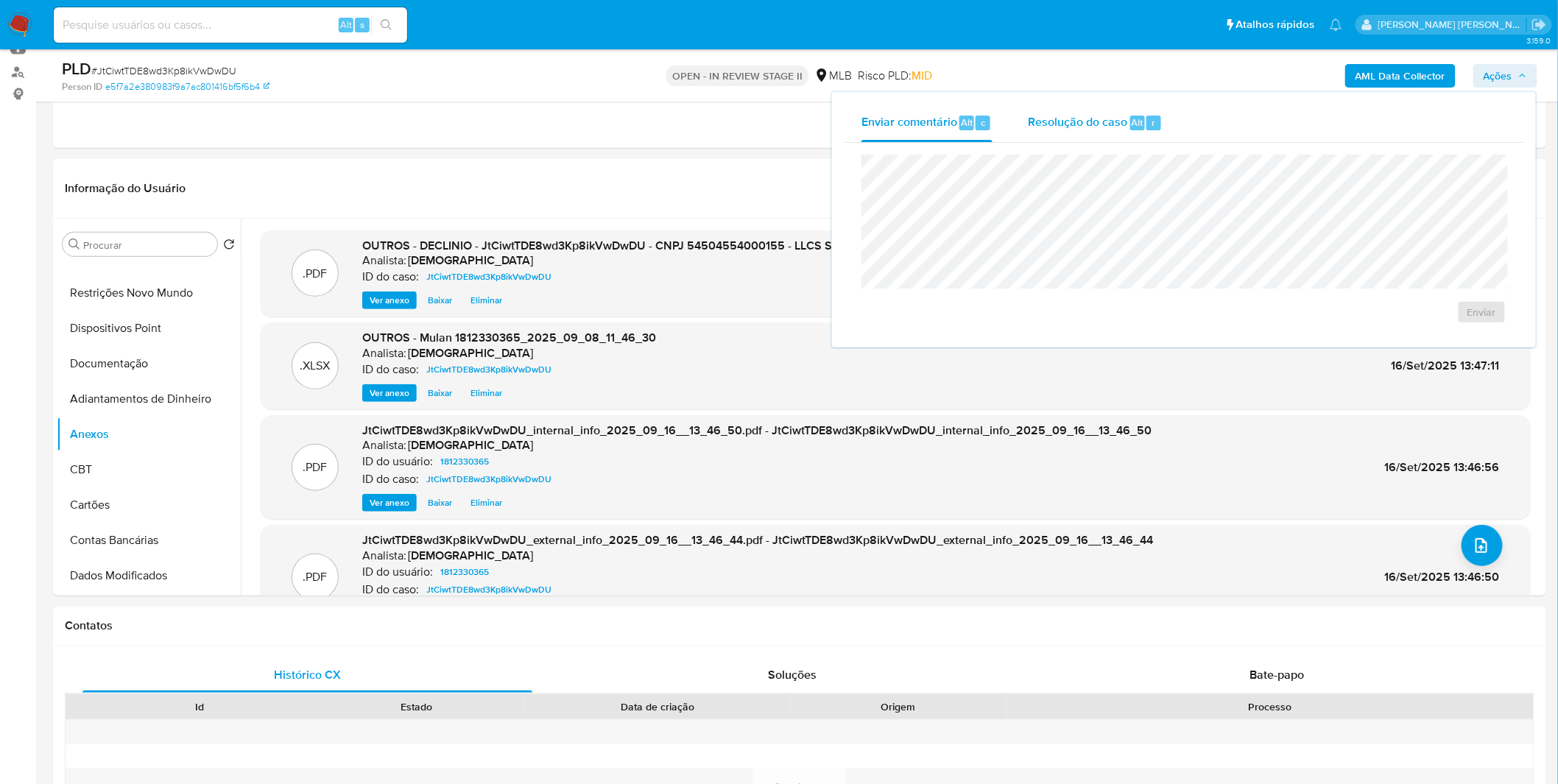
click at [1144, 134] on div "Resolução do caso Alt r" at bounding box center [1095, 123] width 135 height 38
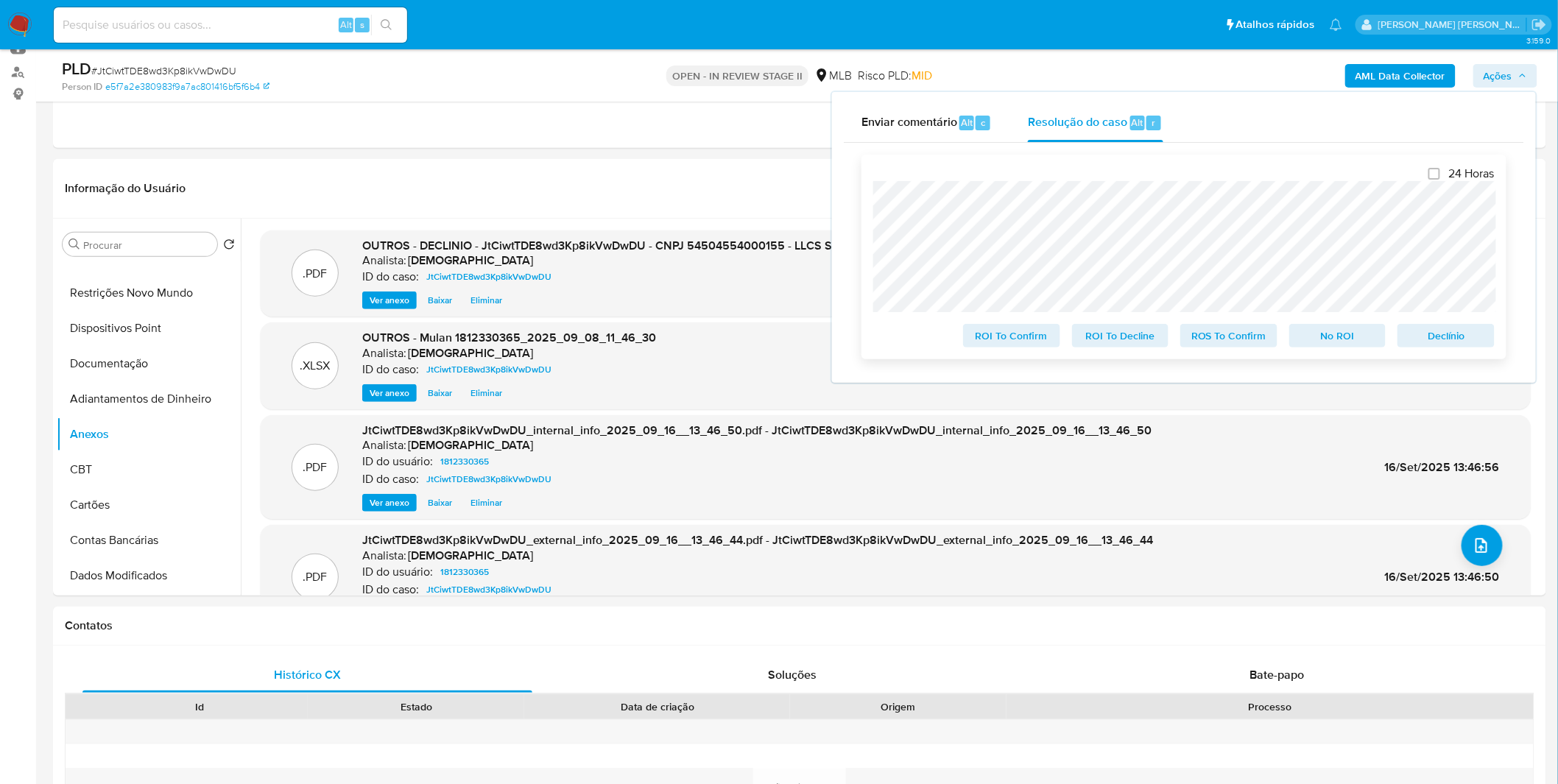
scroll to position [82, 0]
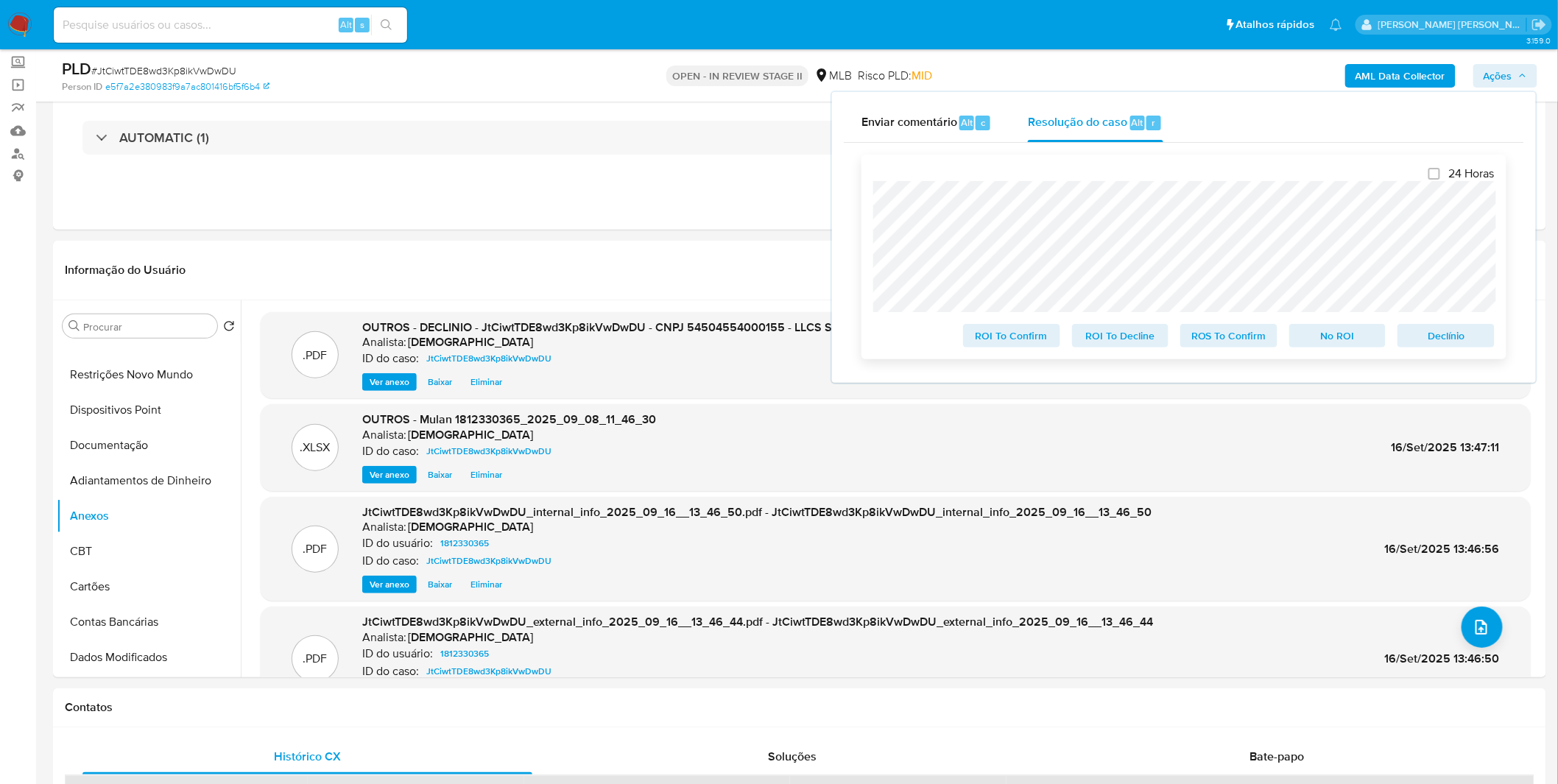
click at [1329, 336] on span "No ROI" at bounding box center [1338, 335] width 76 height 20
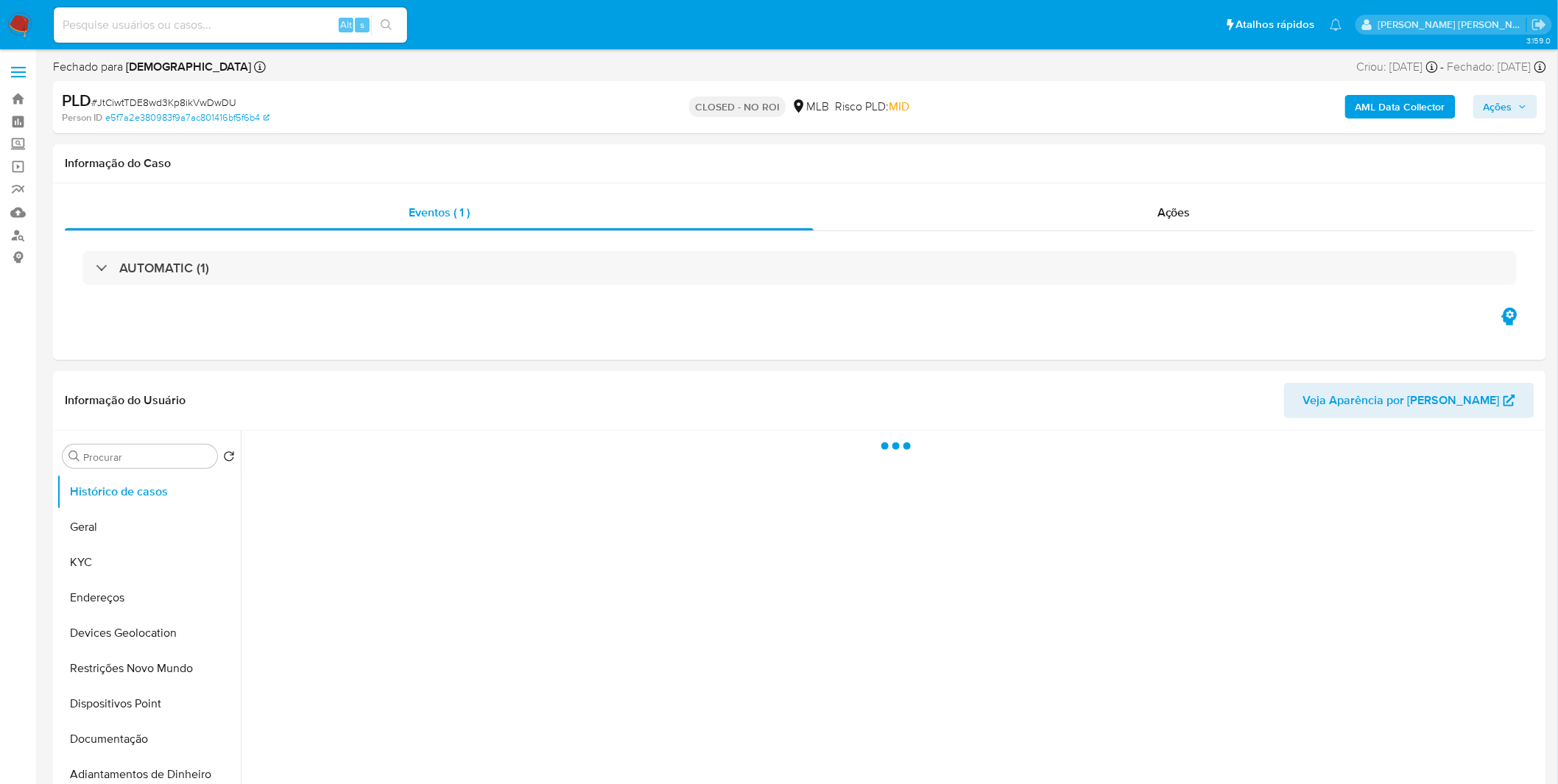
select select "10"
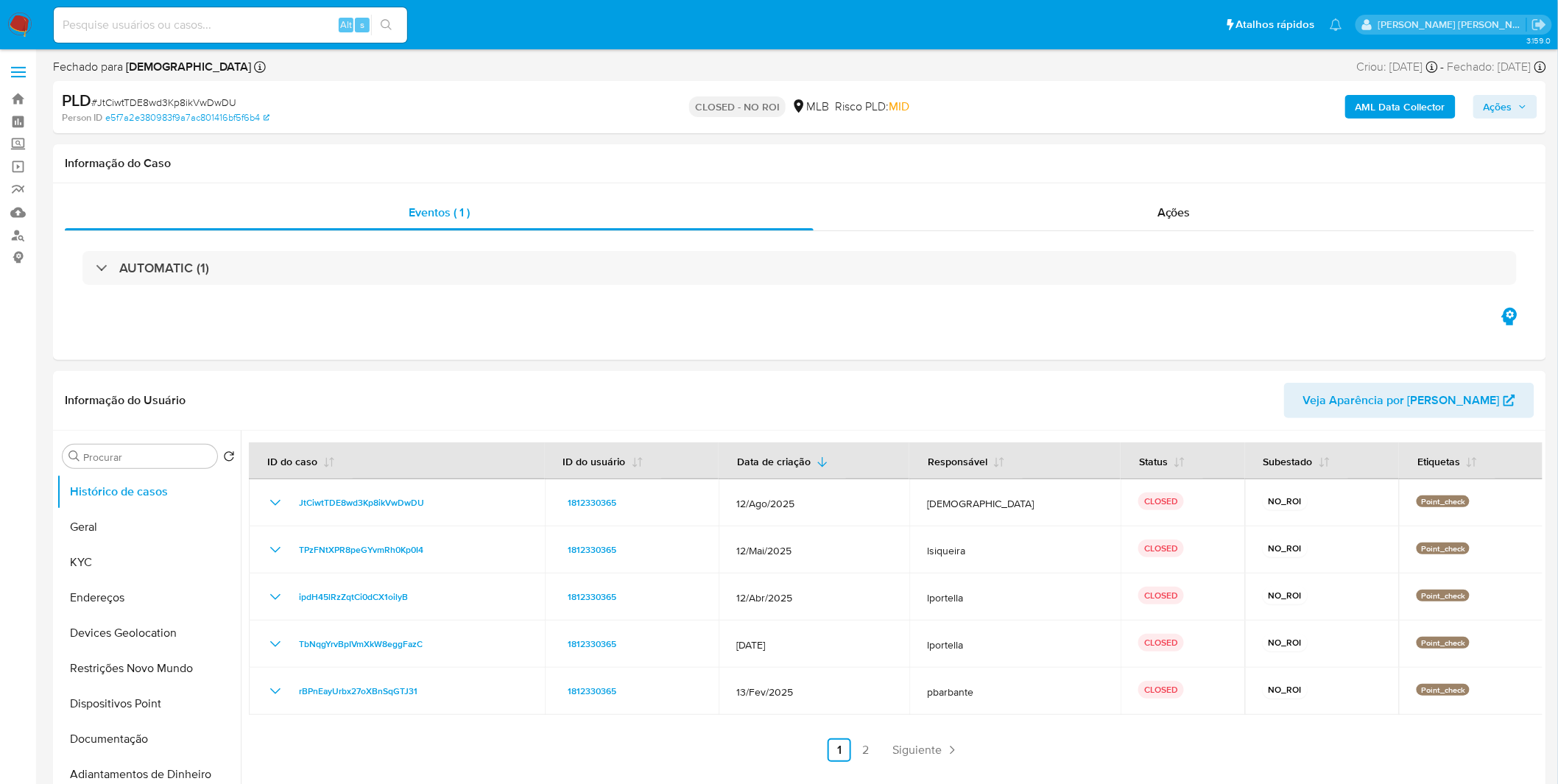
click at [32, 20] on nav "Pausado Ver notificaciones Alt s Atalhos rápidos Presiona las siguientes teclas…" at bounding box center [779, 25] width 1558 height 49
click at [31, 20] on img at bounding box center [20, 25] width 25 height 25
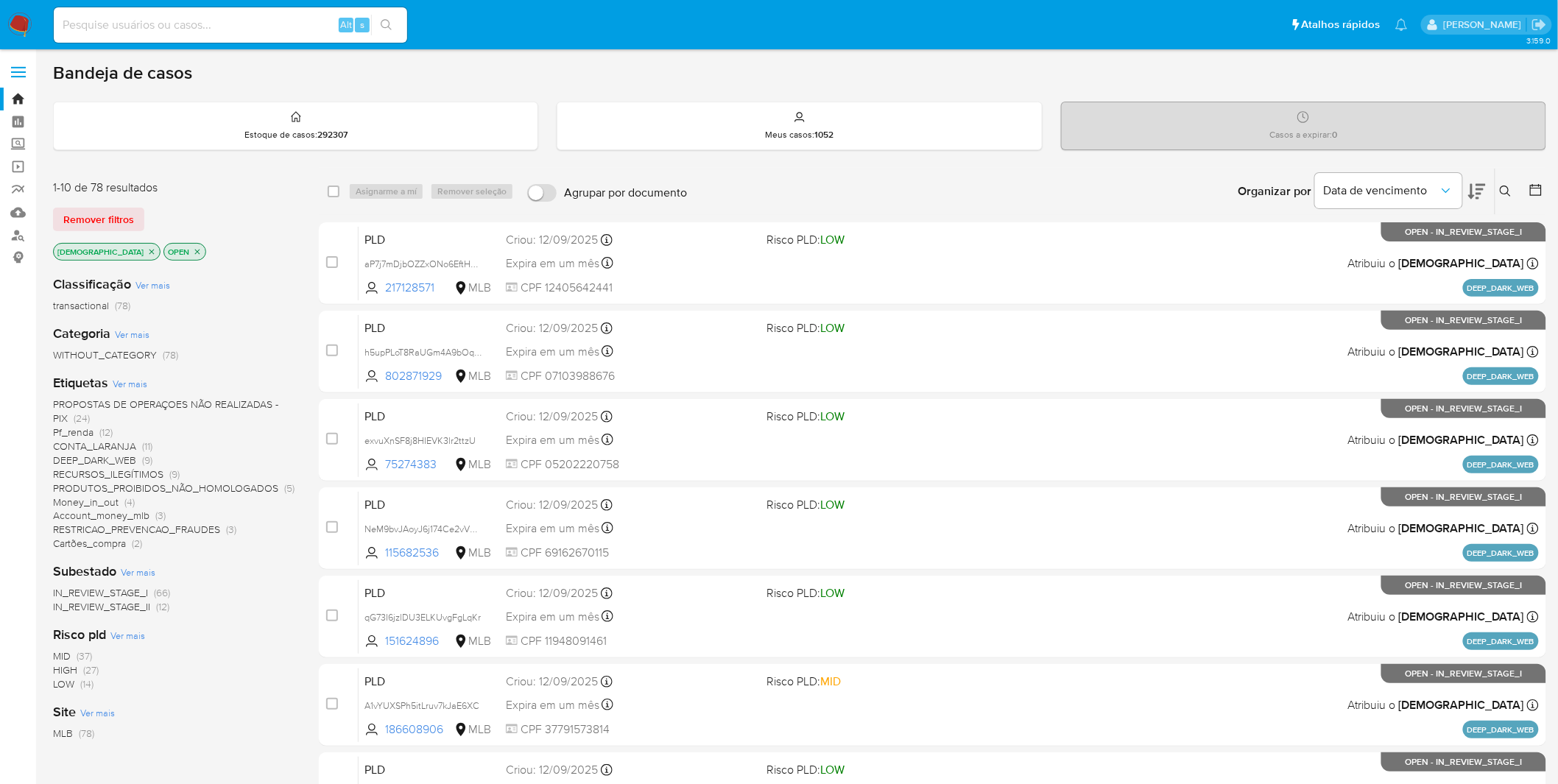
click at [20, 16] on img at bounding box center [20, 25] width 25 height 25
click at [100, 594] on span "IN_REVIEW_STAGE_I" at bounding box center [101, 592] width 95 height 14
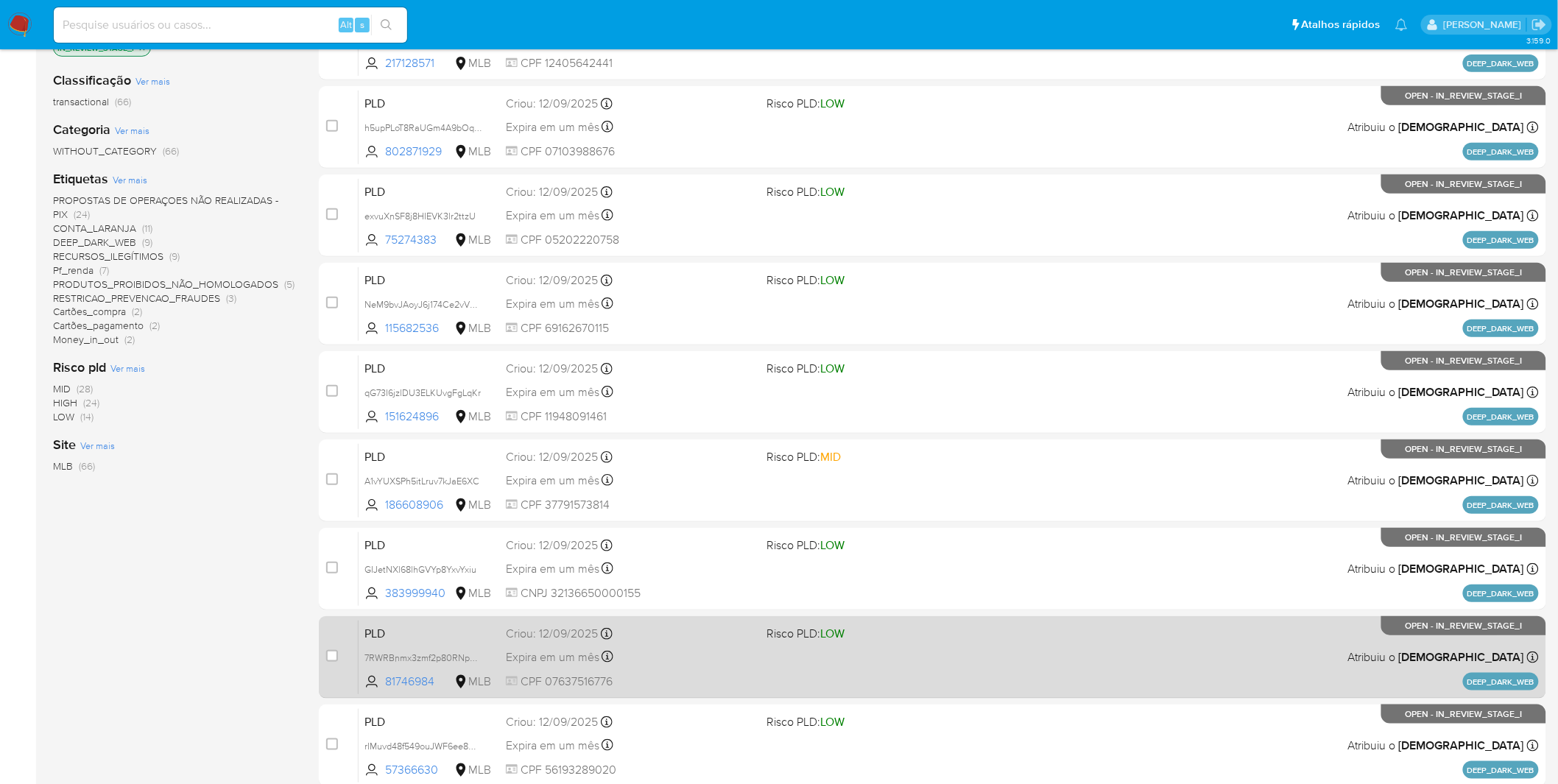
scroll to position [430, 0]
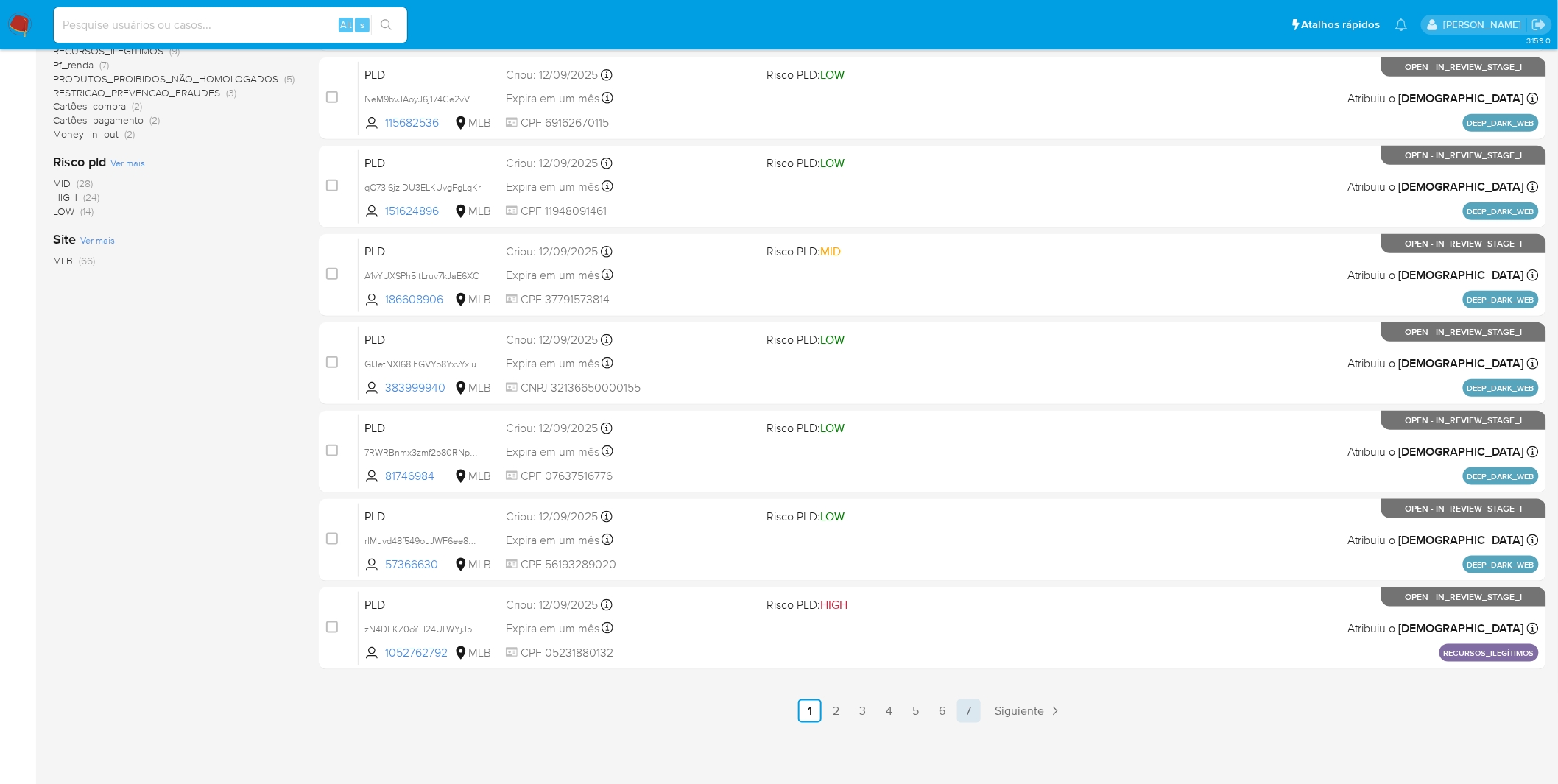
click at [969, 704] on link "7" at bounding box center [970, 711] width 24 height 24
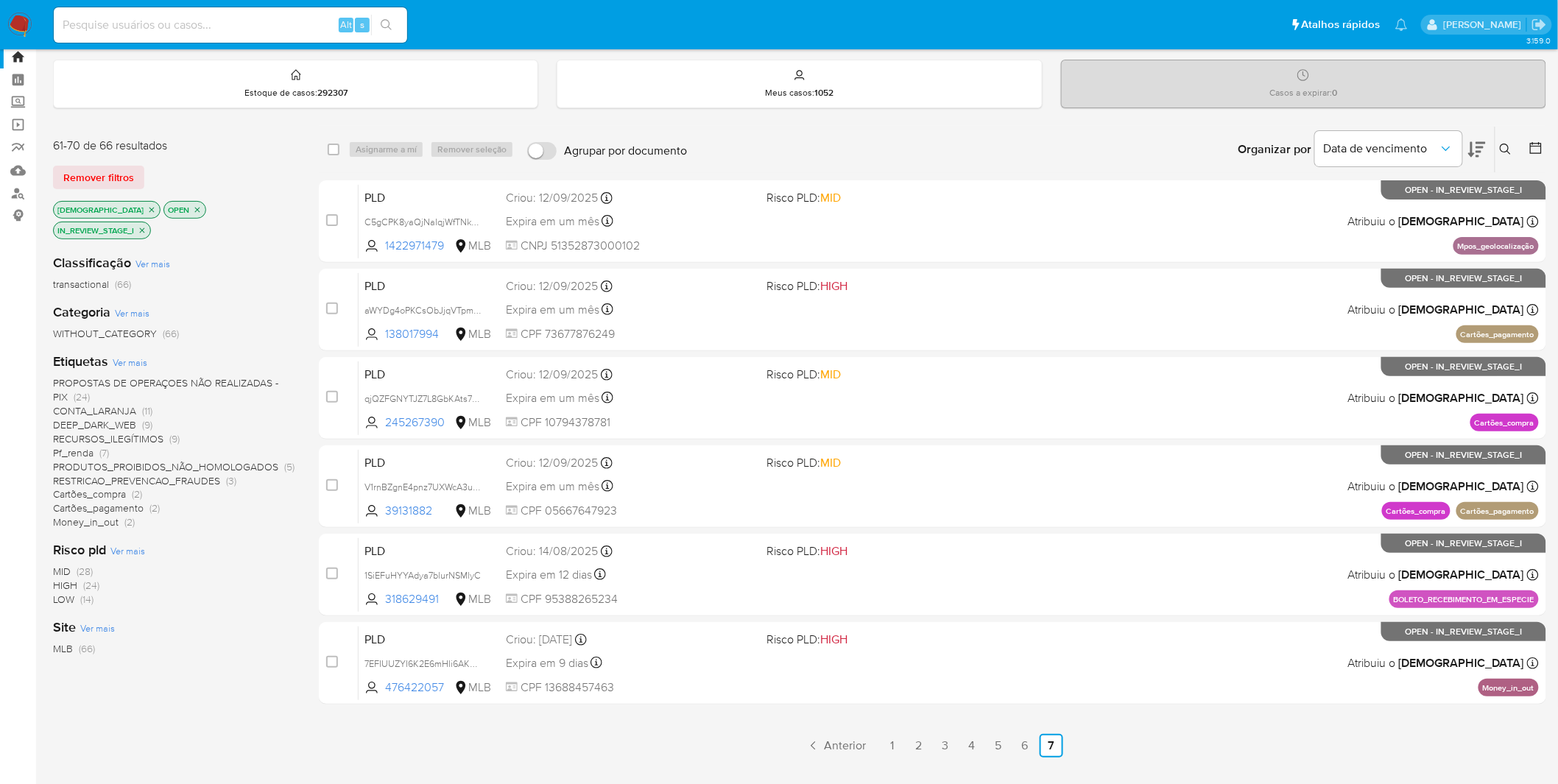
scroll to position [112, 0]
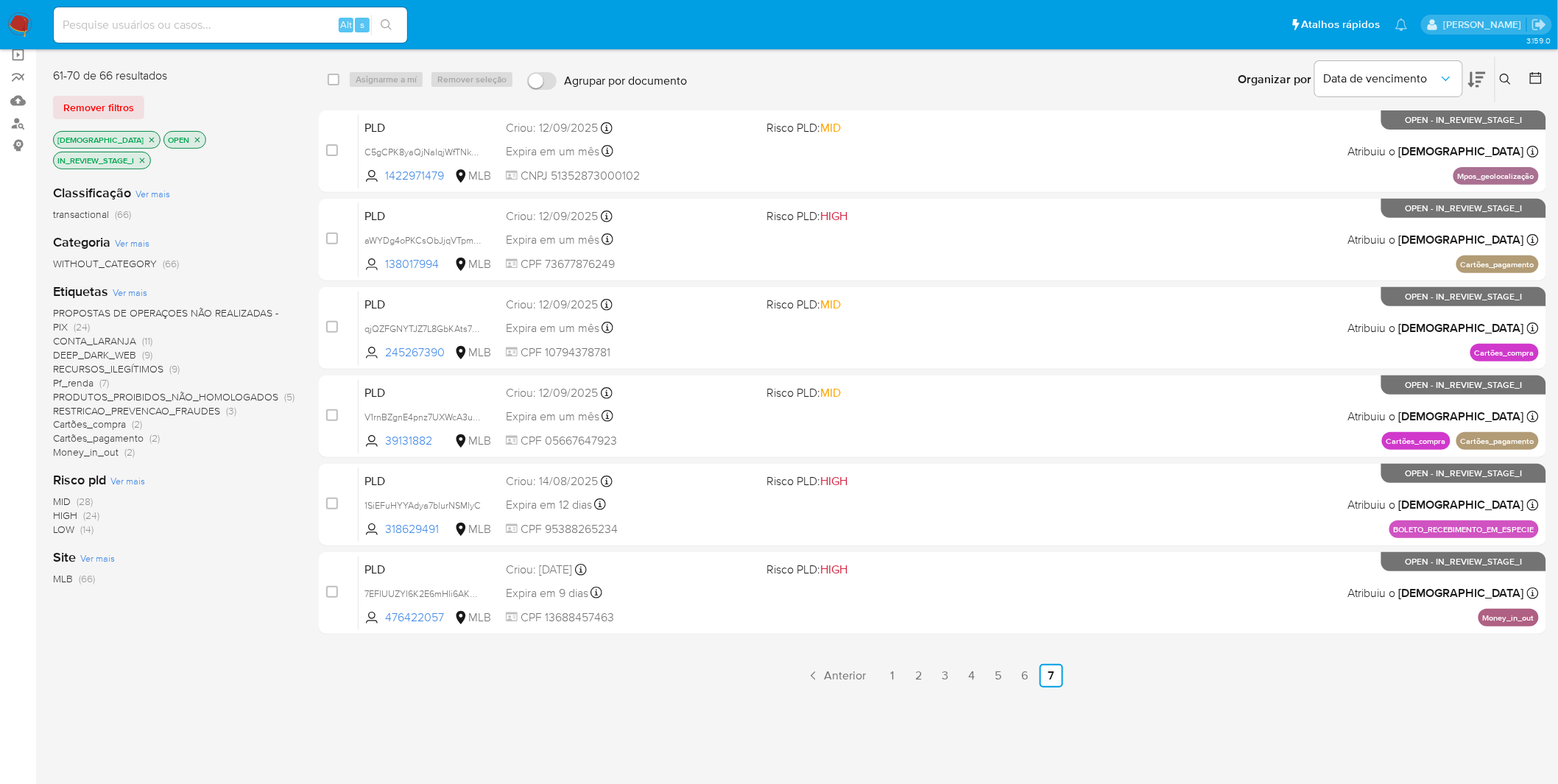
click at [181, 24] on input at bounding box center [229, 25] width 353 height 19
paste input "7EFIUUZYI6K2E6mHli6AK99B"
type input "7EFIUUZYI6K2E6mHli6AK99B"
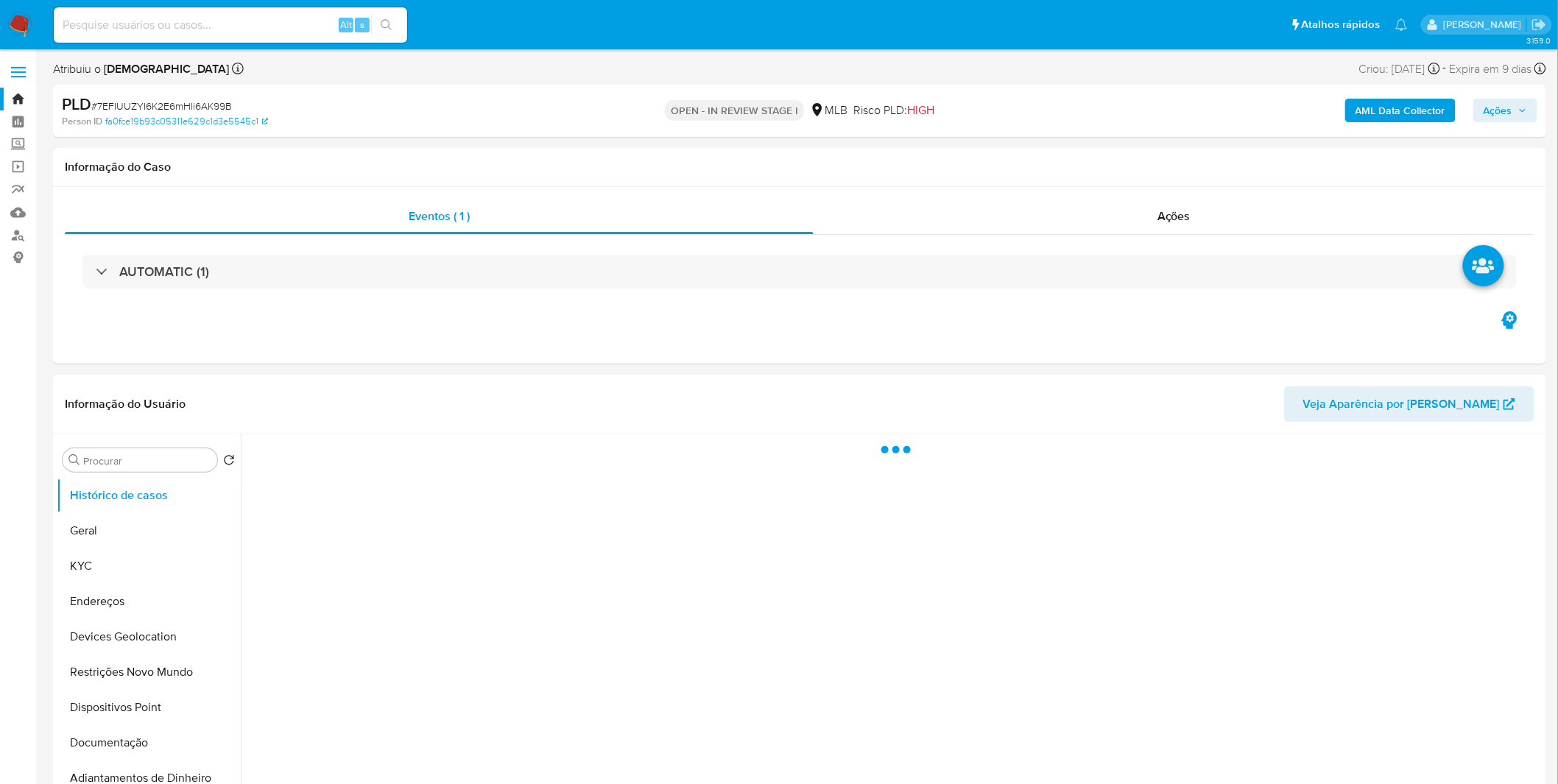
select select "10"
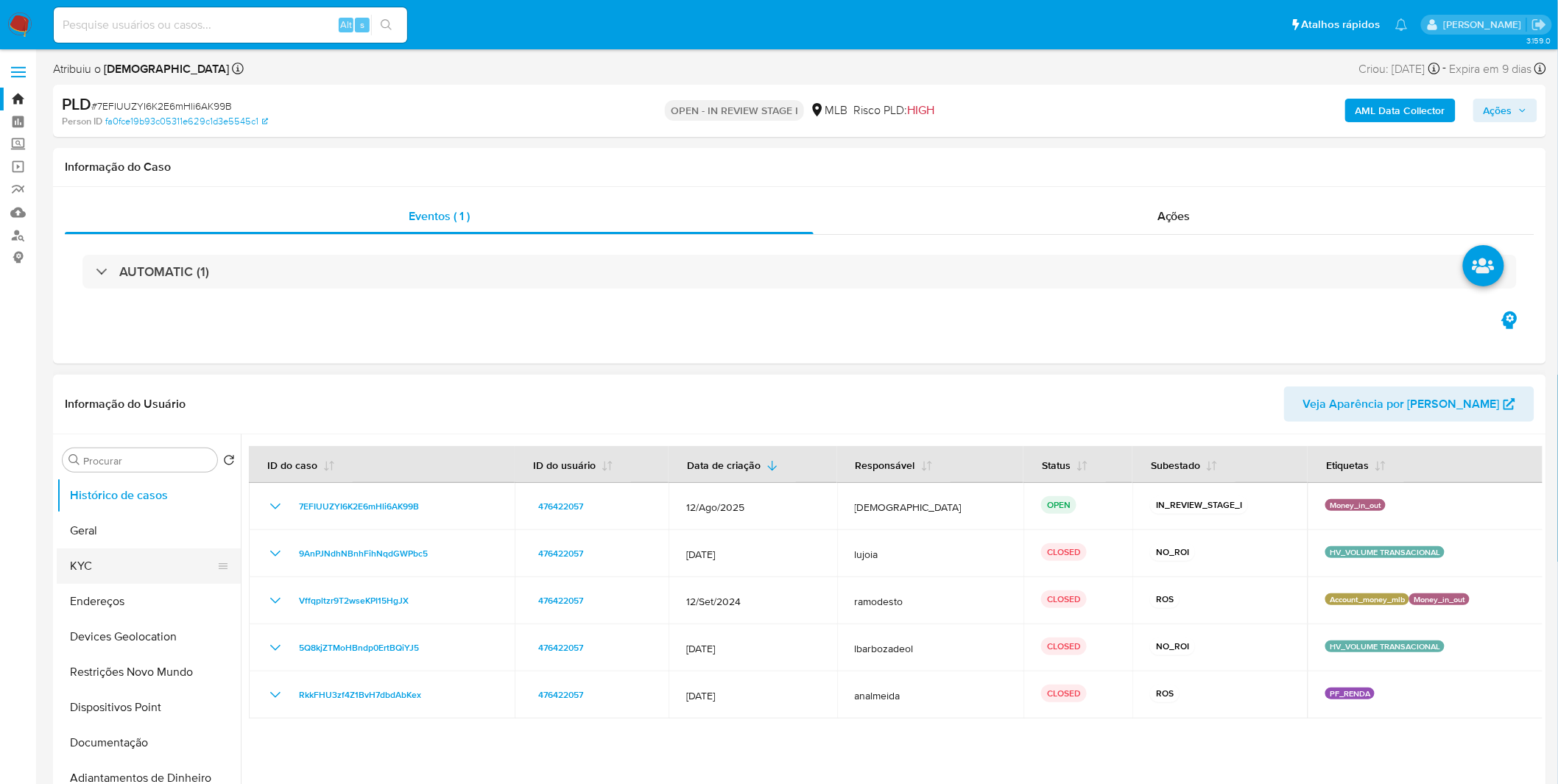
click at [148, 563] on button "KYC" at bounding box center [143, 566] width 173 height 36
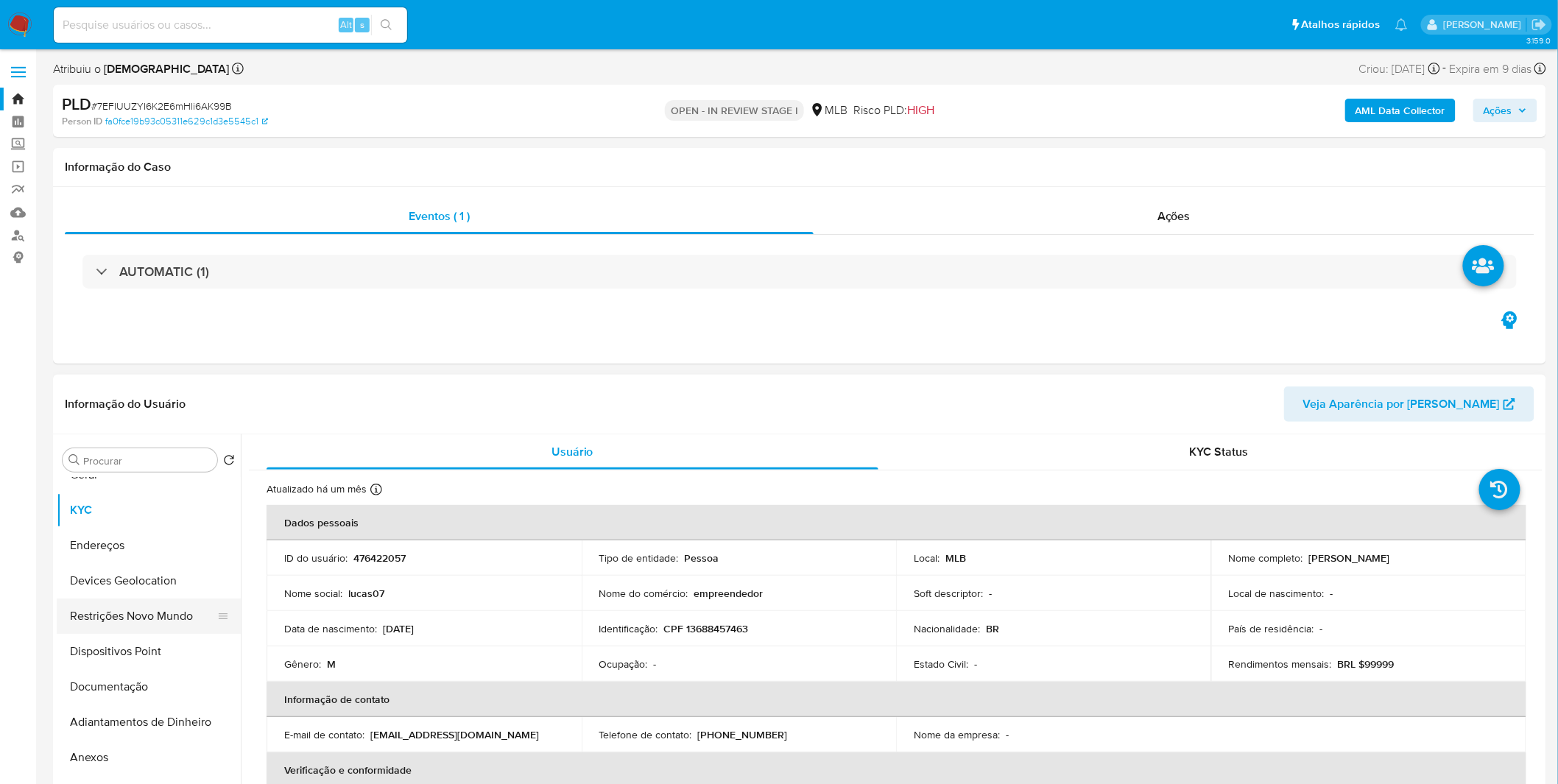
scroll to position [163, 0]
click at [155, 659] on button "Anexos" at bounding box center [143, 650] width 173 height 36
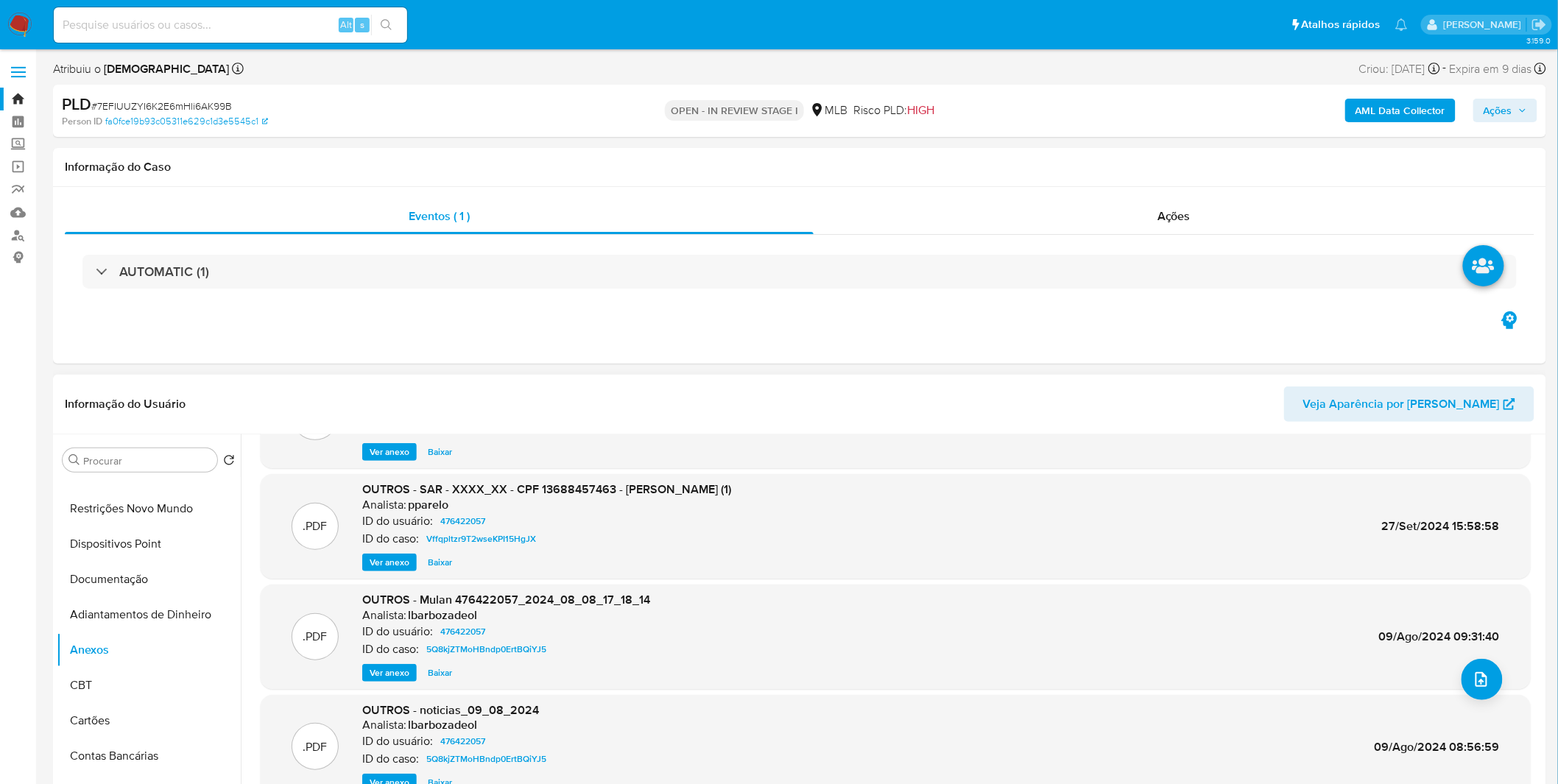
scroll to position [0, 0]
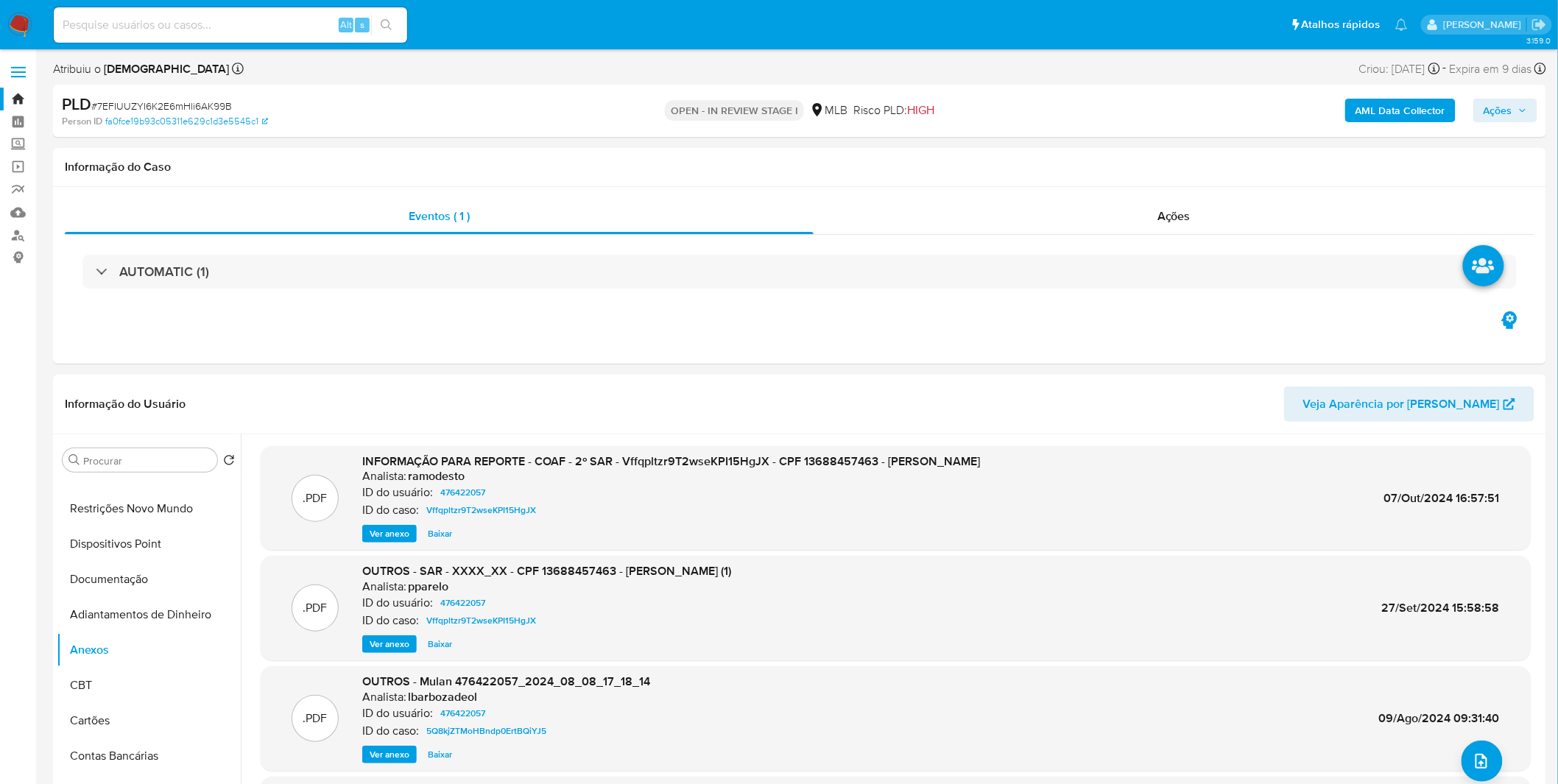
click at [1517, 101] on span "Ações" at bounding box center [1506, 110] width 43 height 20
click at [1408, 111] on b "AML Data Collector" at bounding box center [1401, 111] width 90 height 24
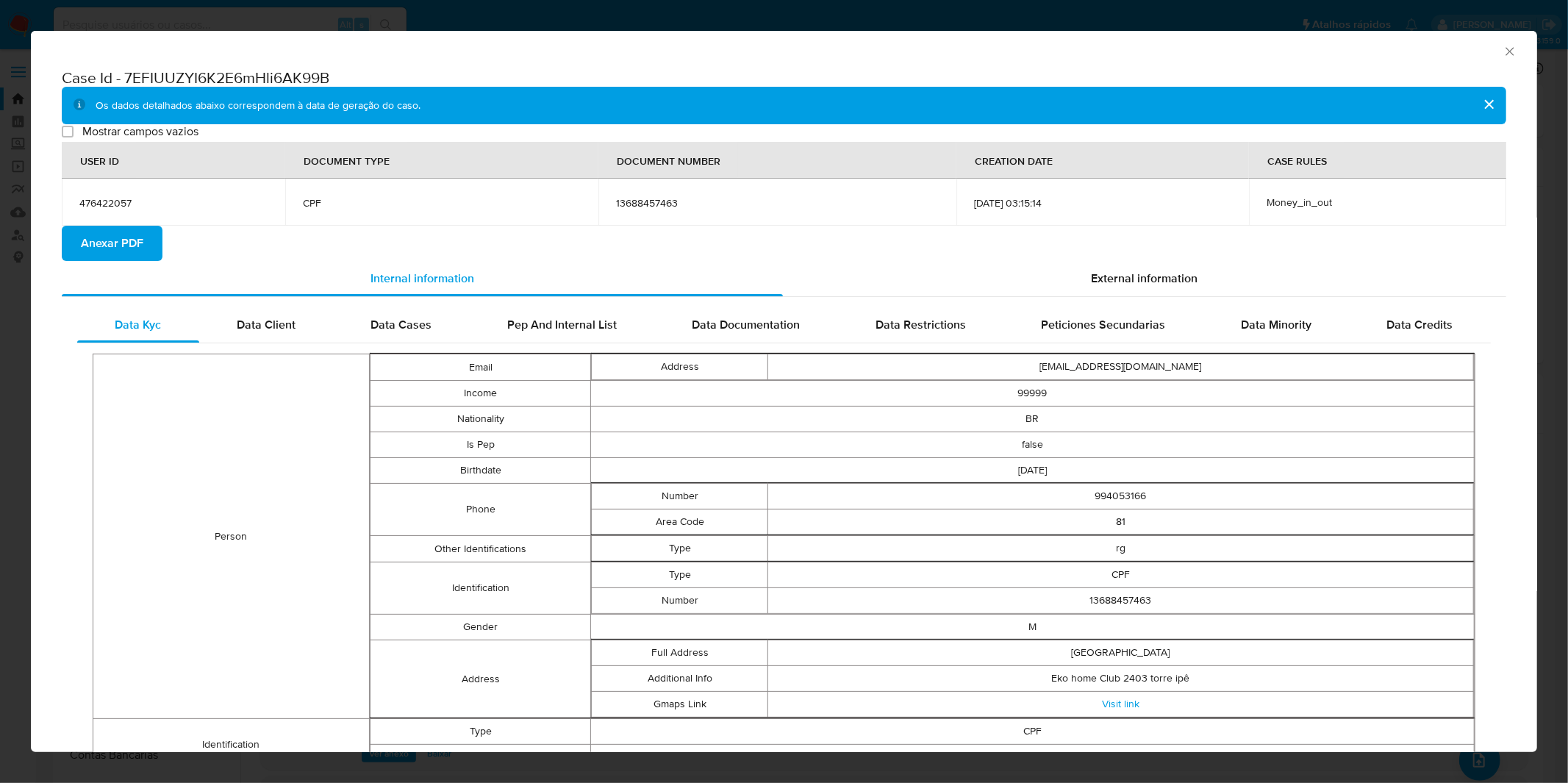
click at [693, 17] on div "AML Data Collector Case Id - 7EFIUUZYI6K2E6mHli6AK99B Os dados detalhados abaix…" at bounding box center [784, 392] width 1568 height 783
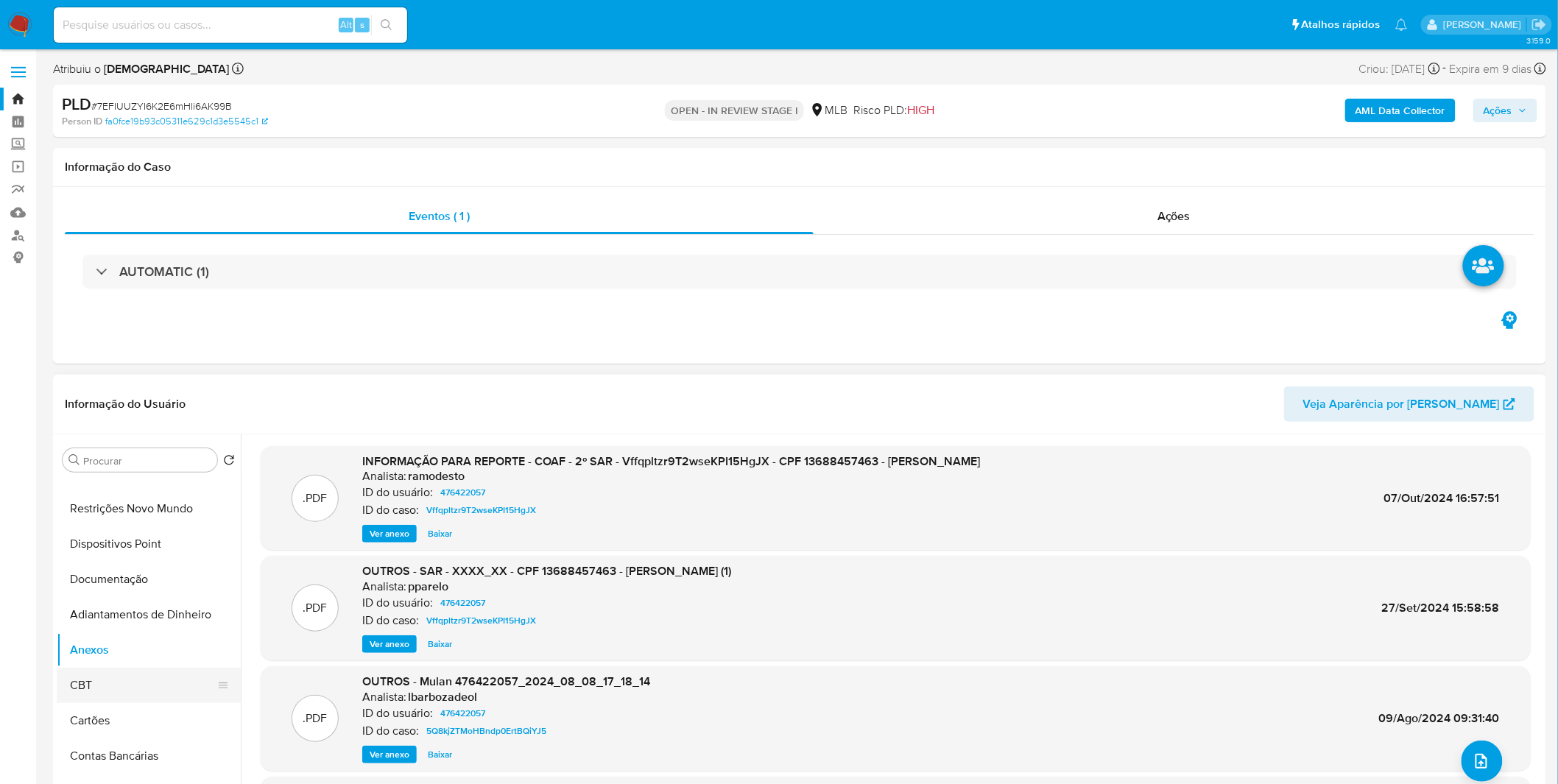
click at [129, 686] on button "CBT" at bounding box center [143, 686] width 173 height 36
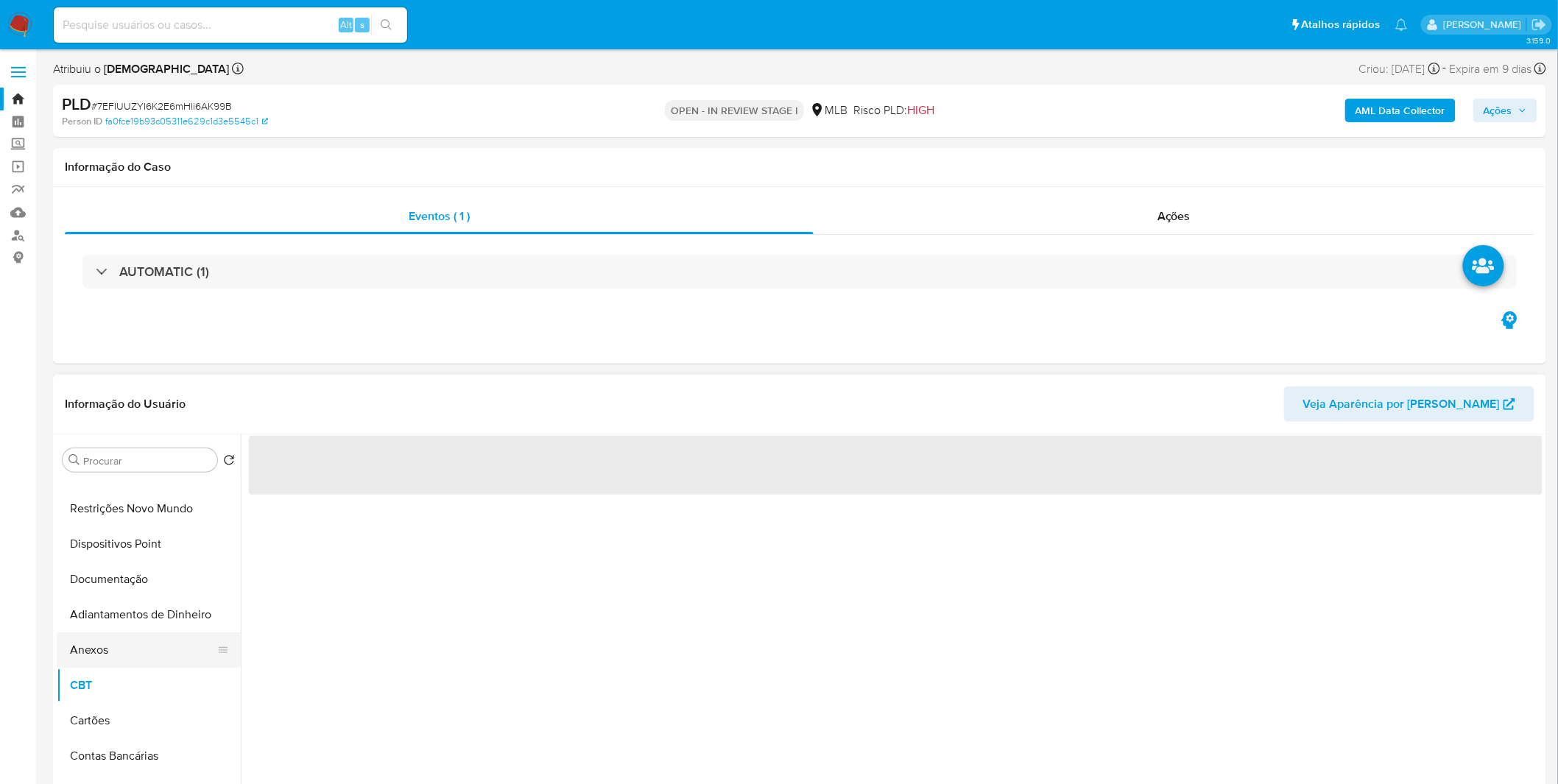
click at [123, 659] on button "Anexos" at bounding box center [143, 650] width 173 height 36
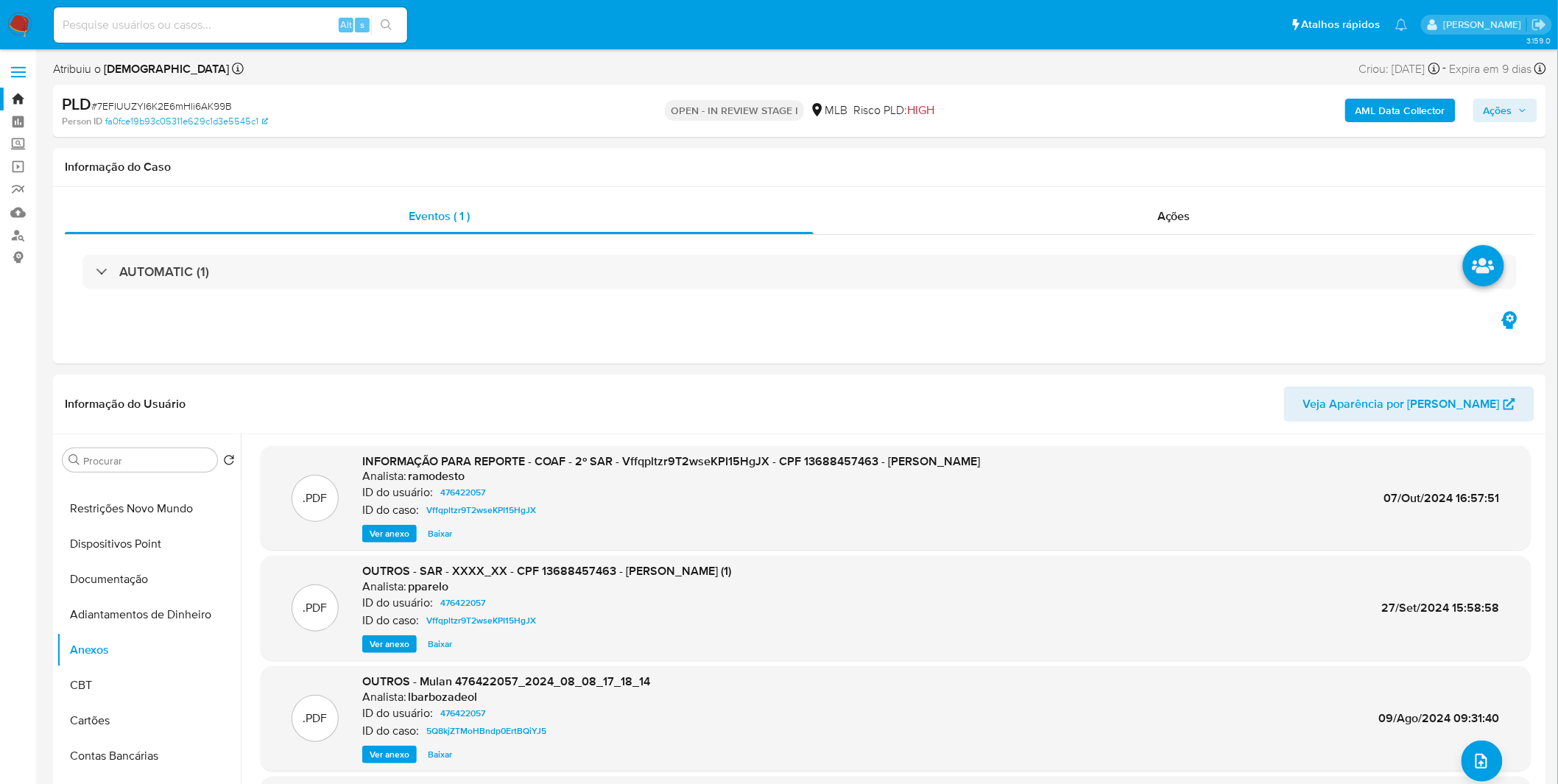
click at [1403, 105] on b "AML Data Collector" at bounding box center [1401, 111] width 90 height 24
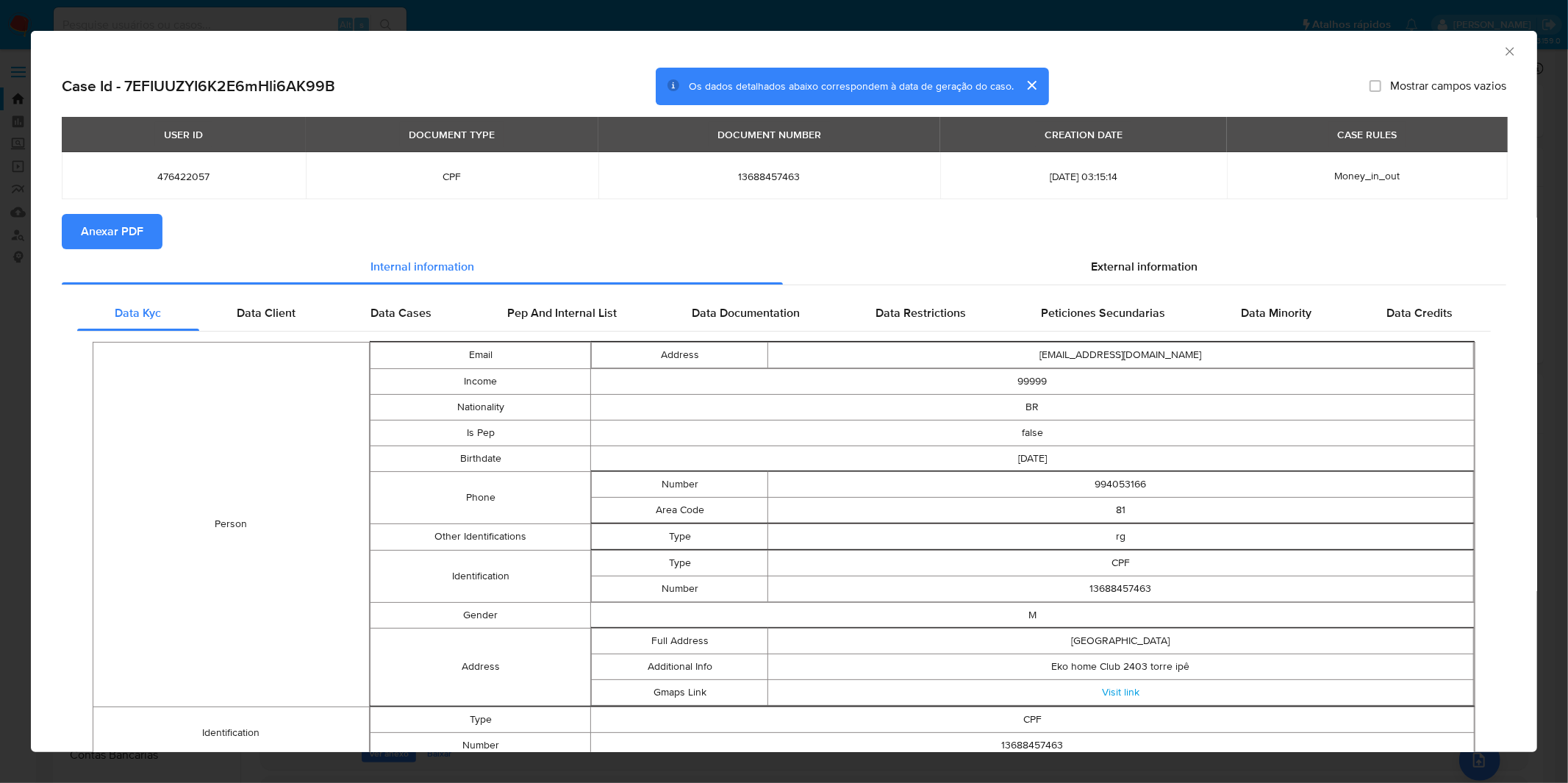
click at [101, 247] on span "Anexar PDF" at bounding box center [112, 232] width 63 height 32
click at [515, 20] on div "AML Data Collector Case Id - 7EFIUUZYI6K2E6mHli6AK99B Os dados detalhados abaix…" at bounding box center [784, 392] width 1568 height 783
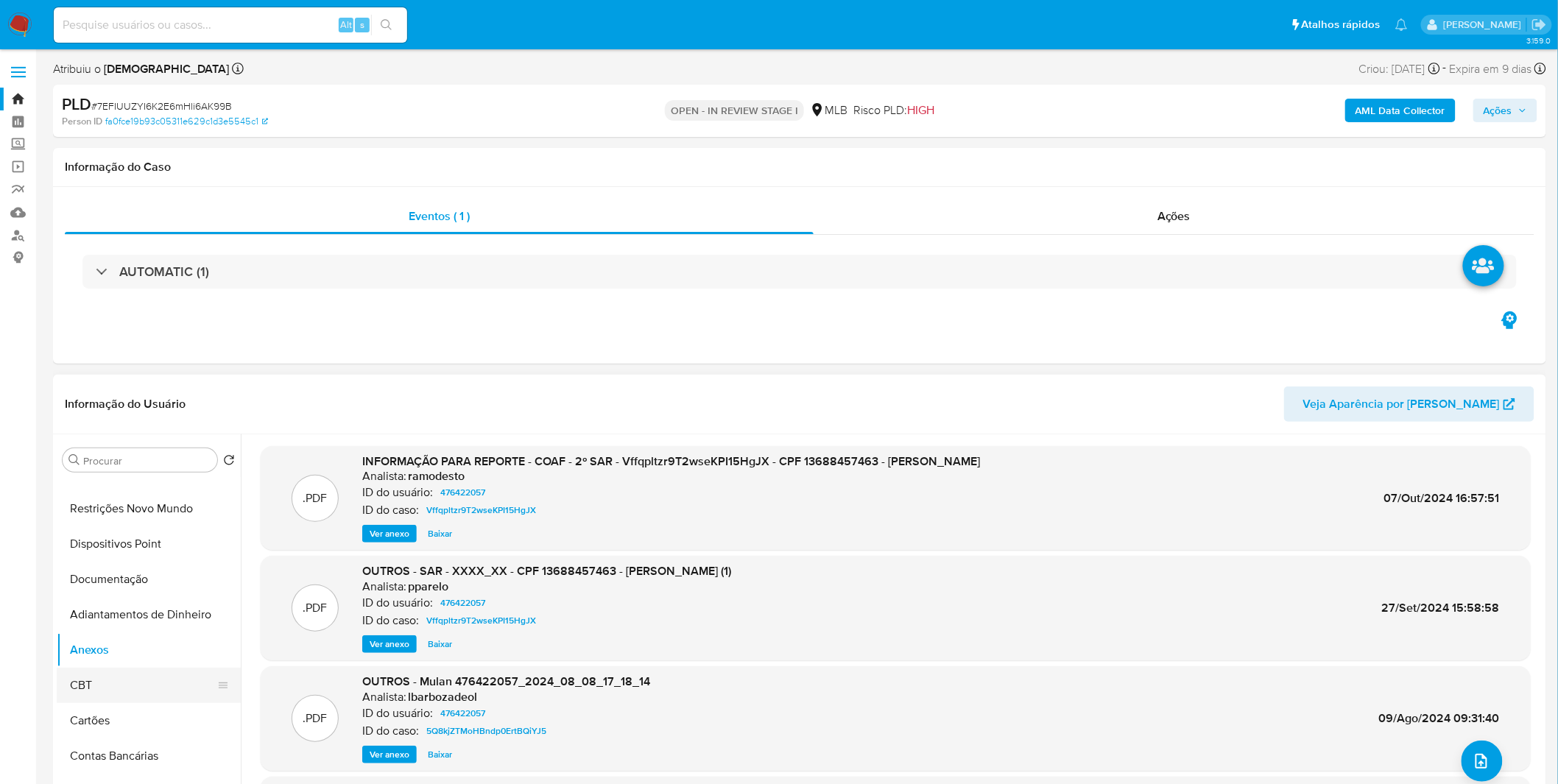
click at [113, 682] on button "CBT" at bounding box center [143, 686] width 173 height 36
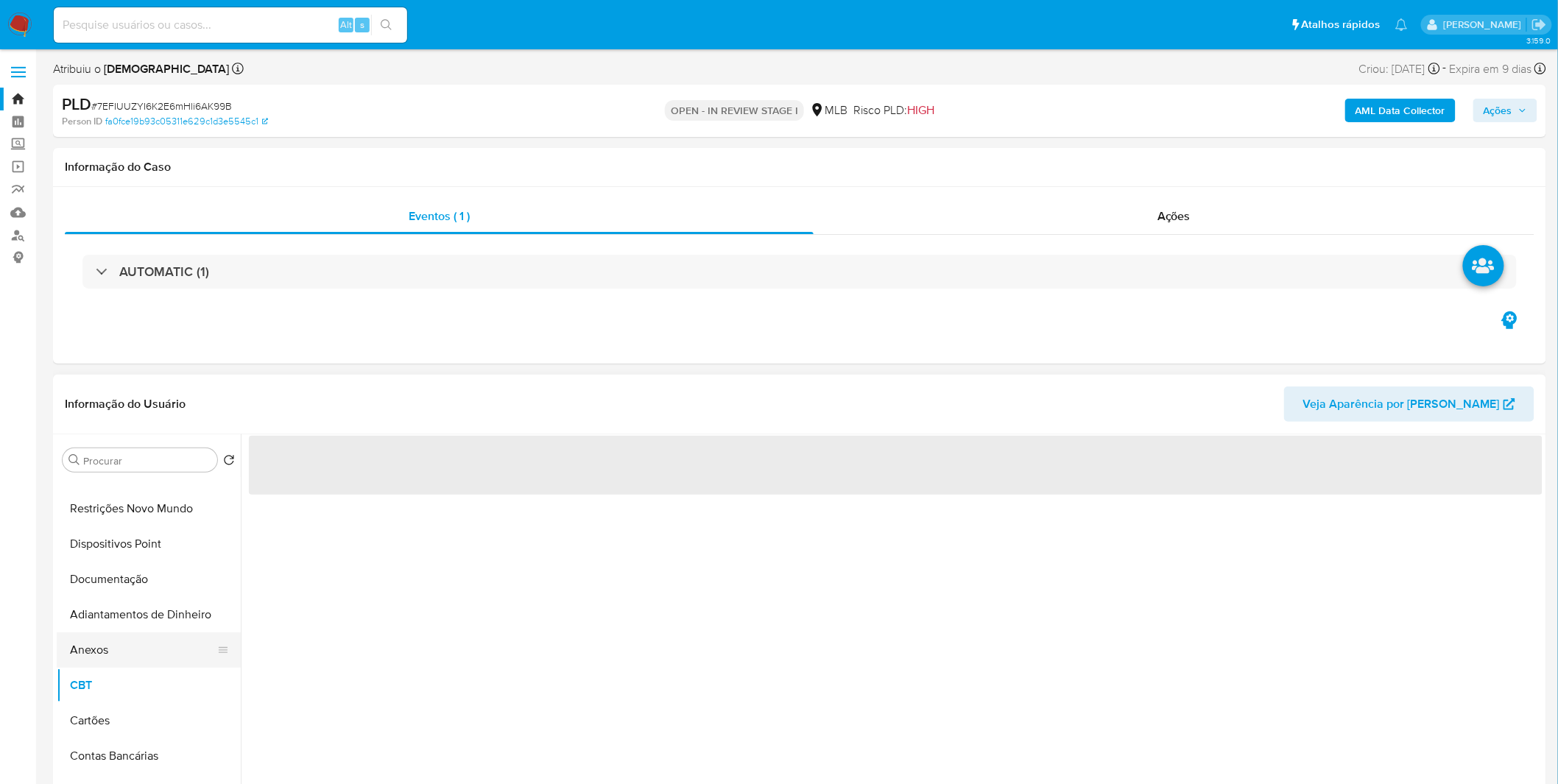
click at [115, 659] on button "Anexos" at bounding box center [143, 650] width 173 height 36
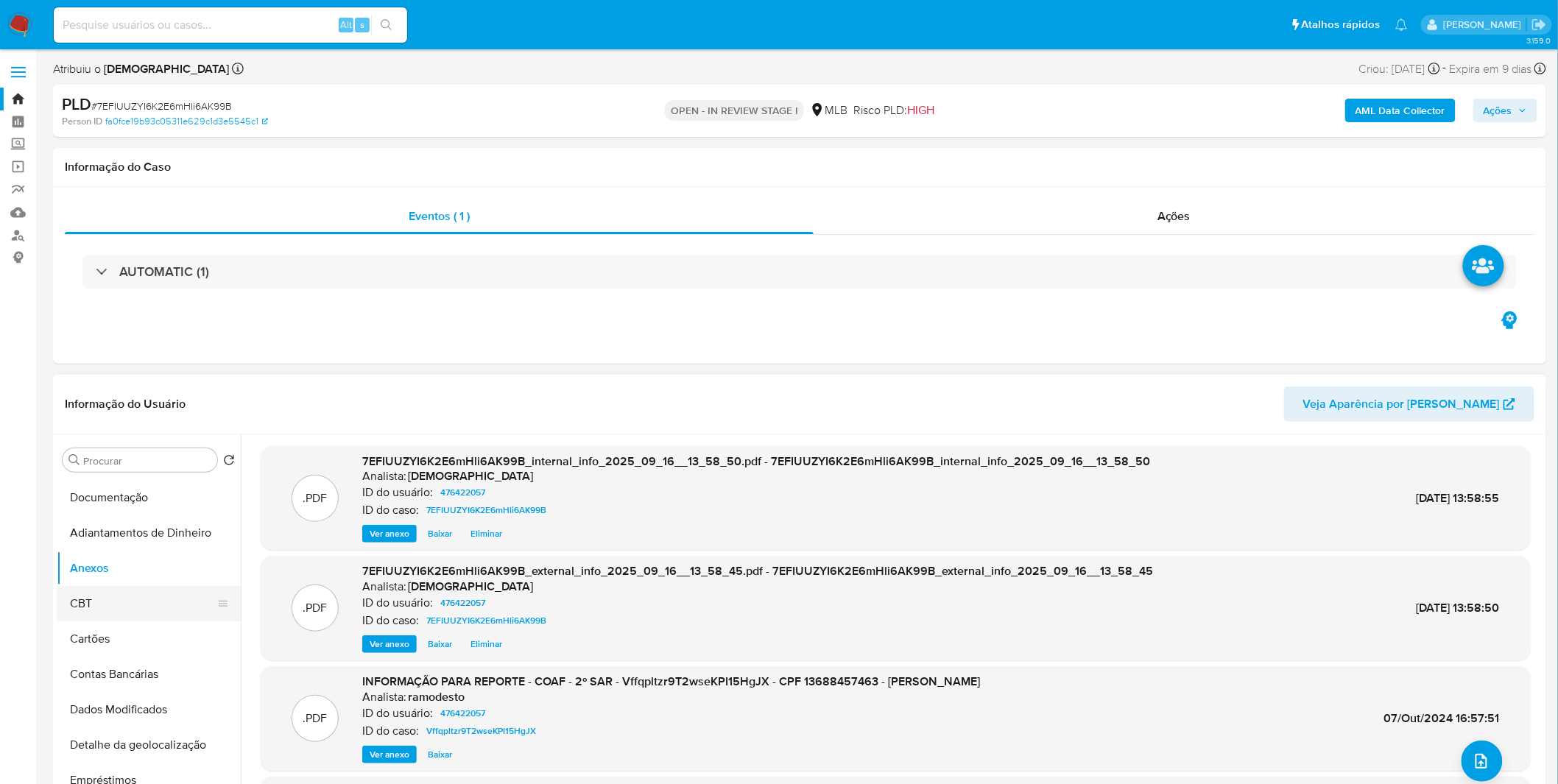
click at [116, 609] on button "CBT" at bounding box center [143, 604] width 173 height 36
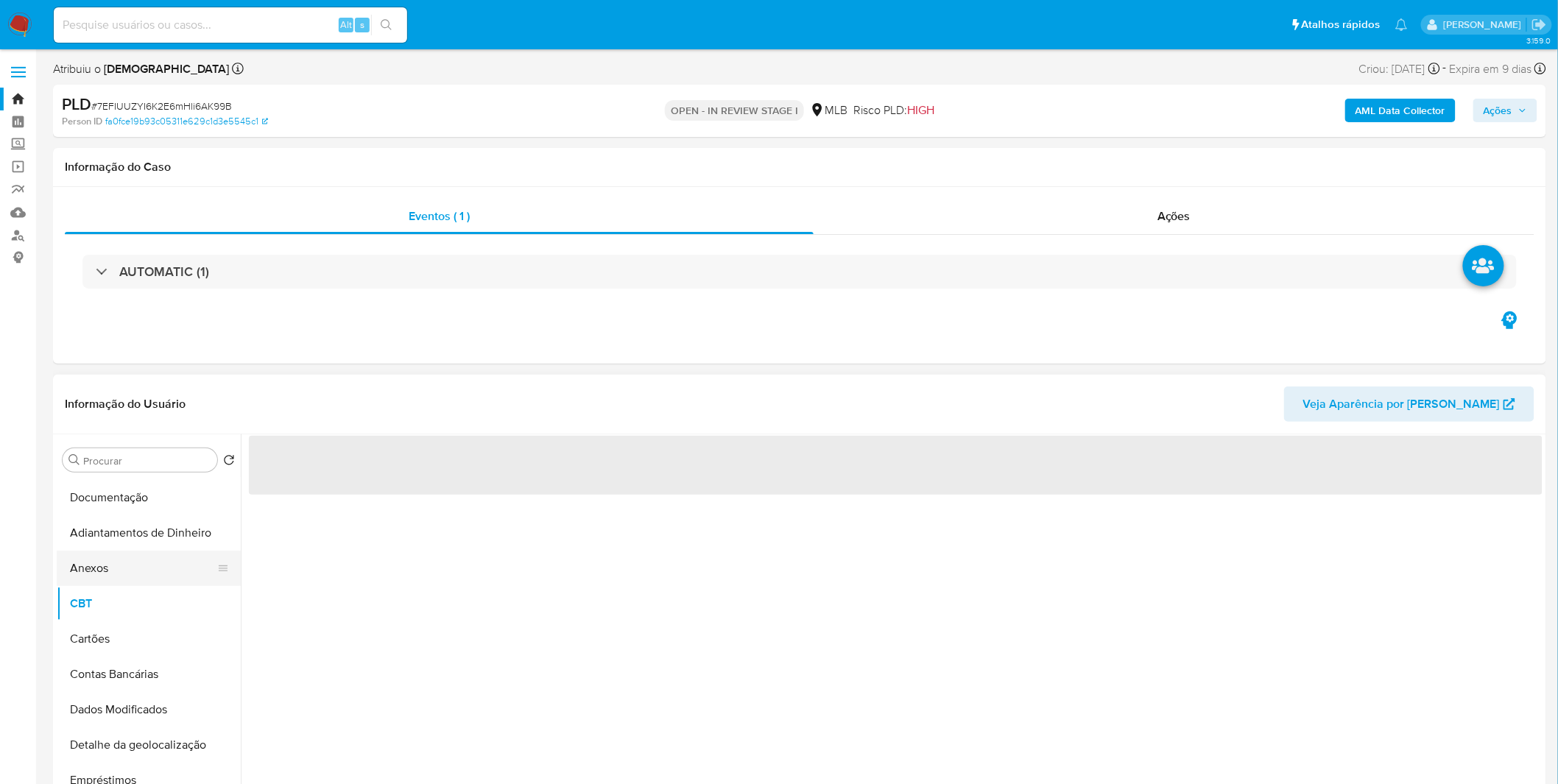
click at [130, 579] on button "Anexos" at bounding box center [143, 569] width 173 height 36
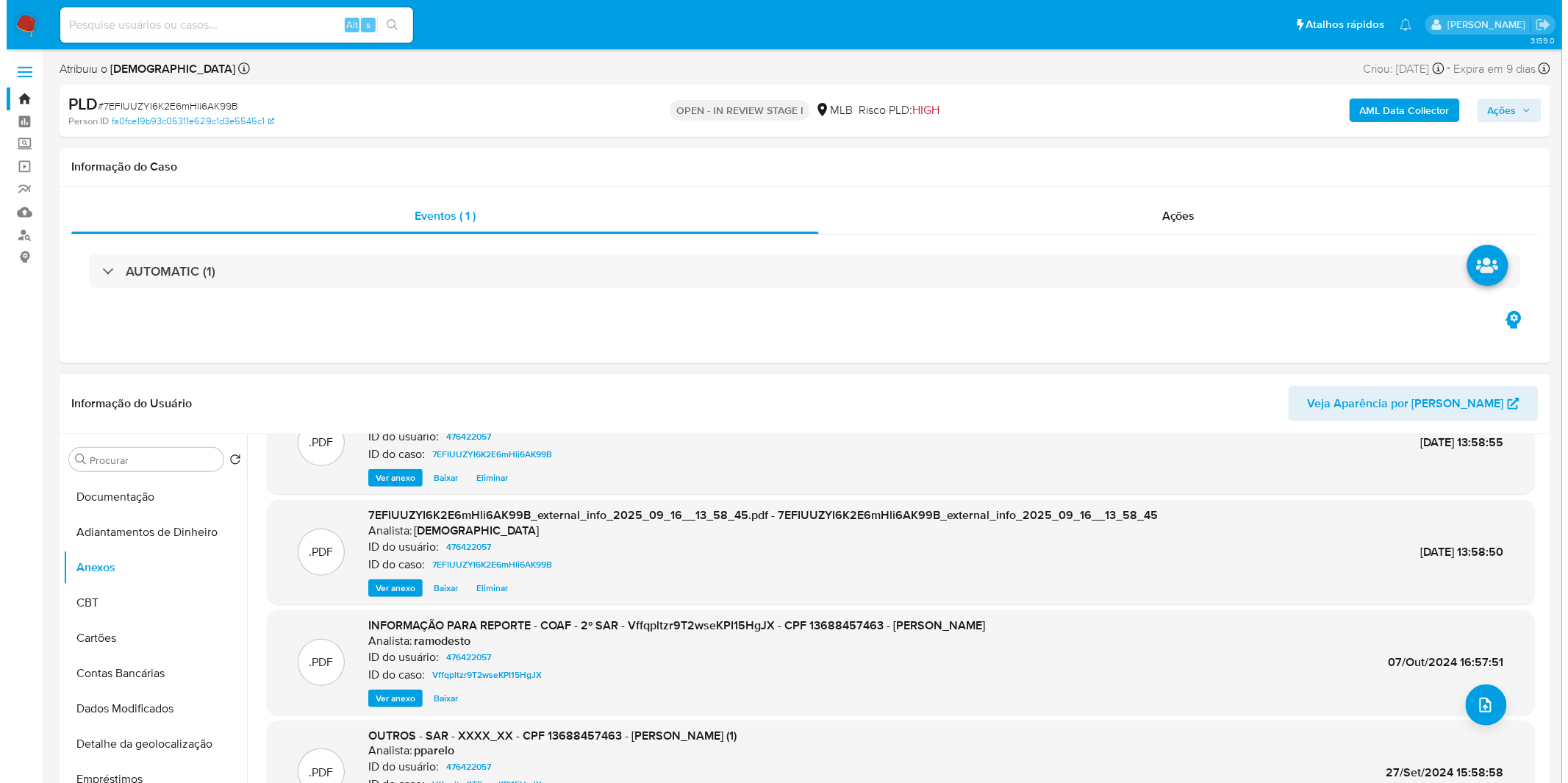
scroll to position [82, 0]
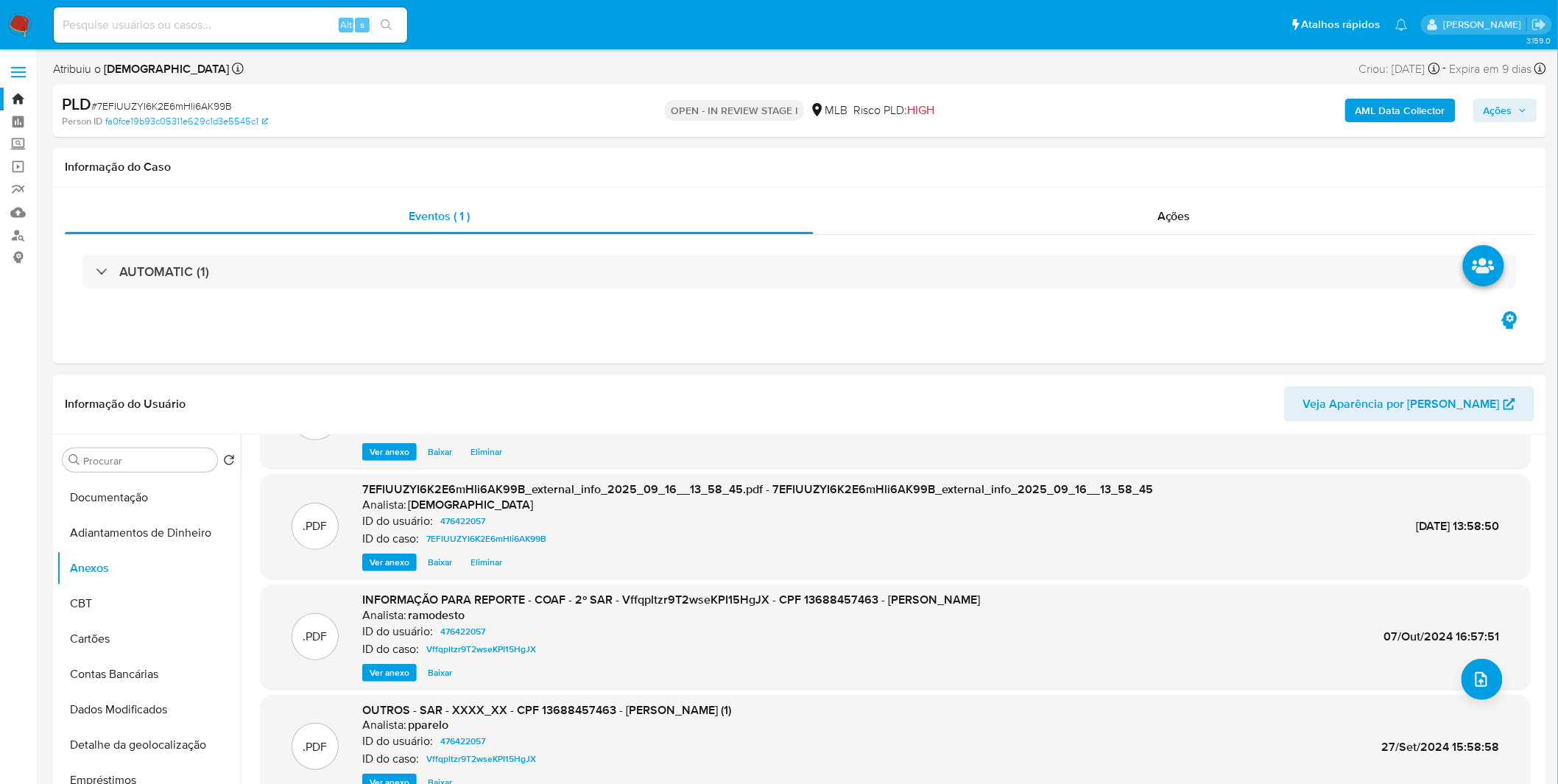
click at [1499, 686] on div ".PDF INFORMAÇÃO PARA REPORTE - COAF - 2º SAR - Vffqpltzr9T2wseKPI15HgJX - CPF 1…" at bounding box center [896, 638] width 1270 height 105
click at [1488, 682] on button "upload-file" at bounding box center [1483, 679] width 41 height 41
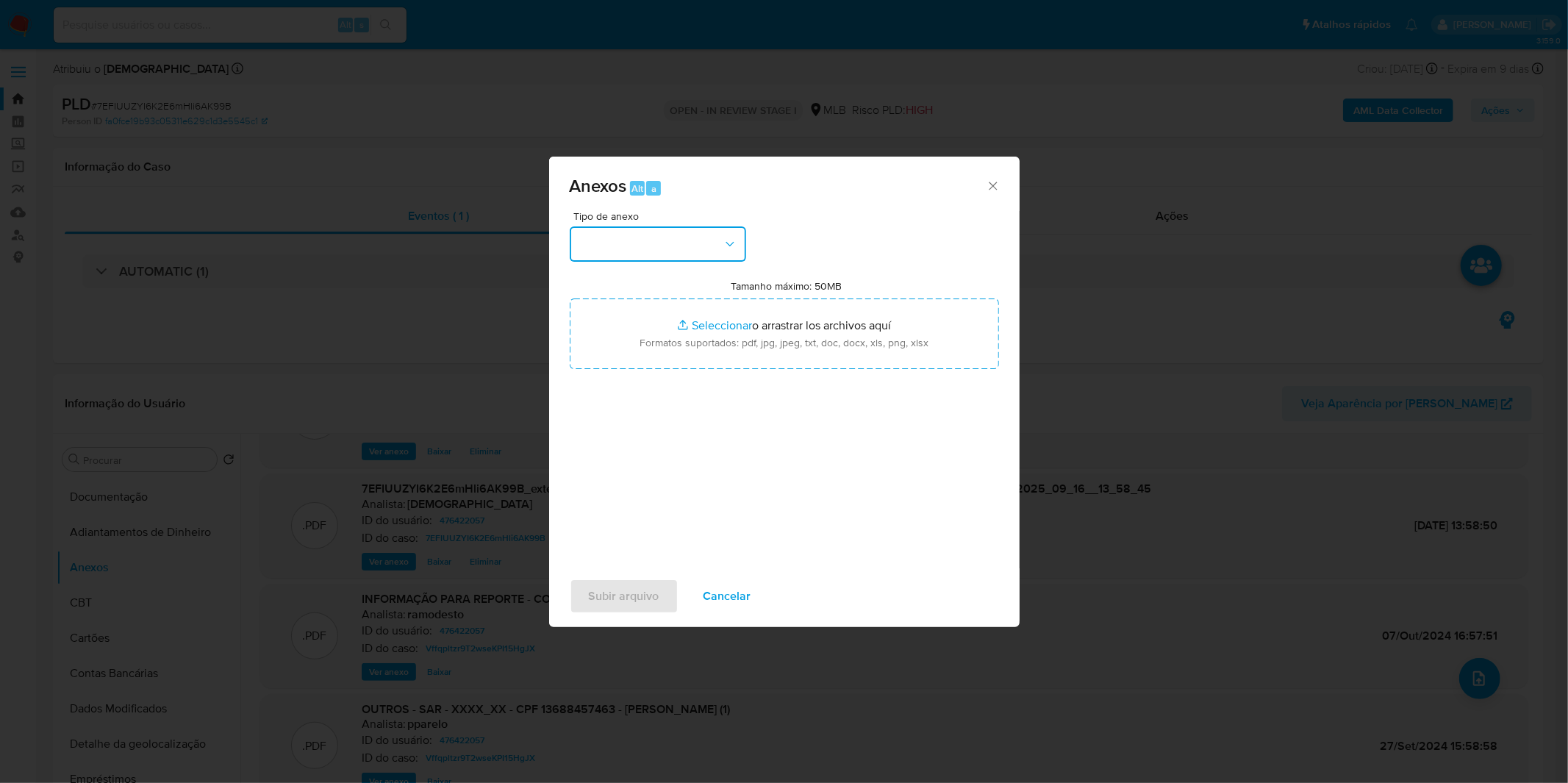
click at [576, 236] on button "button" at bounding box center [658, 244] width 177 height 36
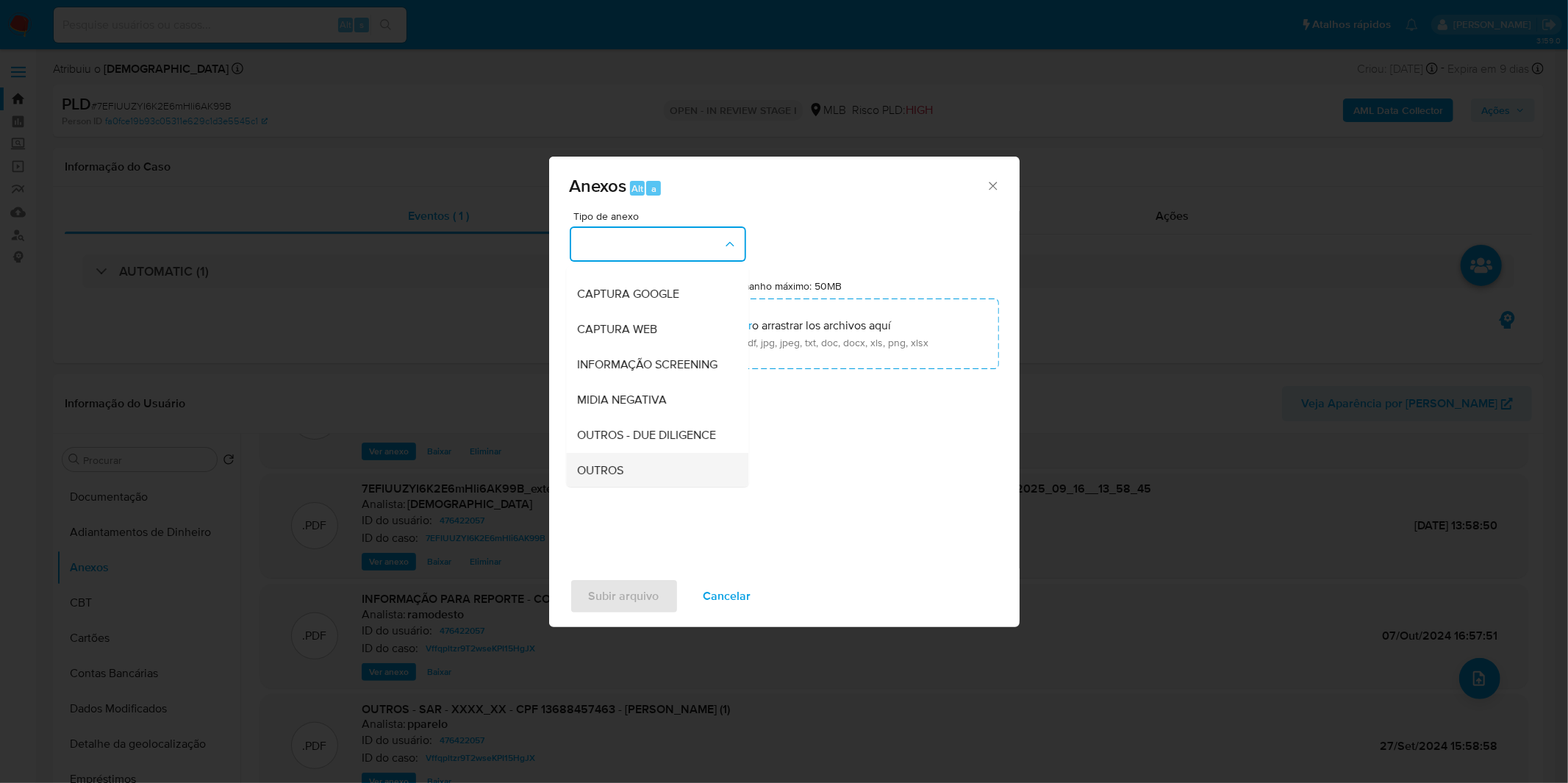
scroll to position [163, 0]
click at [659, 386] on div "OUTROS" at bounding box center [653, 368] width 150 height 36
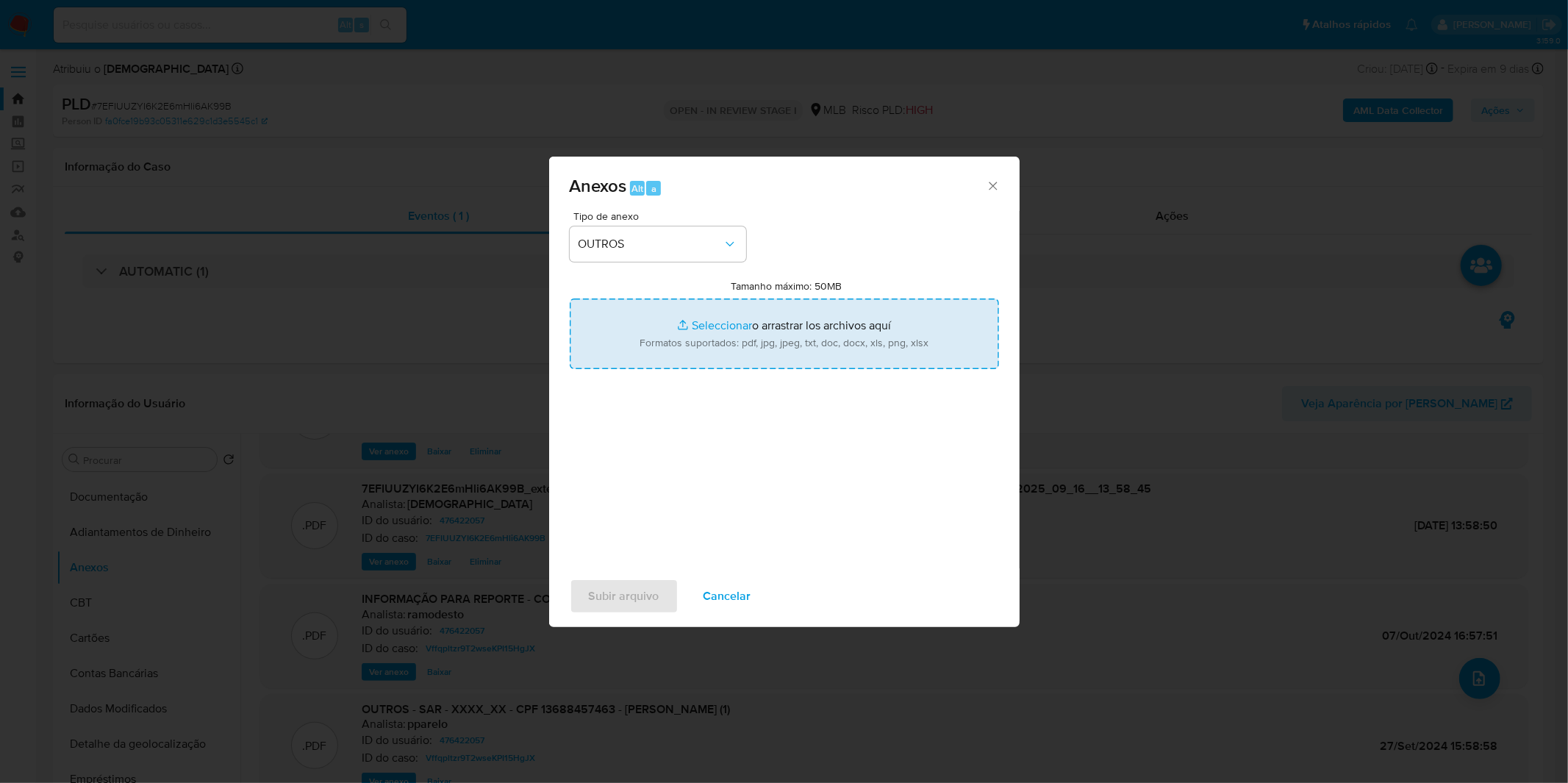
click at [660, 348] on input "Tamanho máximo: 50MB Seleccionar archivos" at bounding box center [784, 333] width 429 height 70
type input "C:\fakepath\3º SAR - XXXX_XX - CPF 13688457463 - [PERSON_NAME].pdf"
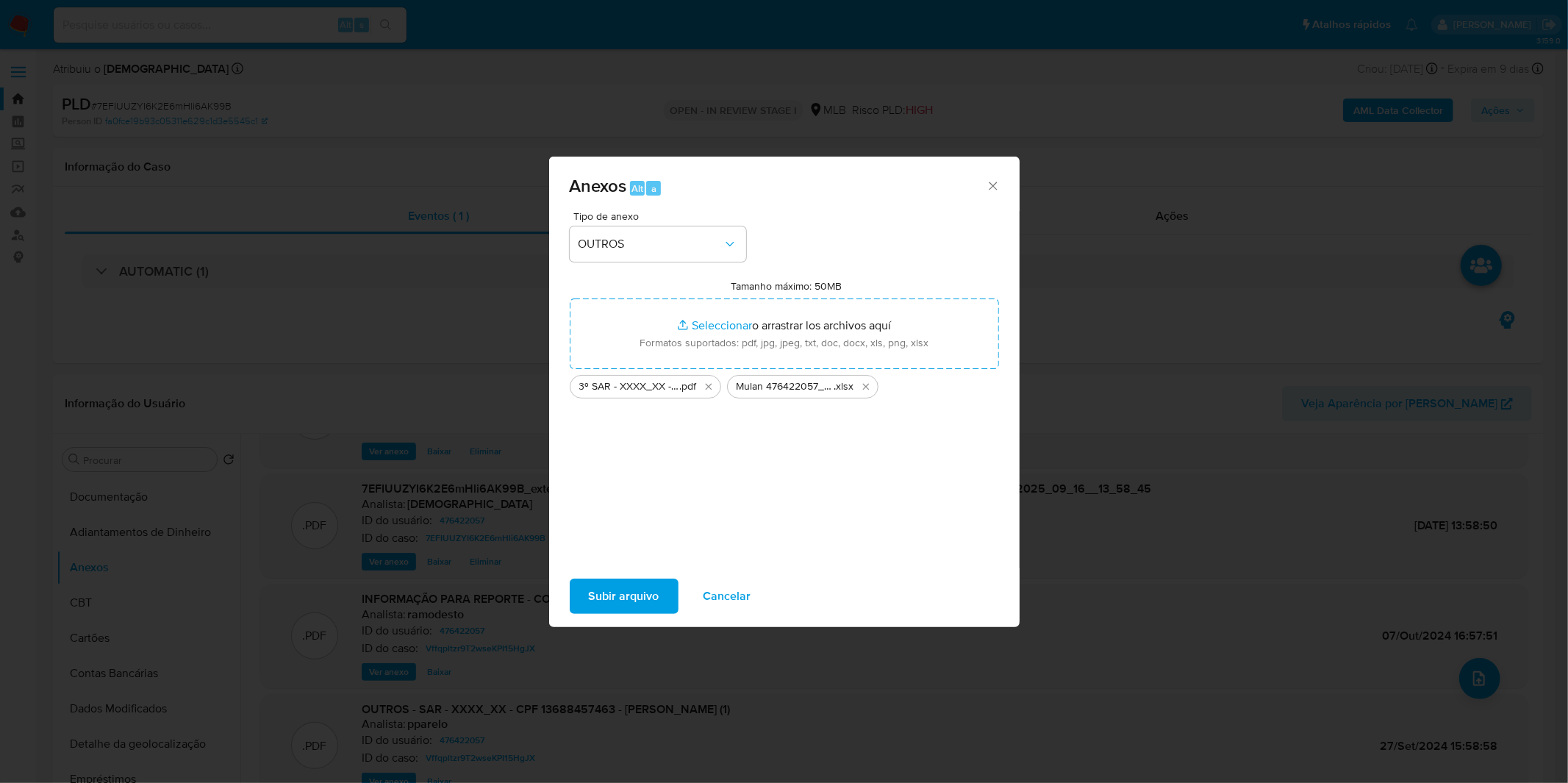
click at [609, 589] on span "Subir arquivo" at bounding box center [624, 596] width 70 height 32
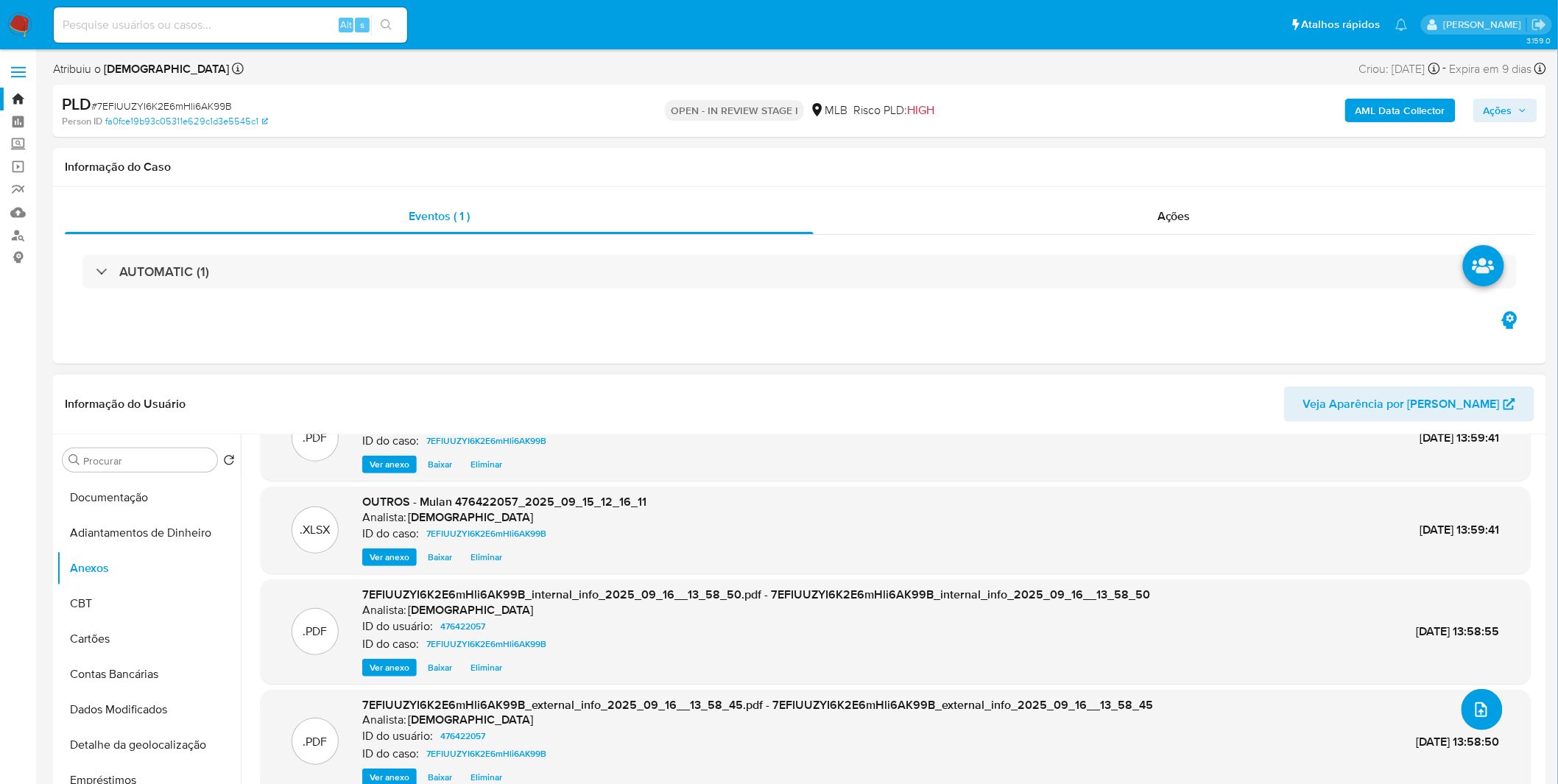
scroll to position [0, 0]
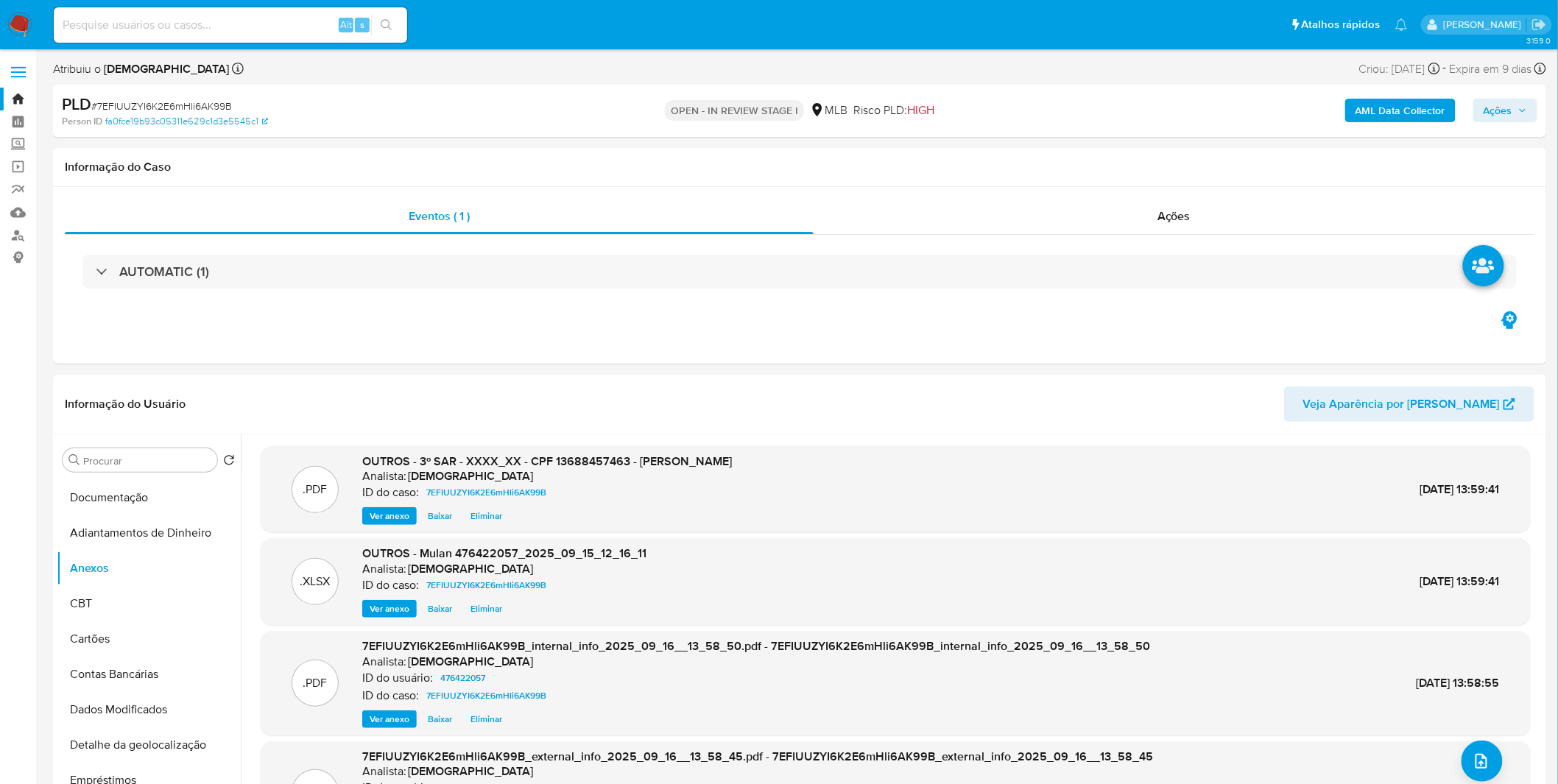
click at [1492, 101] on span "Ações" at bounding box center [1499, 111] width 29 height 24
click at [1110, 144] on div "Resolução do caso Alt r" at bounding box center [1095, 157] width 135 height 38
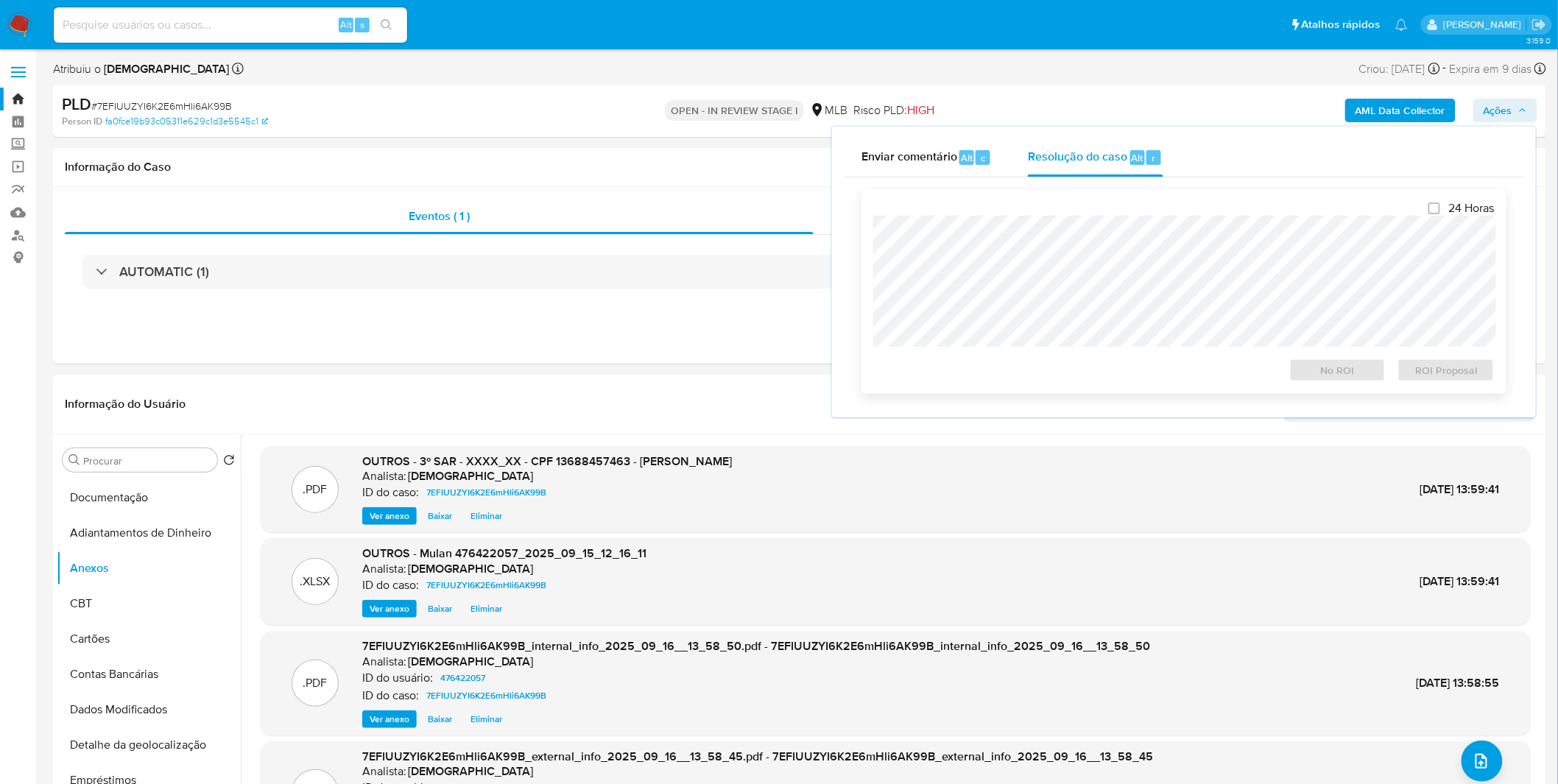
drag, startPoint x: 1112, startPoint y: 208, endPoint x: 1113, endPoint y: 216, distance: 8.1
click at [1112, 210] on div "24 Horas No ROI ROI Proposal" at bounding box center [1185, 291] width 622 height 181
click at [1415, 362] on span "ROI Proposal" at bounding box center [1446, 370] width 76 height 20
click at [1415, 362] on div "ROI Proposal" at bounding box center [1444, 367] width 103 height 30
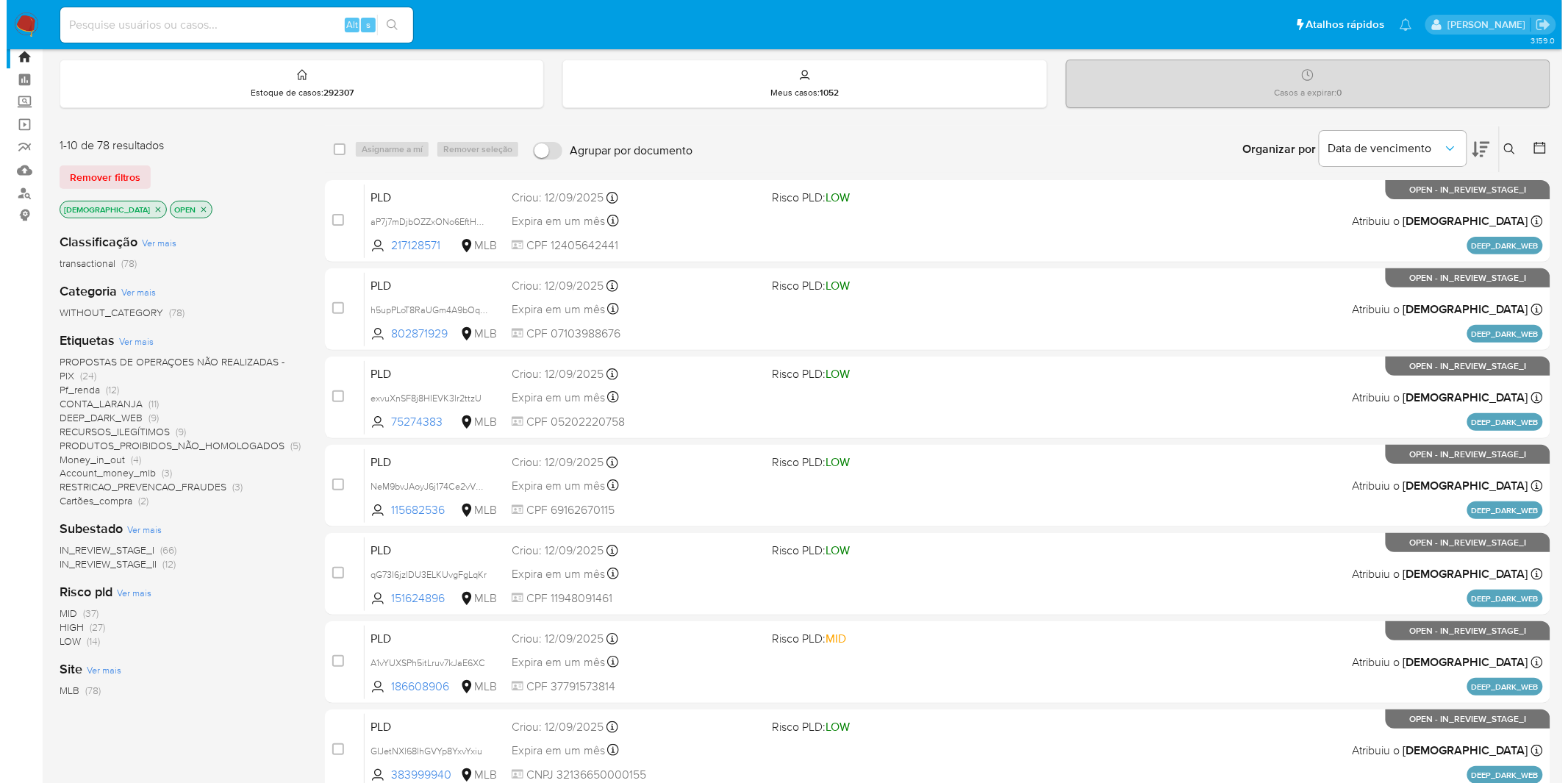
scroll to position [82, 0]
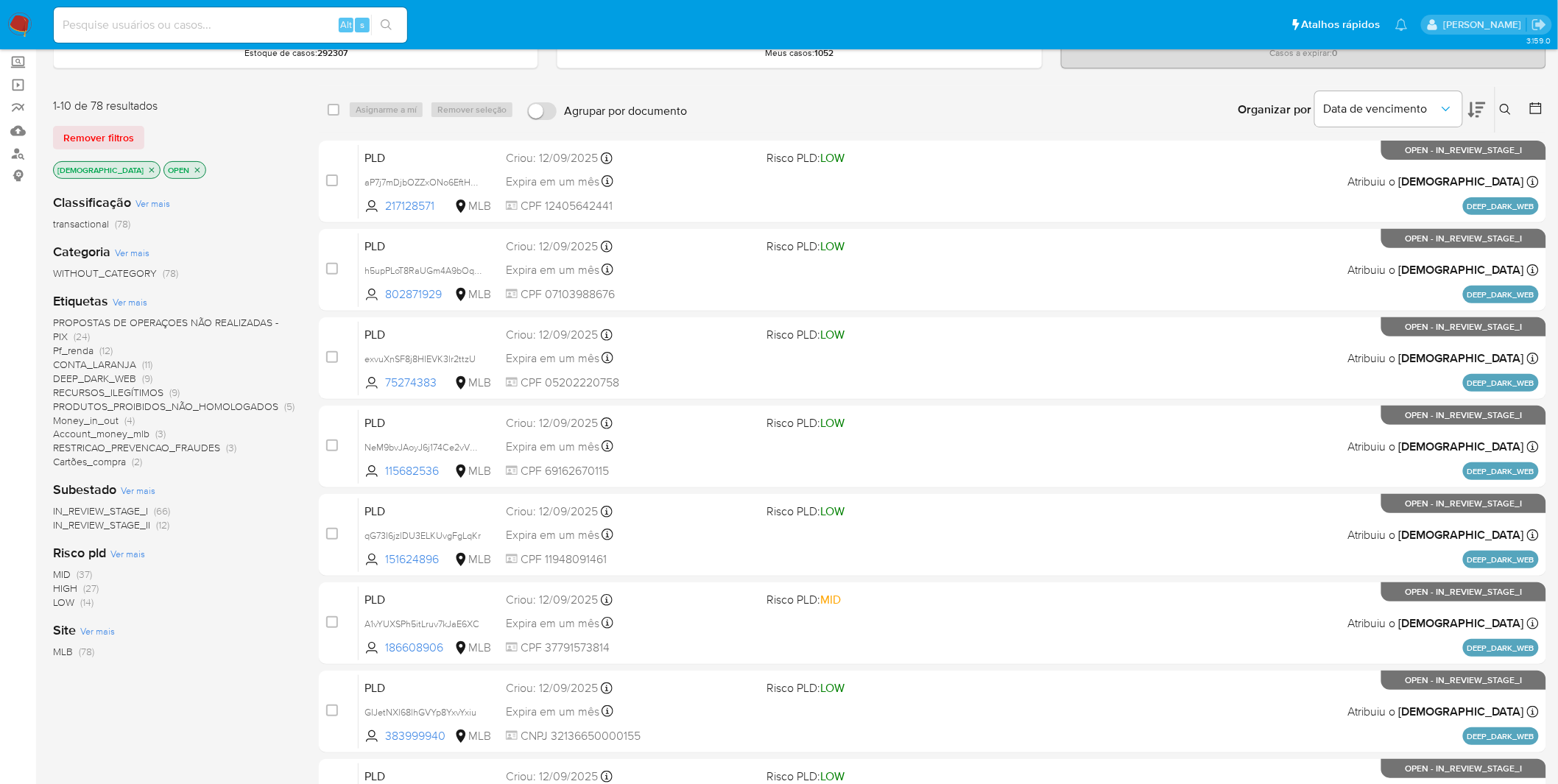
click at [122, 302] on span "Ver mais" at bounding box center [130, 302] width 35 height 14
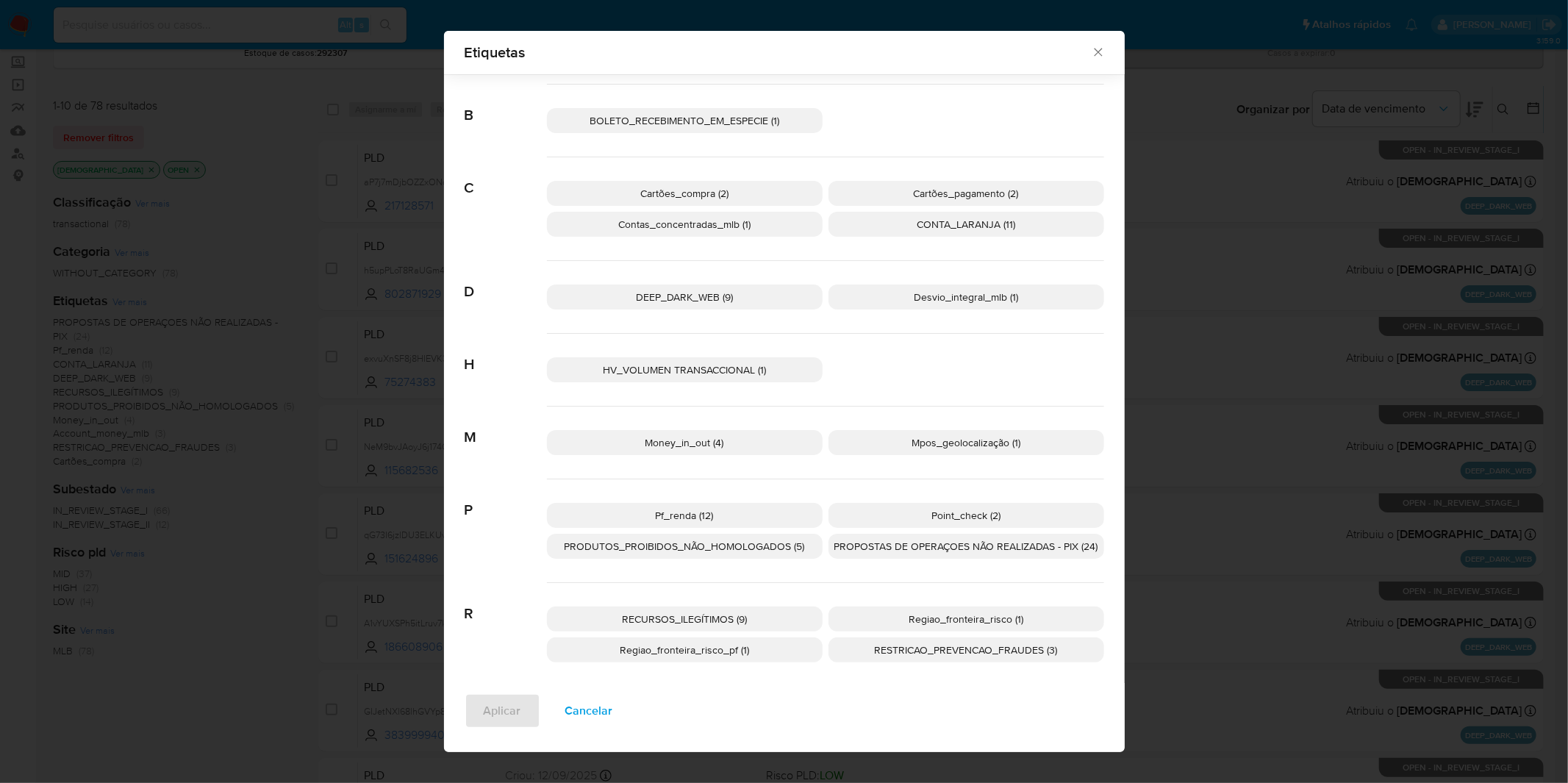
scroll to position [119, 0]
click at [604, 701] on button "Cancelar" at bounding box center [589, 711] width 86 height 36
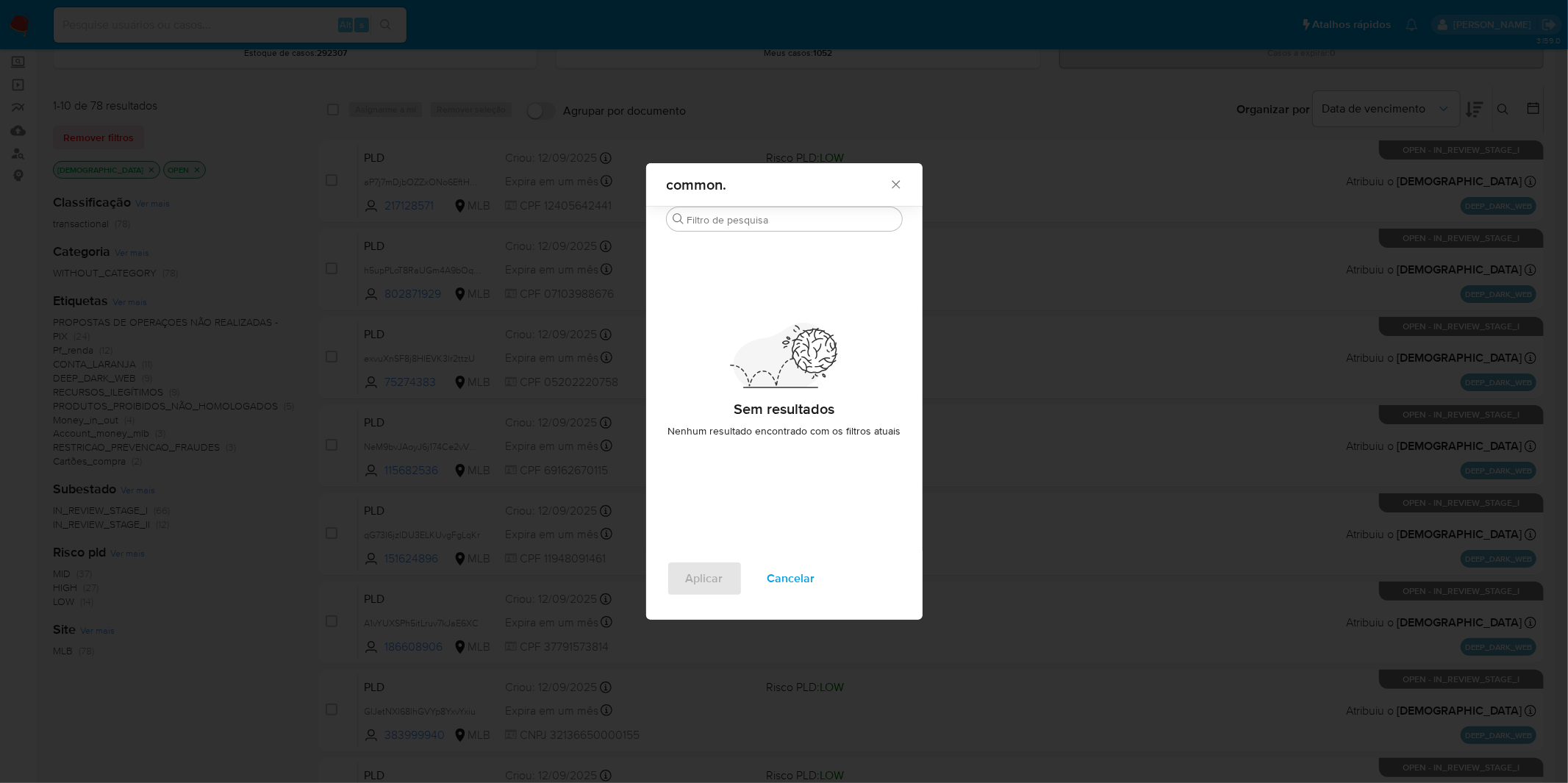
scroll to position [0, 0]
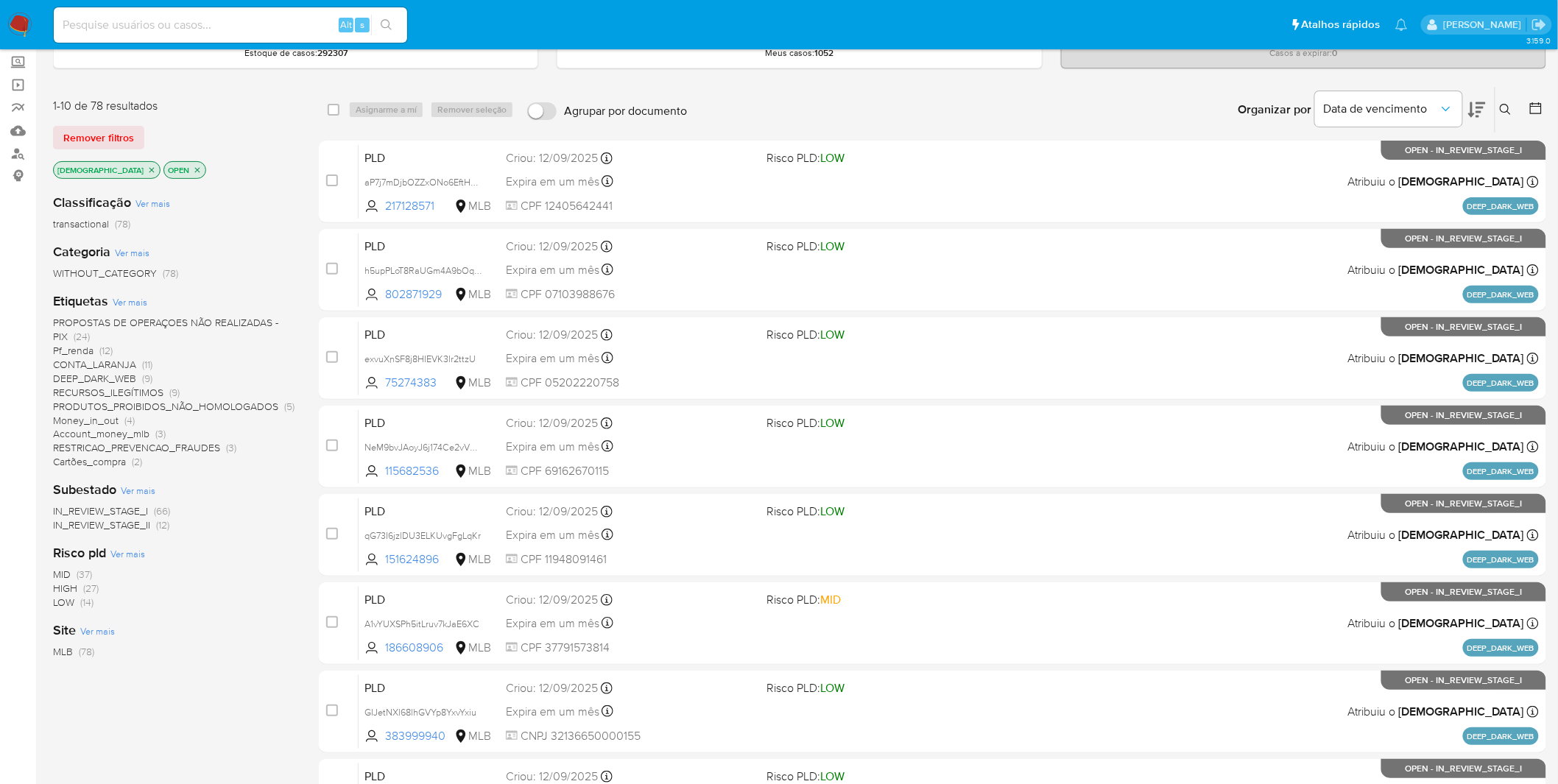
click at [105, 163] on p "[DEMOGRAPHIC_DATA]" at bounding box center [106, 169] width 106 height 16
click at [108, 163] on p "[DEMOGRAPHIC_DATA]" at bounding box center [106, 169] width 106 height 16
click at [147, 166] on icon "close-filter" at bounding box center [152, 170] width 8 height 8
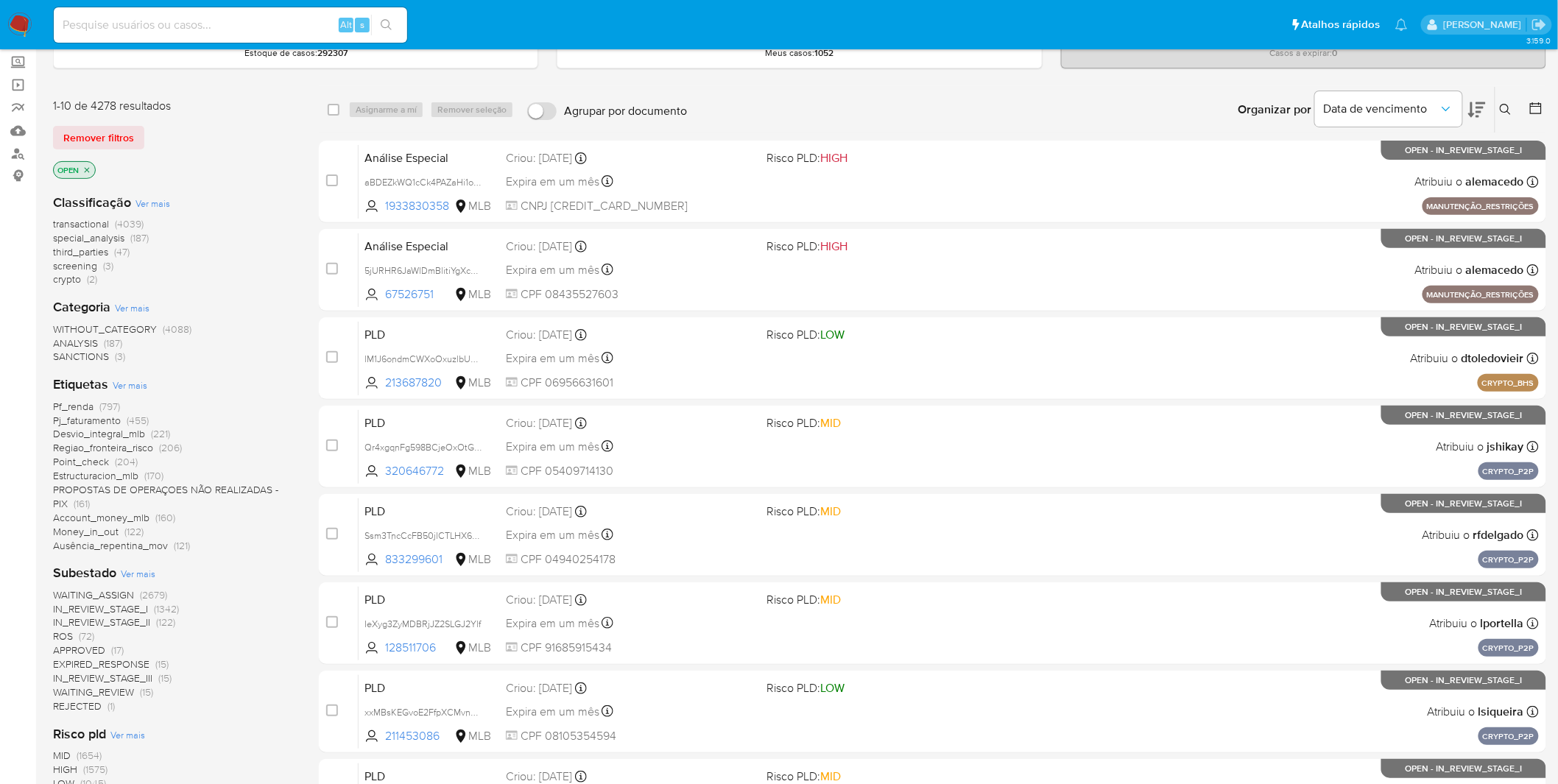
click at [126, 383] on span "Ver mais" at bounding box center [130, 385] width 35 height 14
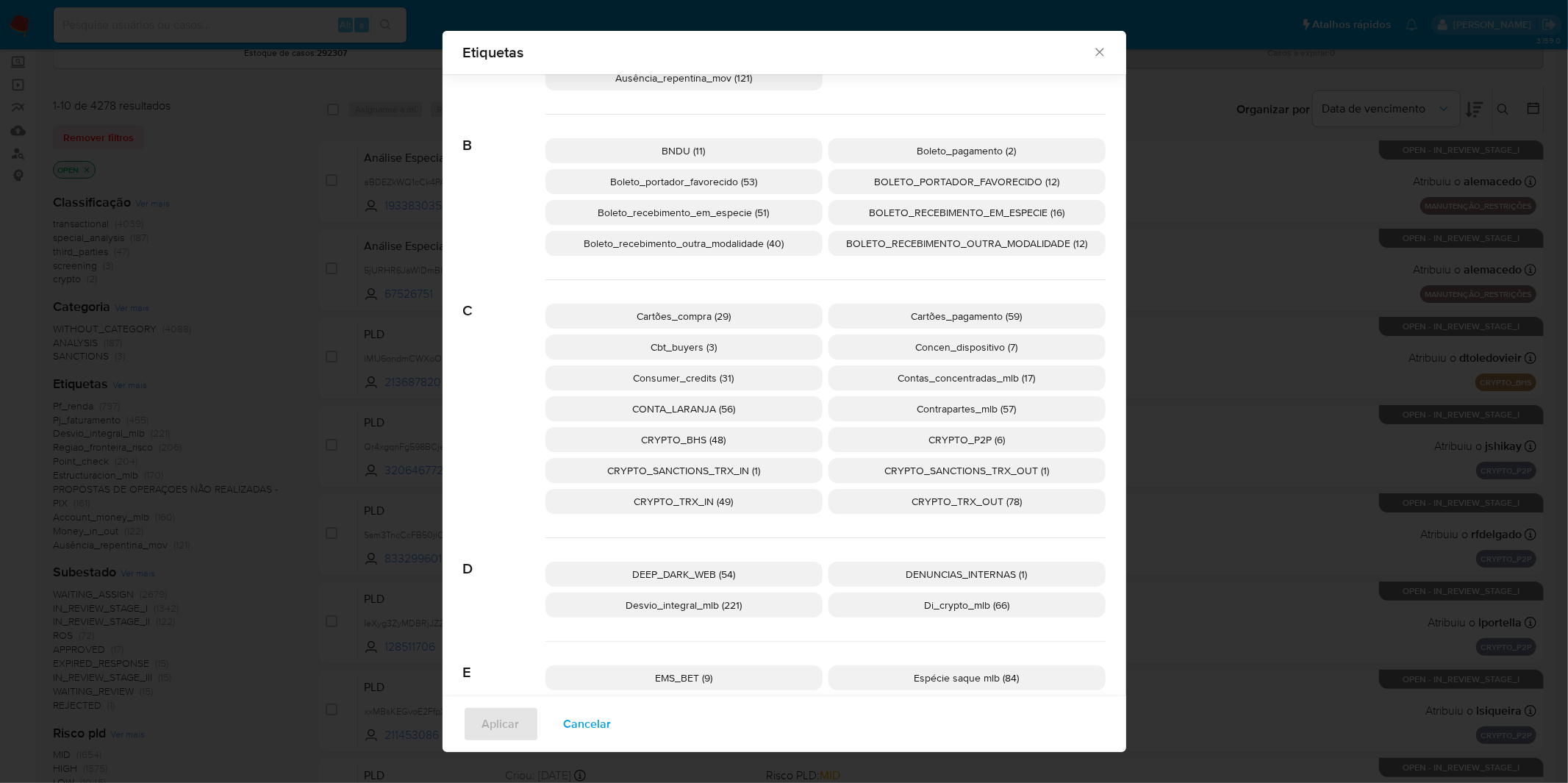
scroll to position [479, 0]
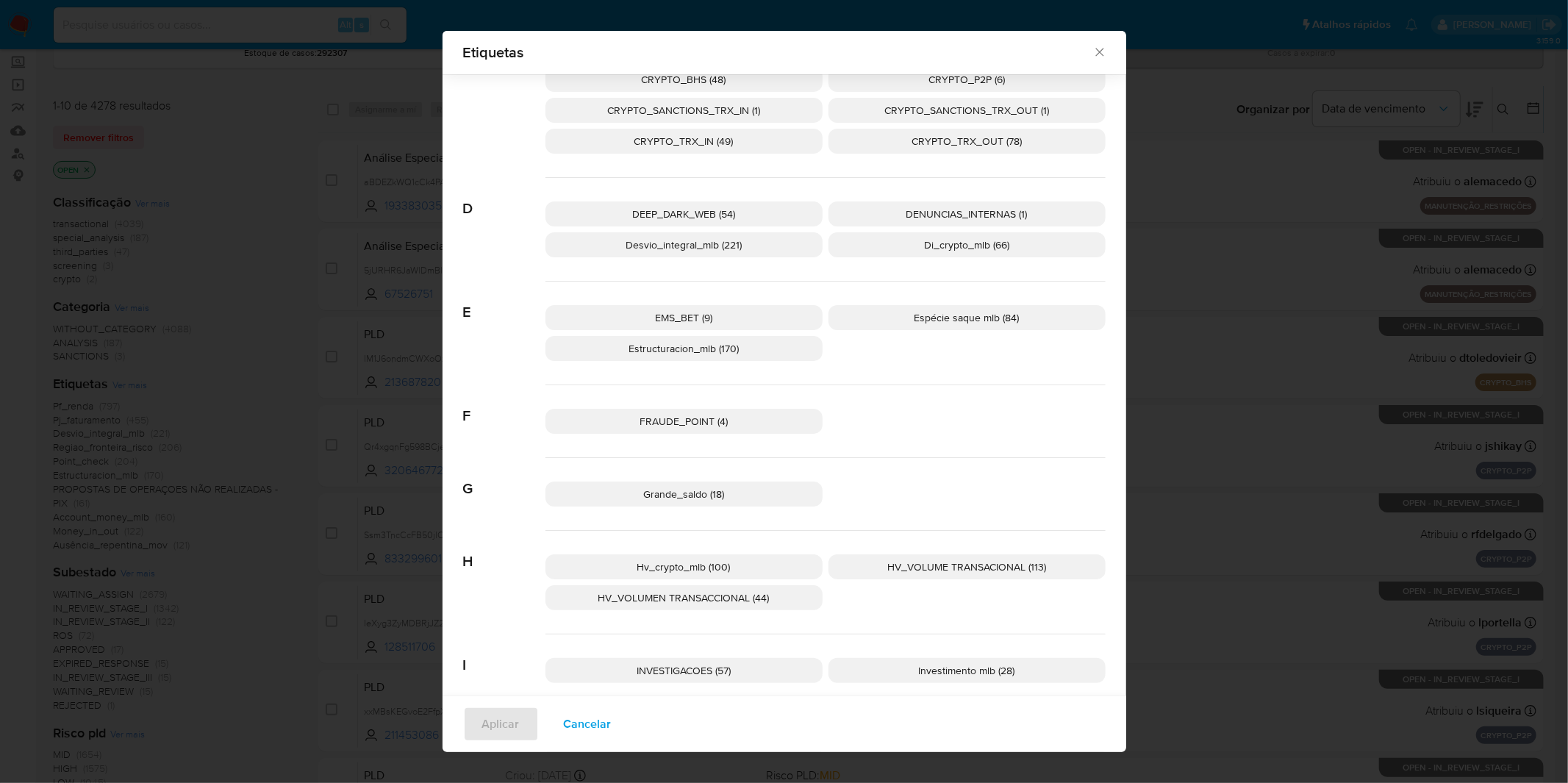
click at [598, 718] on span "Cancelar" at bounding box center [587, 725] width 48 height 32
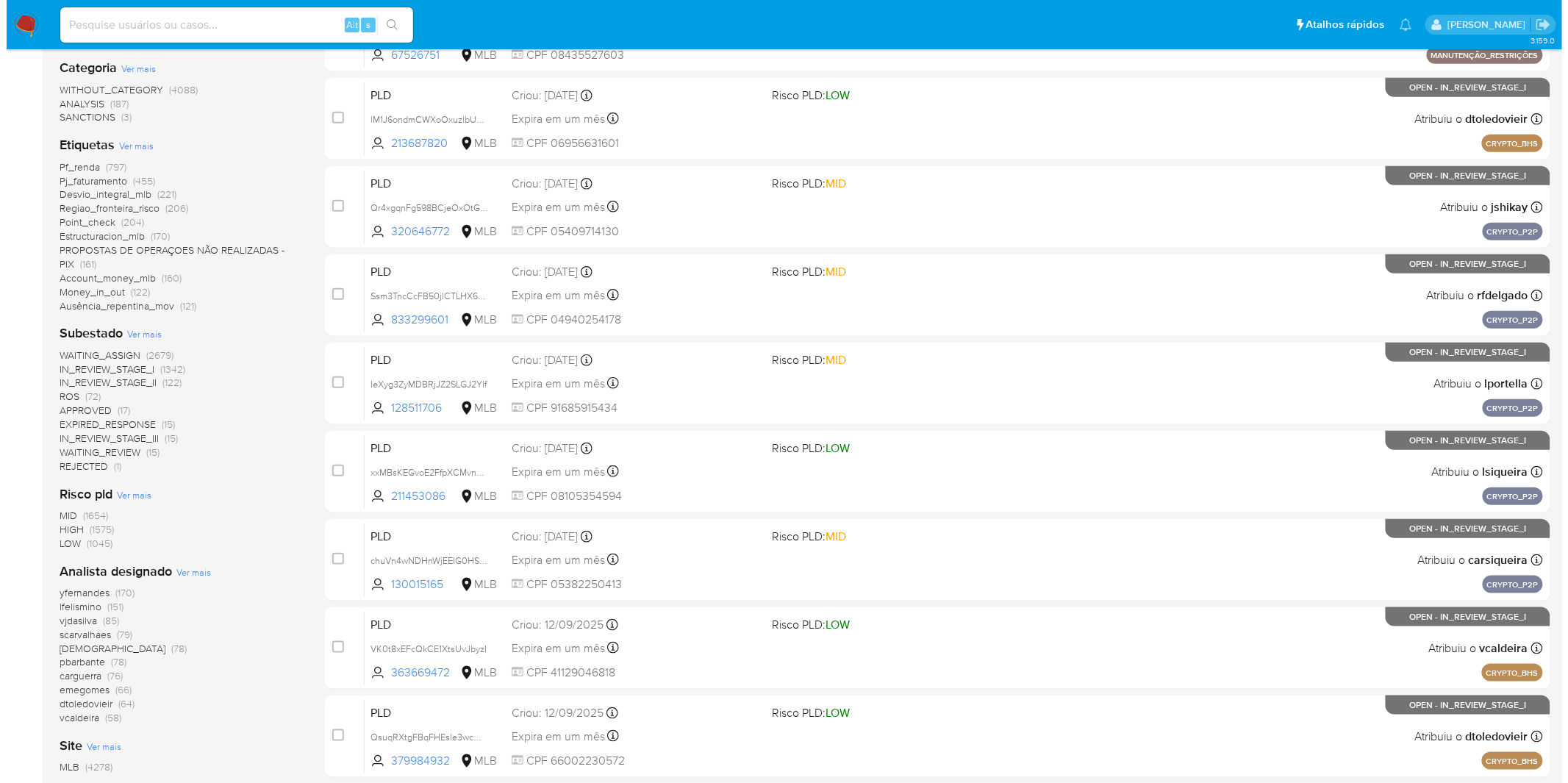
scroll to position [326, 0]
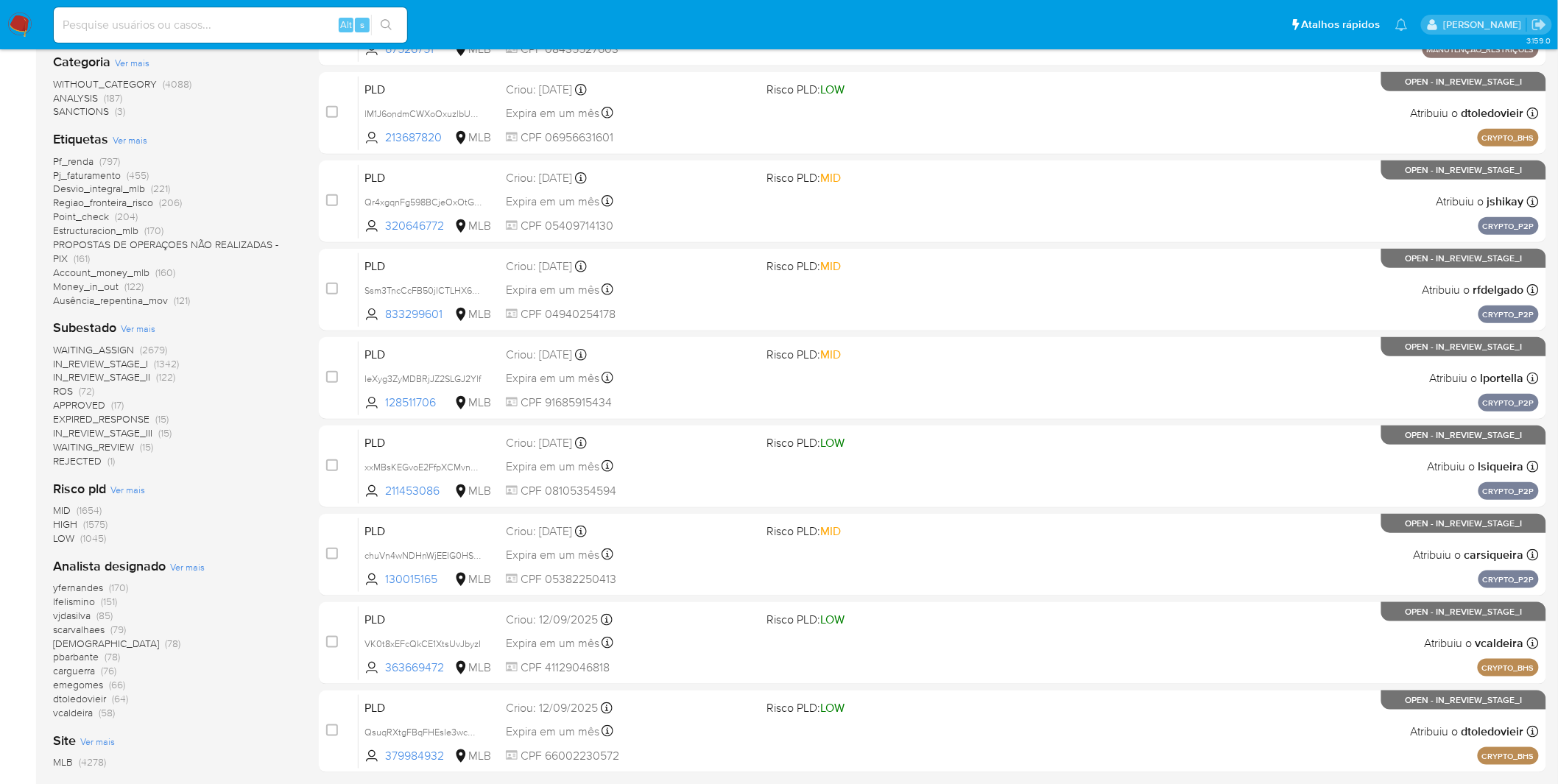
click at [185, 563] on span "Ver mais" at bounding box center [187, 567] width 35 height 14
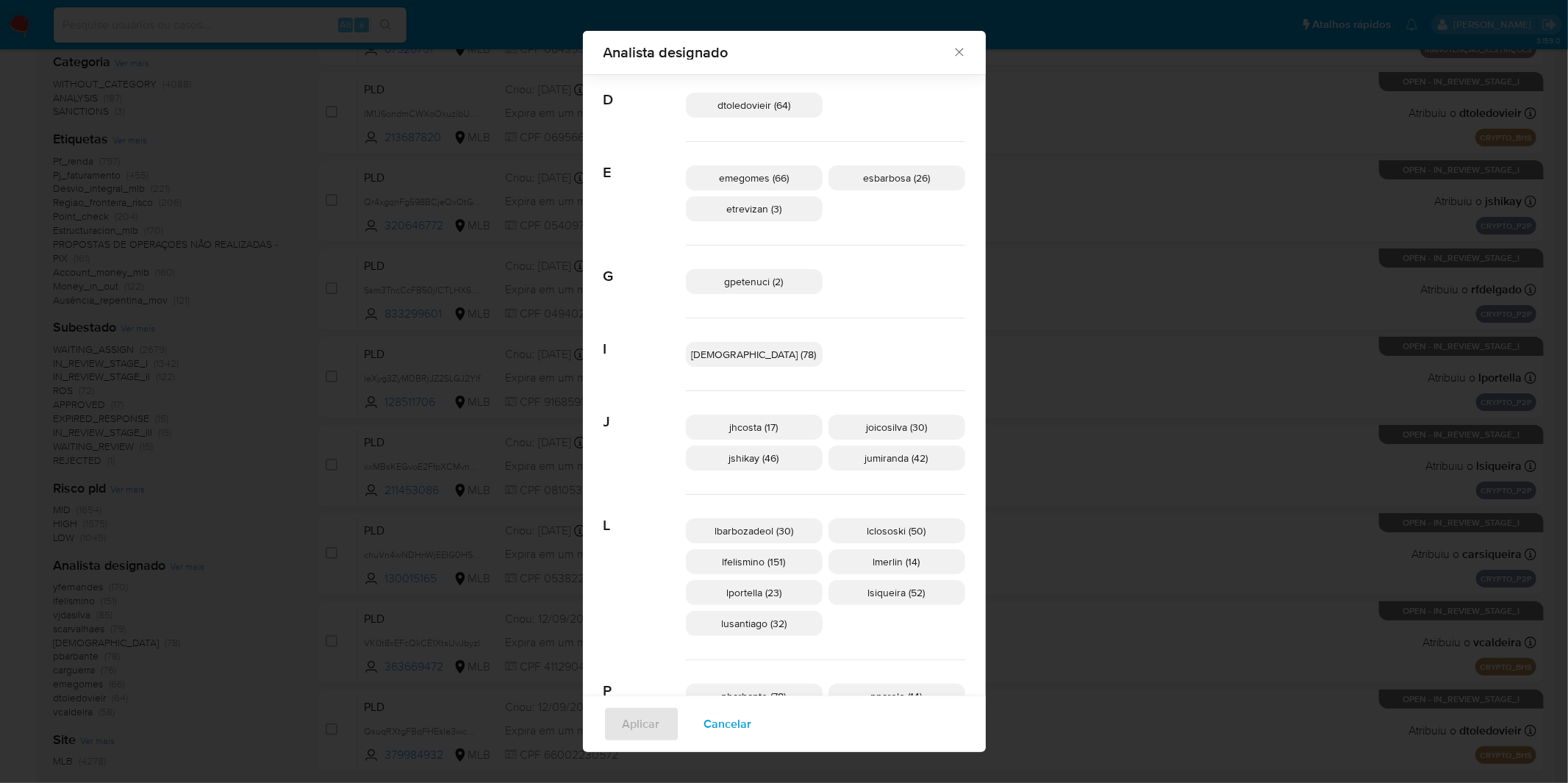
scroll to position [234, 0]
click at [769, 282] on span "gpetenuci (2)" at bounding box center [755, 285] width 59 height 14
click at [660, 716] on span "Aplicar" at bounding box center [642, 725] width 37 height 32
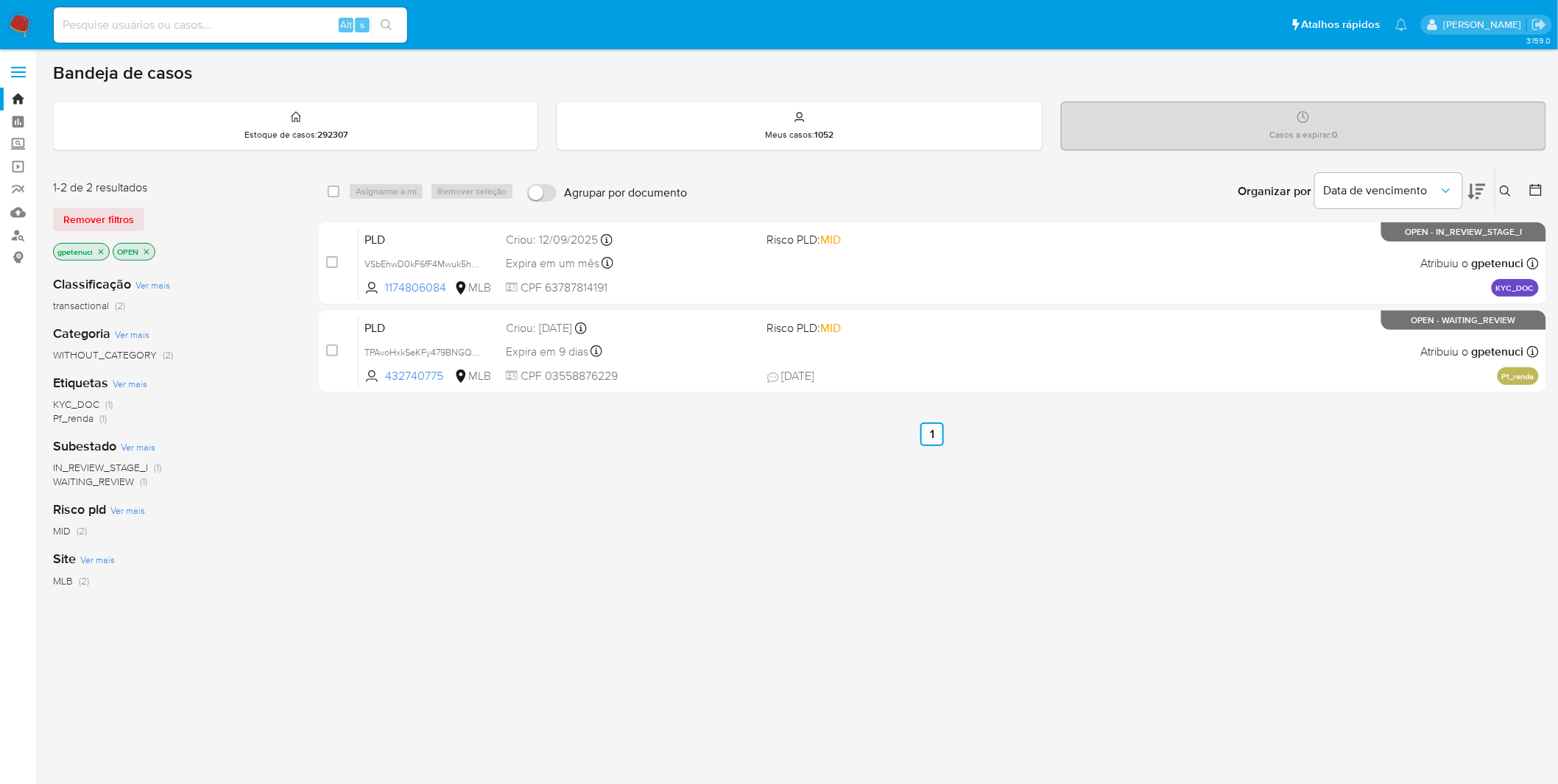
click at [24, 37] on nav "Pausado Ver notificaciones Alt s Atalhos rápidos Presiona las siguientes teclas…" at bounding box center [779, 25] width 1558 height 49
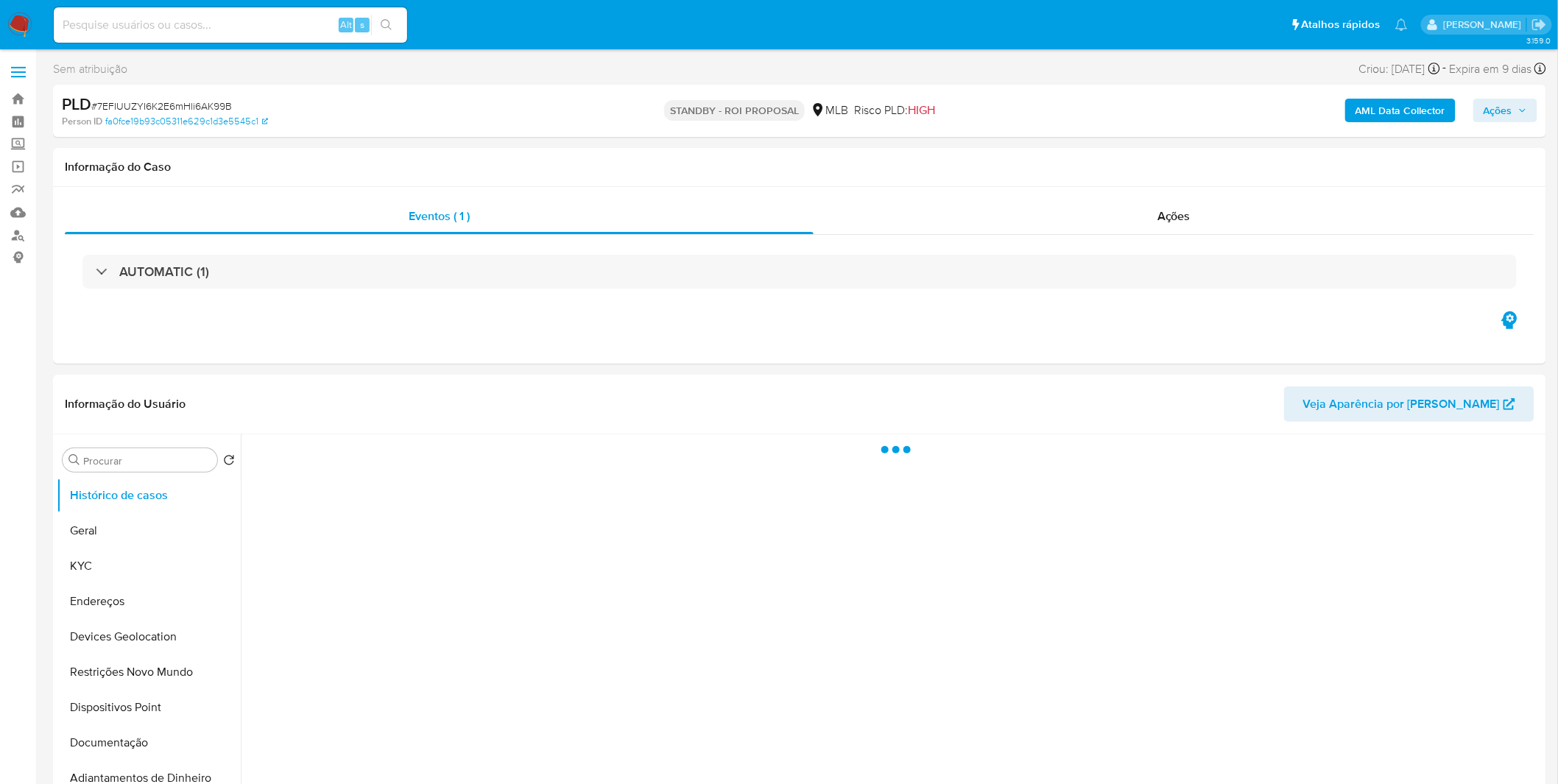
select select "10"
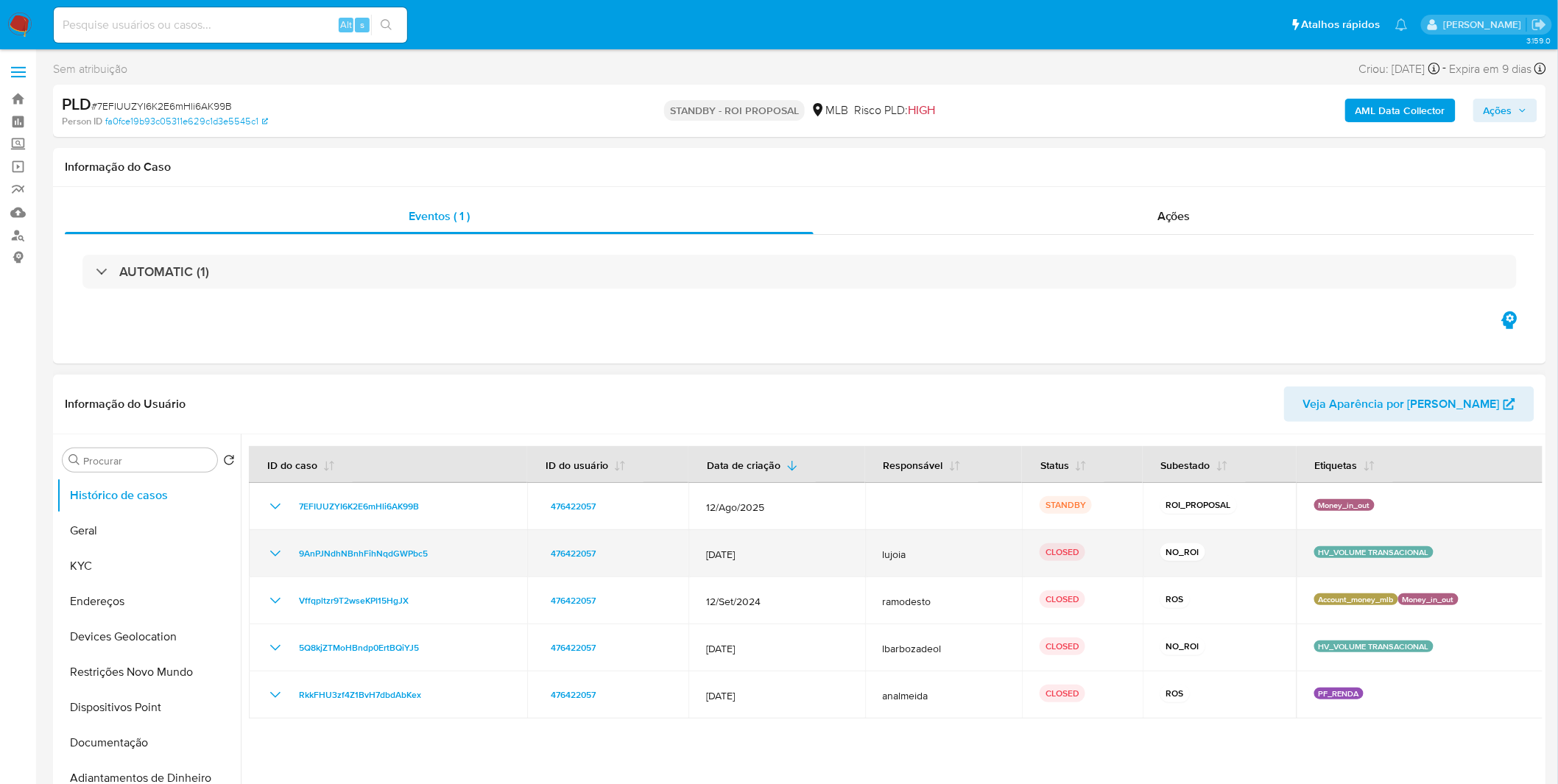
click at [269, 558] on icon "Mostrar/Ocultar" at bounding box center [275, 554] width 18 height 18
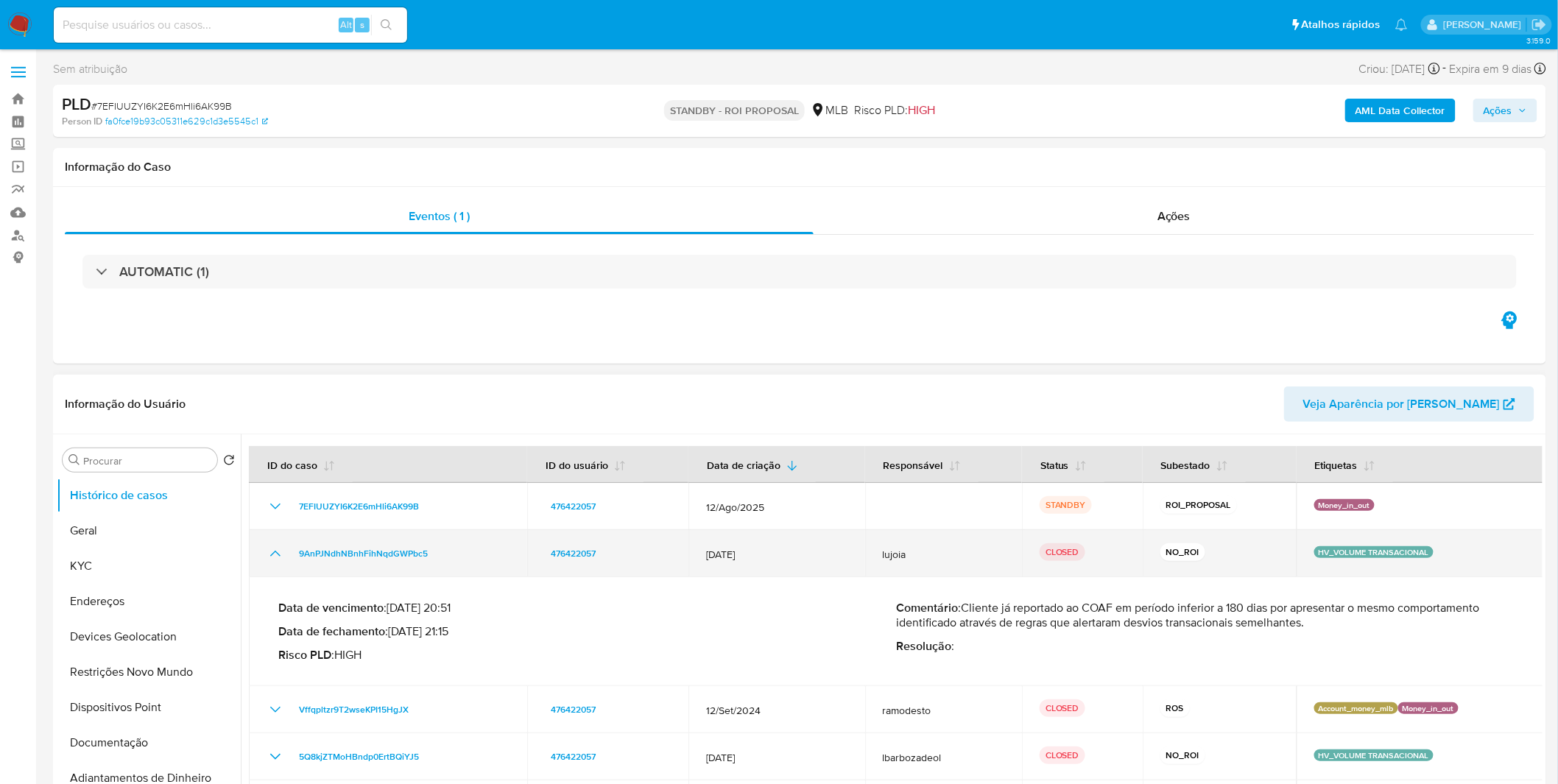
click at [269, 558] on icon "Mostrar/Ocultar" at bounding box center [275, 554] width 18 height 18
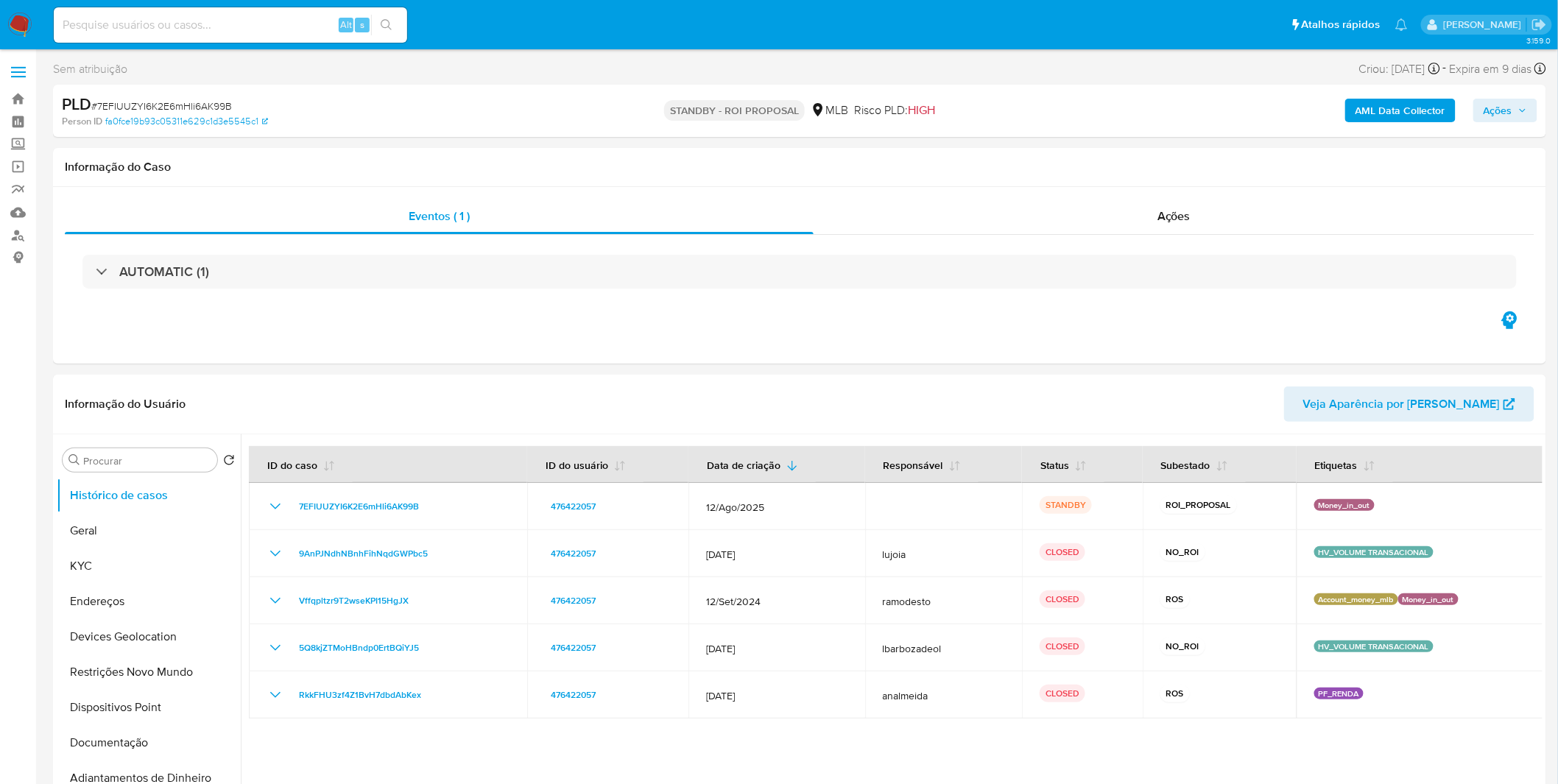
click at [40, 31] on nav "Pausado Ver notificaciones Alt s Atalhos rápidos Presiona las siguientes teclas…" at bounding box center [779, 25] width 1558 height 49
click at [31, 25] on img at bounding box center [20, 25] width 25 height 25
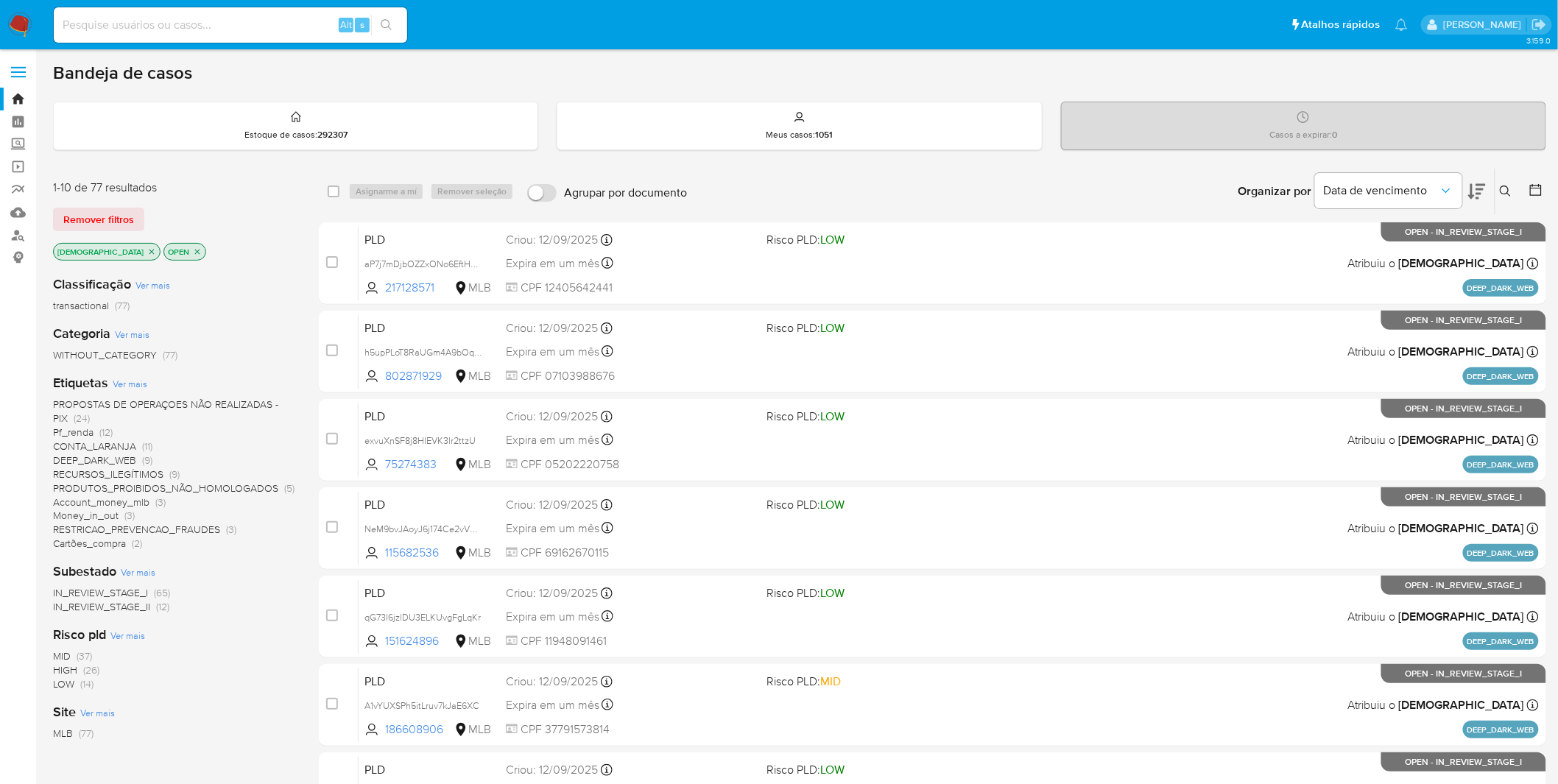
click at [24, 14] on img at bounding box center [20, 25] width 25 height 25
click at [251, 19] on input at bounding box center [229, 25] width 353 height 19
paste input "1SiEFuHYYAdya7blurNSMlyC"
type input "1SiEFuHYYAdya7blurNSMlyC"
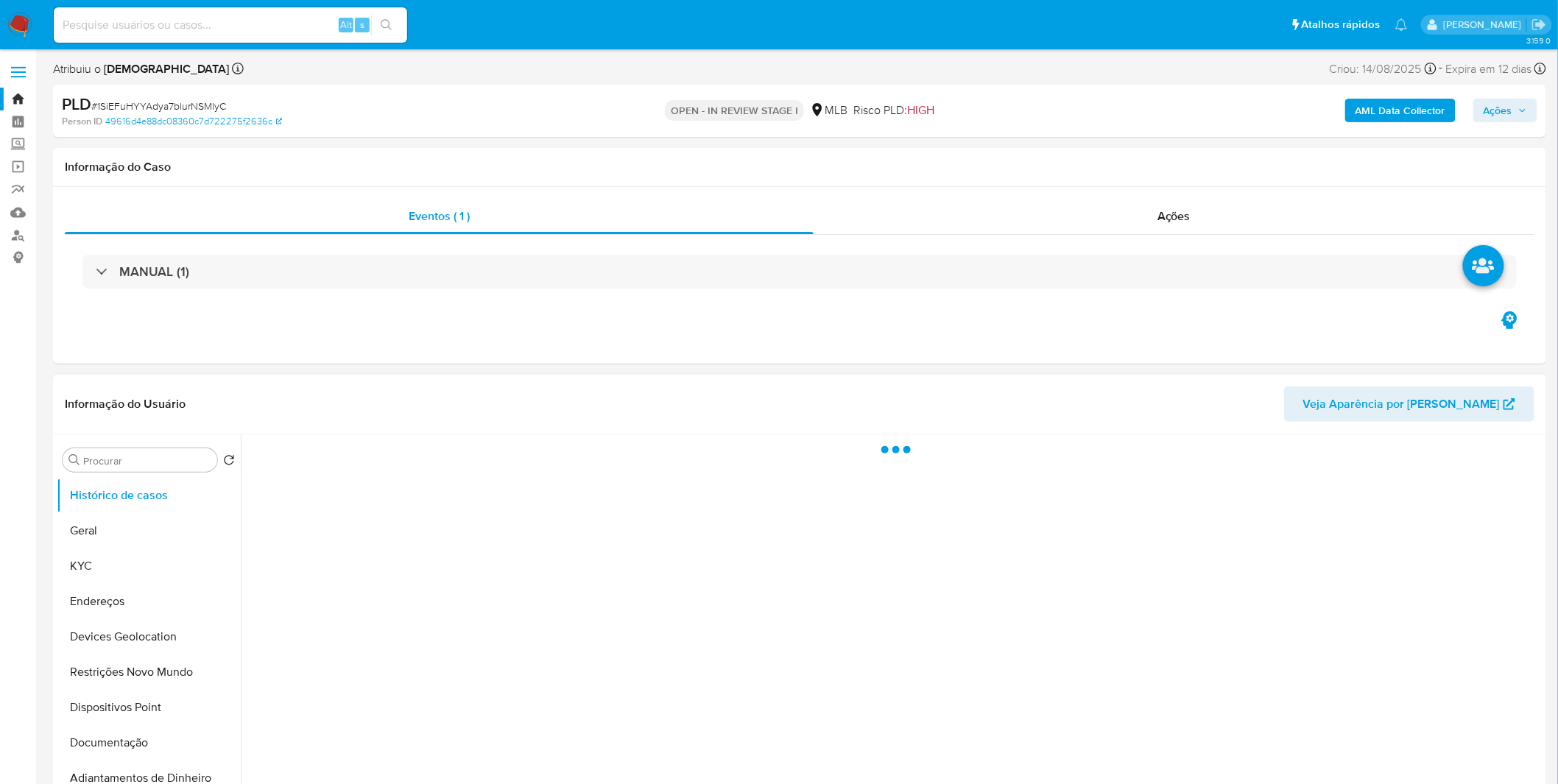
select select "10"
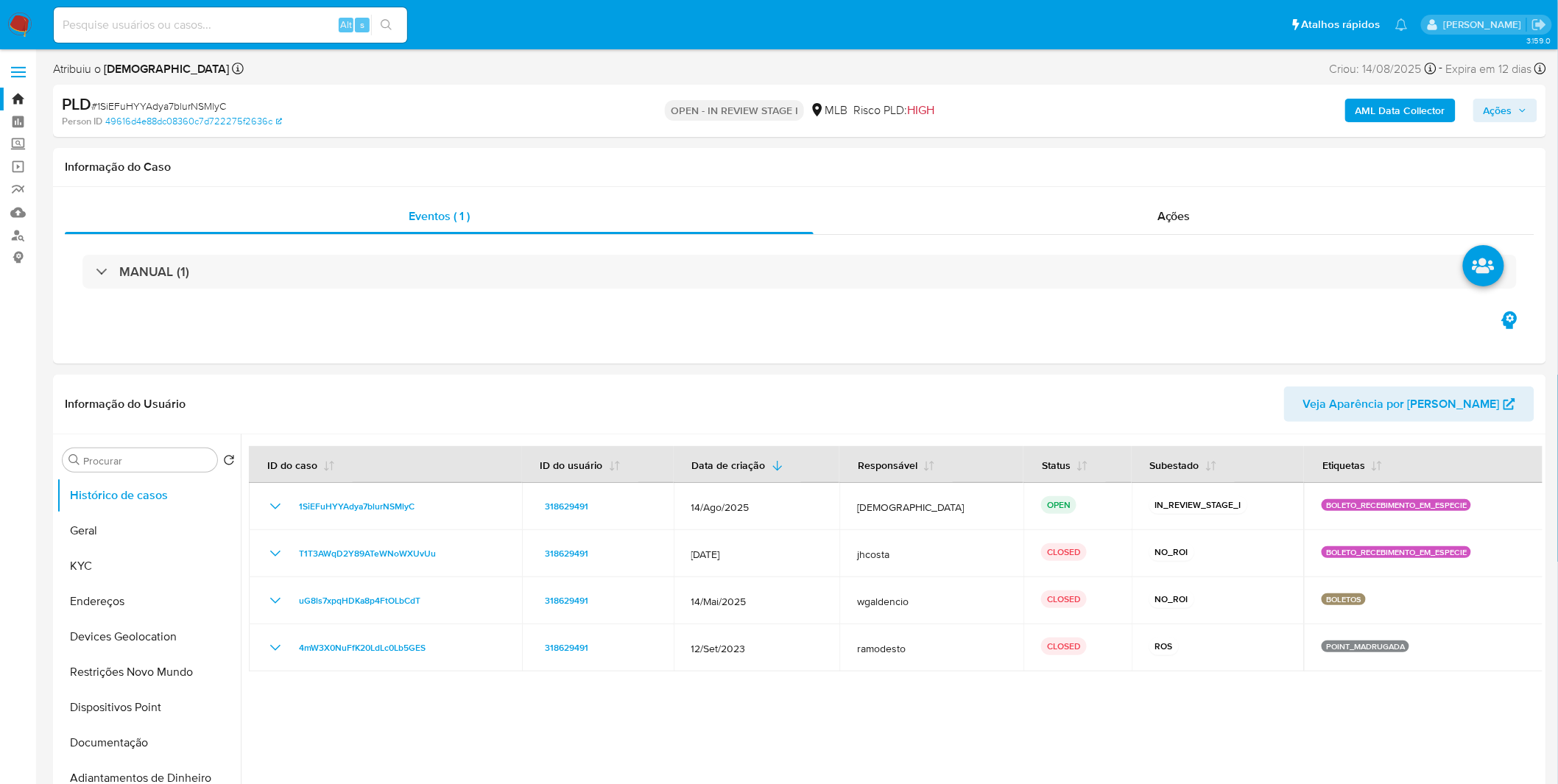
click at [229, 28] on input at bounding box center [229, 25] width 353 height 19
paste input "1SiEFuHYYAdya7blurNSMlyC"
type input "1SiEFuHYYAdya7blurNSMlyC"
click at [119, 569] on button "KYC" at bounding box center [143, 566] width 173 height 36
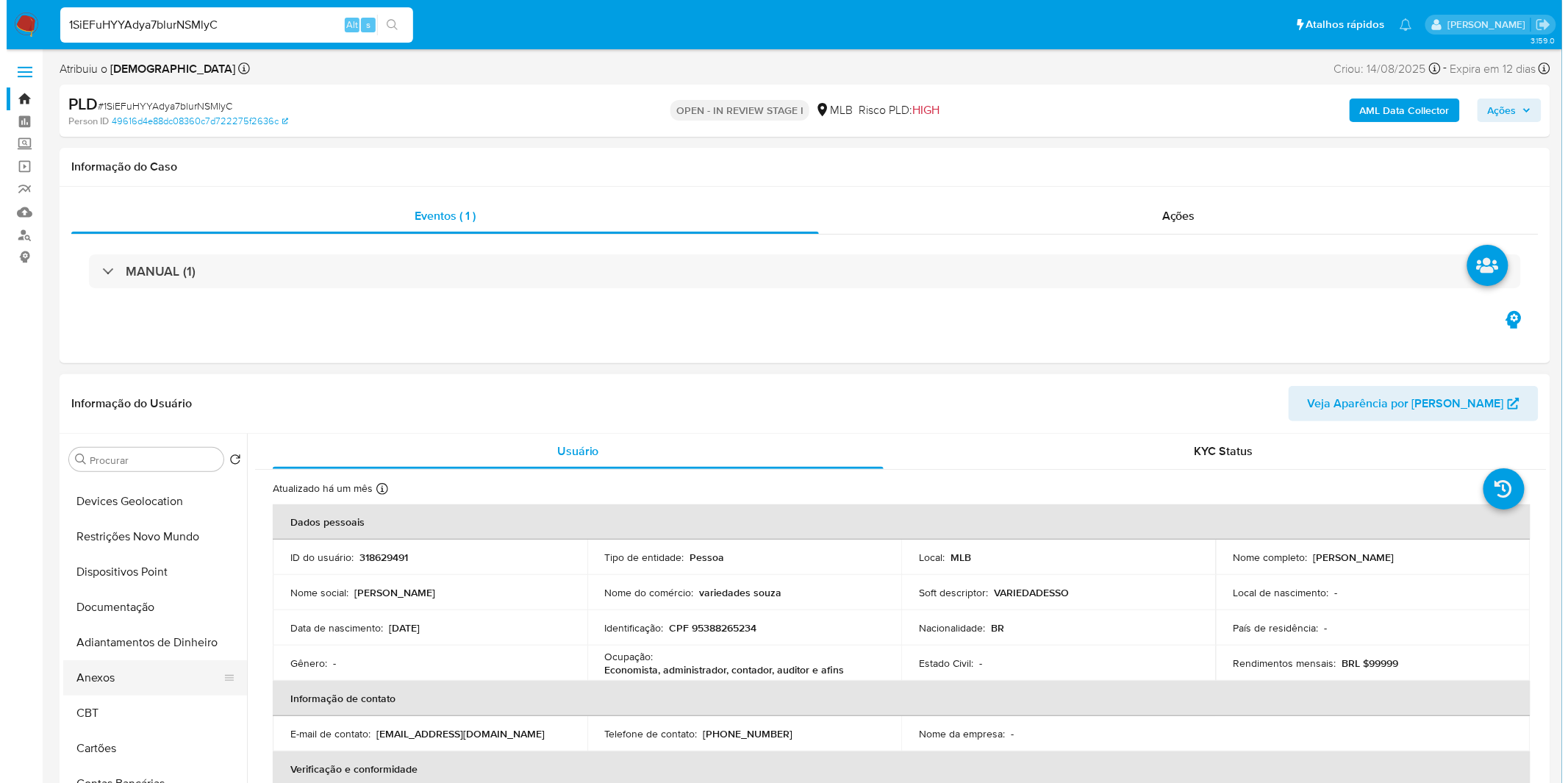
scroll to position [163, 0]
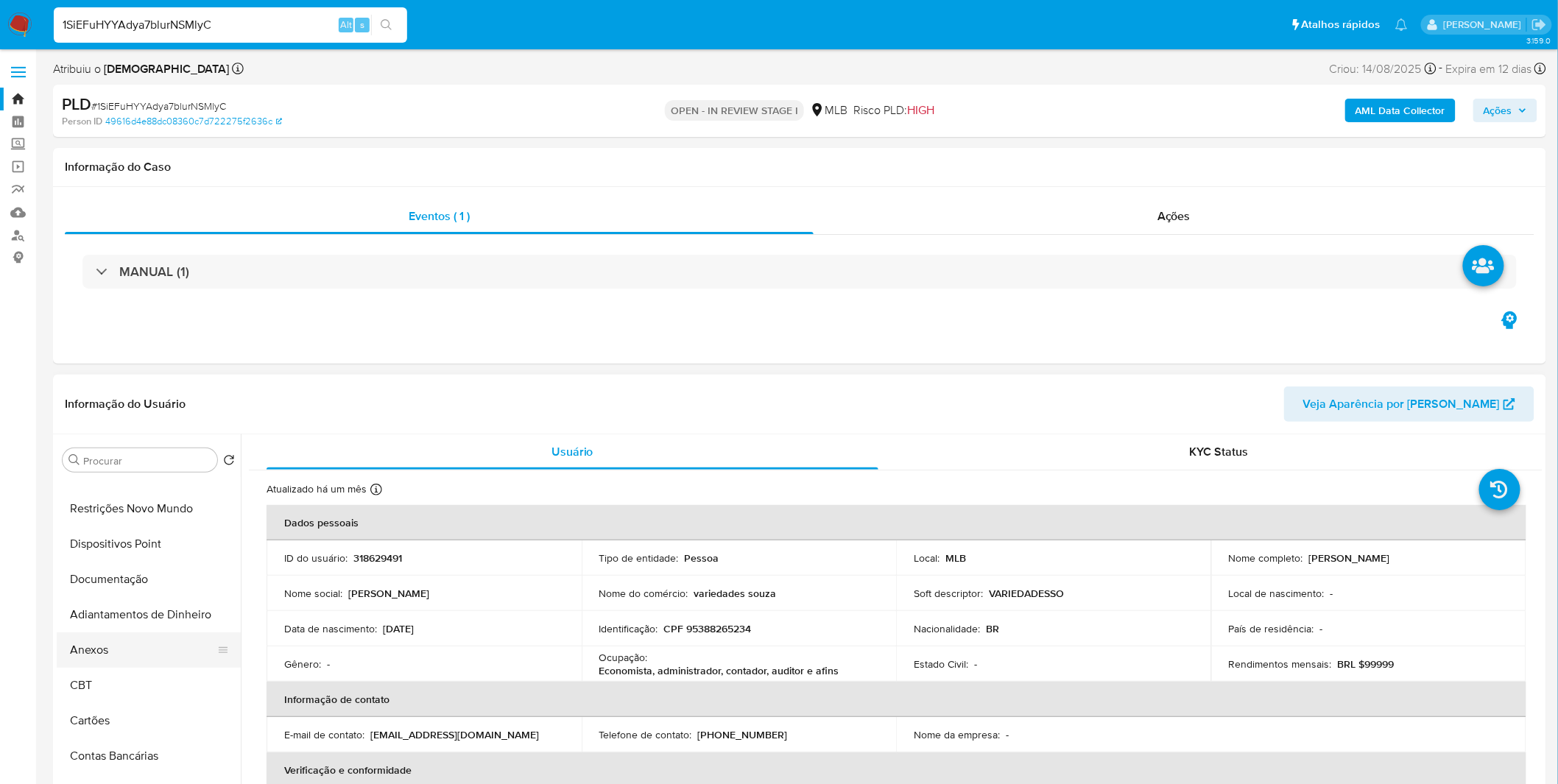
click at [148, 657] on button "Anexos" at bounding box center [143, 650] width 173 height 36
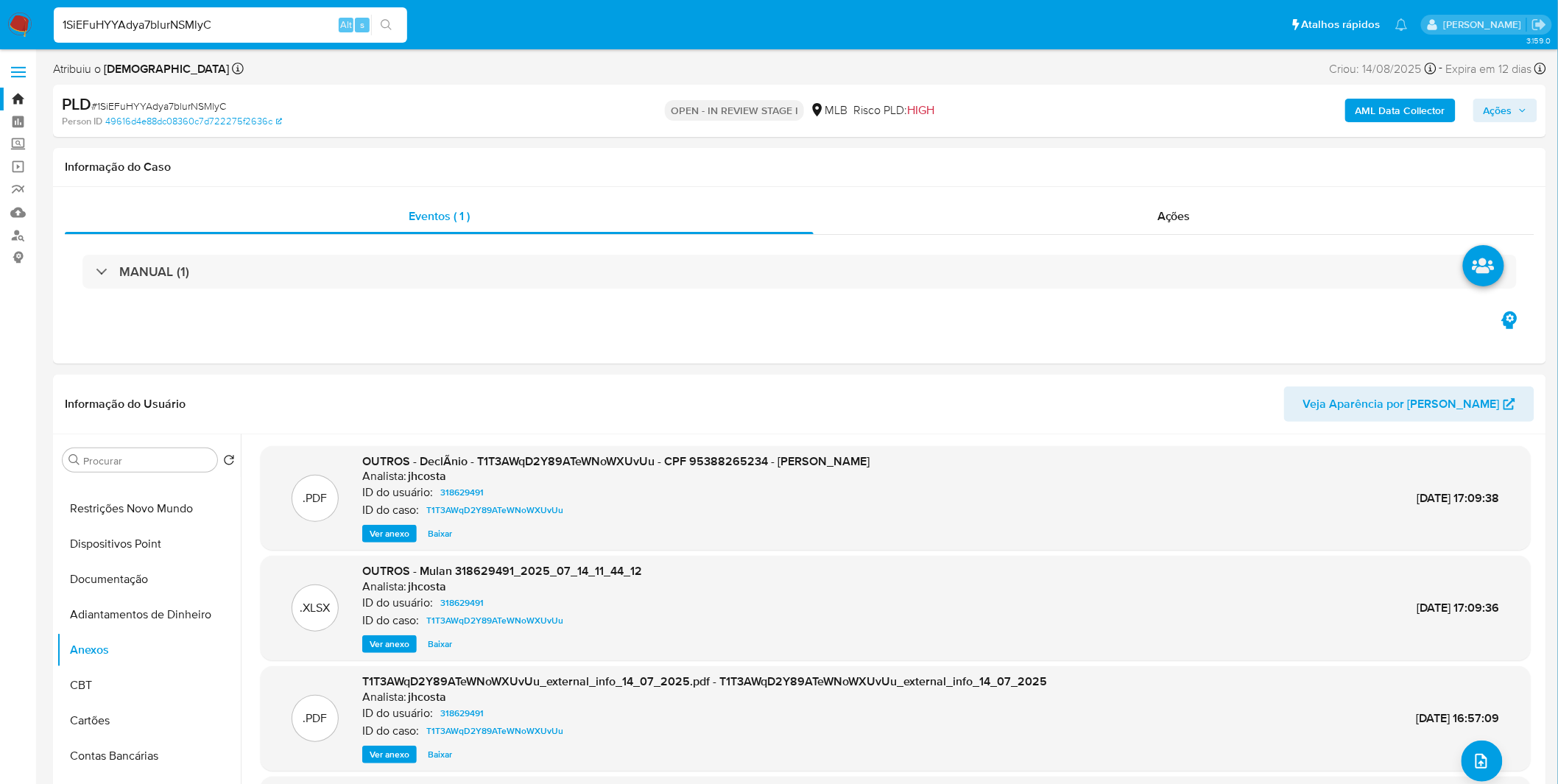
click at [1417, 116] on b "AML Data Collector" at bounding box center [1401, 111] width 90 height 24
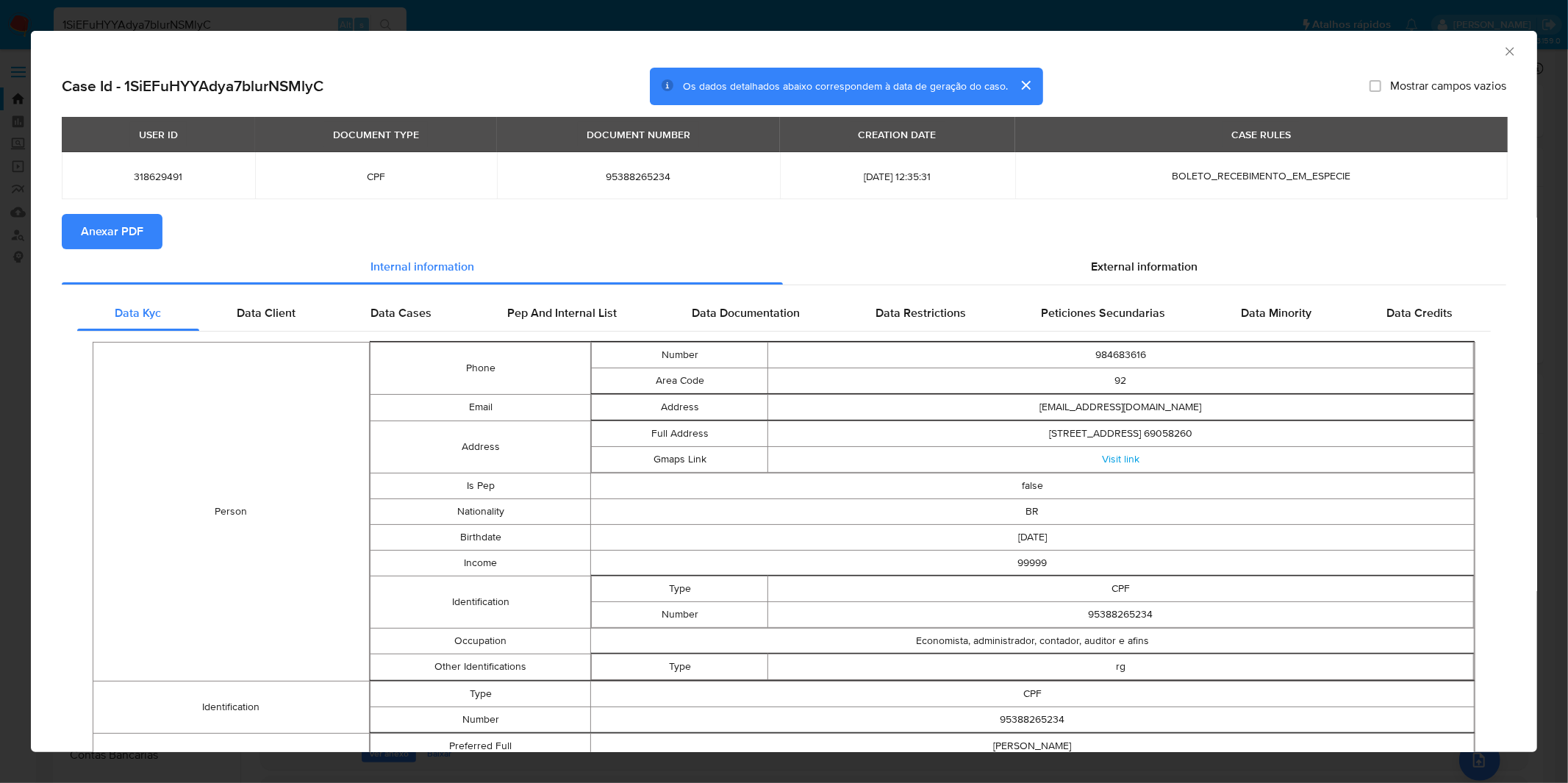
click at [137, 246] on span "Anexar PDF" at bounding box center [112, 232] width 63 height 32
